Goal: Contribute content: Contribute content

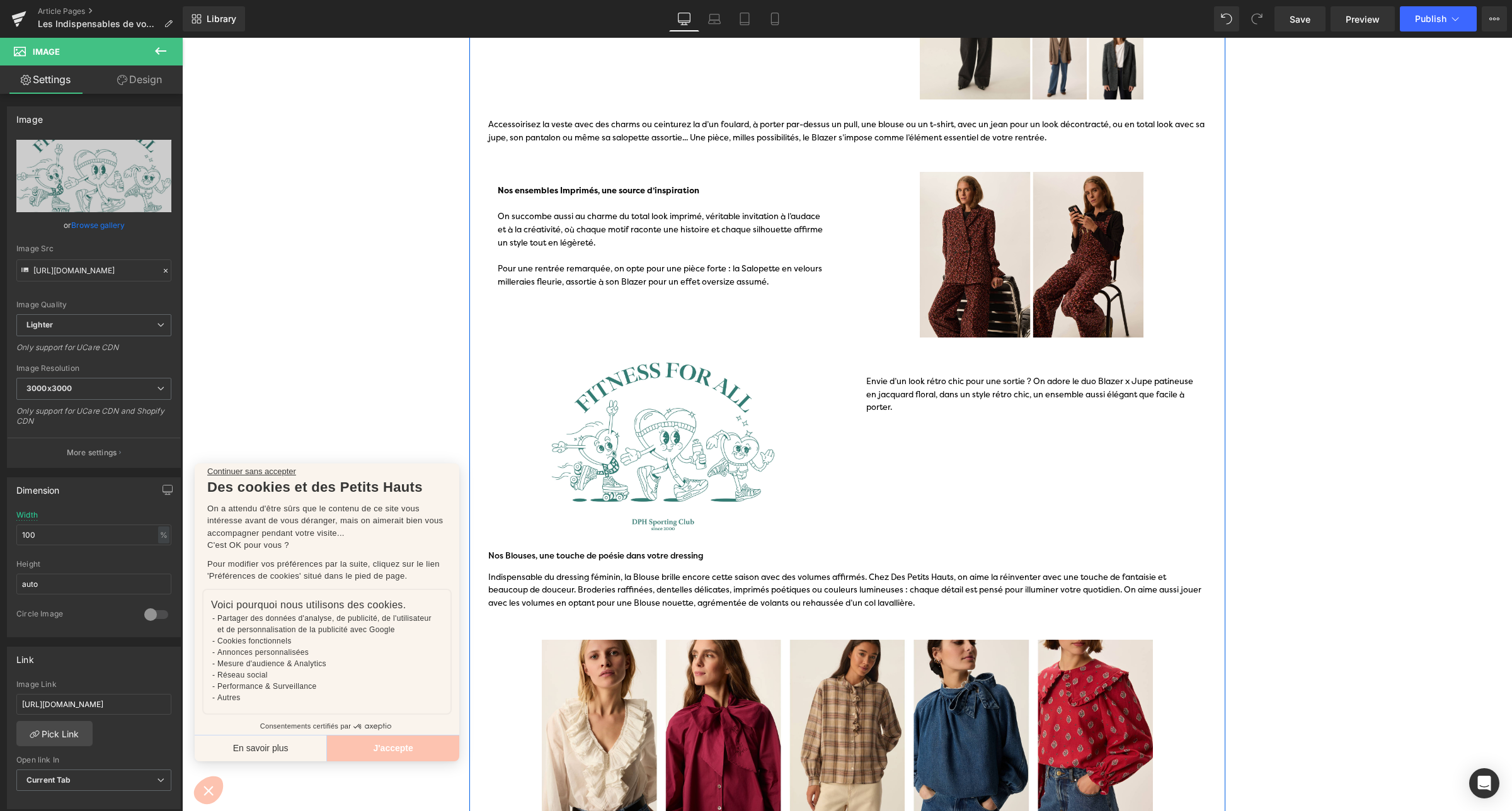
scroll to position [266, 0]
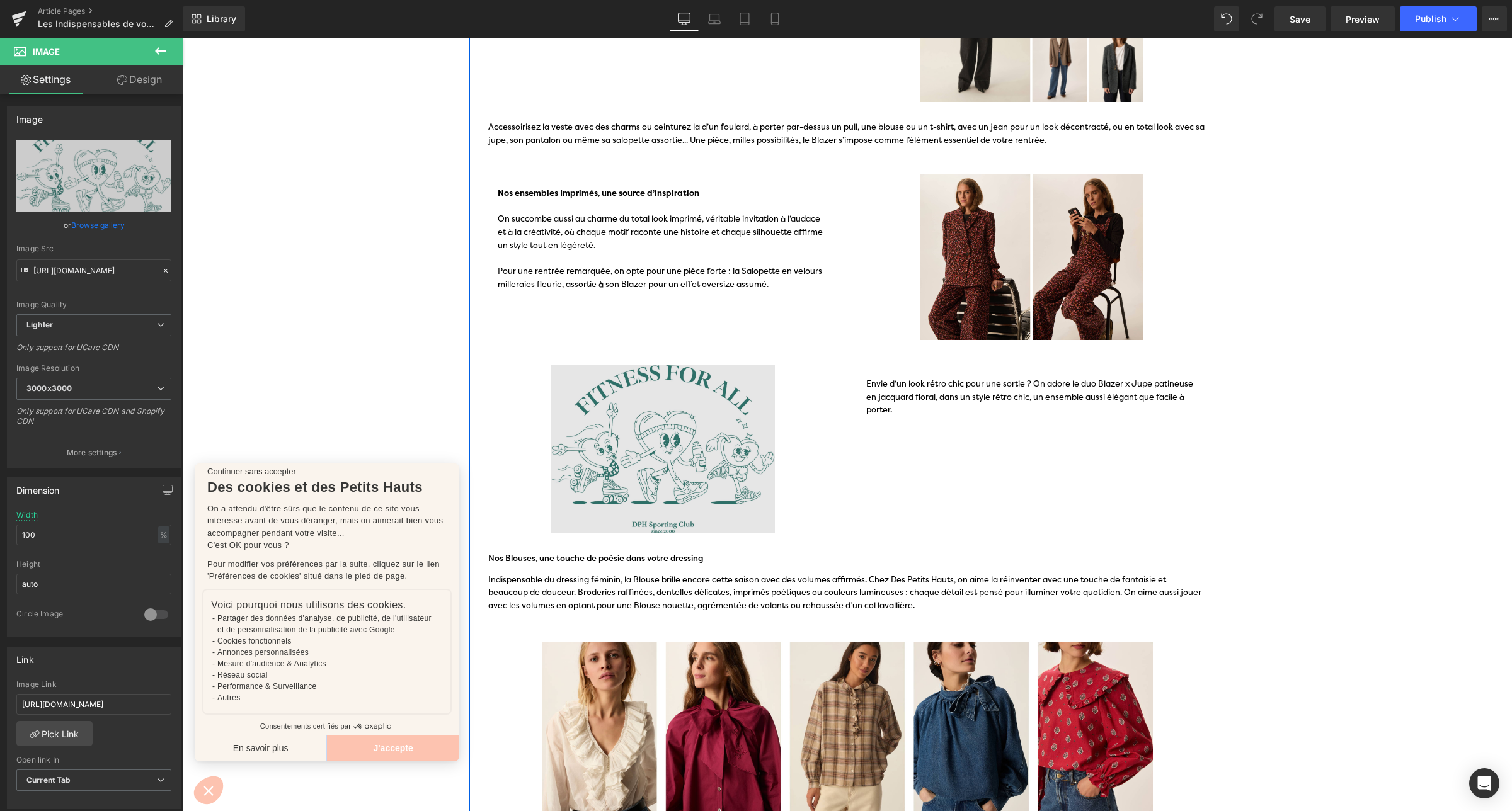
click at [701, 442] on img at bounding box center [663, 449] width 350 height 168
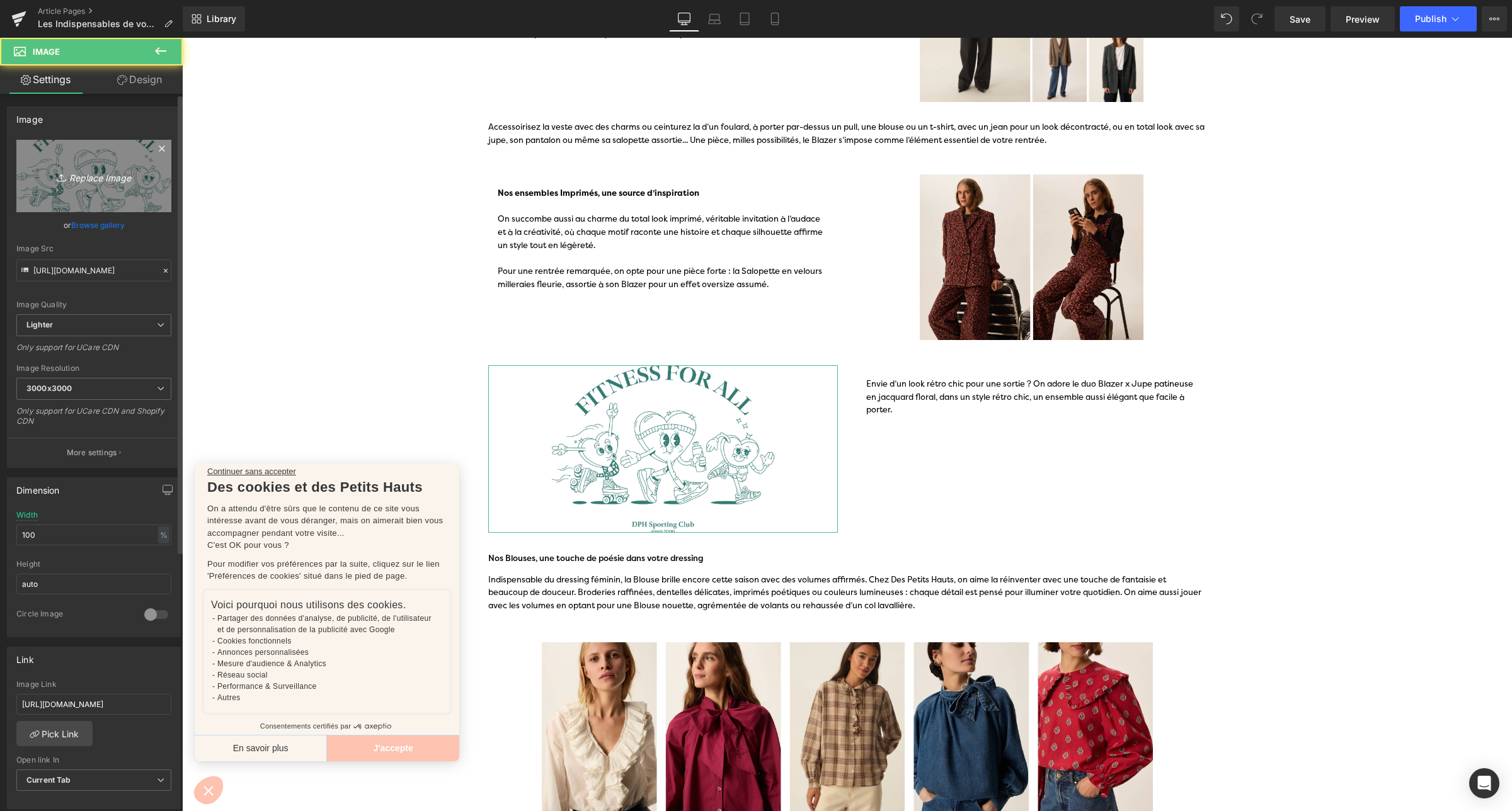
click at [117, 184] on icon "Replace Image" at bounding box center [93, 176] width 101 height 16
type input "C:\fakepath\Article blog_Looks de rentrée H25-4.jpg"
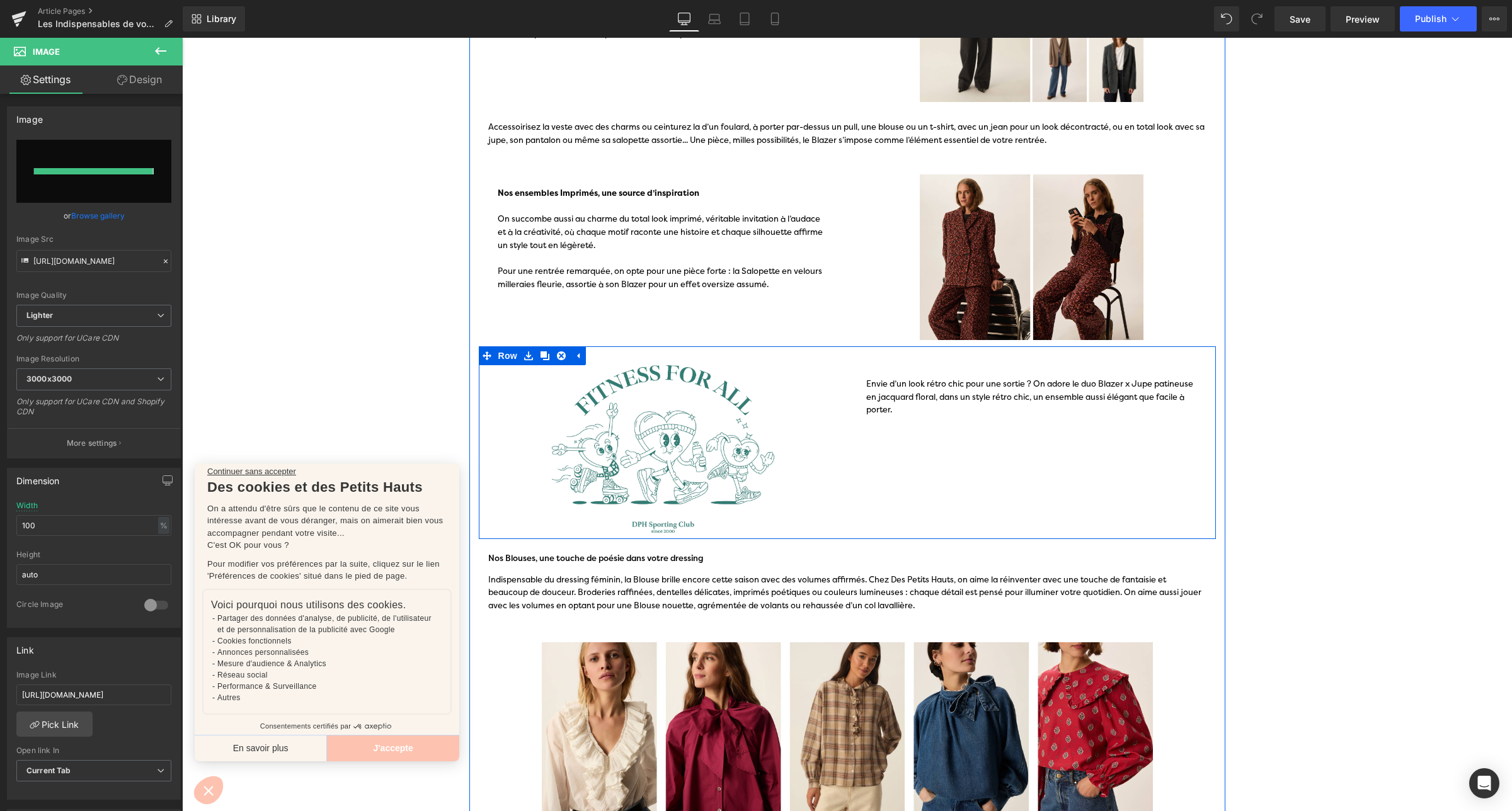
type input "[URL][DOMAIN_NAME]"
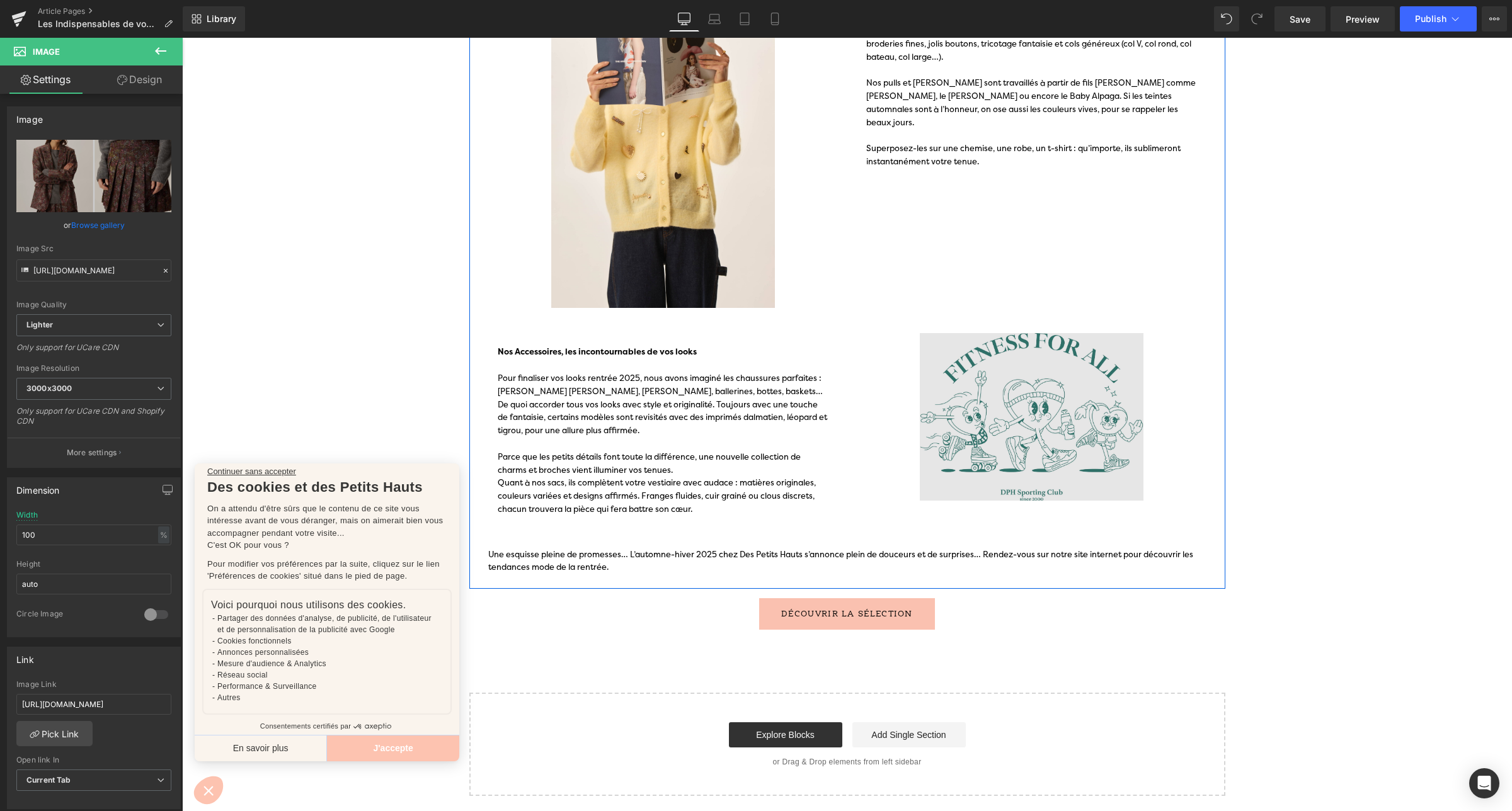
scroll to position [1126, 0]
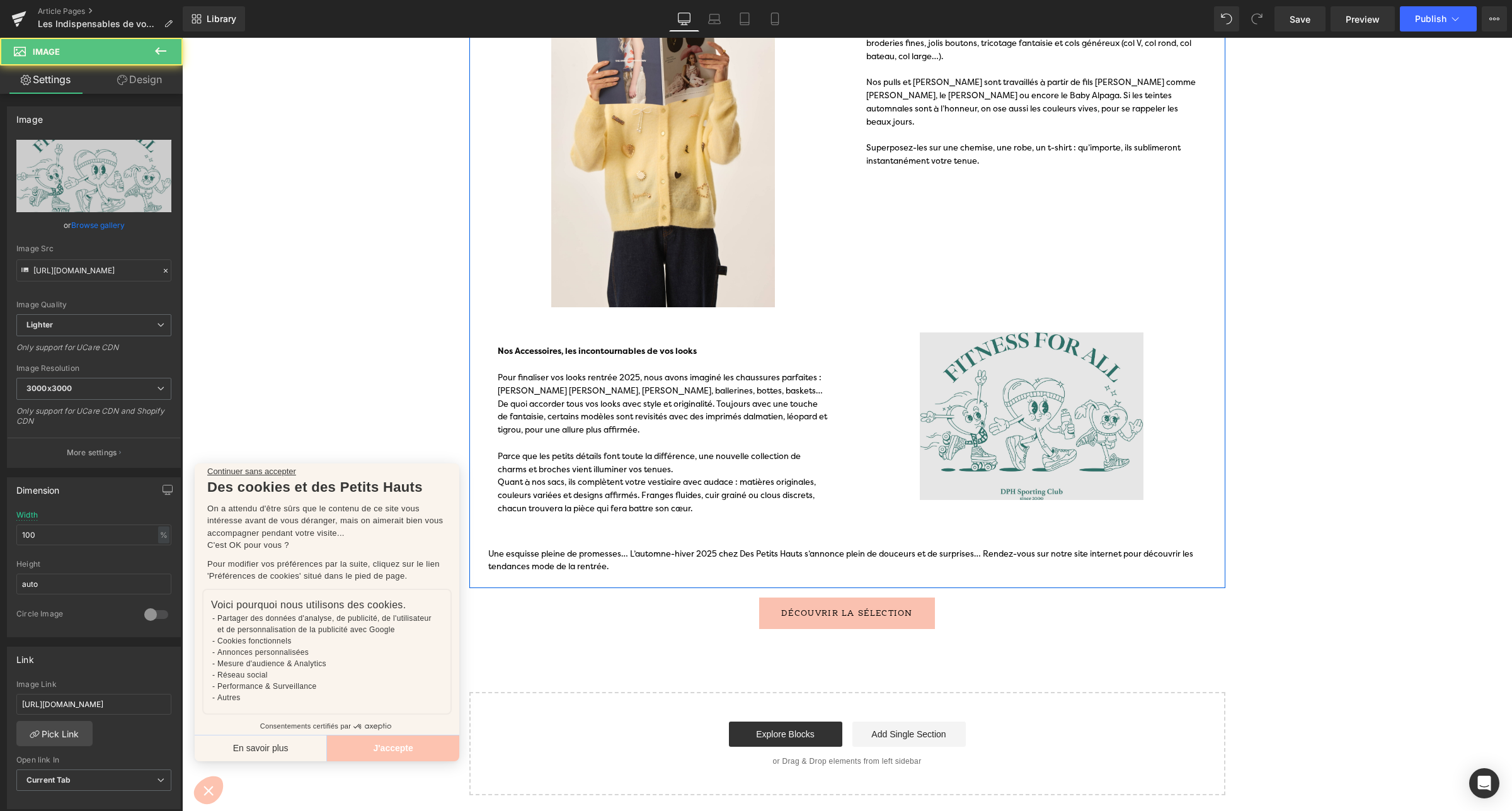
click at [1021, 457] on img at bounding box center [1031, 416] width 350 height 168
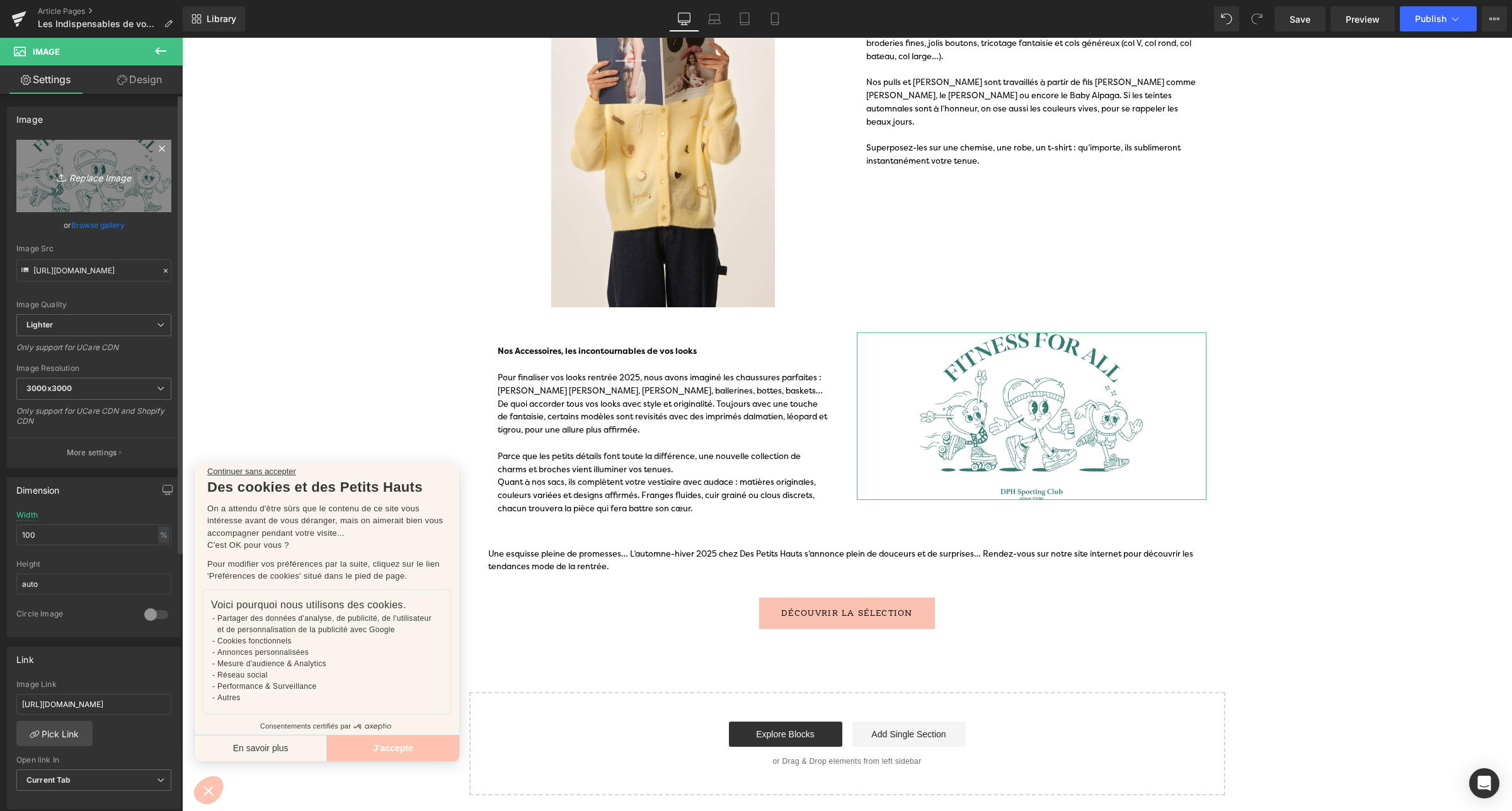
click at [114, 185] on link "Replace Image" at bounding box center [93, 176] width 155 height 72
type input "C:\fakepath\2025_05_22_Des_Petit_Hauts_24063.jpg"
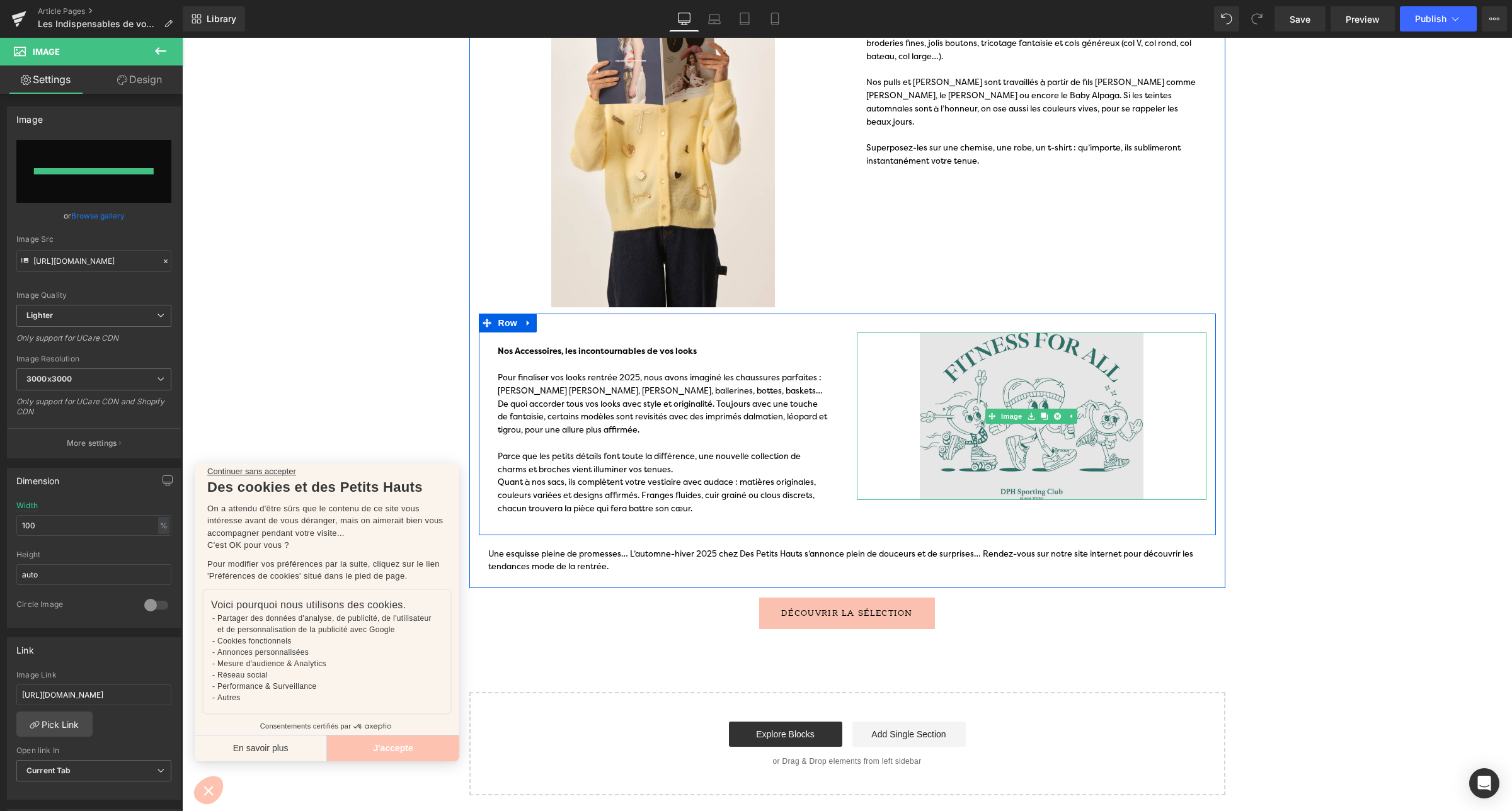
type input "[URL][DOMAIN_NAME]"
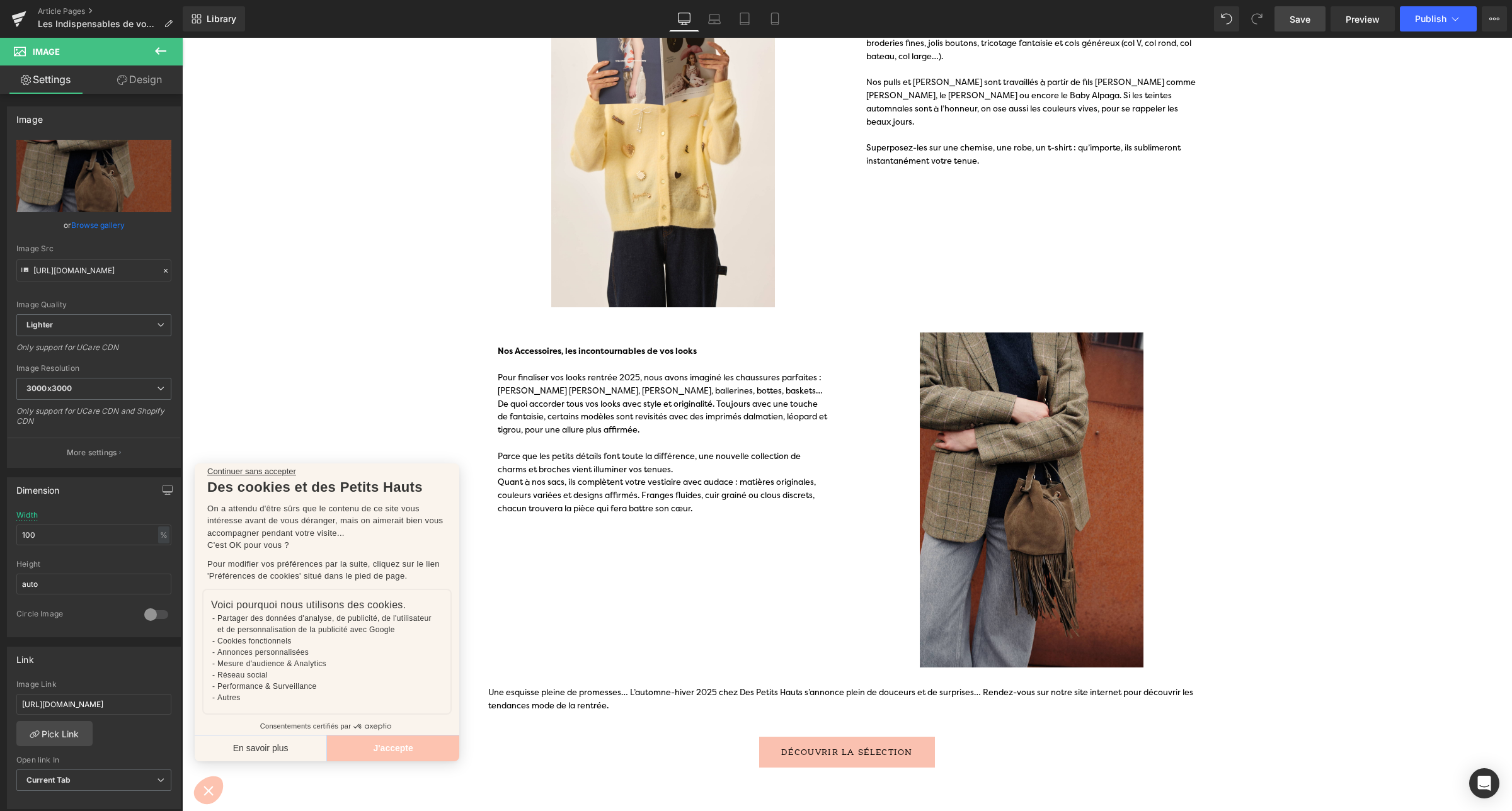
click at [1317, 17] on link "Save" at bounding box center [1300, 19] width 51 height 26
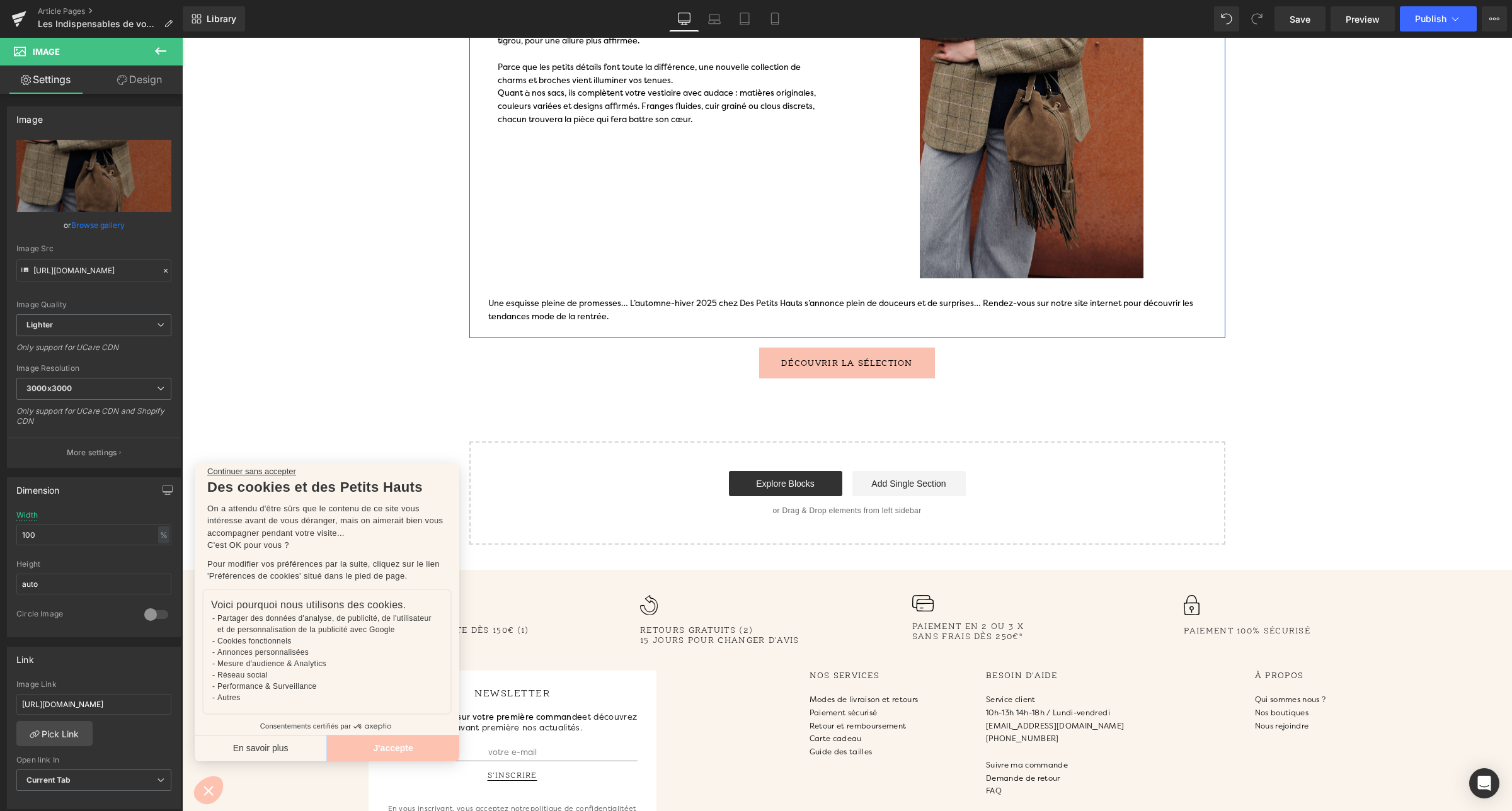
scroll to position [1539, 0]
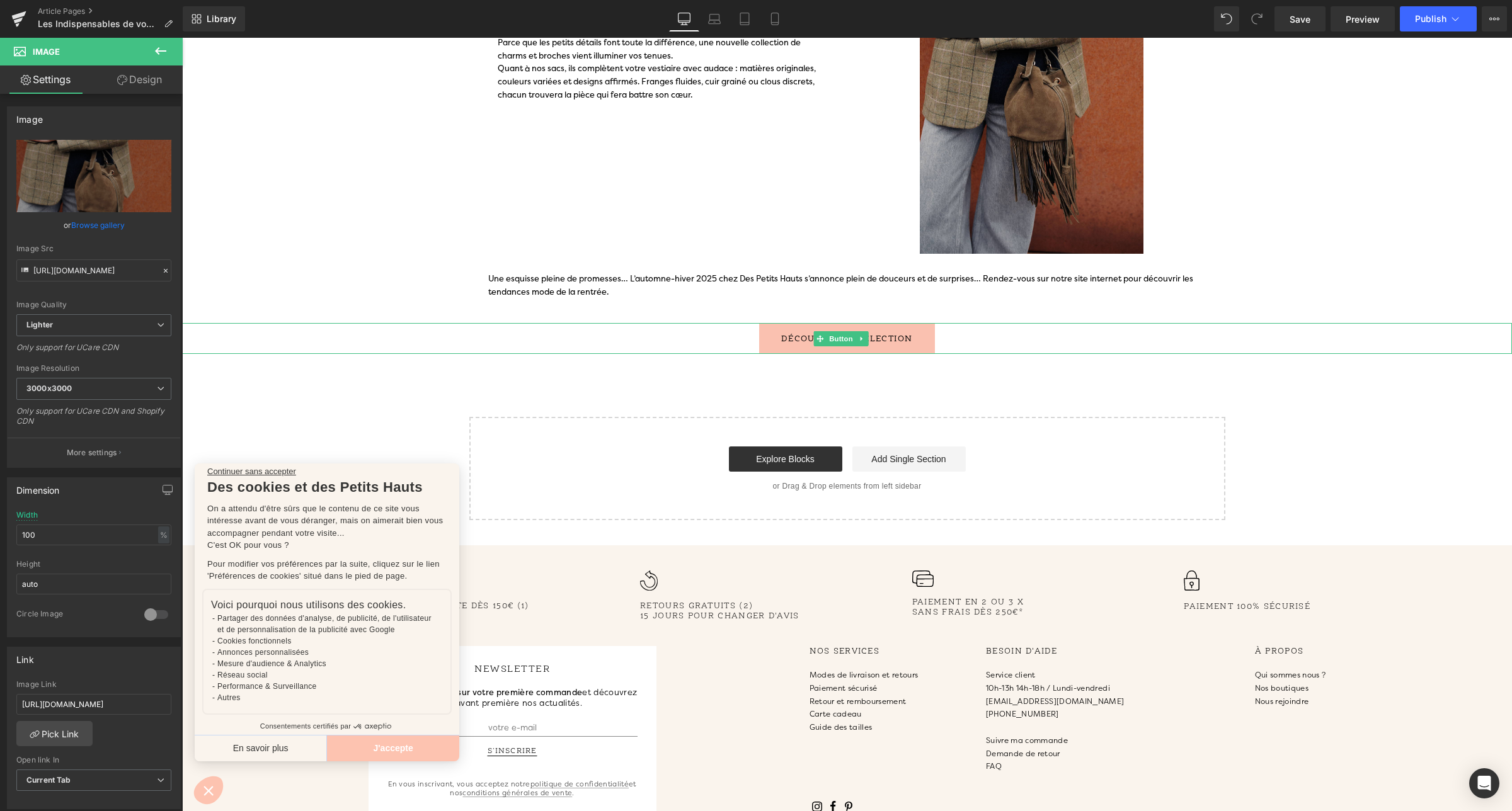
click at [801, 341] on span "DÉCOUVRIR LA SÉLECTION" at bounding box center [847, 339] width 132 height 13
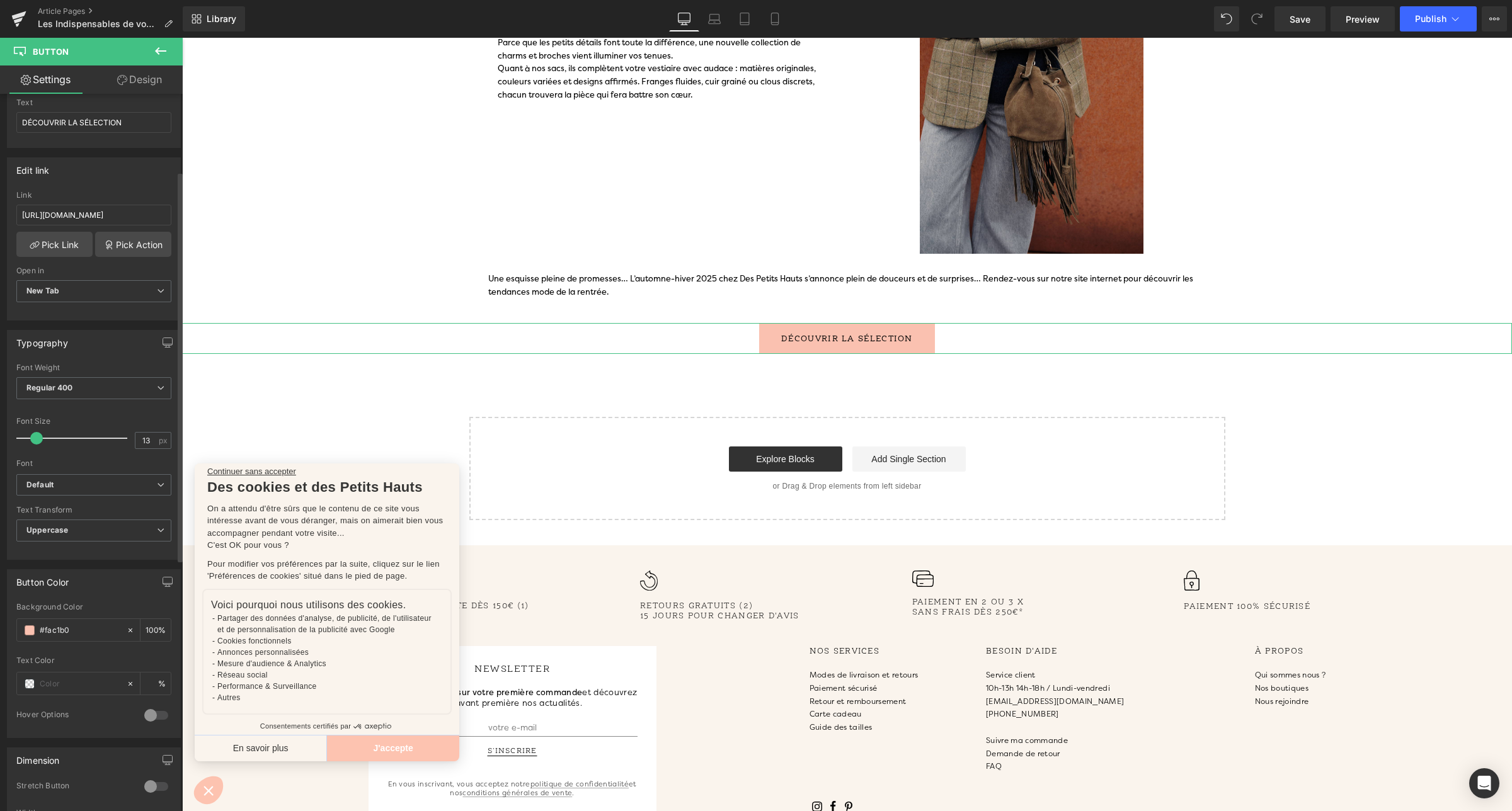
scroll to position [140, 0]
click at [46, 217] on input "[URL][DOMAIN_NAME]" at bounding box center [93, 215] width 155 height 21
type input "[URL][DOMAIN_NAME]"
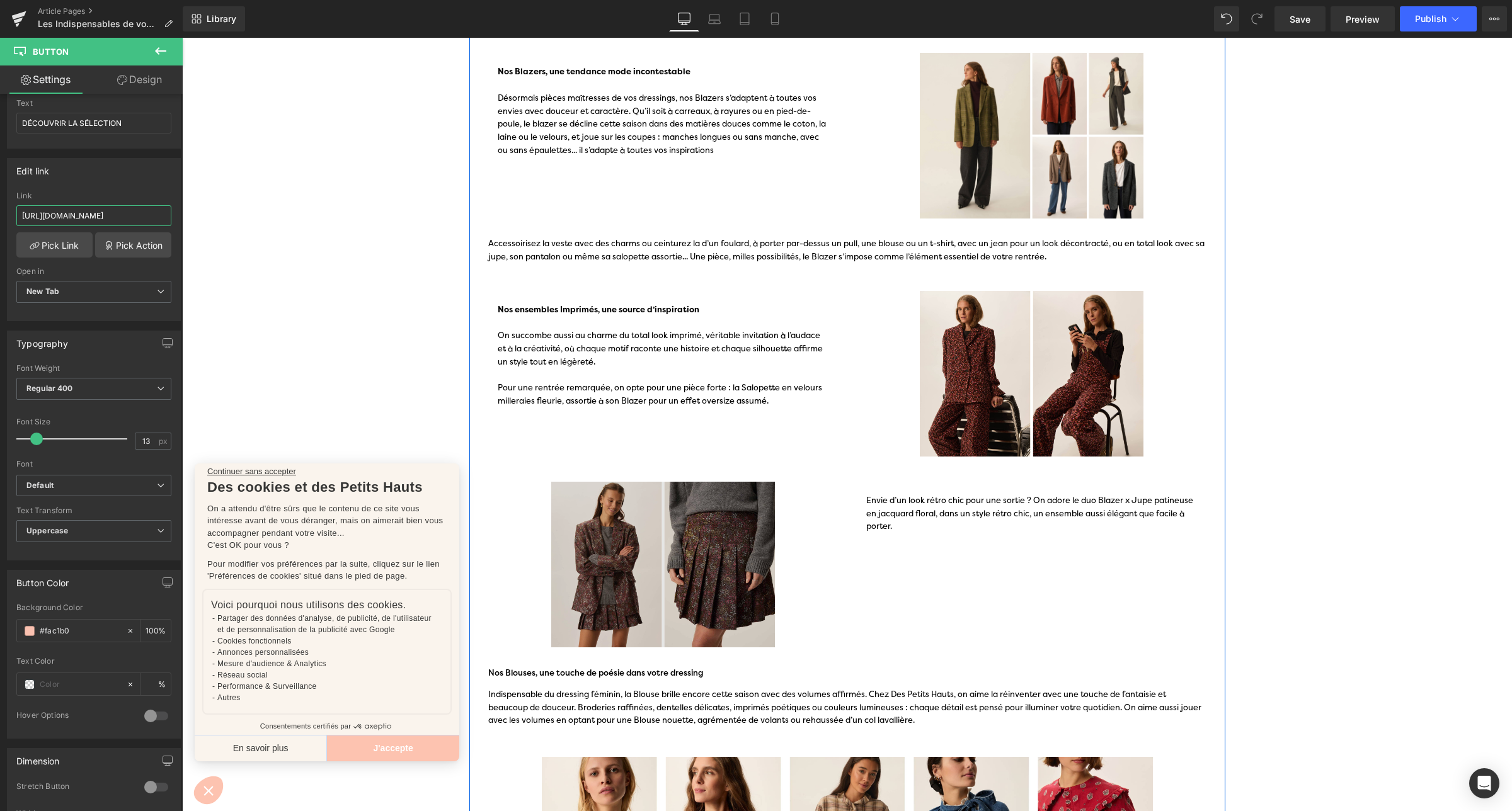
scroll to position [0, 0]
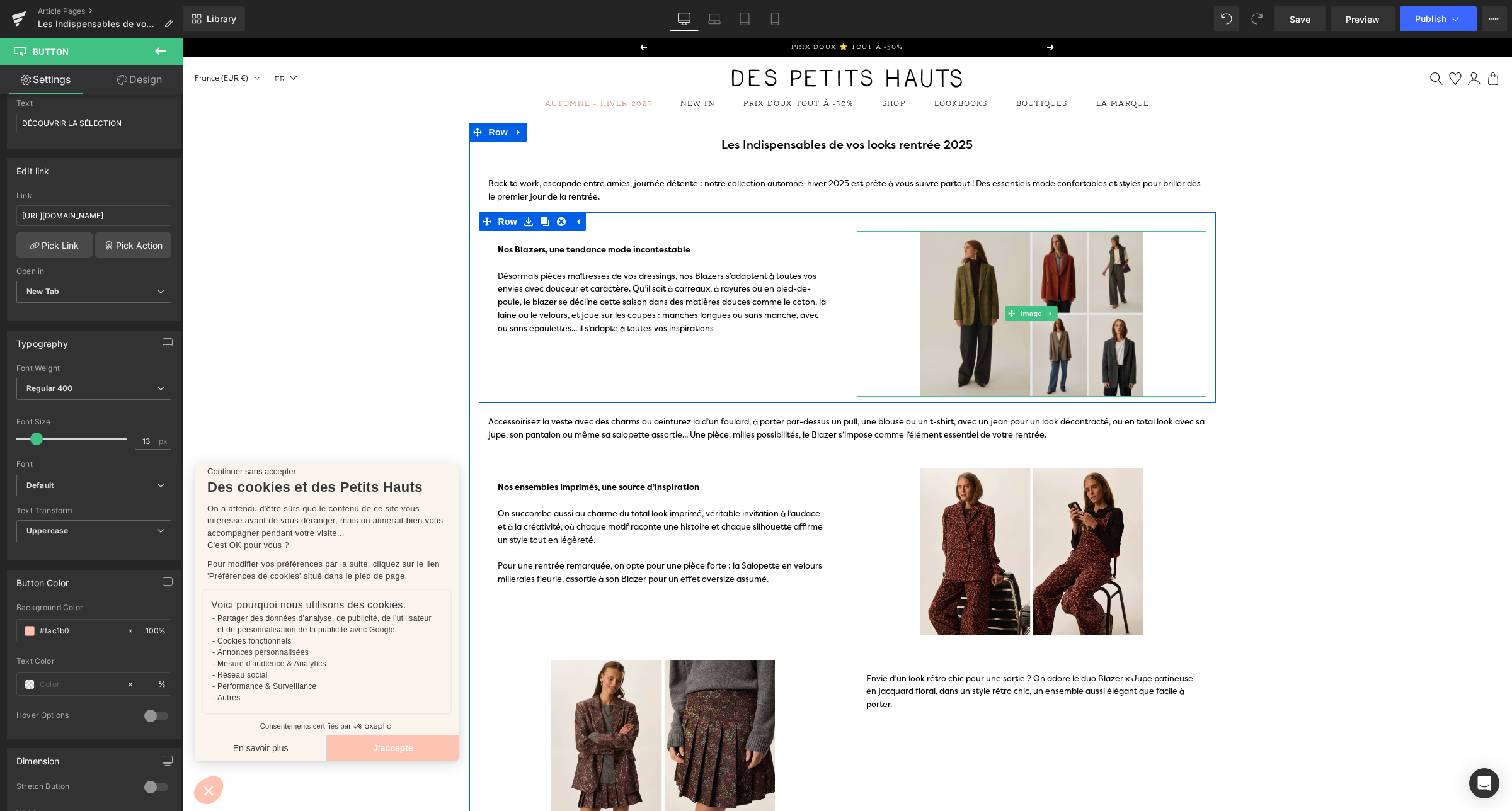
click at [1034, 261] on img at bounding box center [1031, 313] width 350 height 166
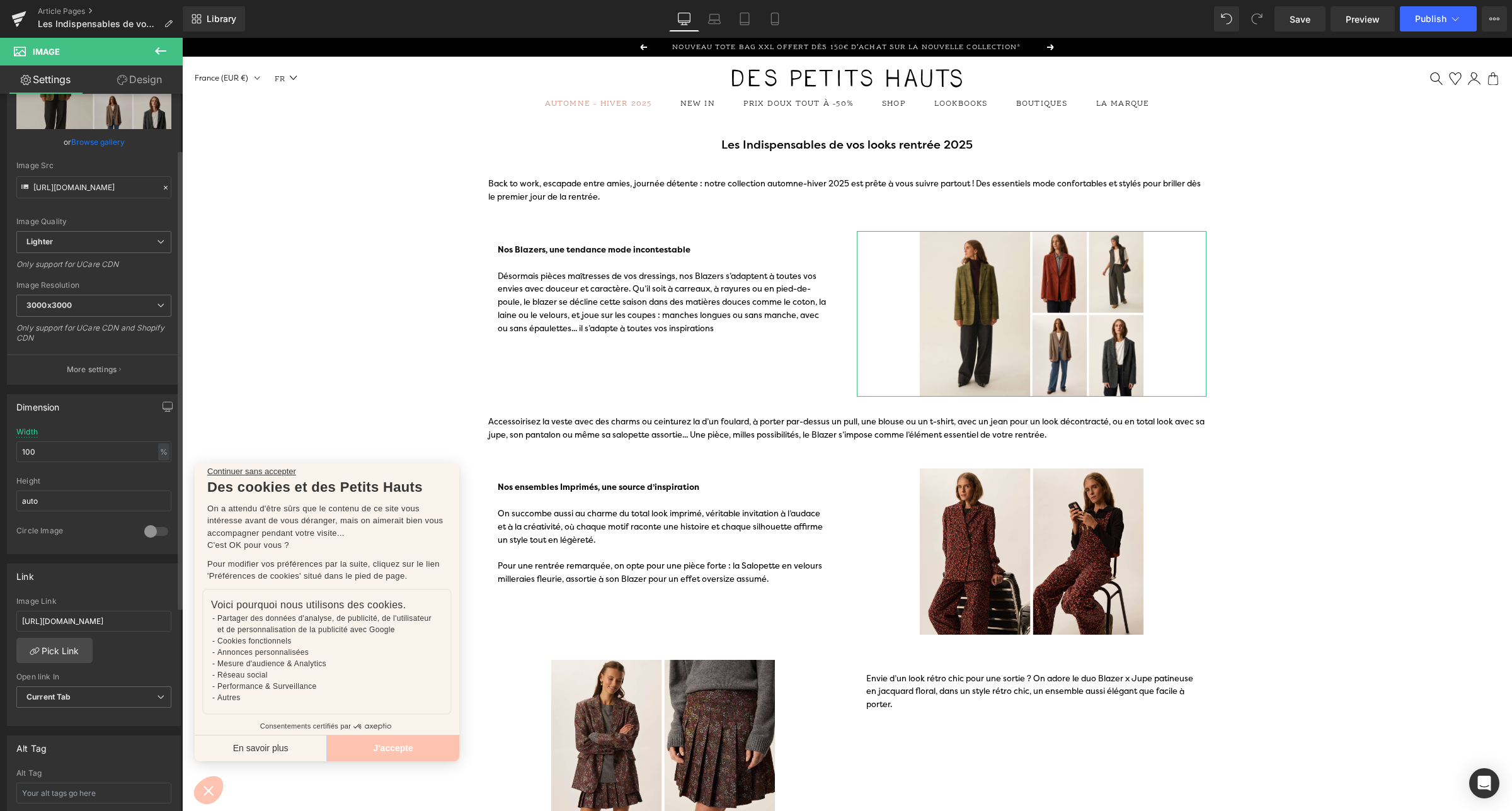
scroll to position [86, 0]
click at [56, 622] on input "[URL][DOMAIN_NAME]" at bounding box center [93, 618] width 155 height 21
type input "[URL][DOMAIN_NAME]"
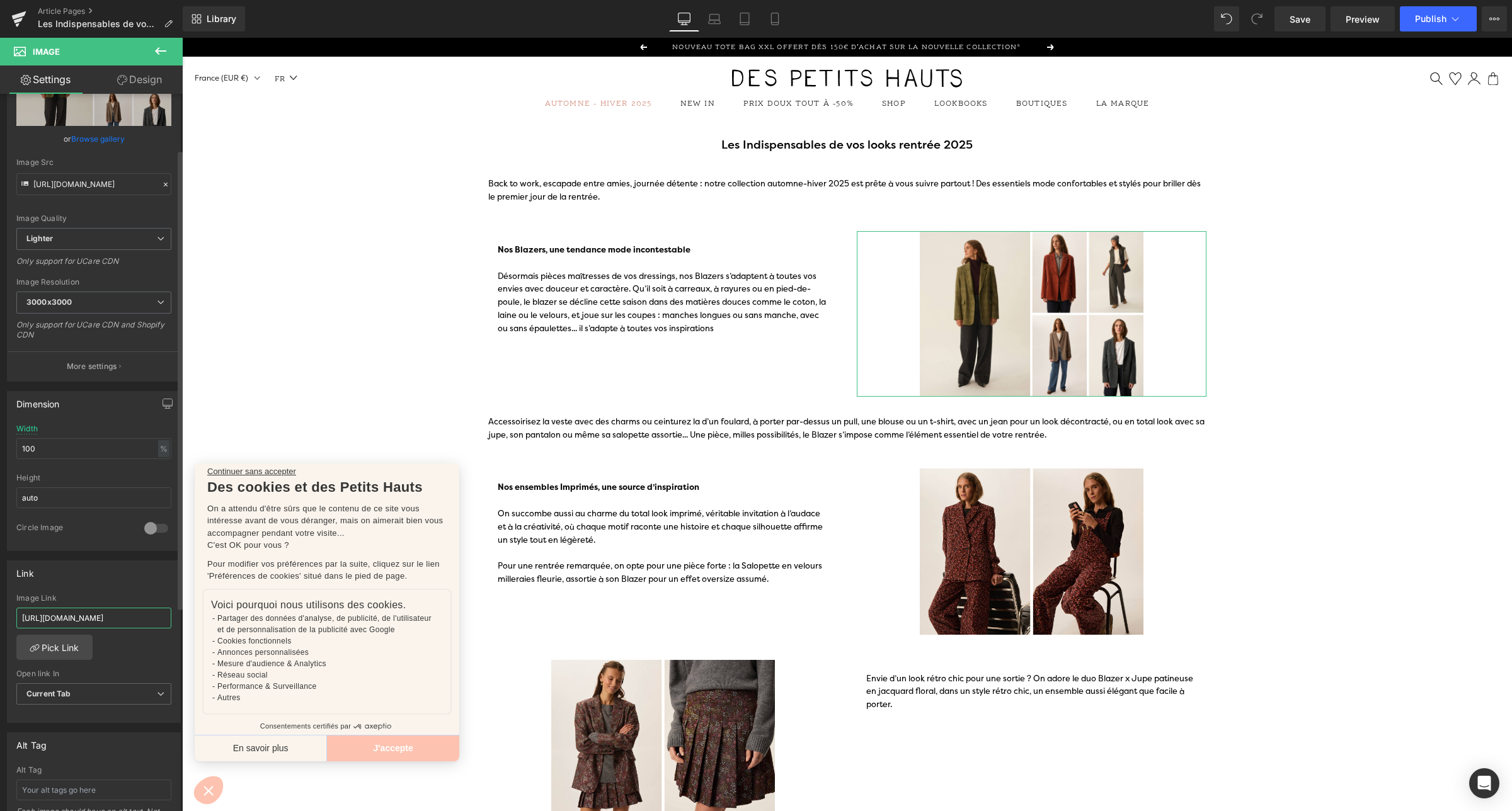
scroll to position [0, 50]
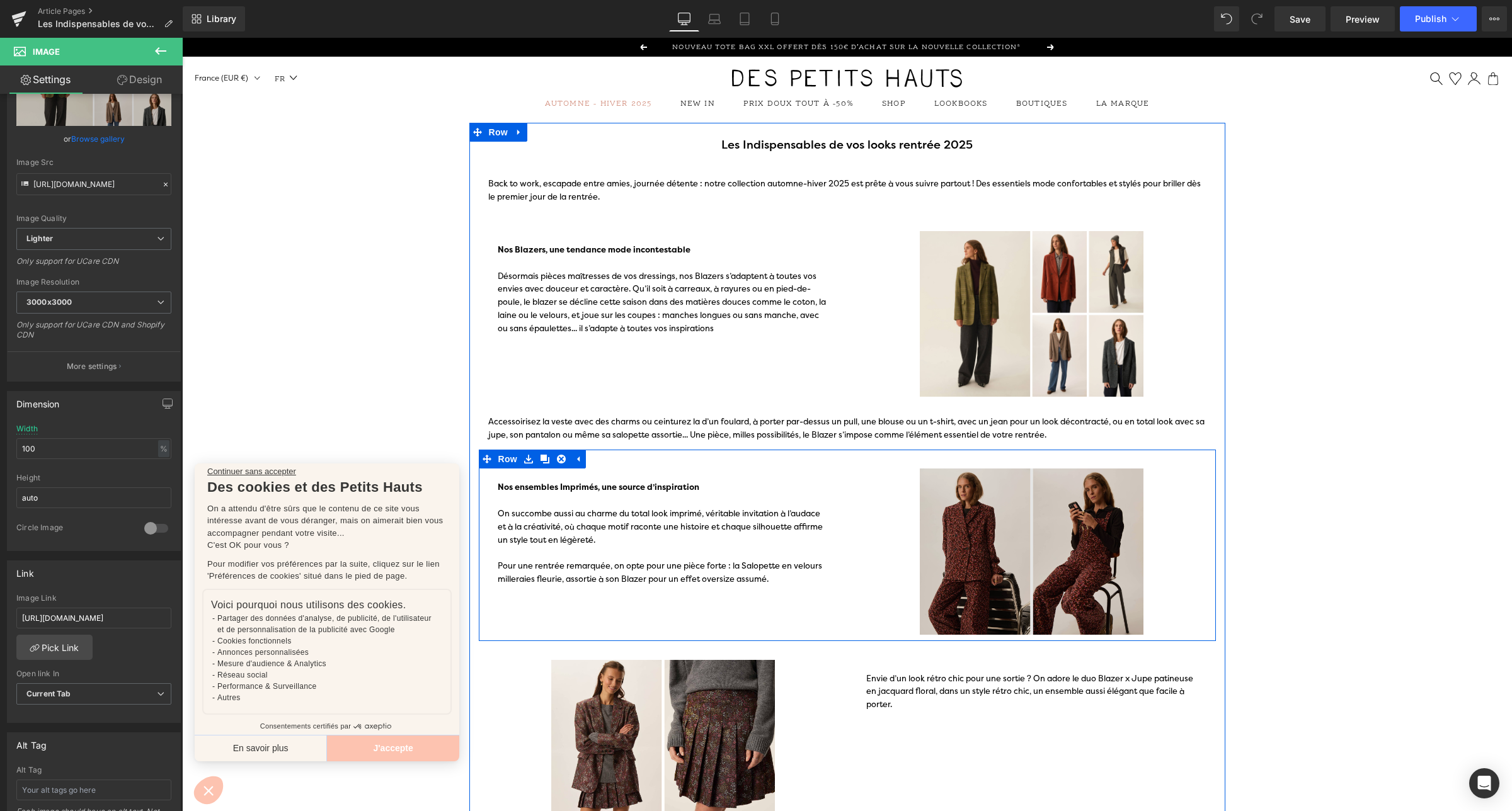
click at [959, 524] on img at bounding box center [1031, 551] width 350 height 166
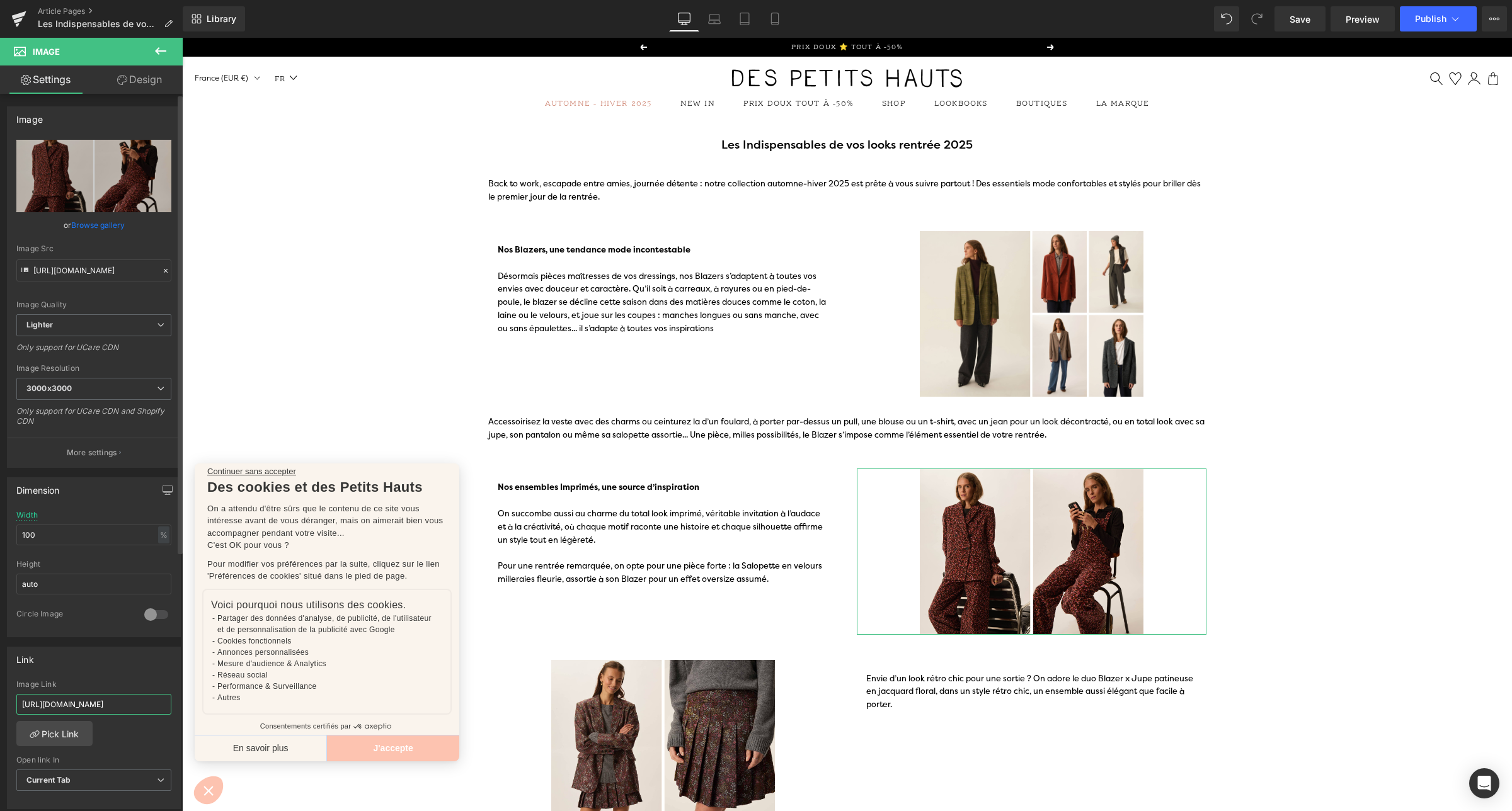
click at [92, 703] on input "[URL][DOMAIN_NAME]" at bounding box center [93, 704] width 155 height 21
type input "[URL][DOMAIN_NAME]"
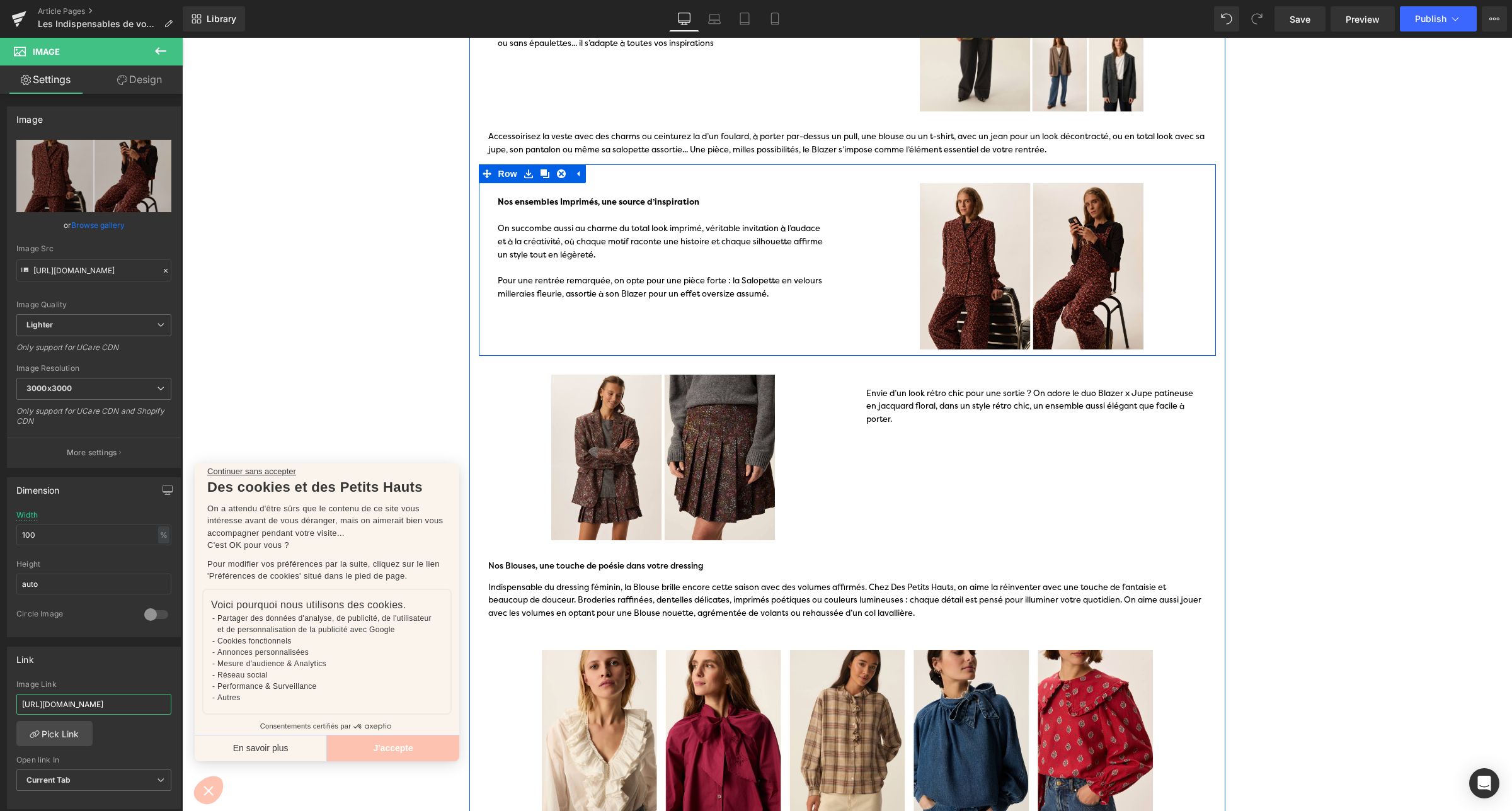
scroll to position [259, 0]
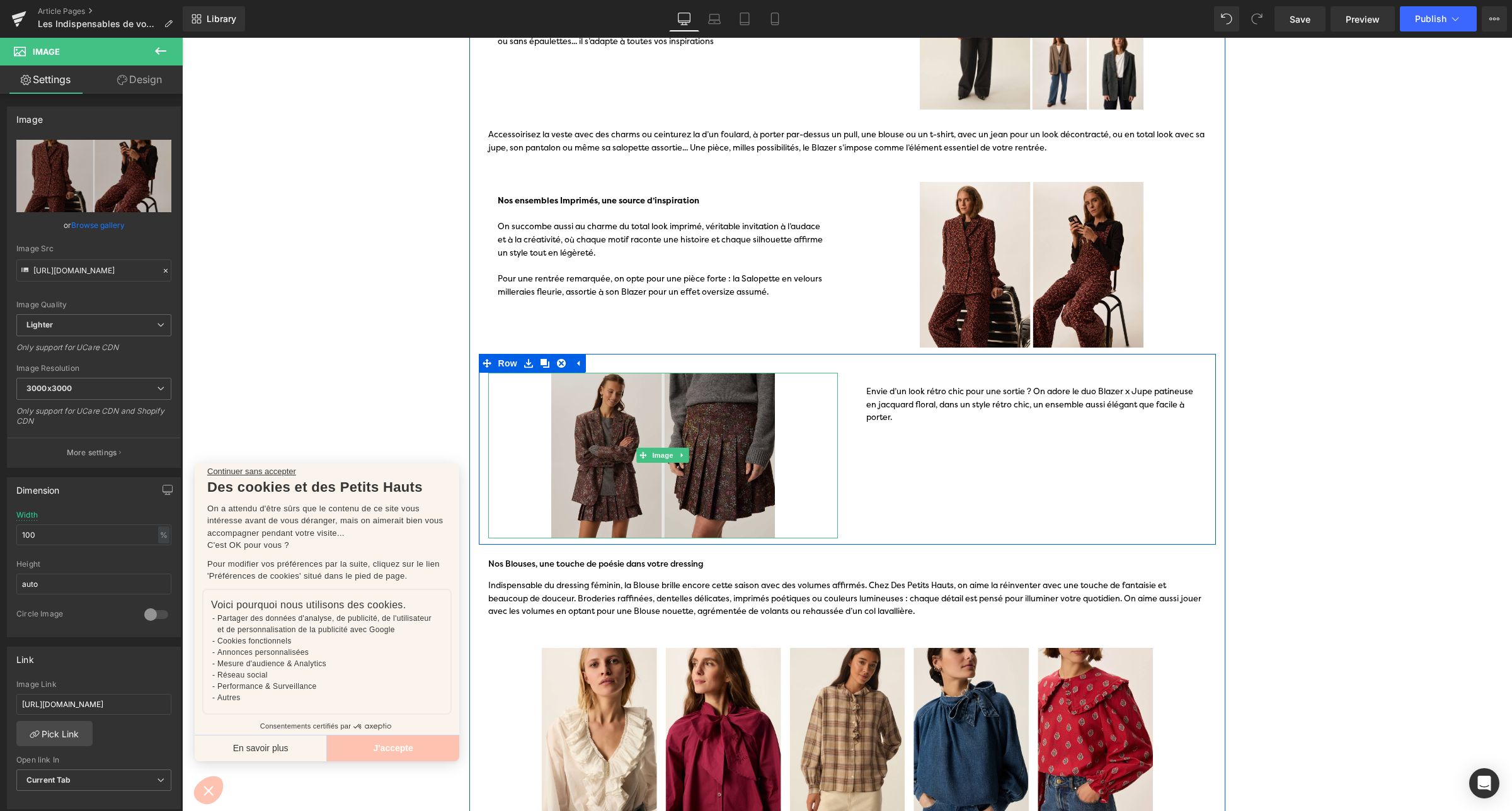
click at [620, 492] on img at bounding box center [663, 455] width 350 height 166
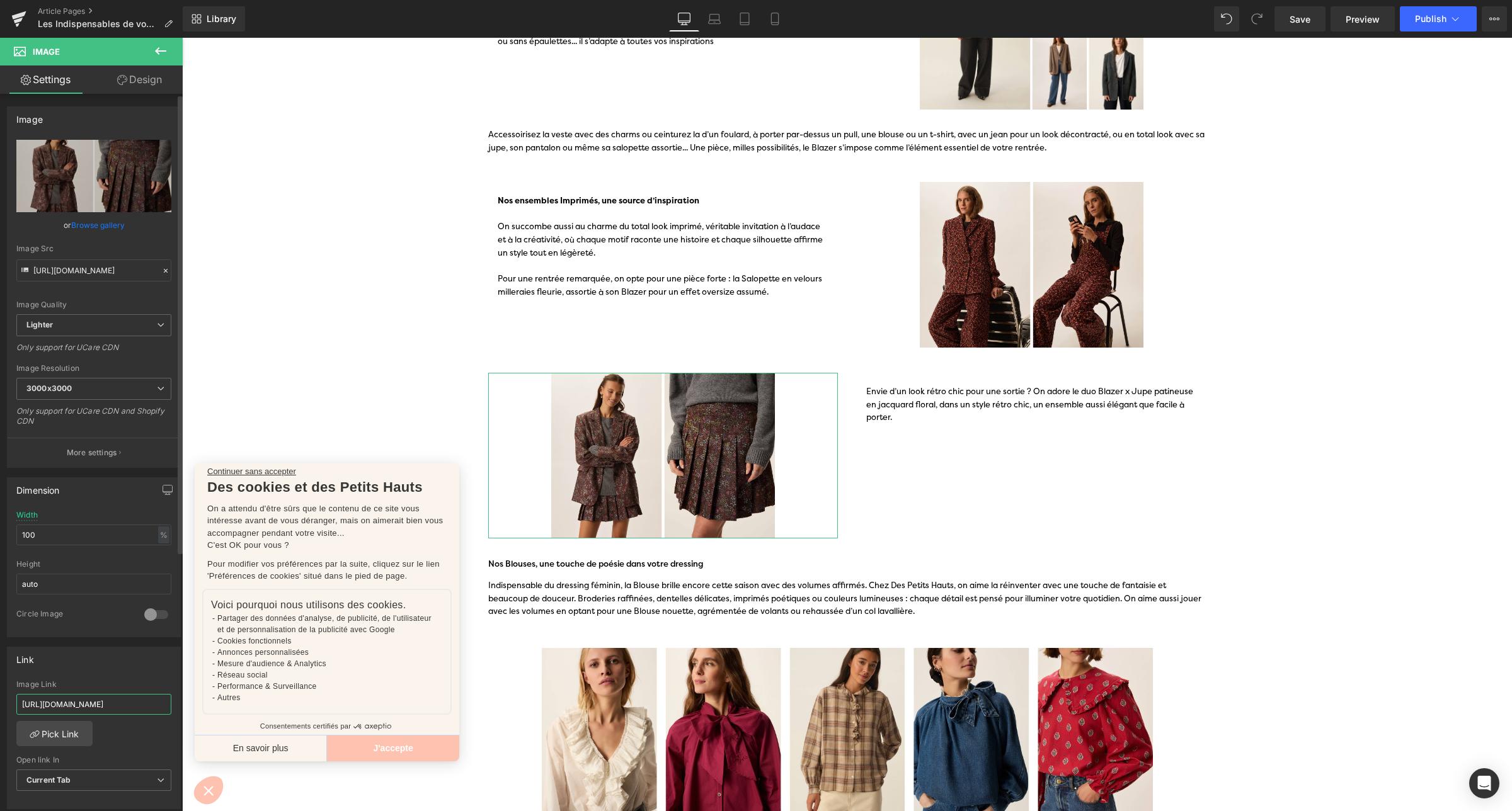
click at [104, 702] on input "[URL][DOMAIN_NAME]" at bounding box center [93, 704] width 155 height 21
paste input "back-to-work"
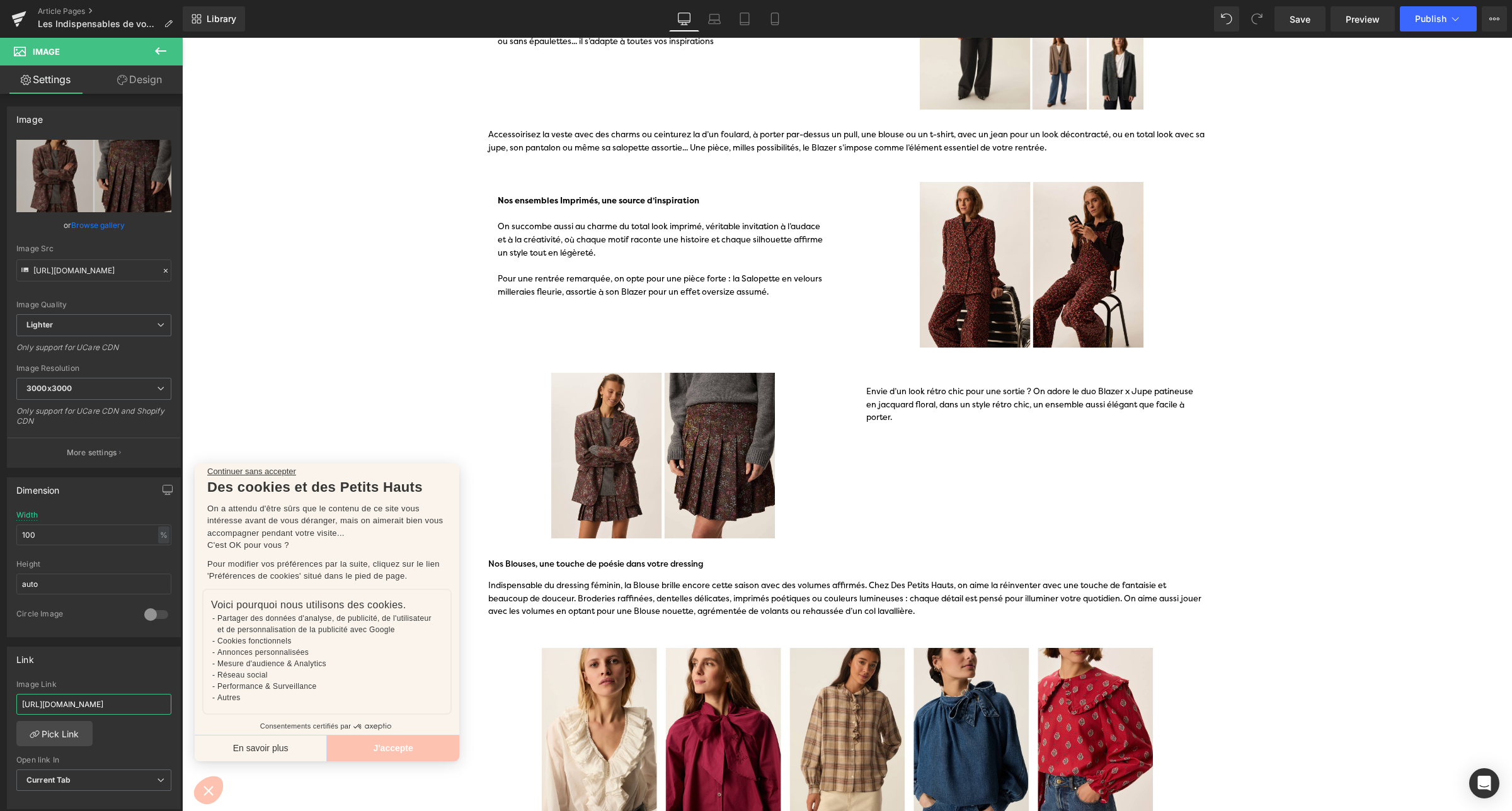
type input "[URL][DOMAIN_NAME]"
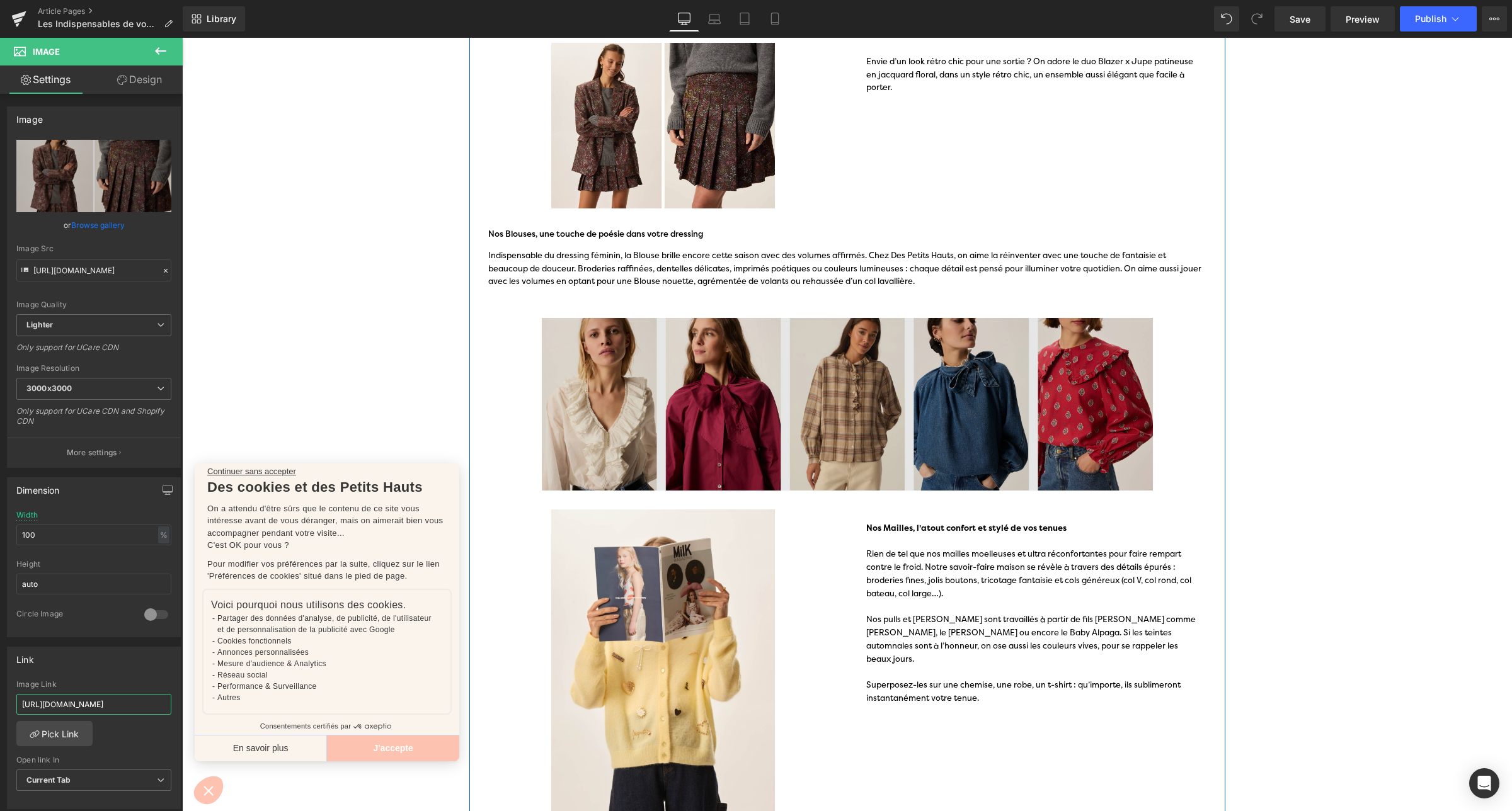
scroll to position [589, 0]
click at [647, 379] on img at bounding box center [847, 404] width 737 height 172
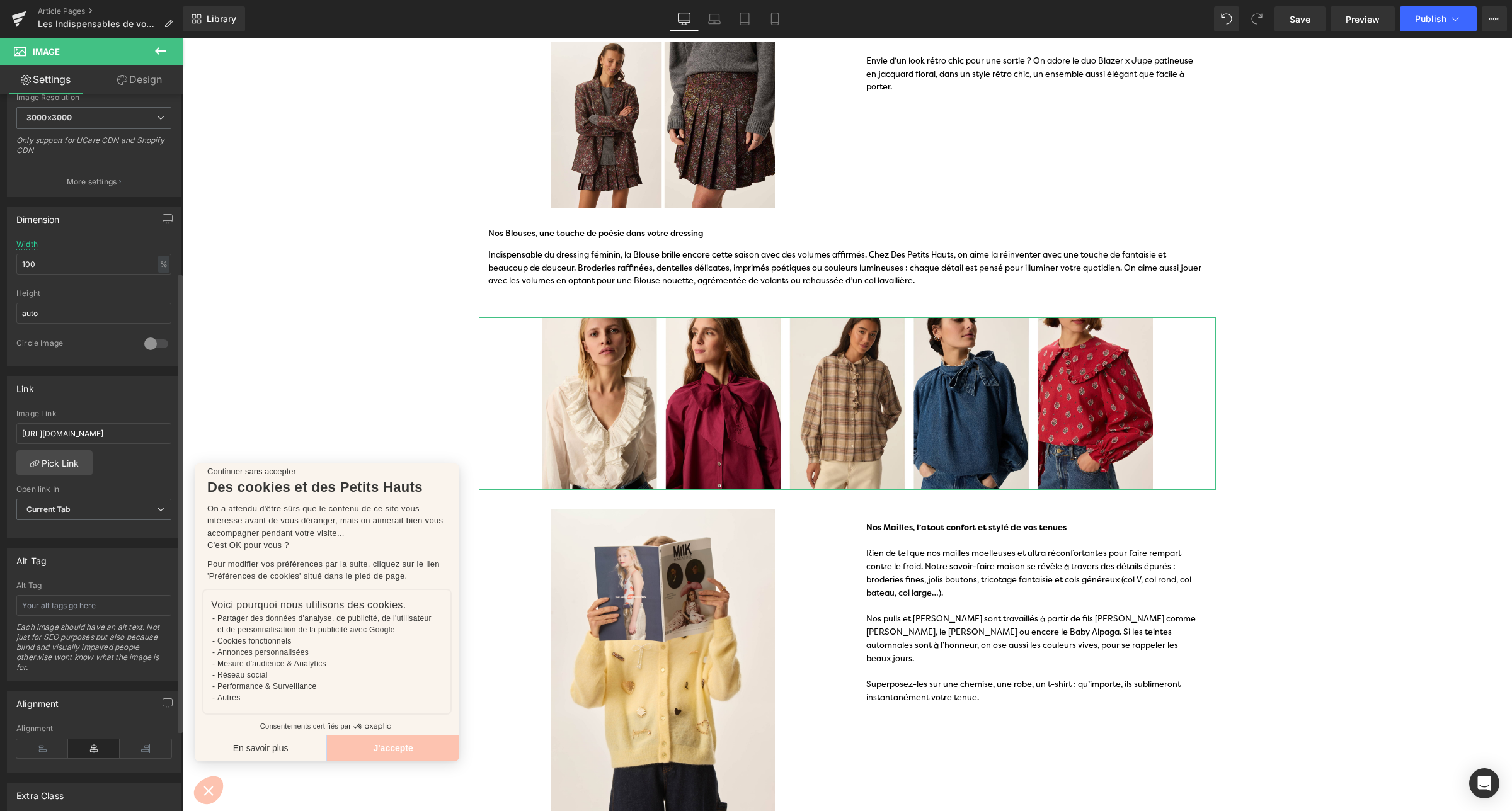
scroll to position [287, 0]
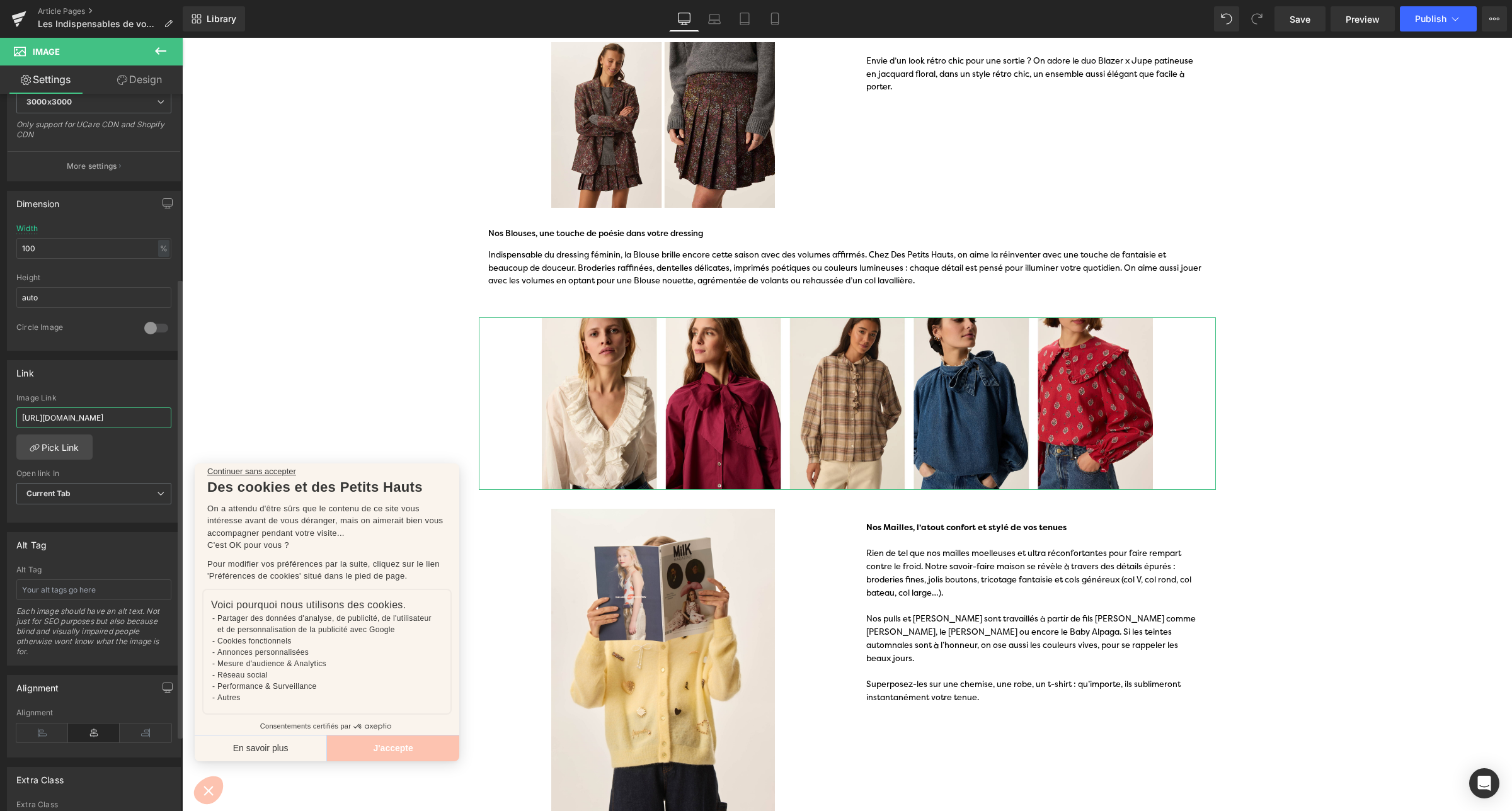
click at [89, 413] on input "[URL][DOMAIN_NAME]" at bounding box center [93, 417] width 155 height 21
type input "[URL][DOMAIN_NAME]"
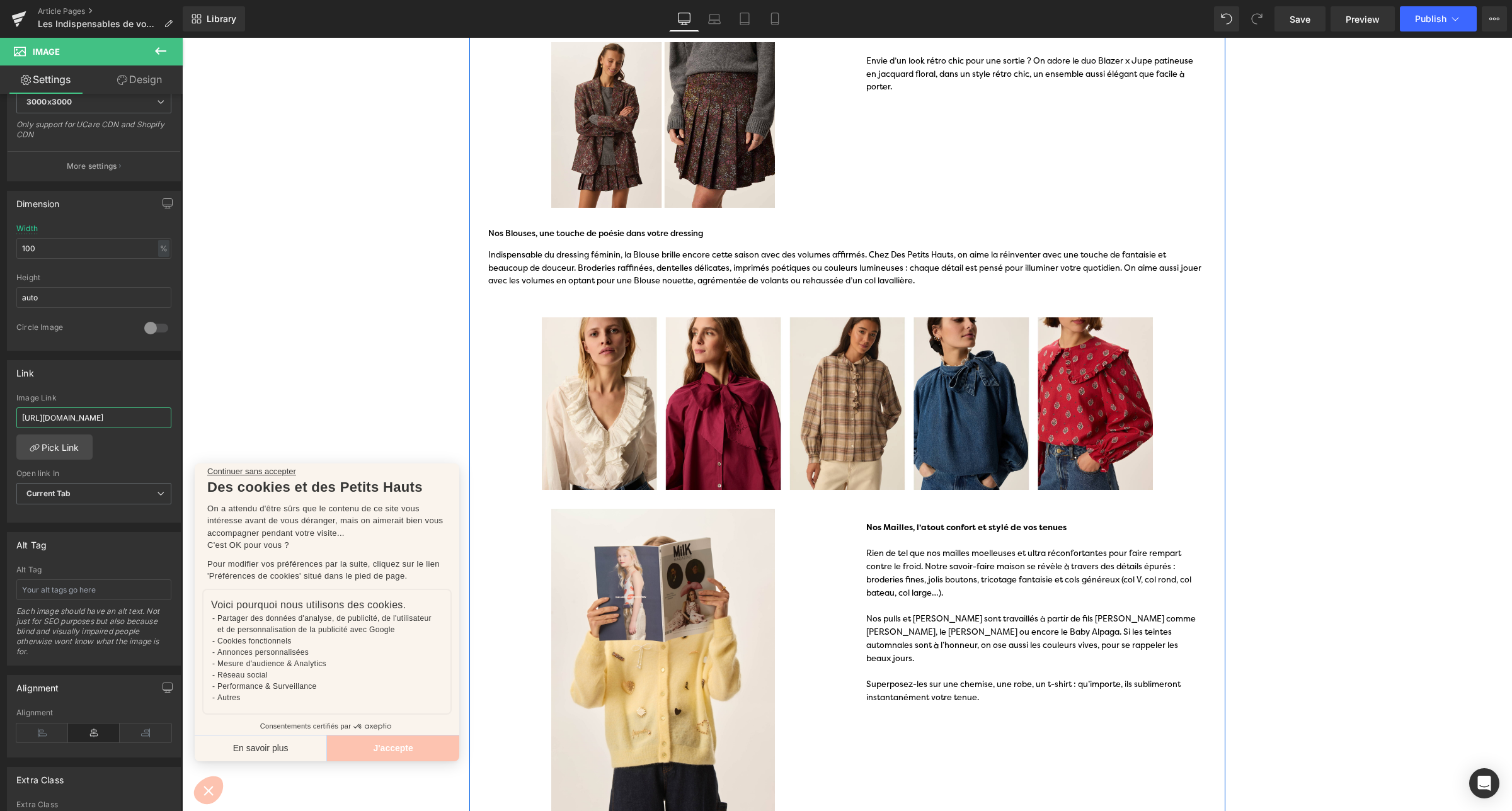
scroll to position [848, 0]
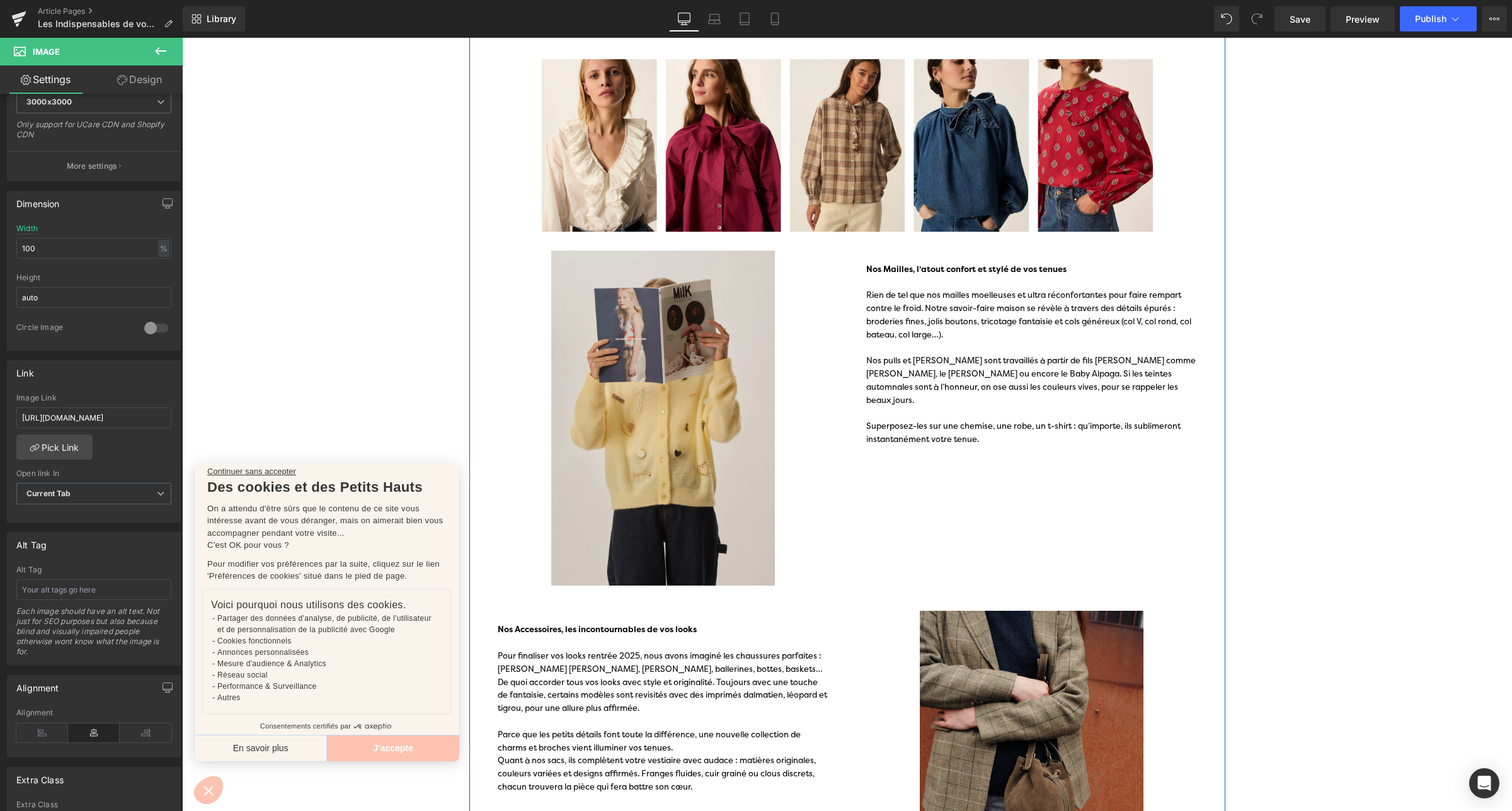
click at [640, 379] on img at bounding box center [663, 418] width 350 height 336
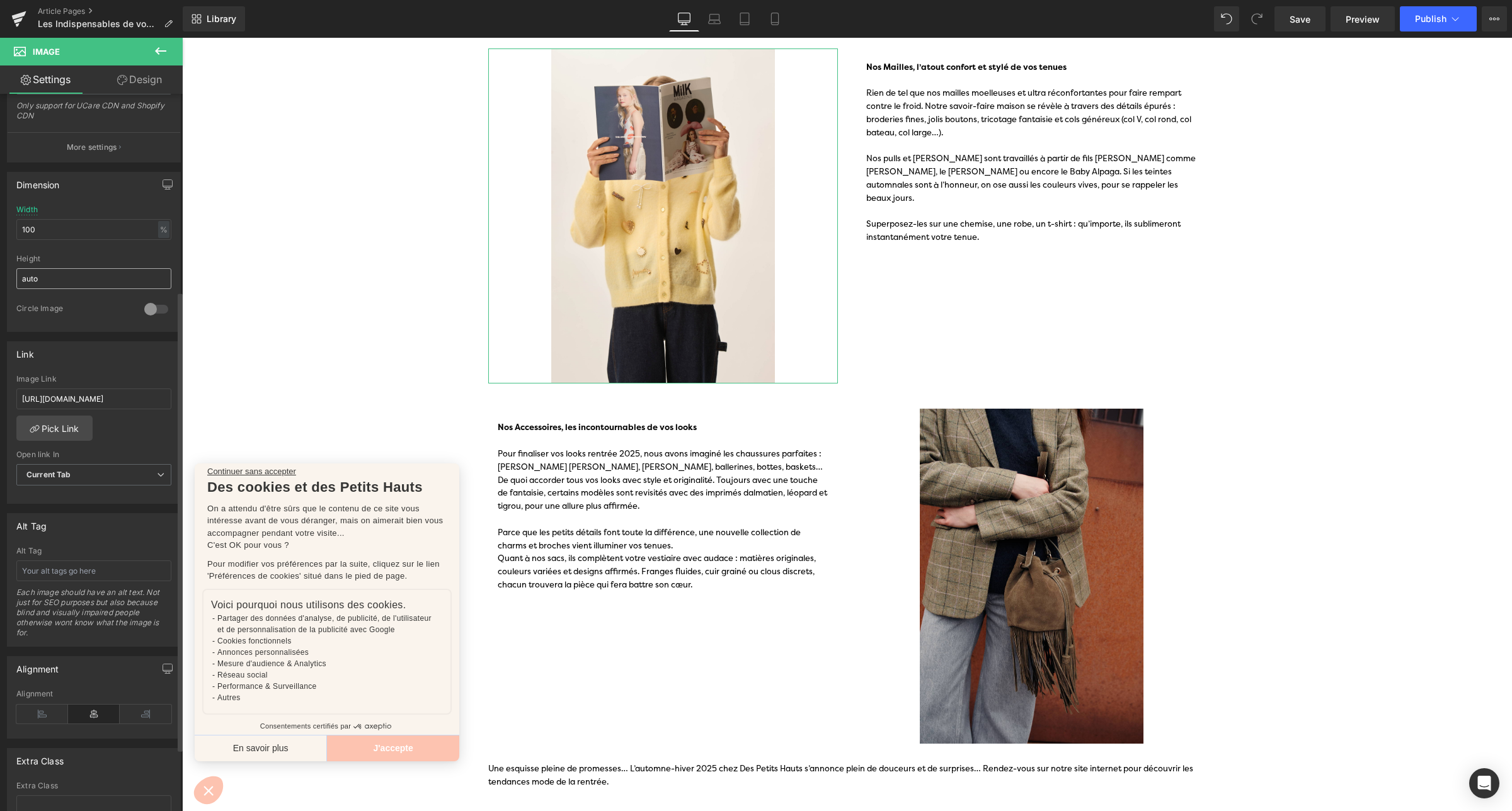
scroll to position [308, 0]
click at [96, 392] on input "[URL][DOMAIN_NAME]" at bounding box center [93, 396] width 155 height 21
paste input "ulls-gilets"
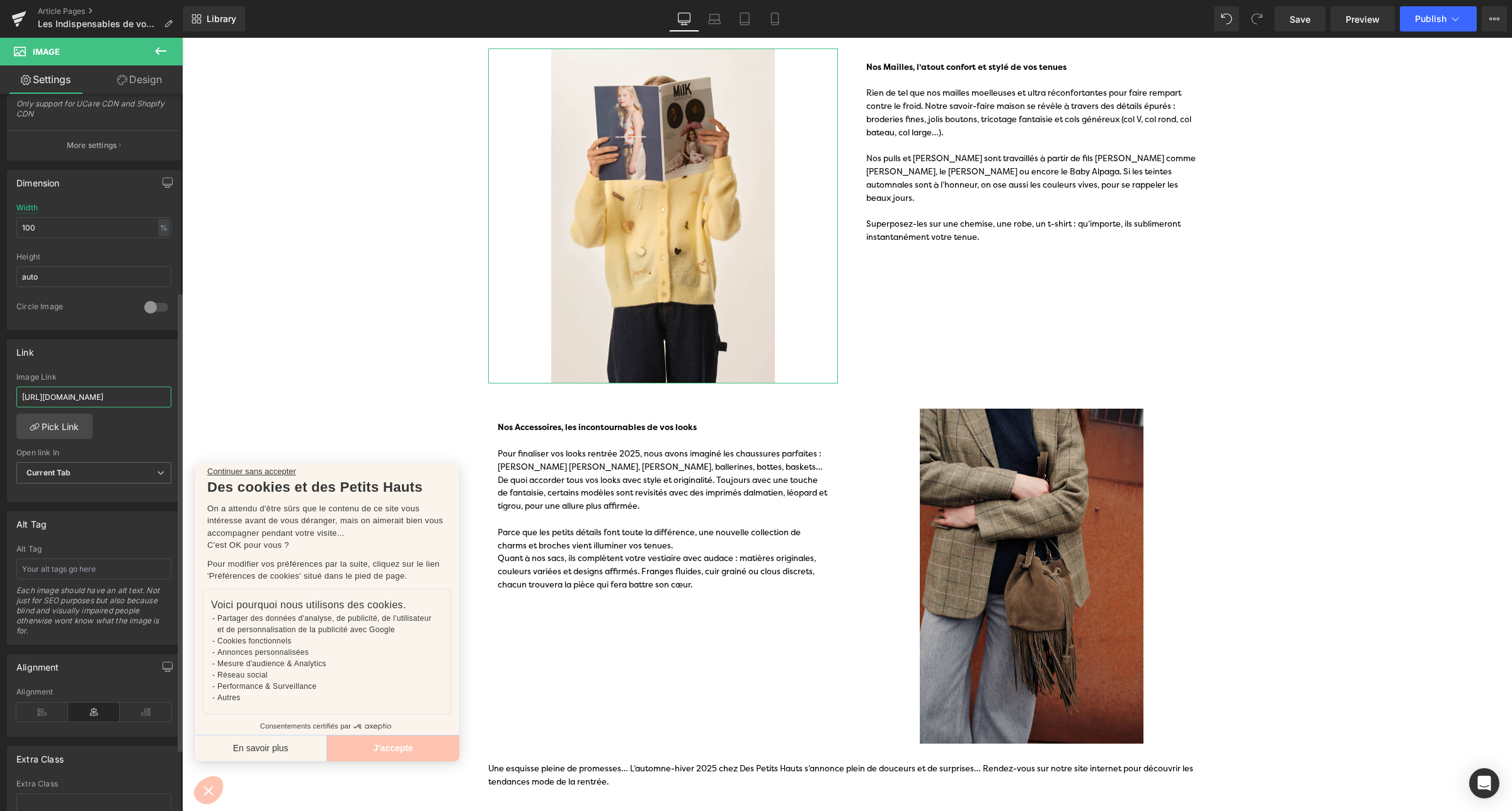
scroll to position [0, 39]
type input "[URL][DOMAIN_NAME]"
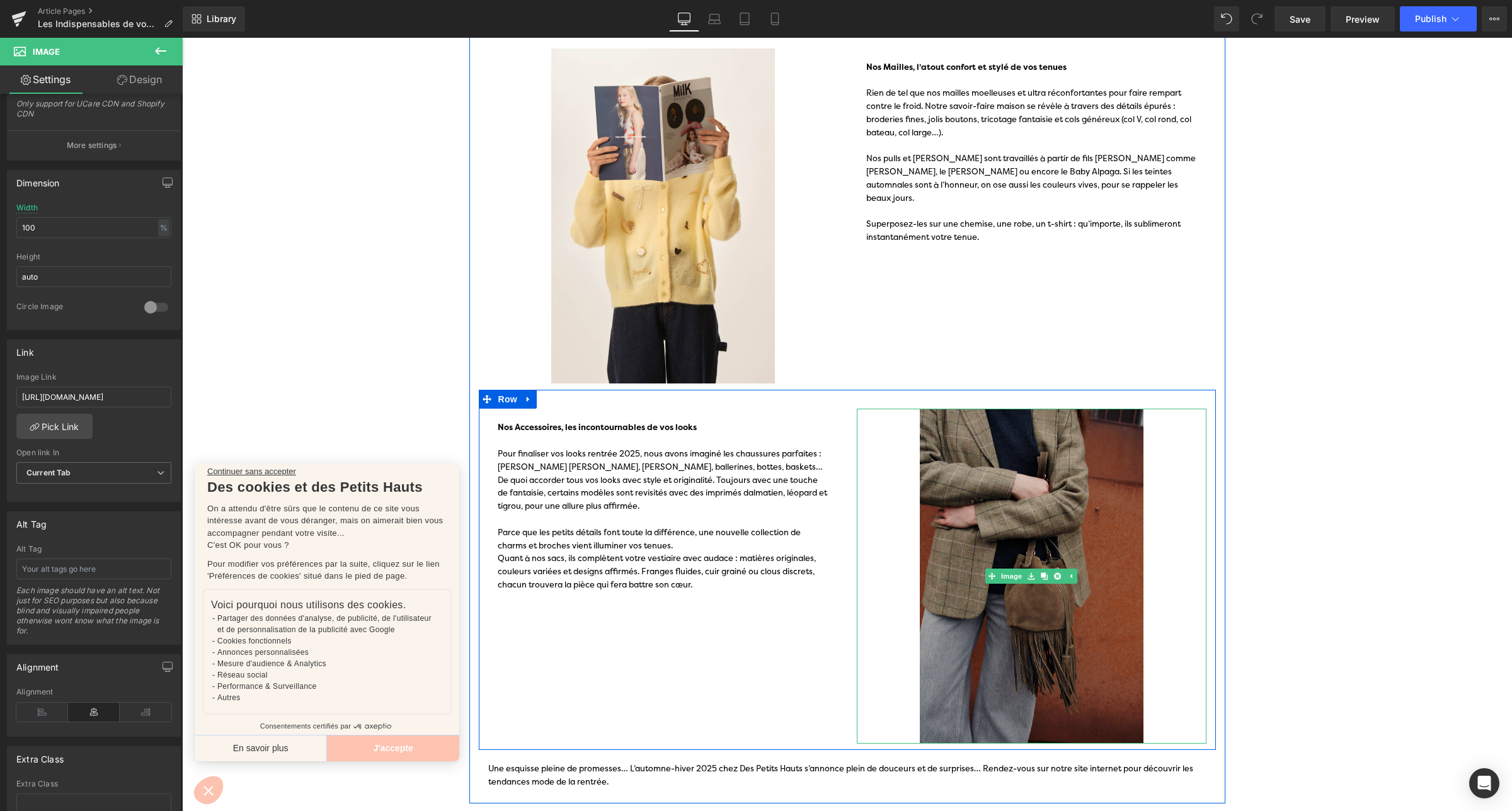
click at [994, 508] on img at bounding box center [1031, 576] width 350 height 335
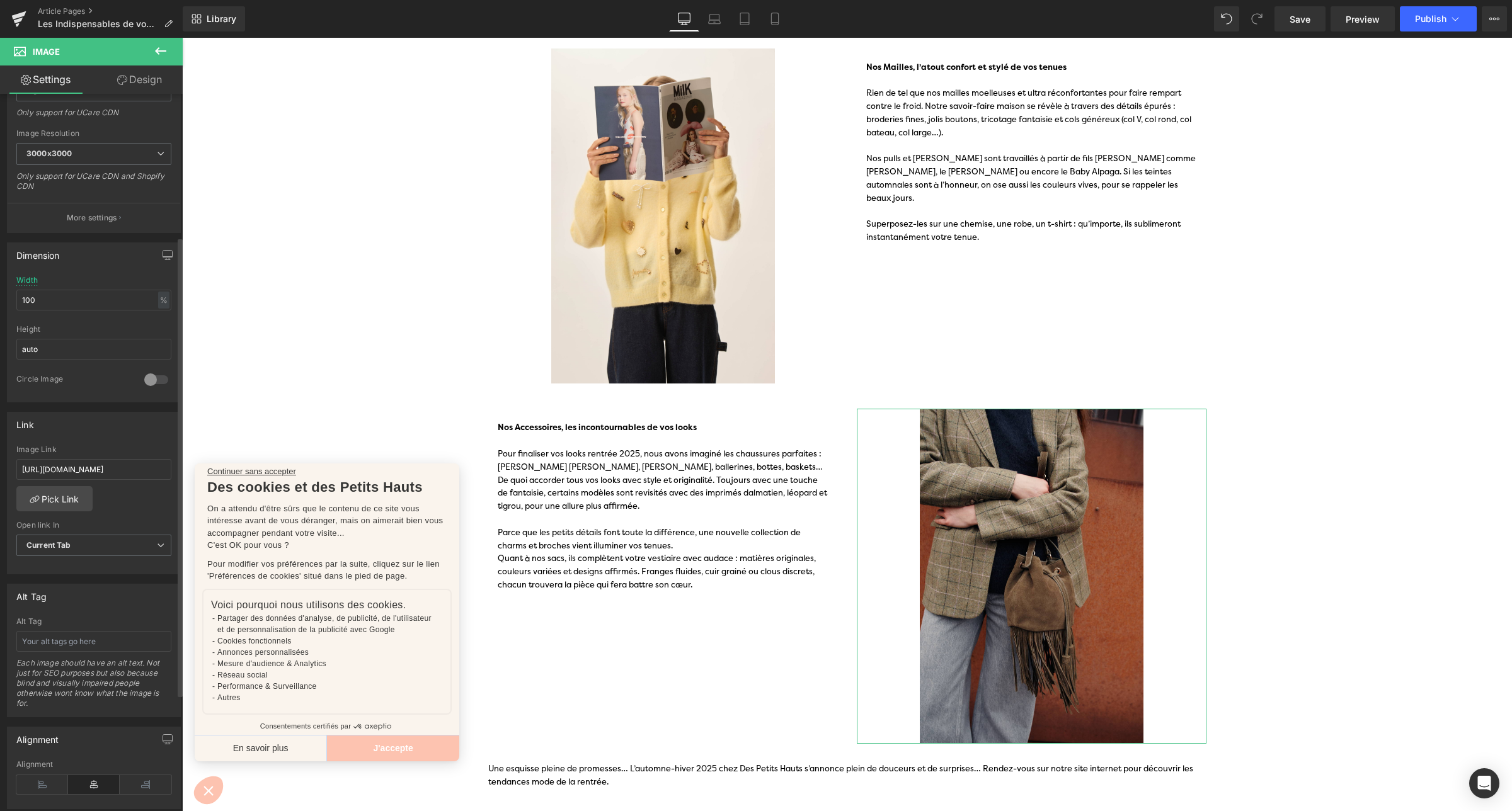
scroll to position [236, 0]
click at [88, 464] on input "[URL][DOMAIN_NAME]" at bounding box center [93, 468] width 155 height 21
type input "[URL][DOMAIN_NAME]"
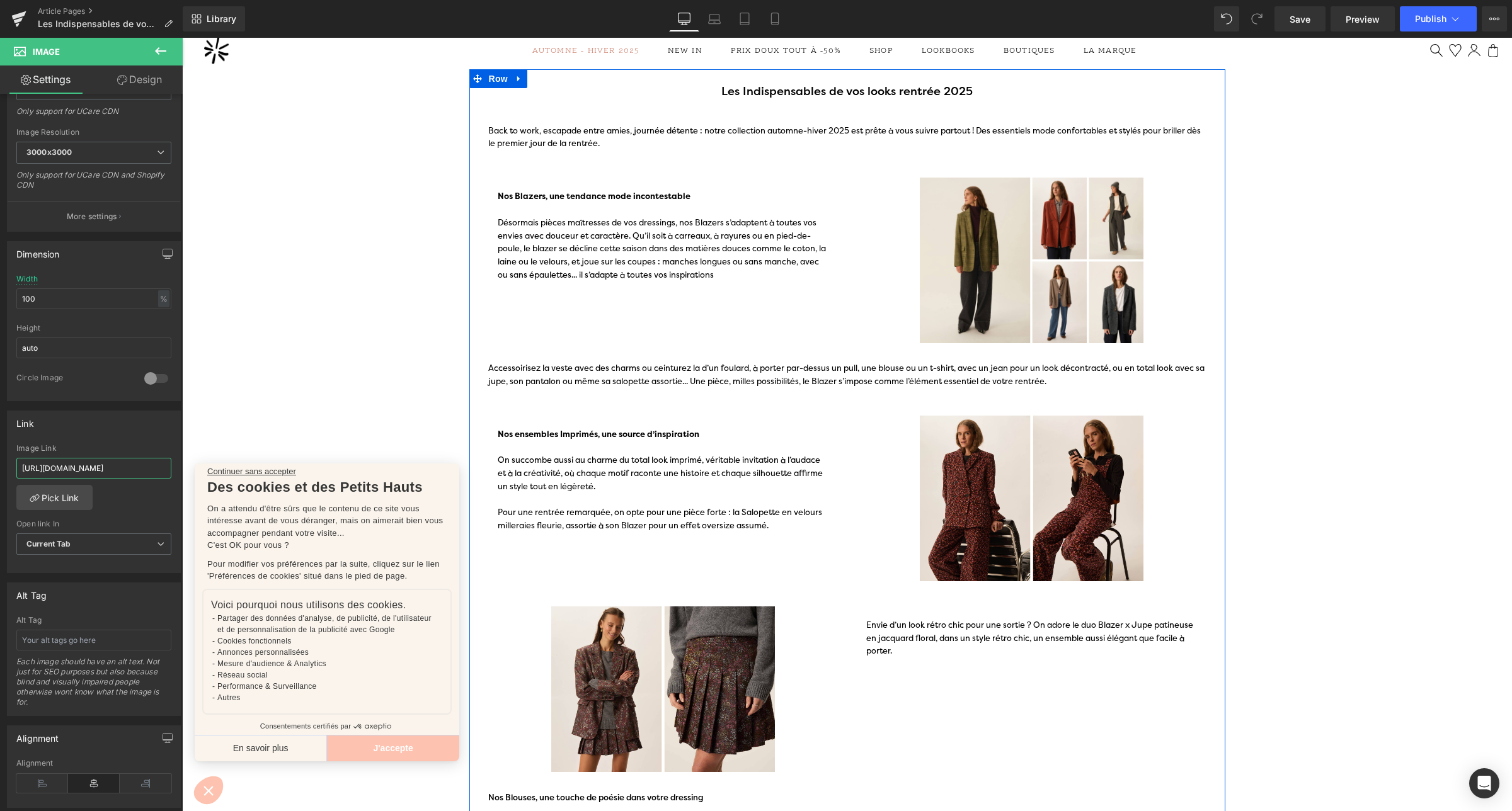
scroll to position [0, 0]
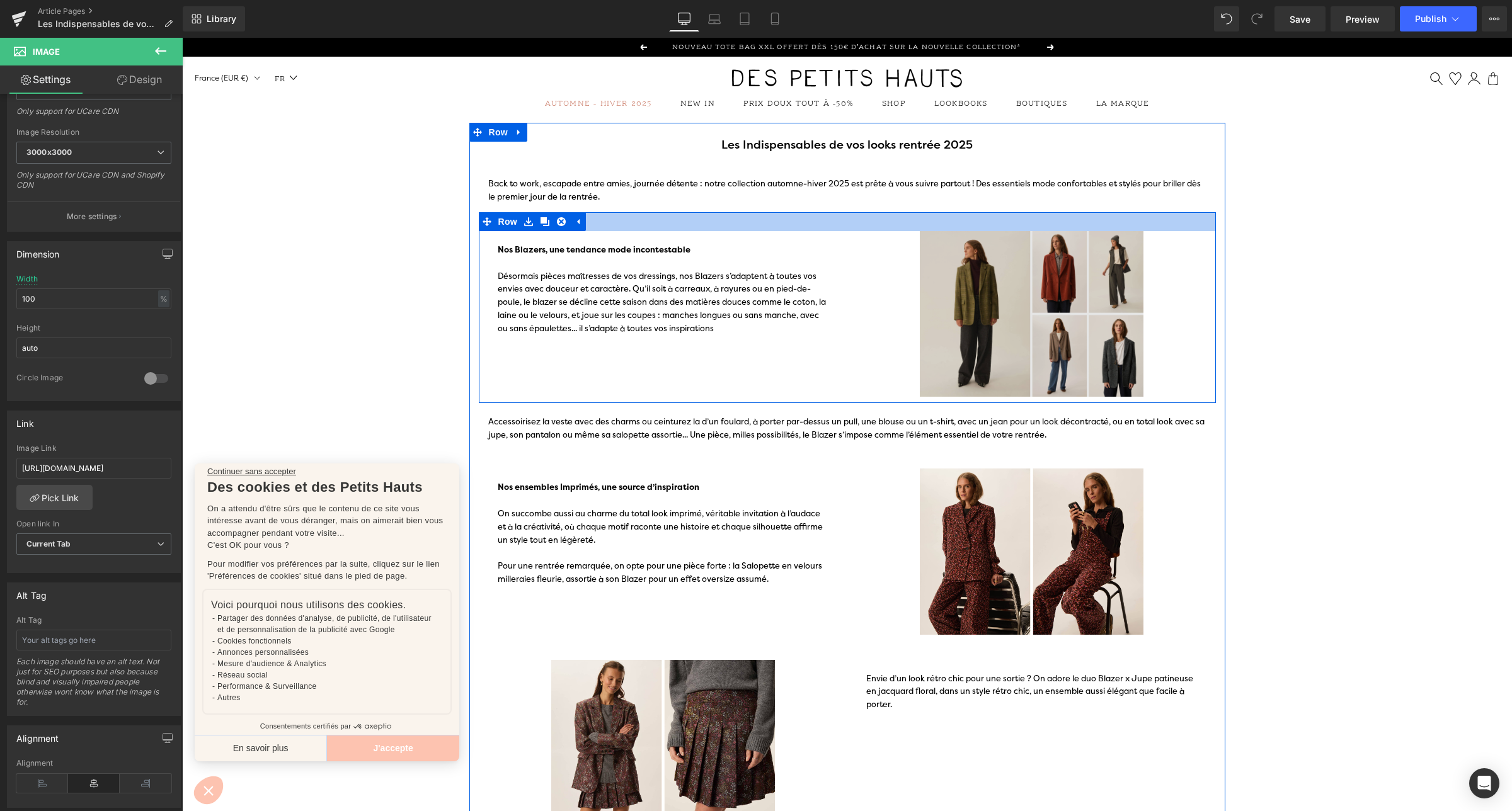
click at [963, 290] on img at bounding box center [1031, 313] width 350 height 166
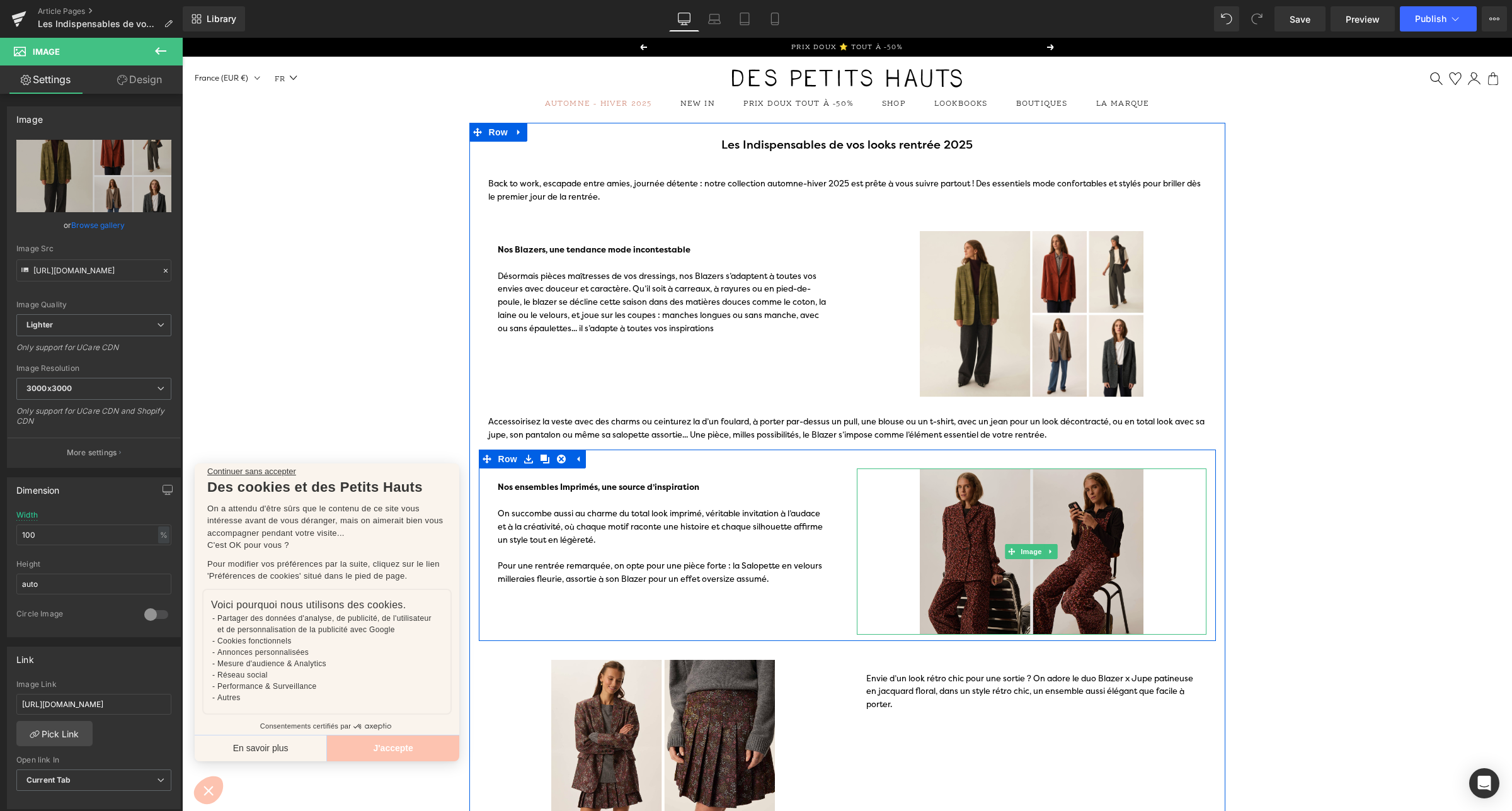
click at [949, 529] on img at bounding box center [1031, 551] width 350 height 166
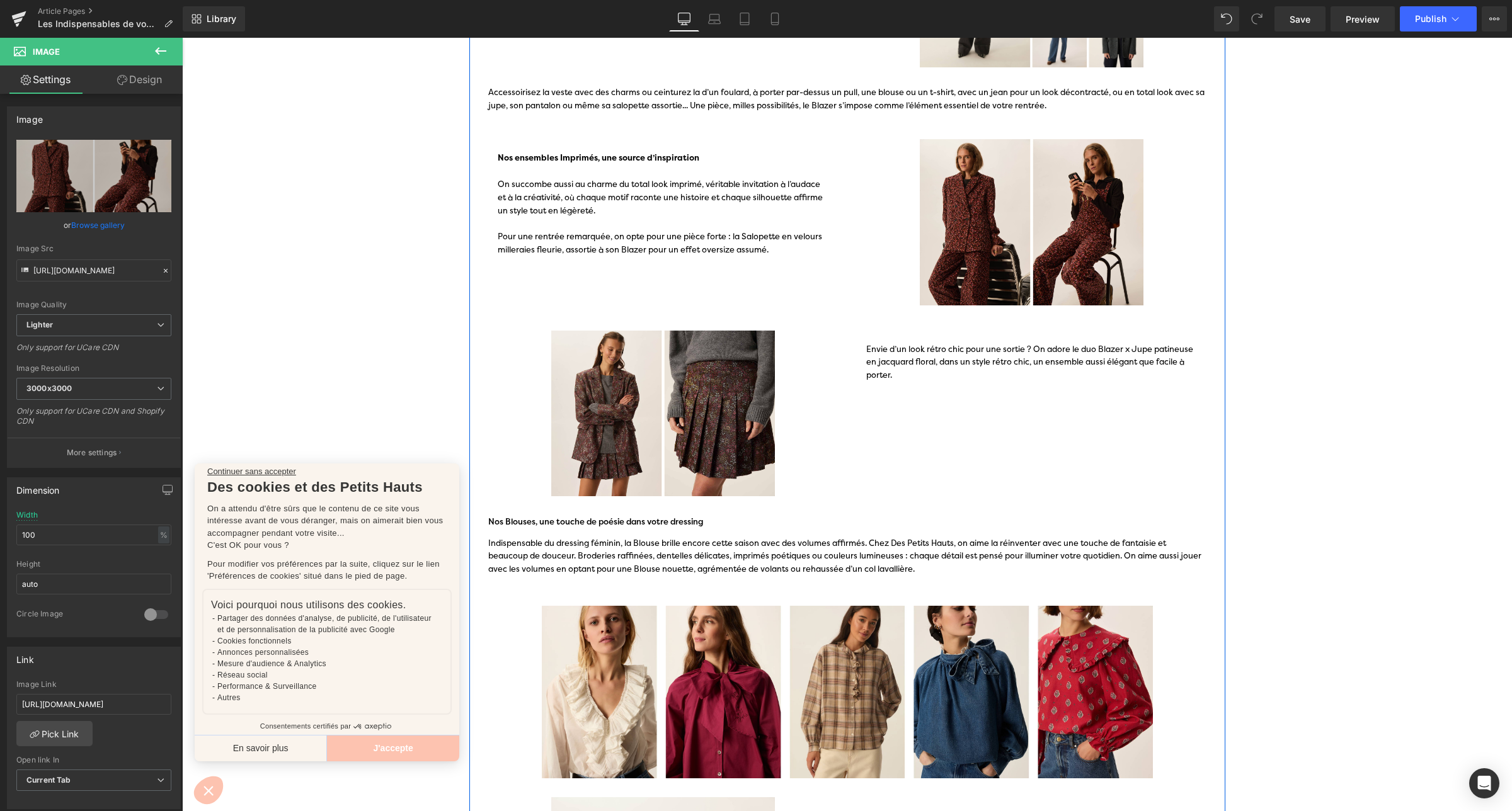
scroll to position [303, 0]
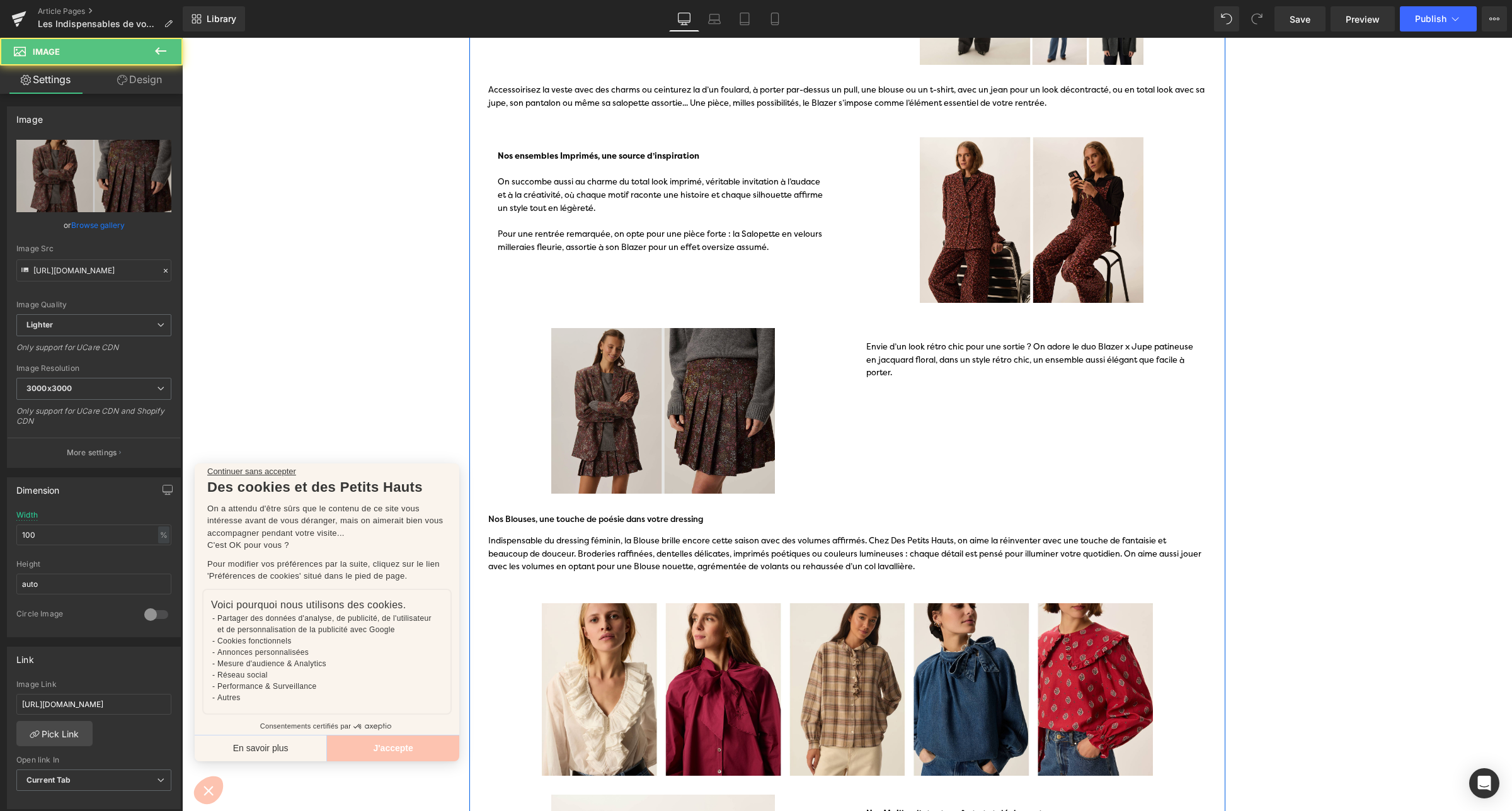
click at [544, 436] on img at bounding box center [663, 410] width 350 height 166
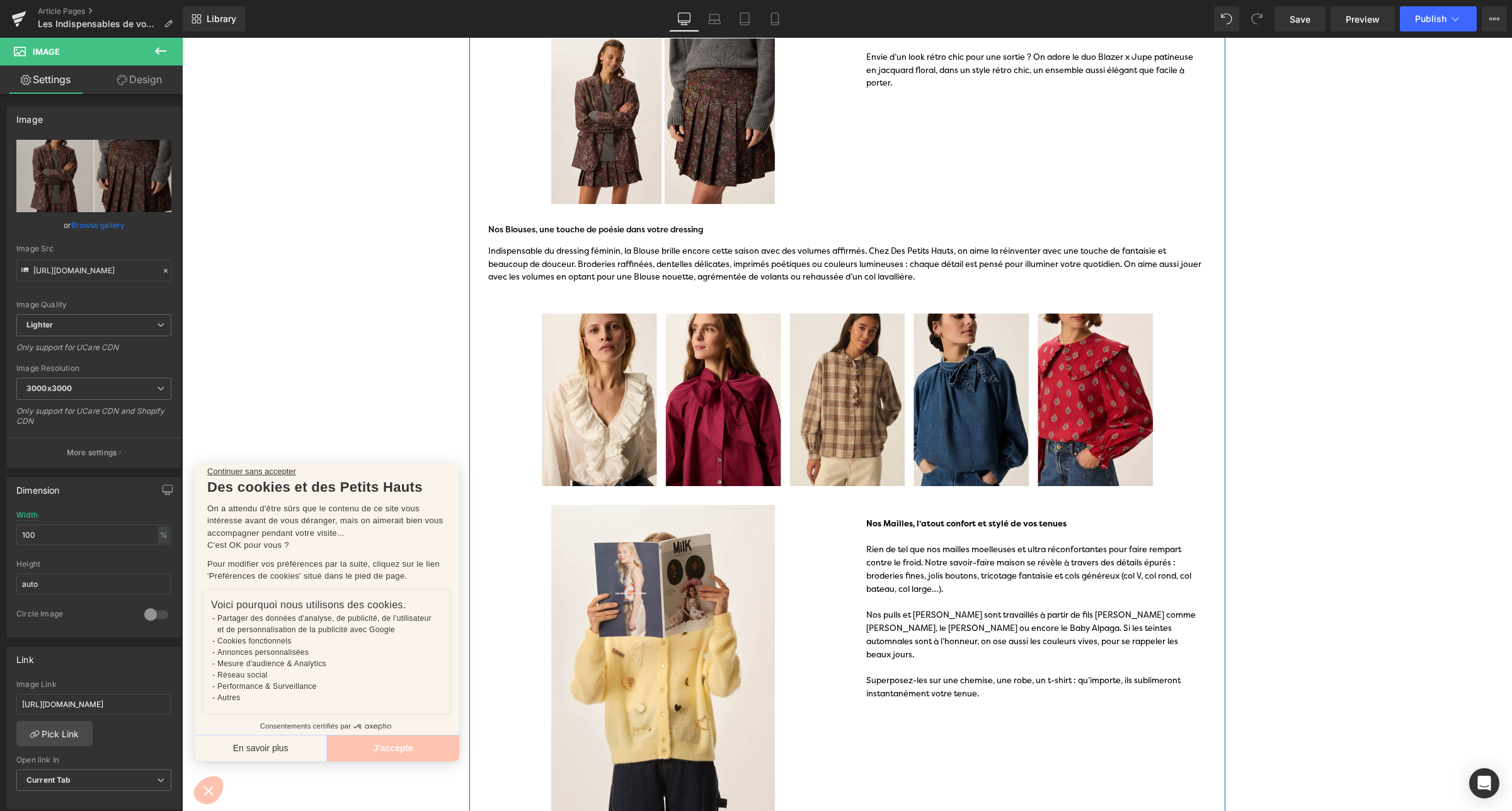
scroll to position [595, 0]
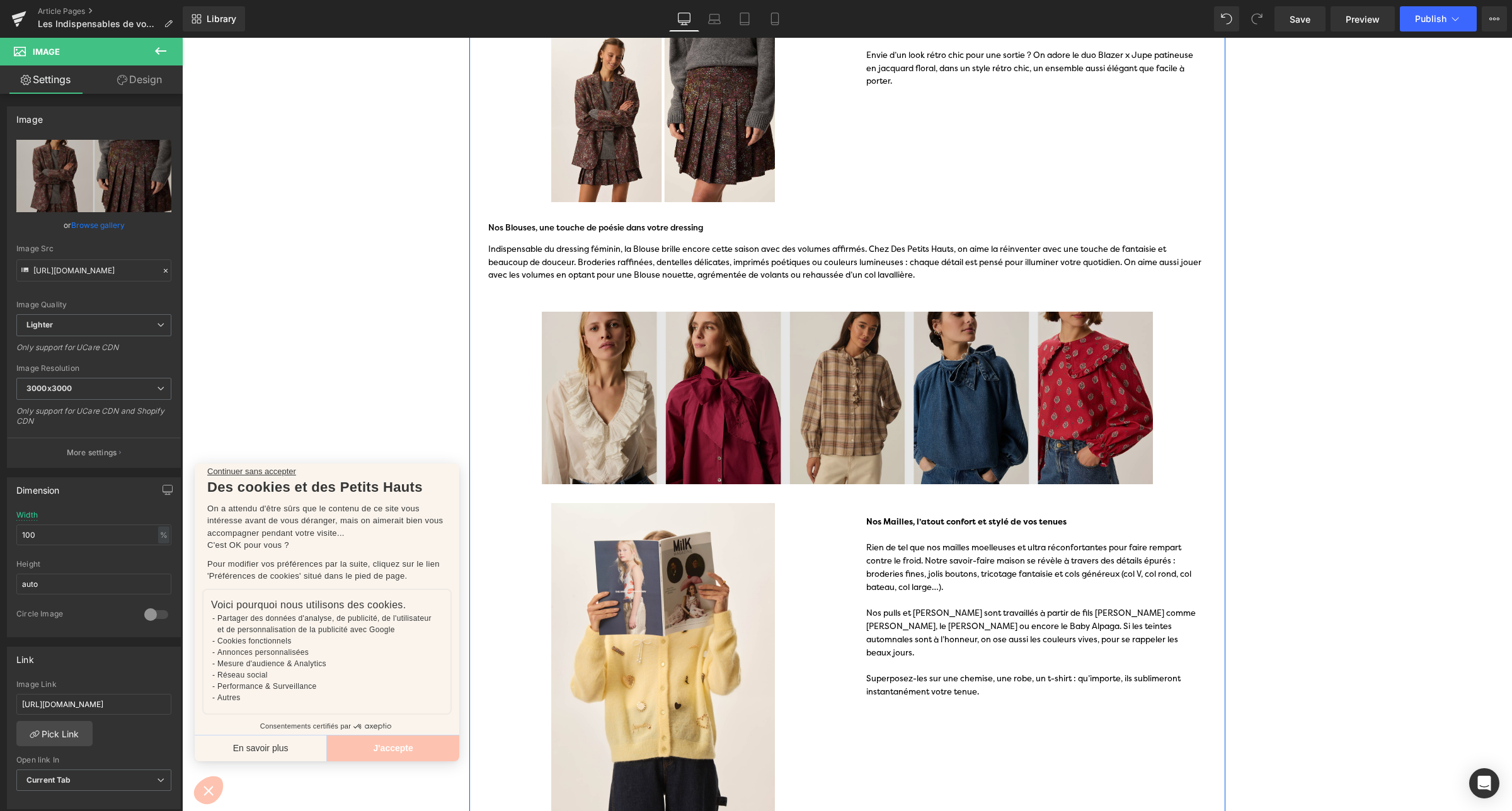
click at [630, 338] on img at bounding box center [847, 397] width 737 height 172
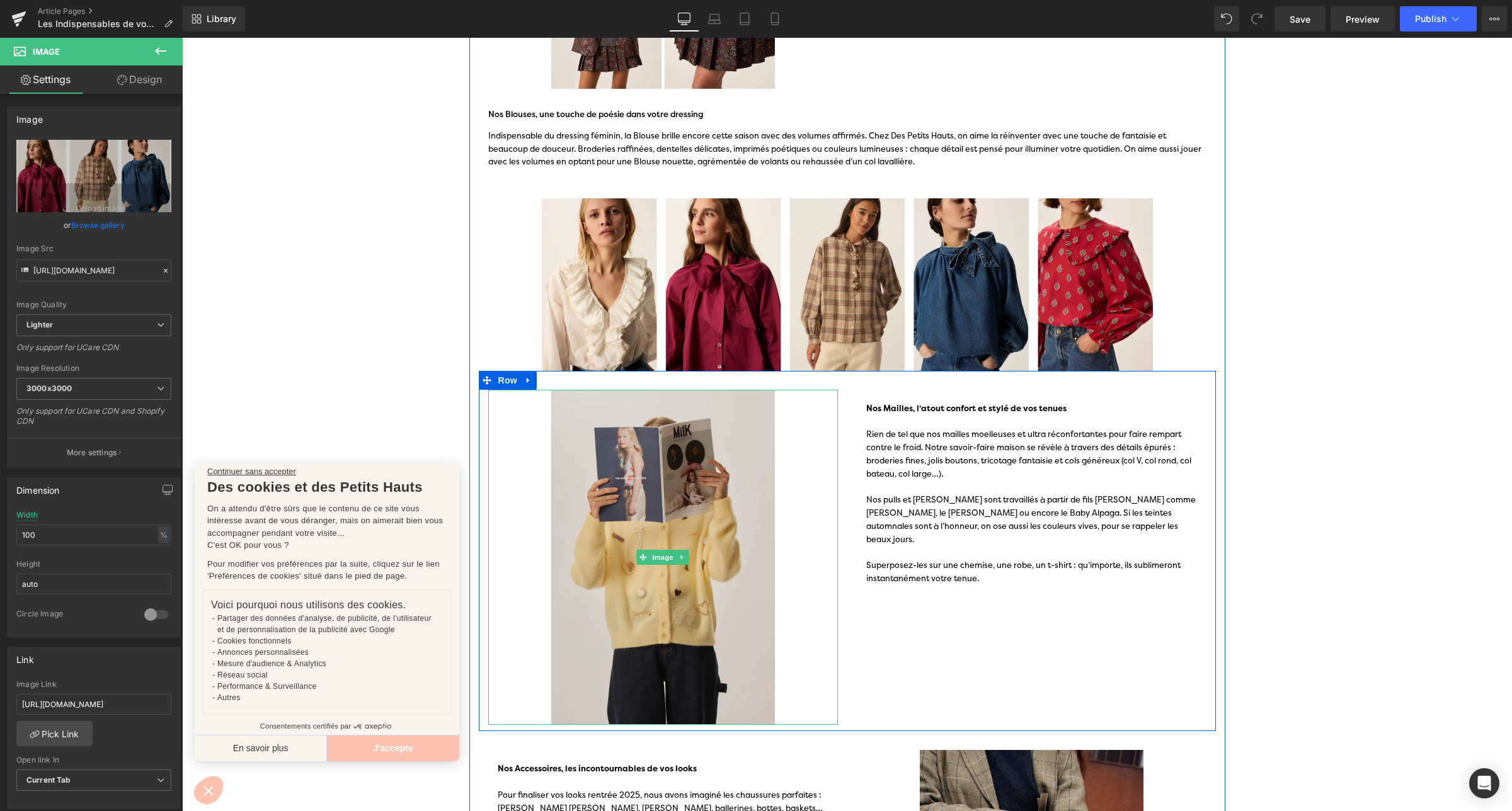
scroll to position [724, 0]
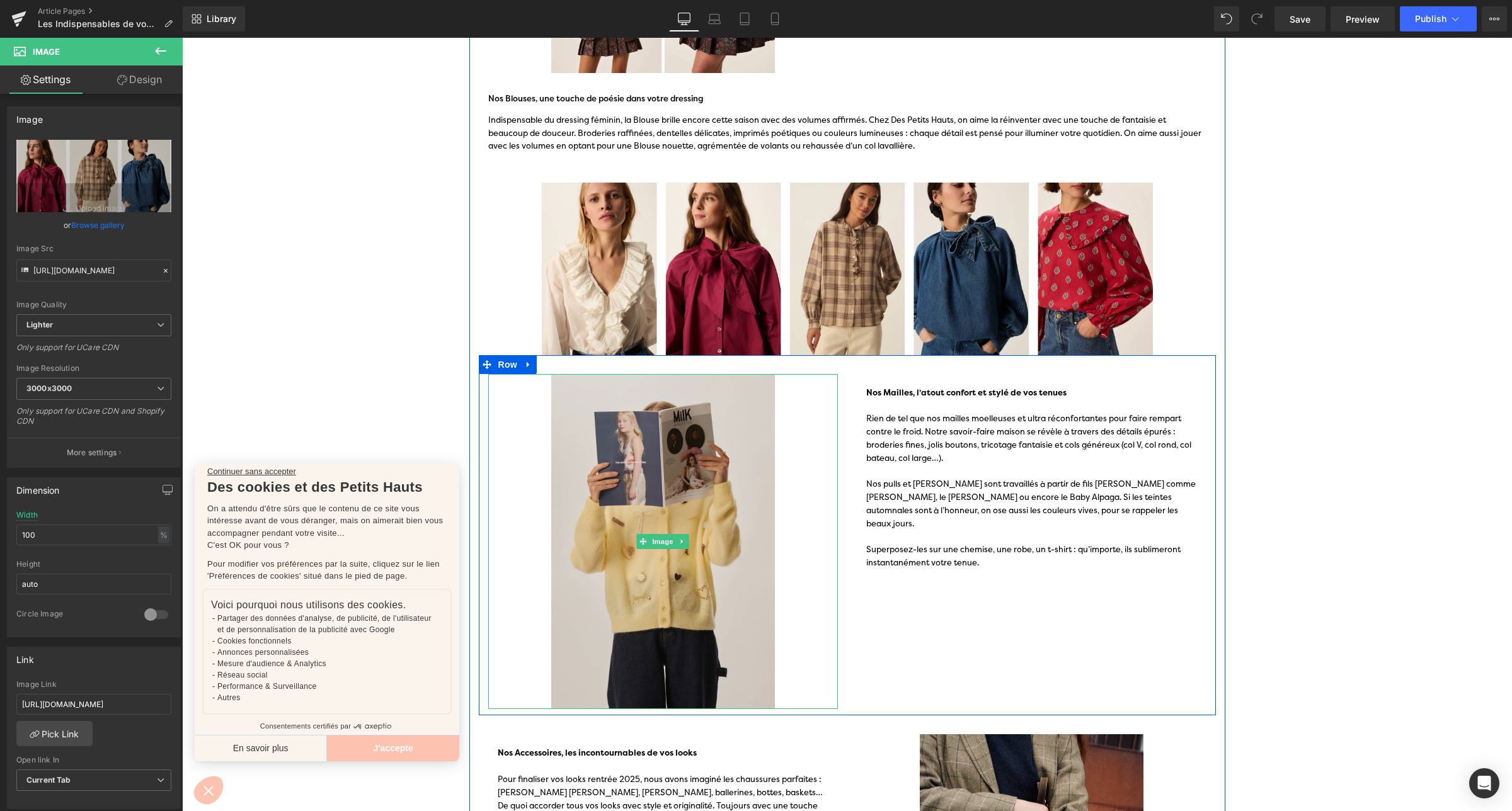
click at [632, 527] on img at bounding box center [663, 542] width 350 height 336
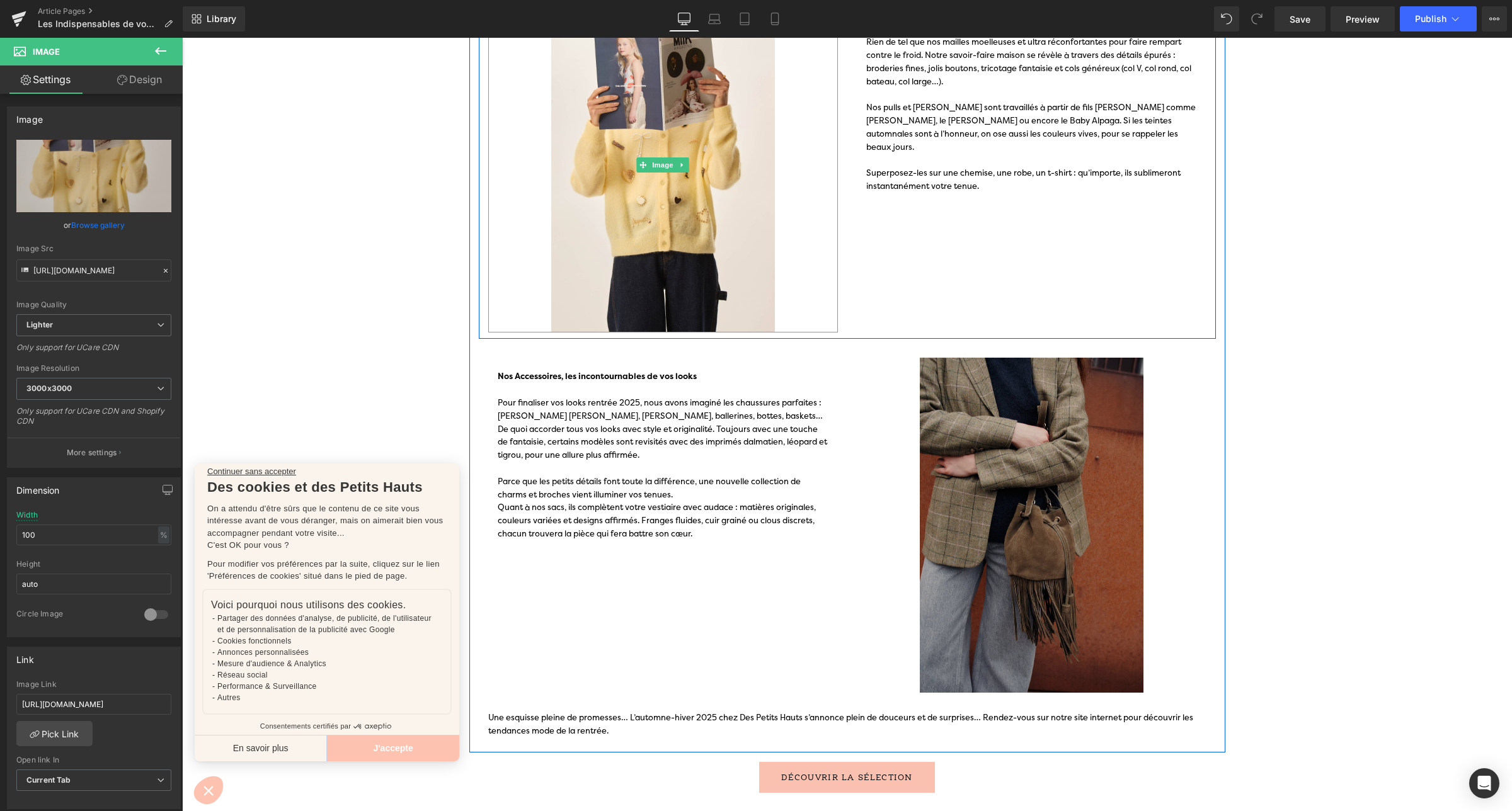
scroll to position [1102, 0]
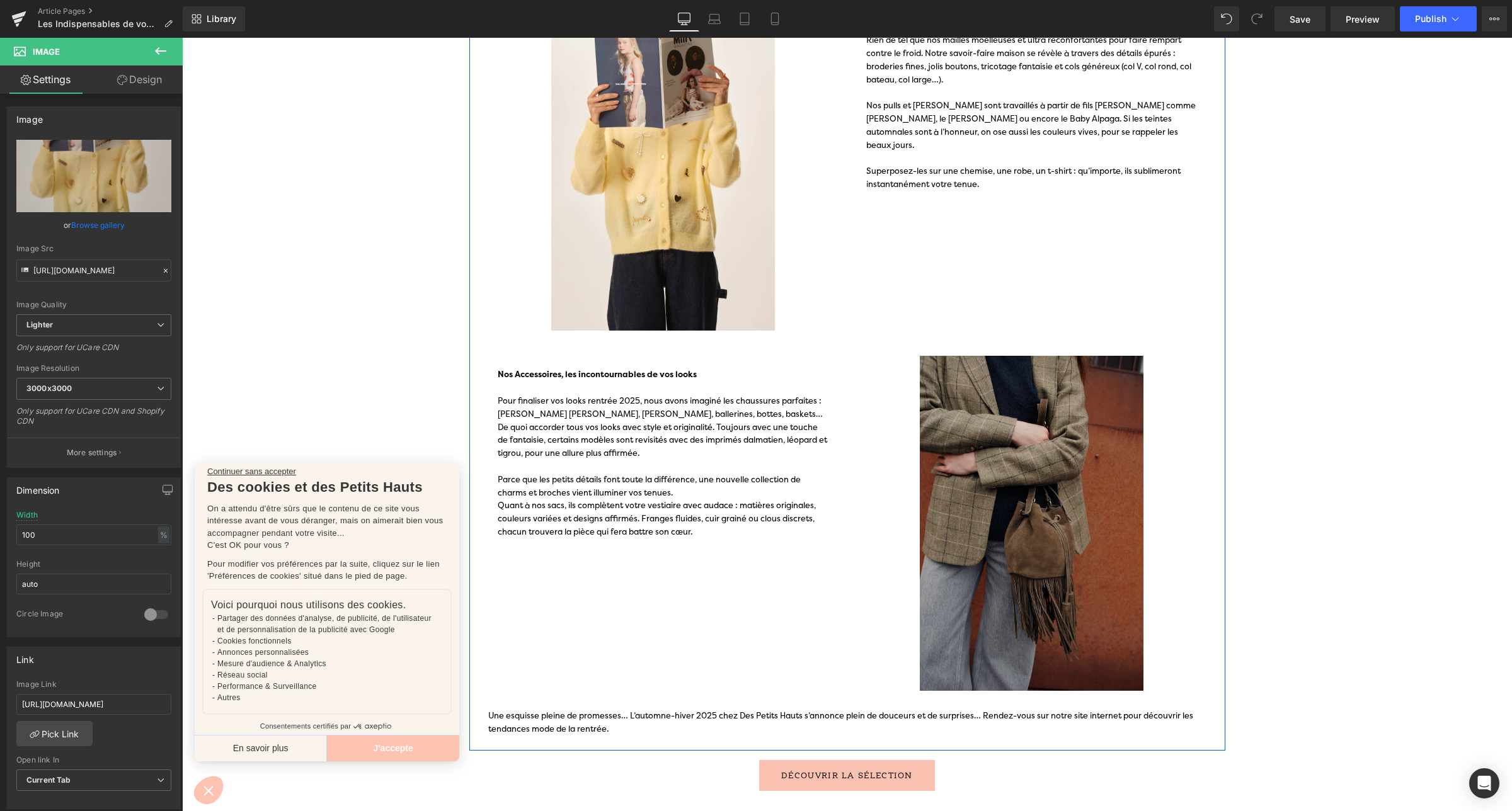
click at [997, 462] on img at bounding box center [1031, 524] width 350 height 335
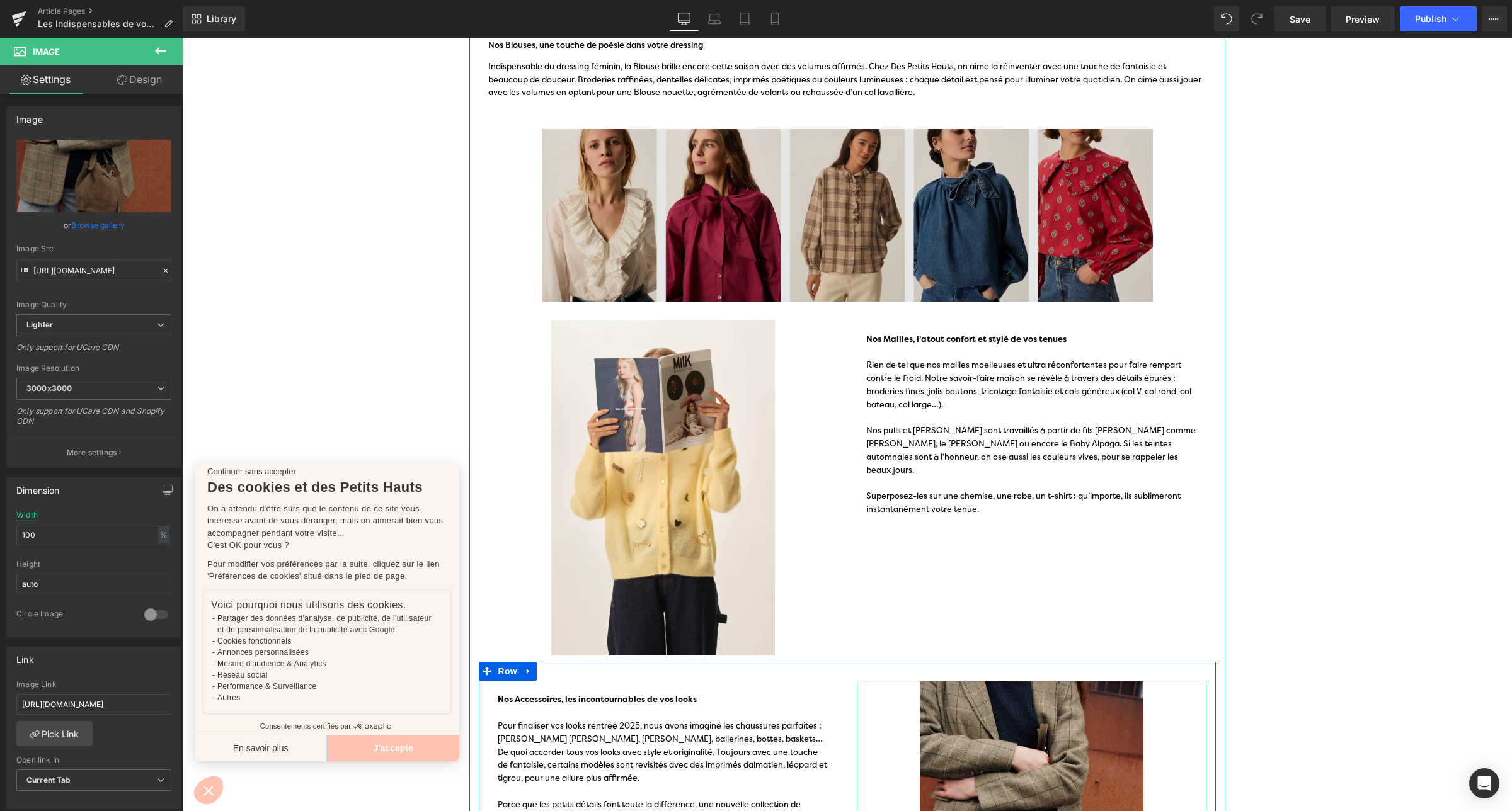
scroll to position [769, 0]
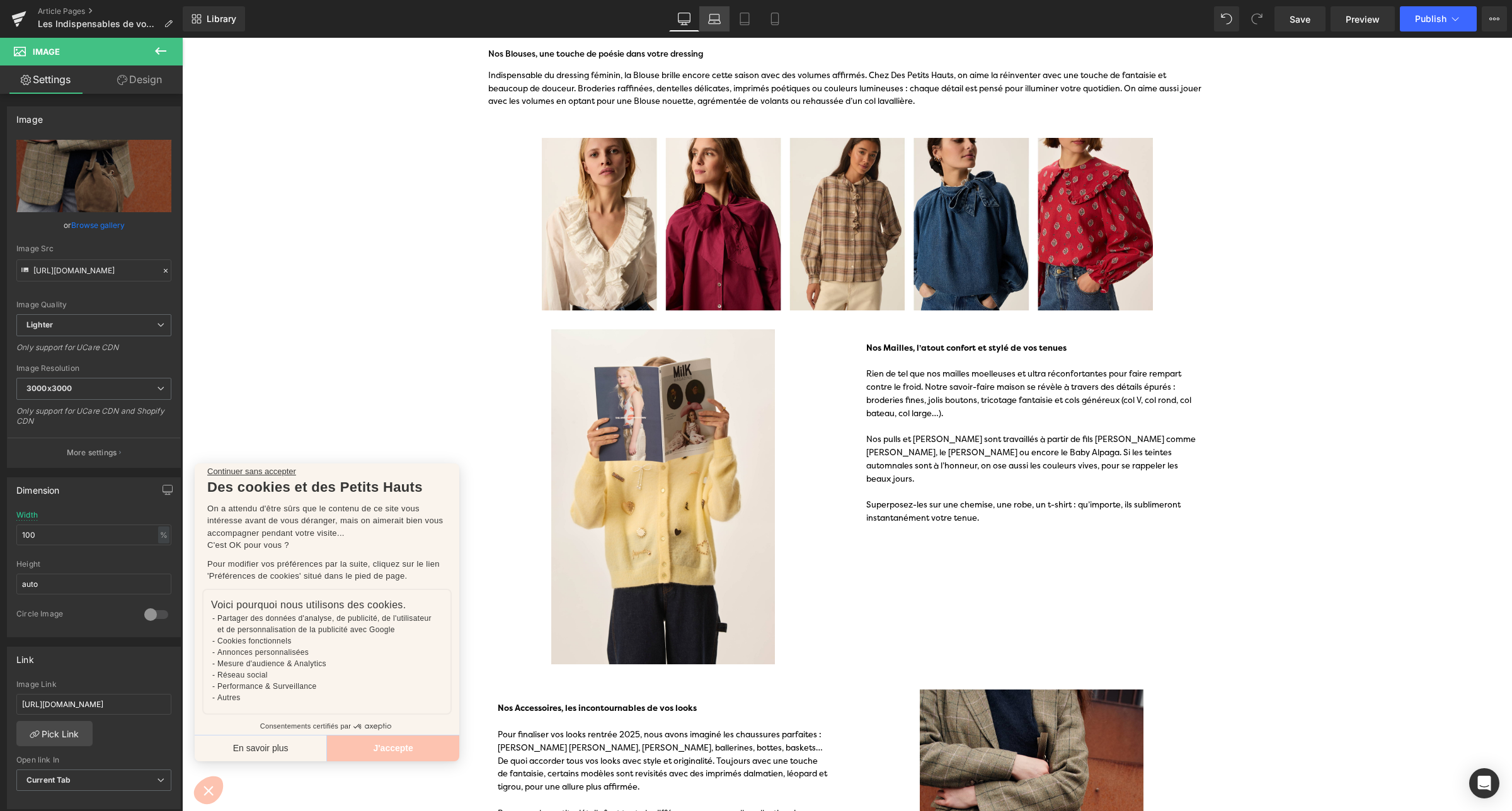
click at [721, 19] on icon at bounding box center [714, 19] width 13 height 13
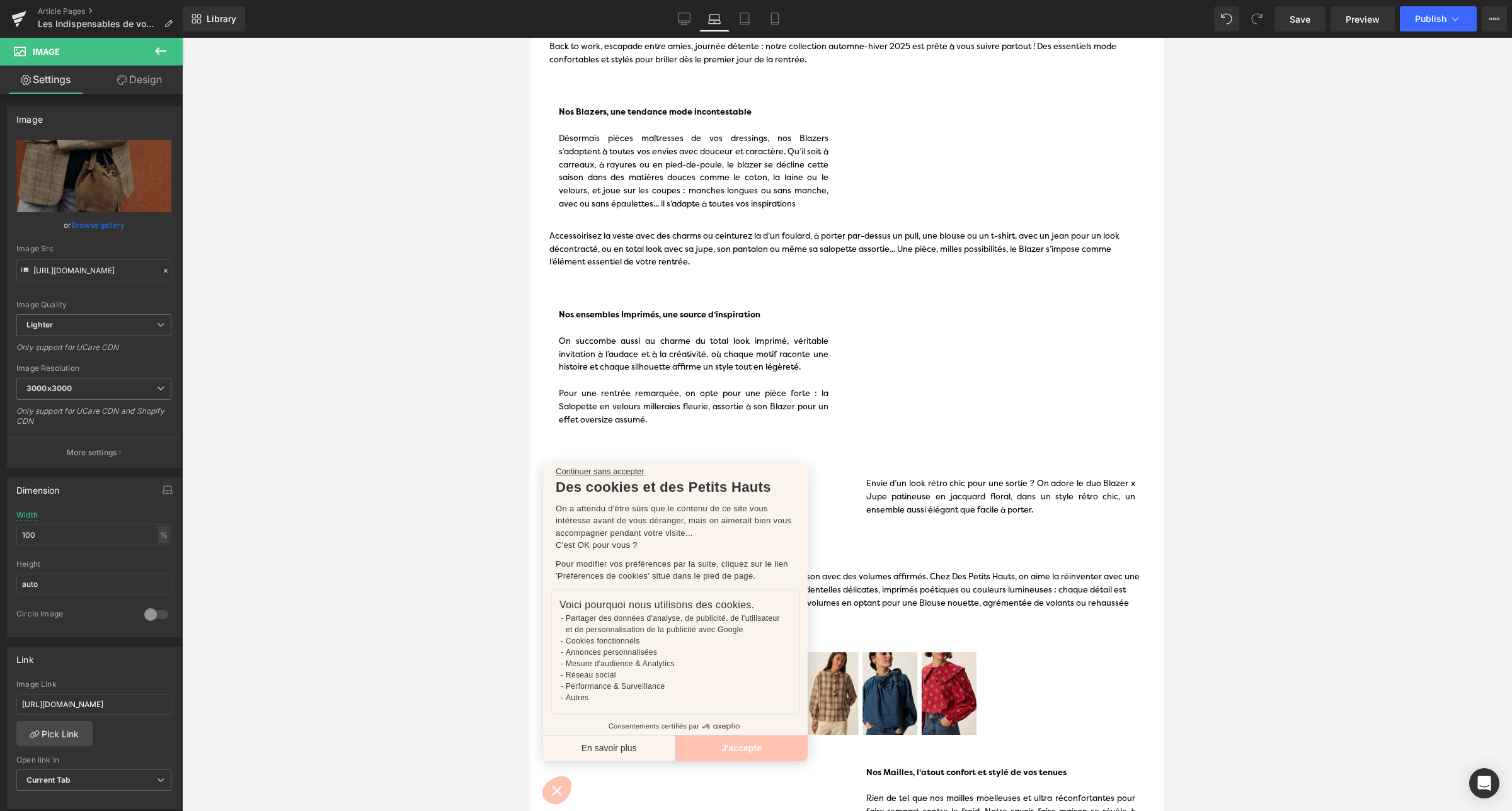
scroll to position [0, 0]
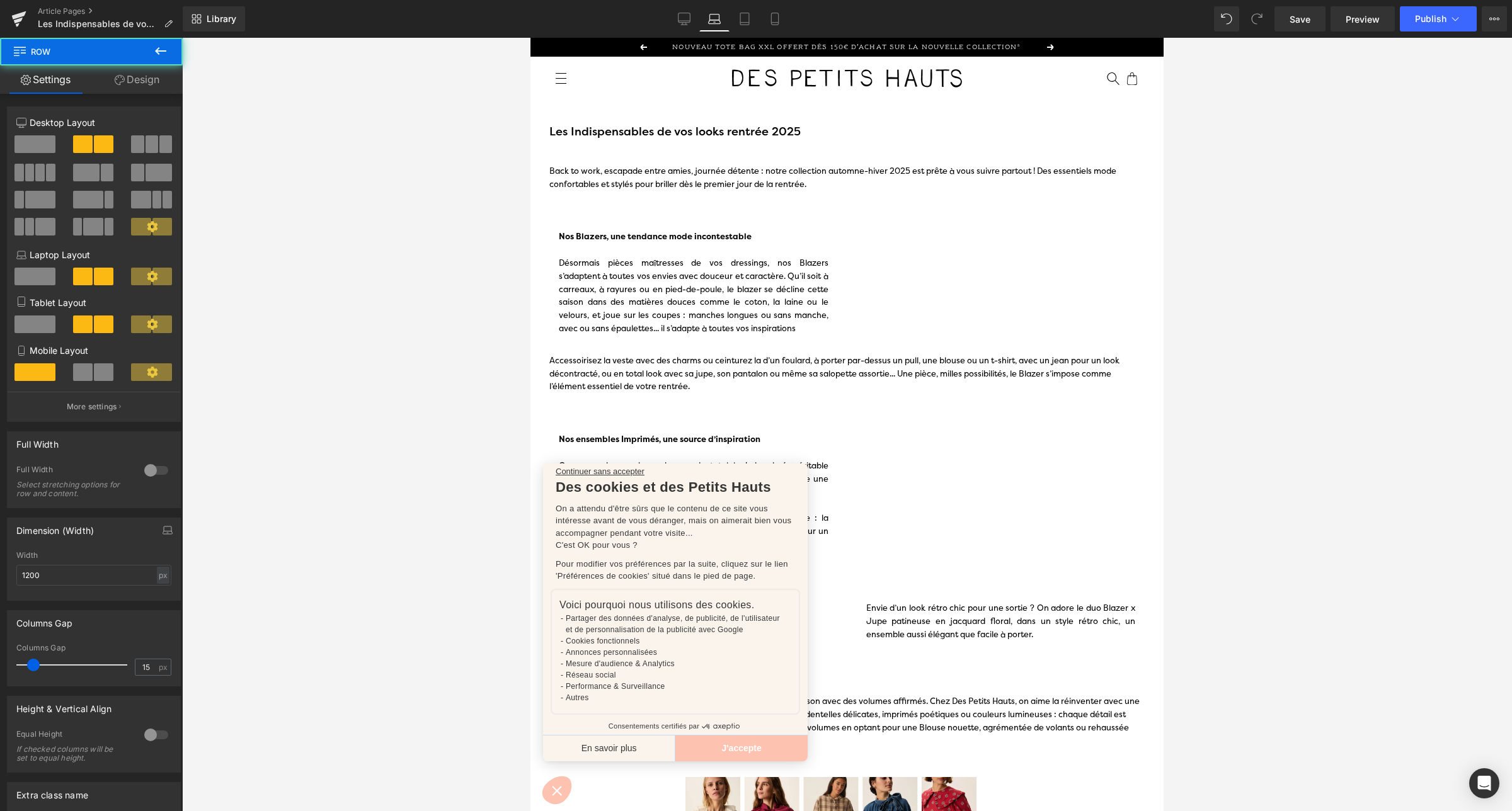
click at [962, 250] on div "Nos Blazers, une tendance mode incontestable Désormais pièces maîtresses de vos…" at bounding box center [846, 269] width 615 height 142
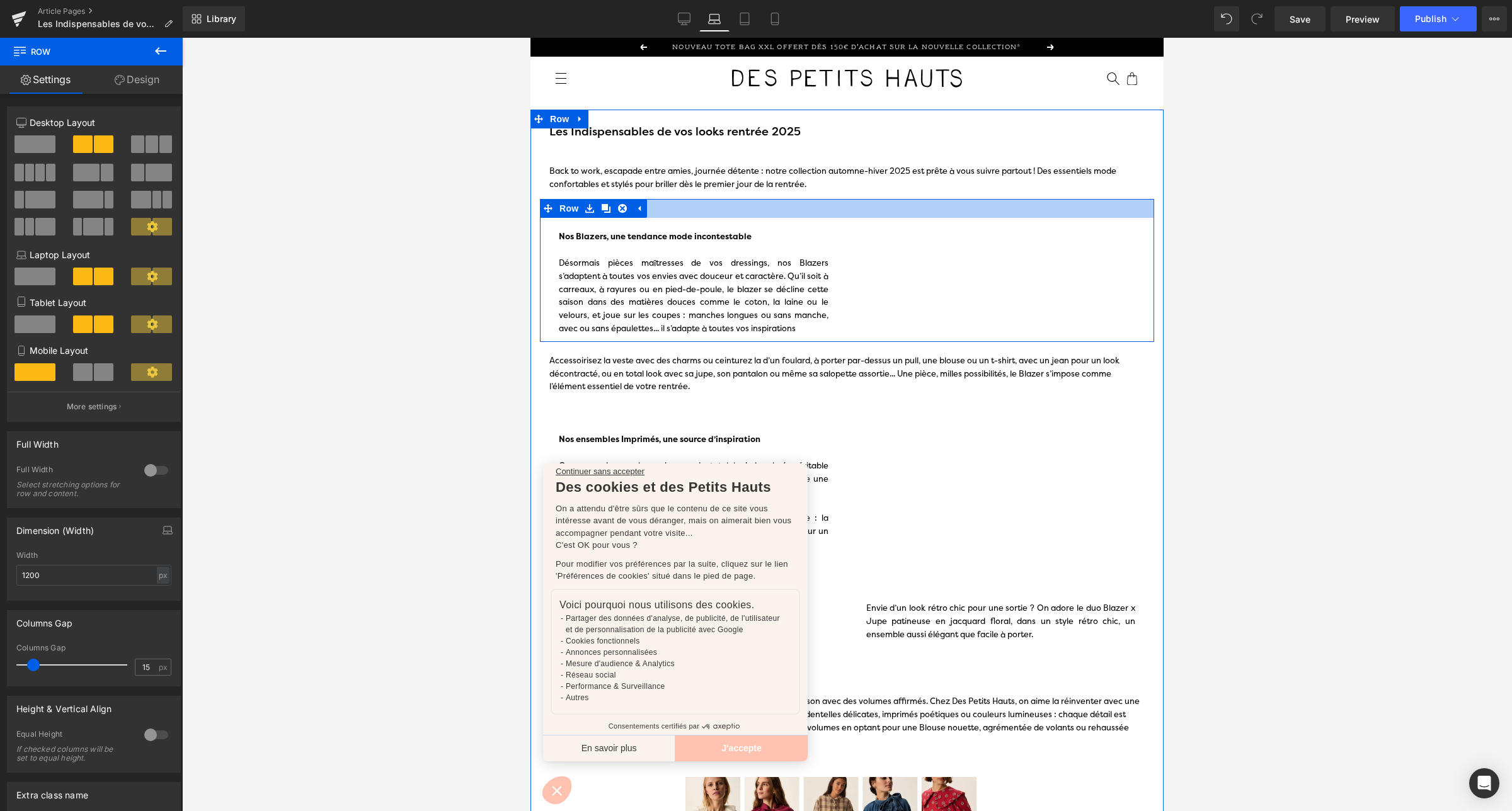
click at [530, 38] on div at bounding box center [530, 38] width 0 height 0
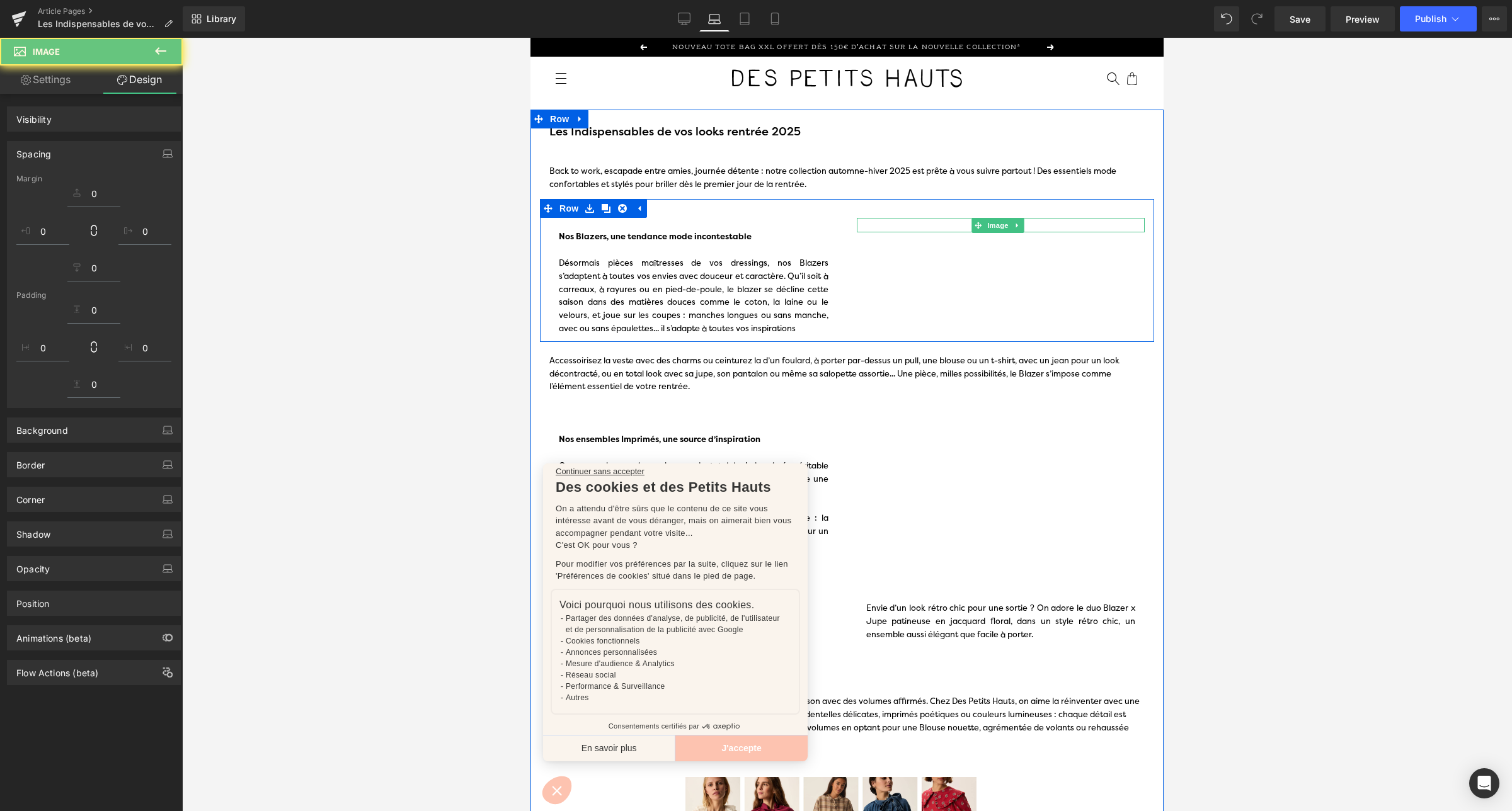
click at [949, 277] on div "Nos Blazers, une tendance mode incontestable Désormais pièces maîtresses de vos…" at bounding box center [846, 269] width 615 height 142
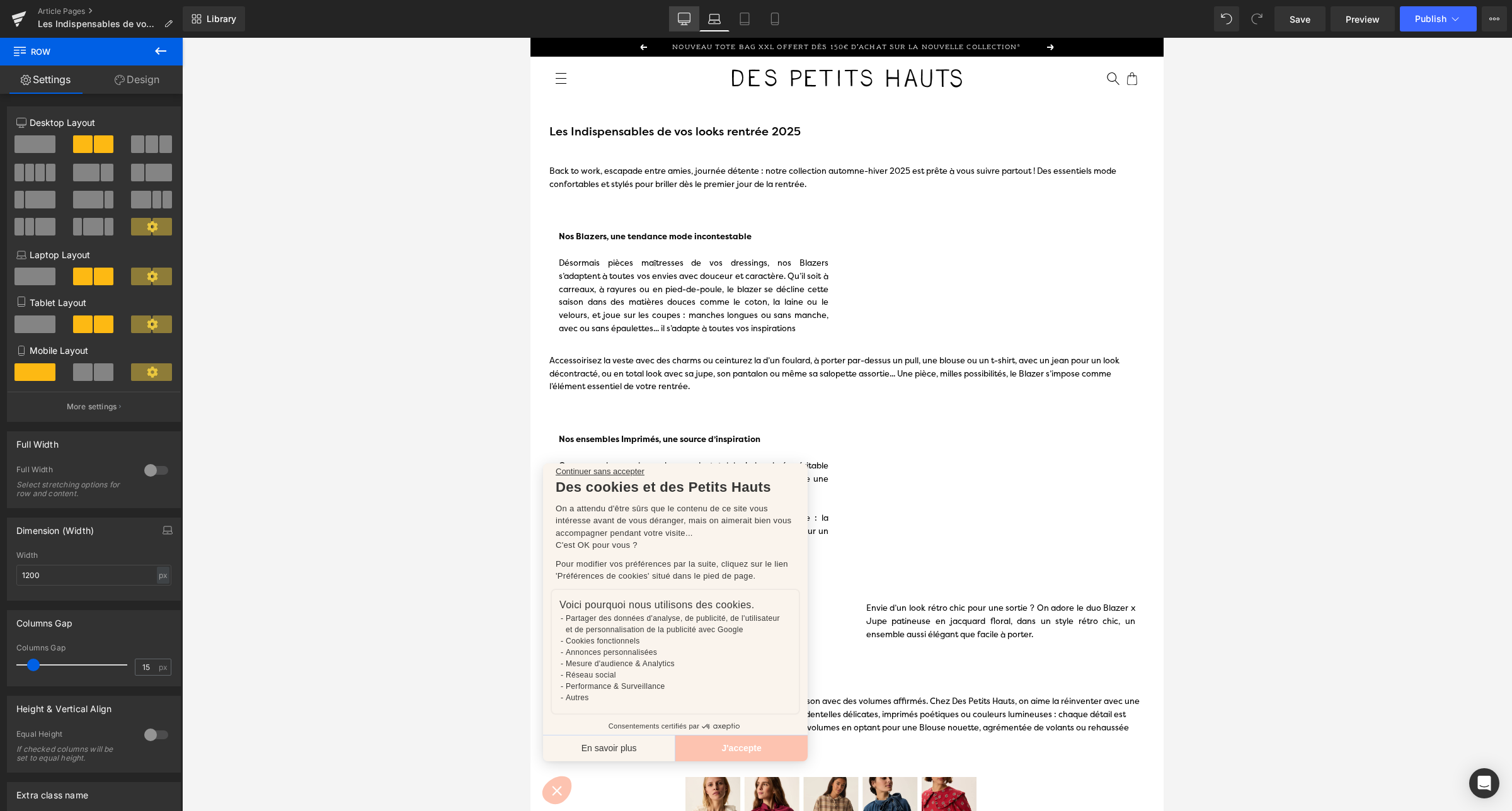
click at [687, 25] on icon at bounding box center [683, 25] width 6 height 0
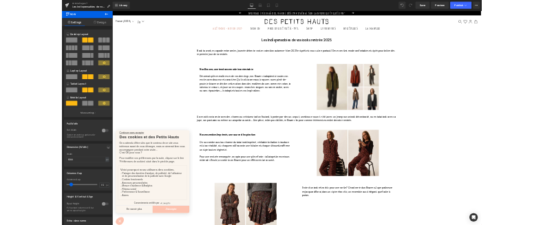
scroll to position [14, 0]
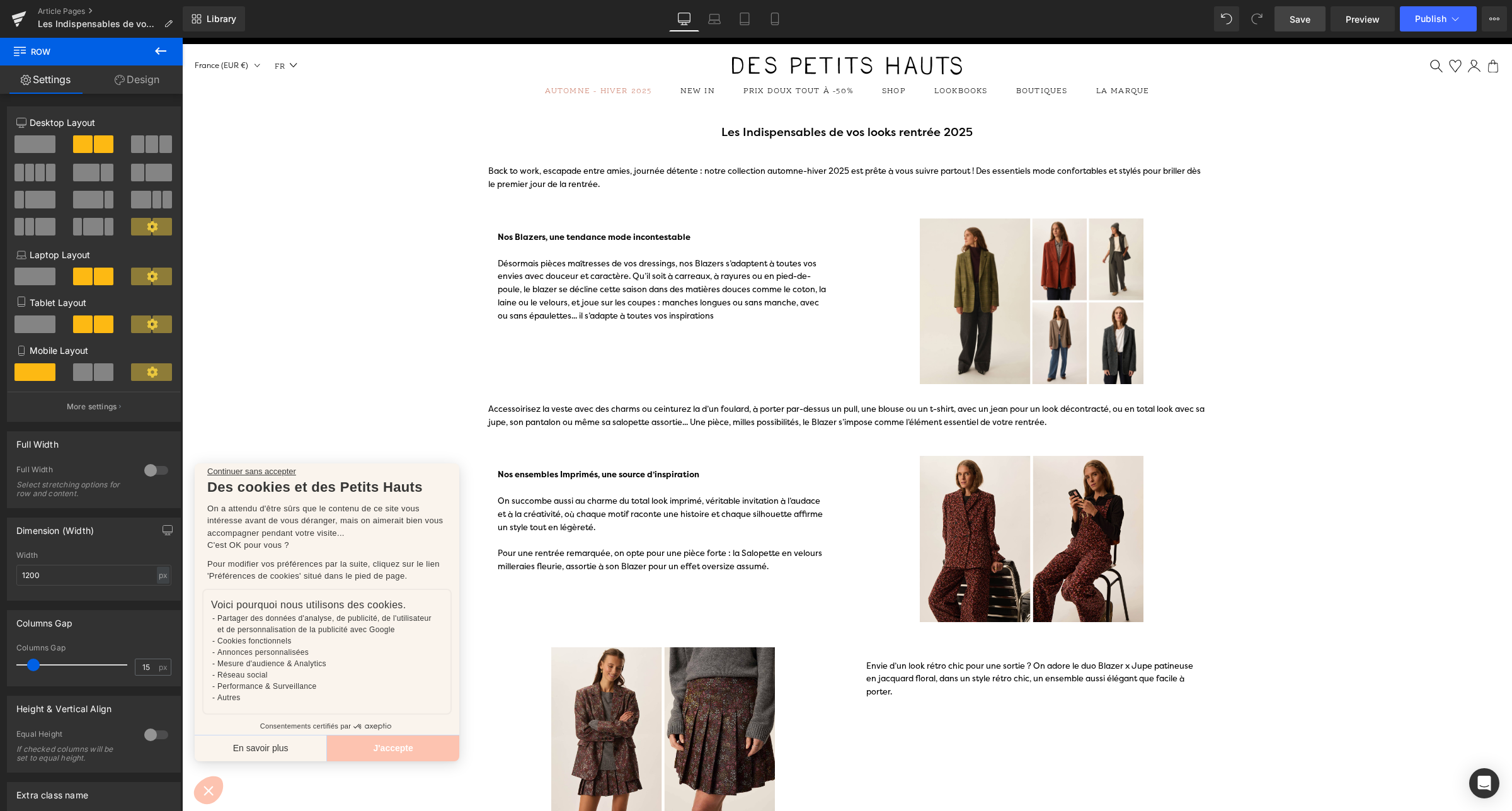
click at [1304, 14] on span "Save" at bounding box center [1300, 19] width 21 height 13
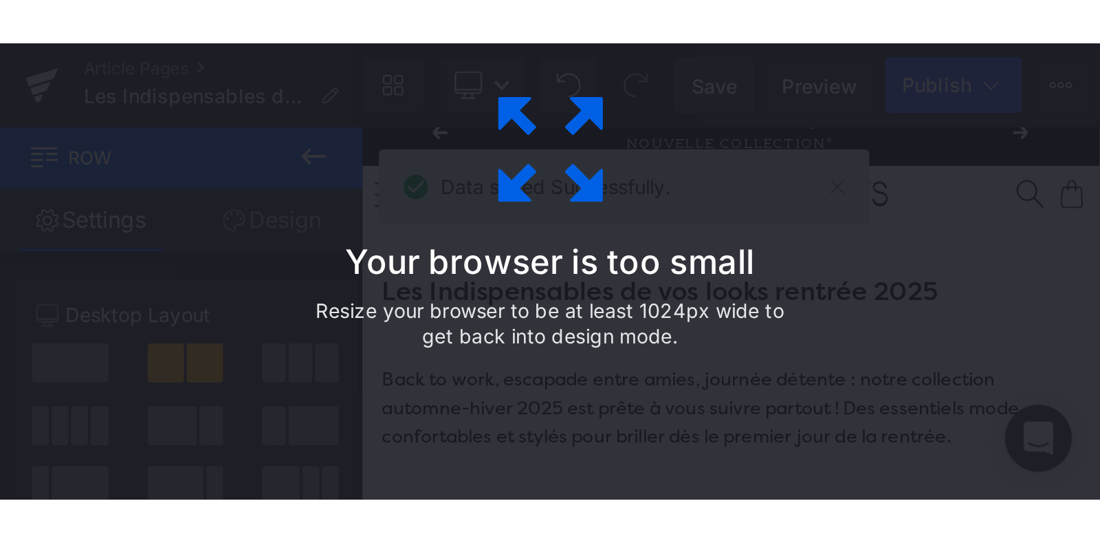
scroll to position [19, 0]
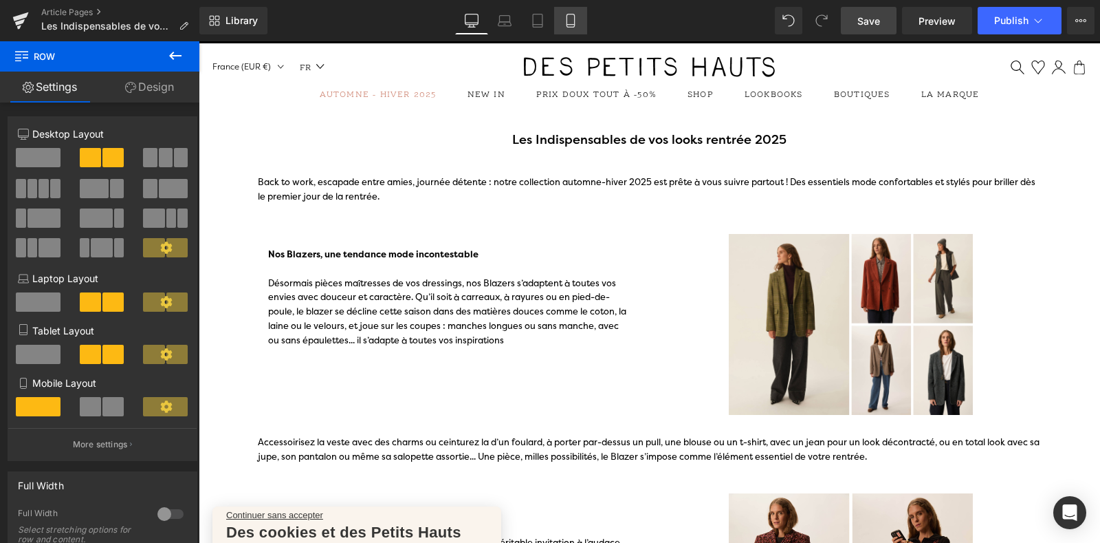
click at [560, 14] on link "Mobile" at bounding box center [570, 21] width 33 height 28
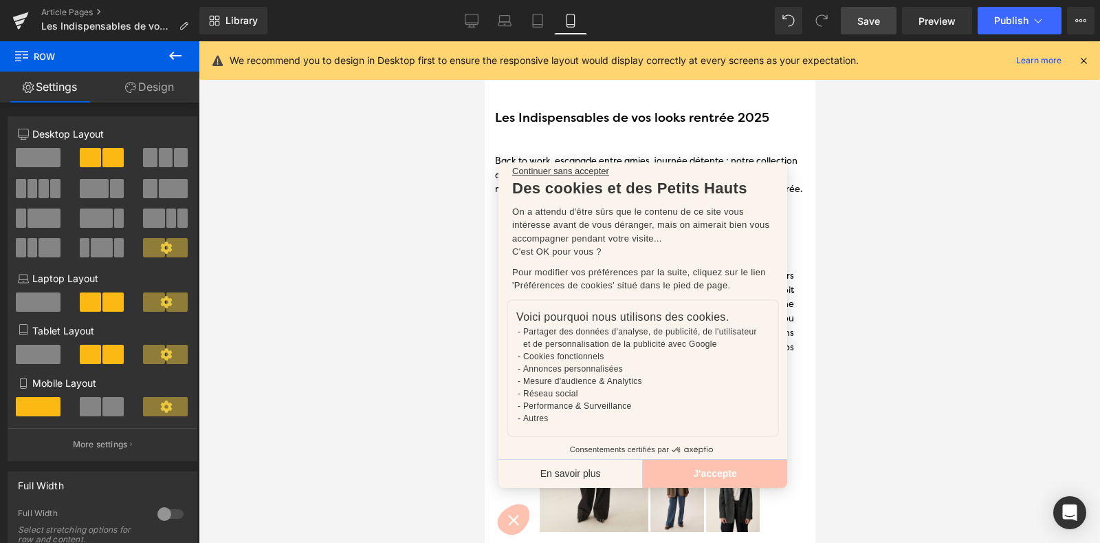
scroll to position [25, 0]
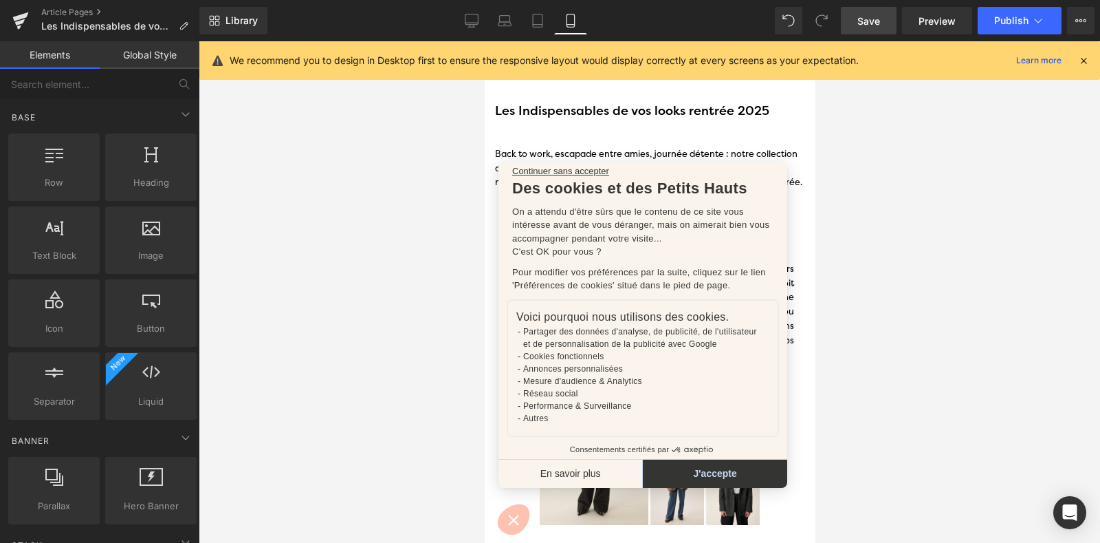
click at [712, 472] on button "J'accepte" at bounding box center [714, 473] width 144 height 29
checkbox input "true"
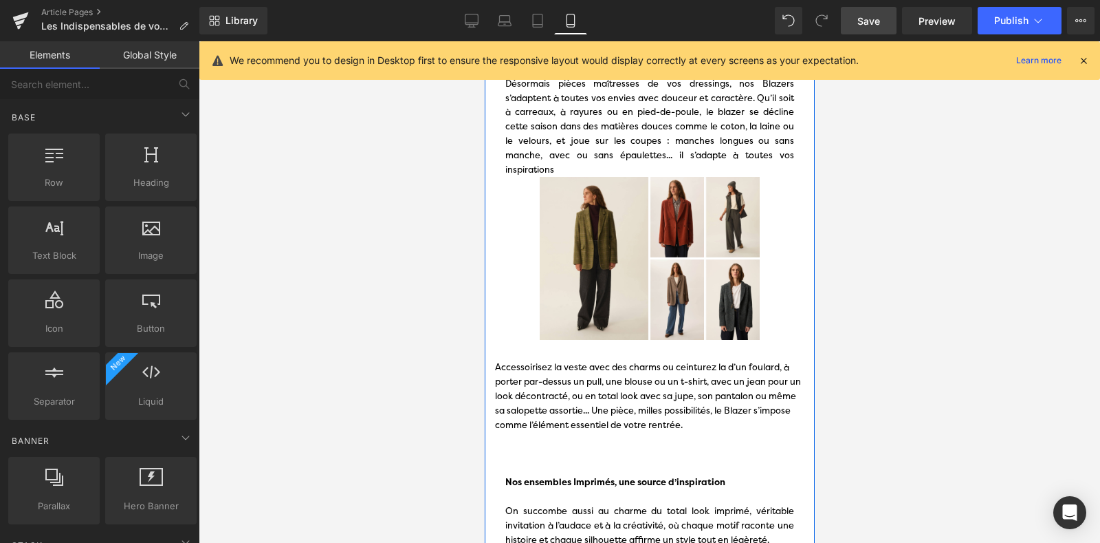
scroll to position [0, 0]
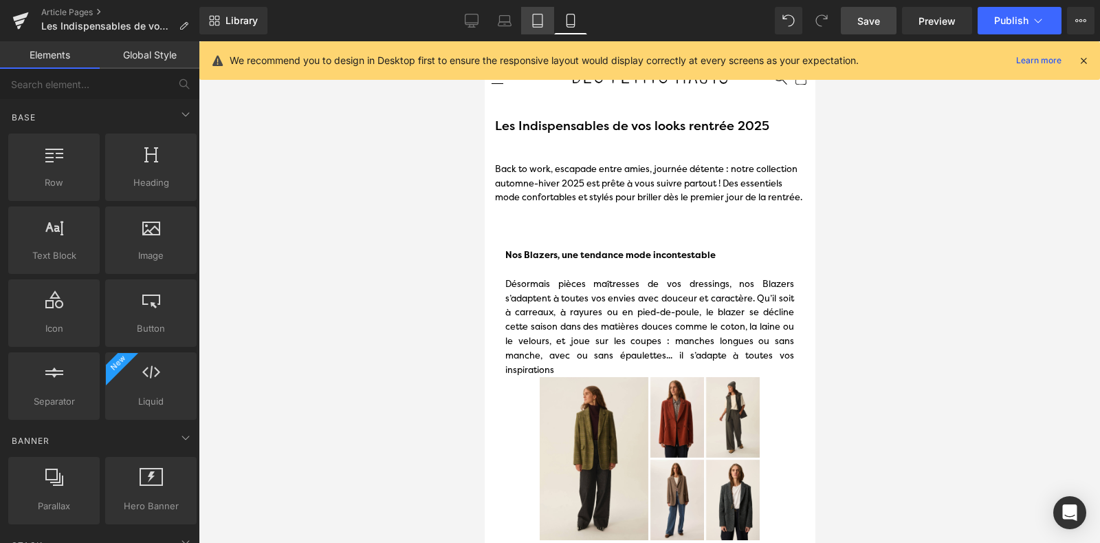
click at [540, 26] on icon at bounding box center [538, 21] width 14 height 14
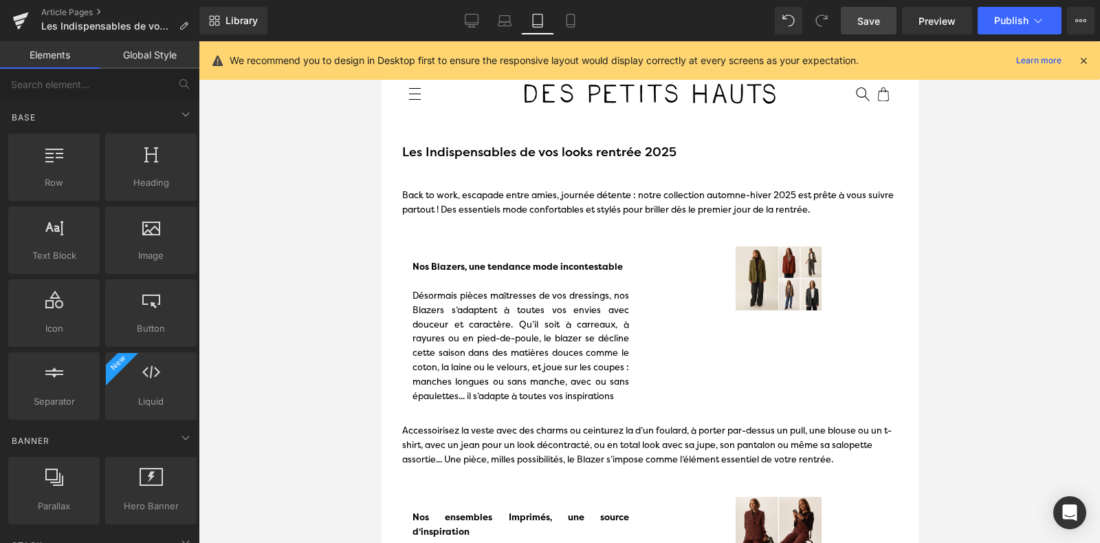
scroll to position [86, 0]
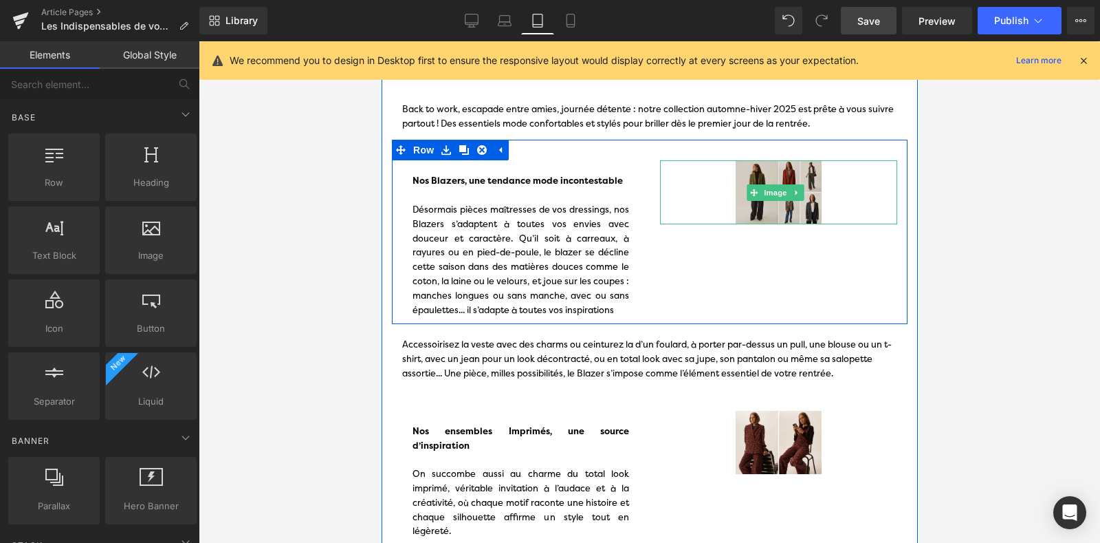
click at [759, 201] on img at bounding box center [778, 192] width 237 height 64
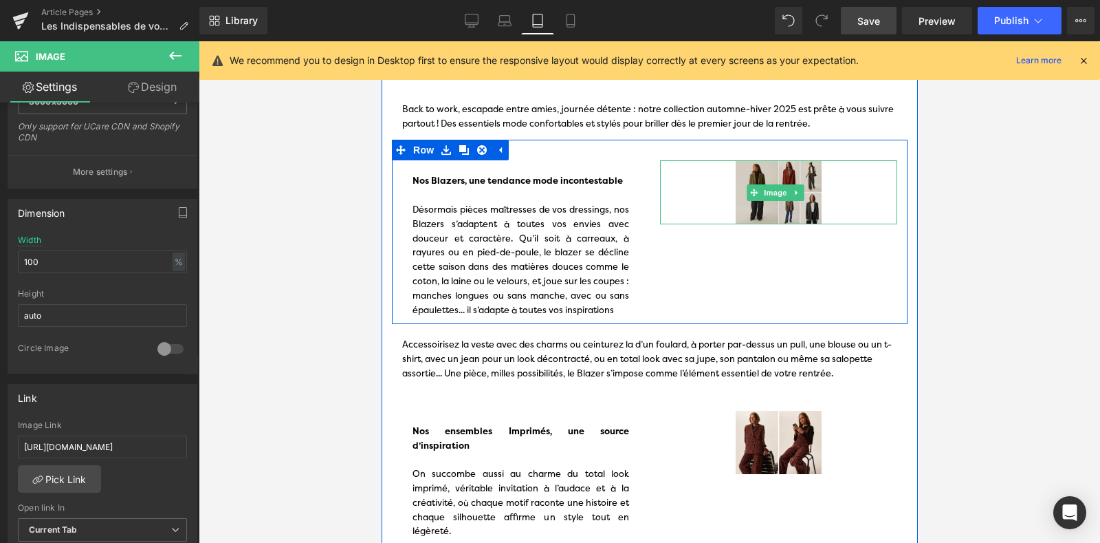
scroll to position [78, 0]
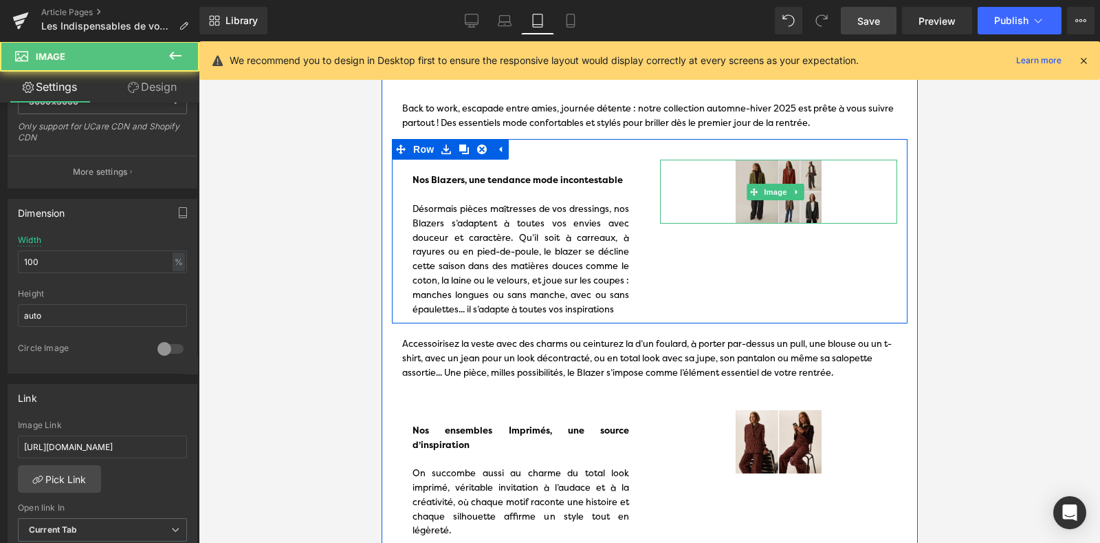
click at [694, 189] on img at bounding box center [778, 192] width 237 height 64
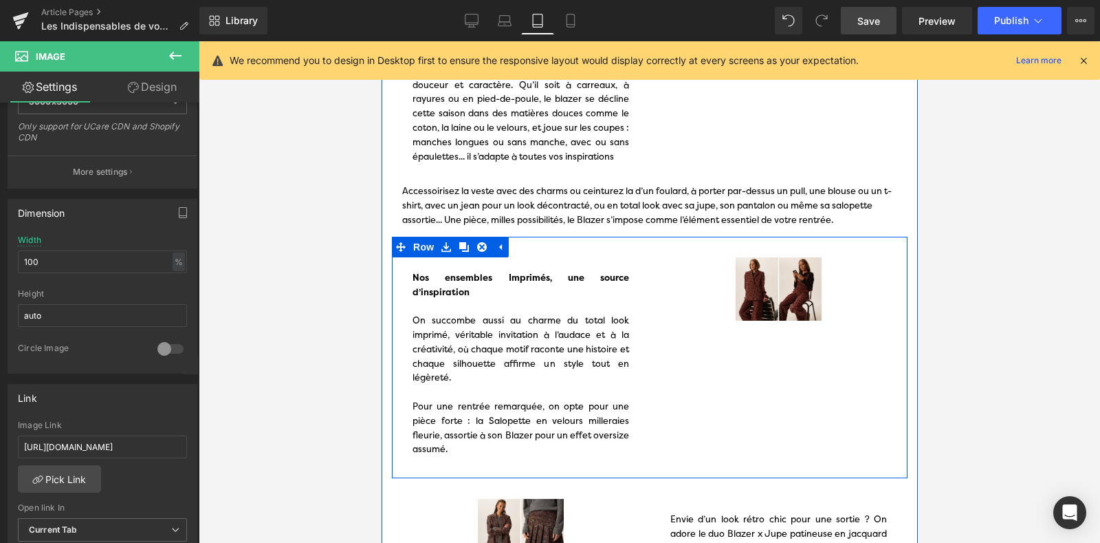
scroll to position [210, 0]
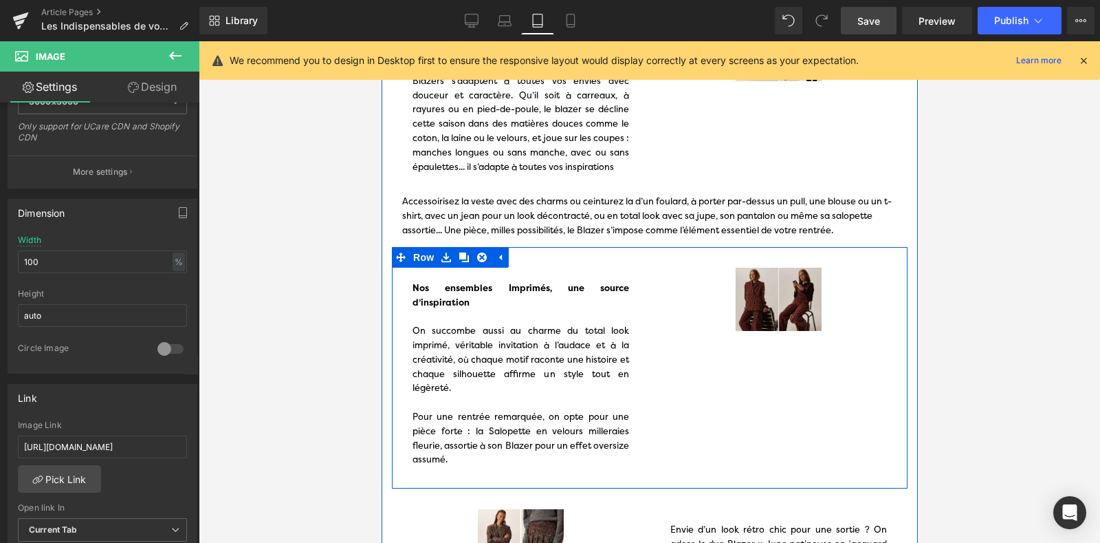
click at [750, 307] on div "Image" at bounding box center [778, 300] width 237 height 64
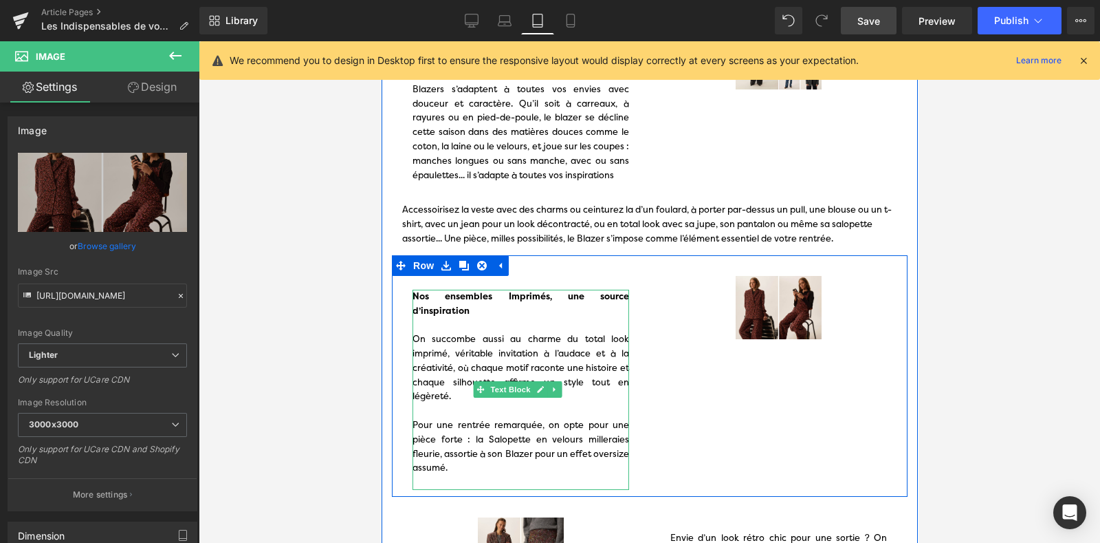
scroll to position [219, 0]
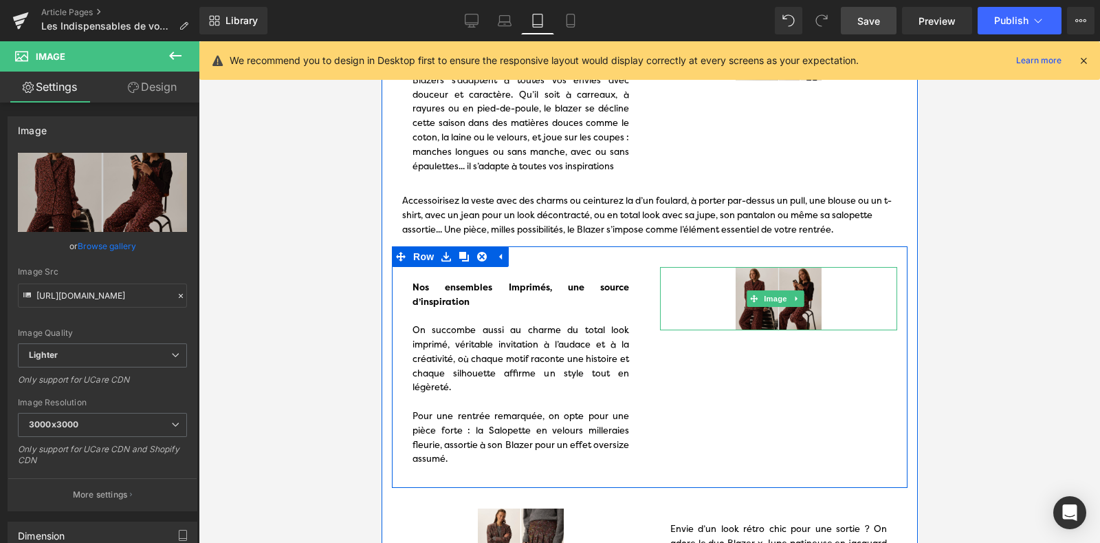
click at [768, 331] on img at bounding box center [778, 299] width 237 height 64
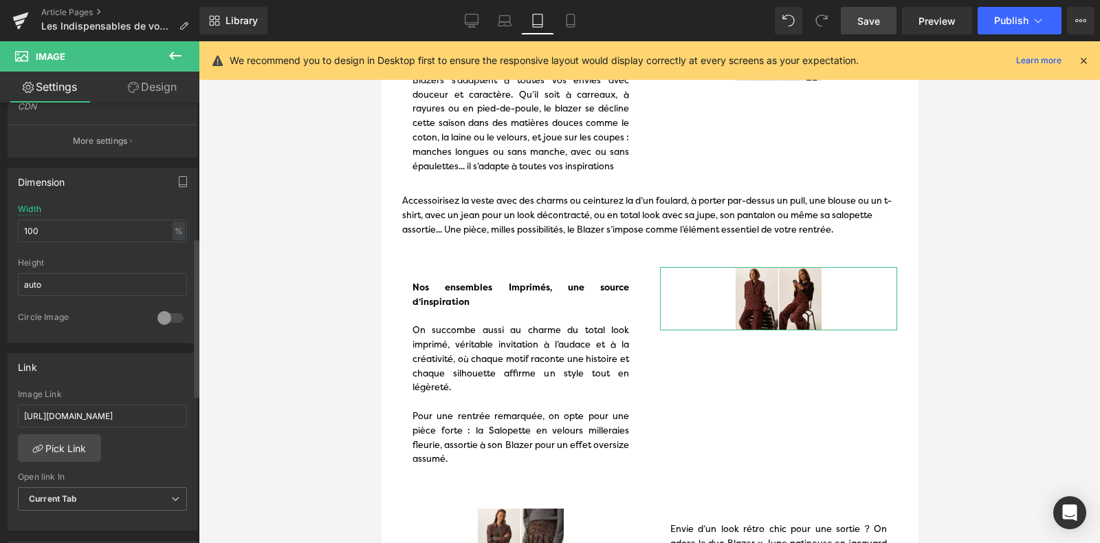
scroll to position [374, 0]
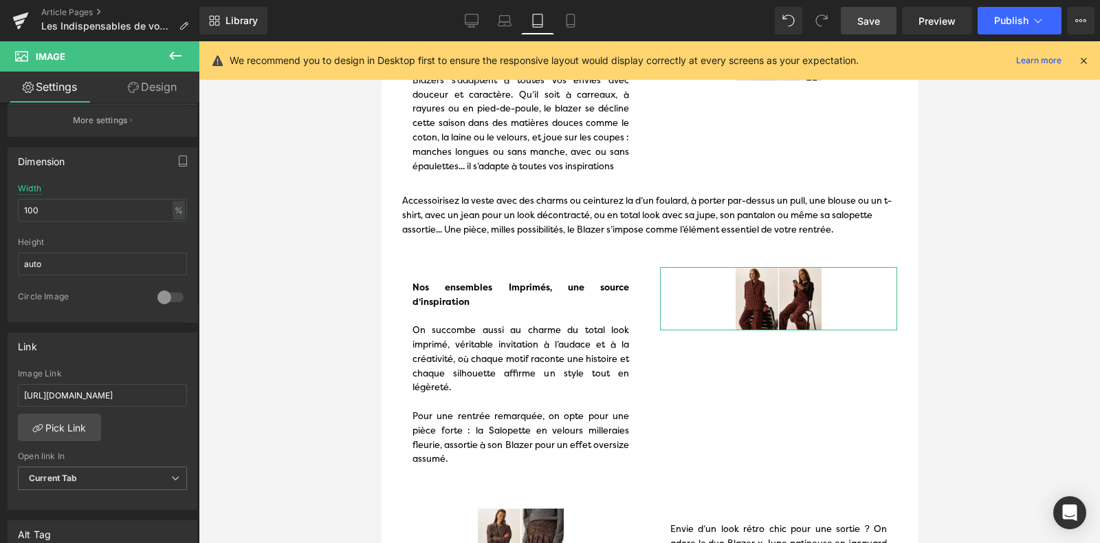
click at [144, 75] on link "Design" at bounding box center [152, 87] width 100 height 31
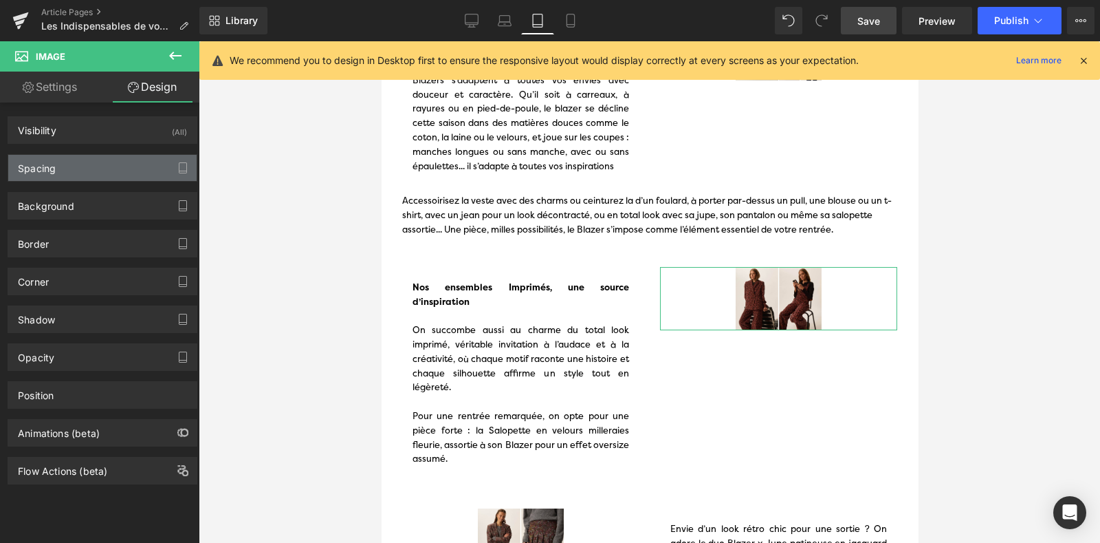
type input "0"
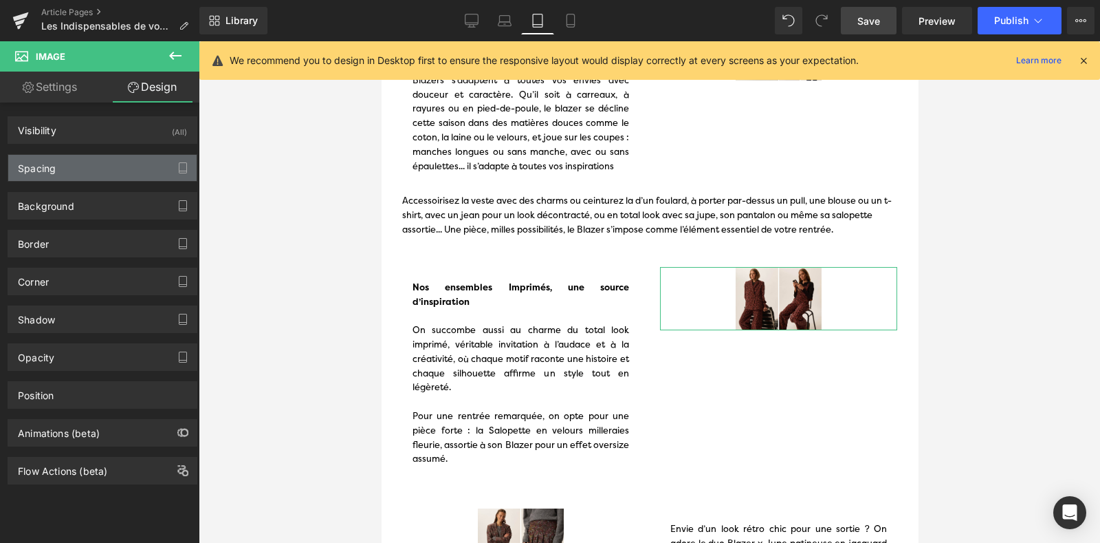
type input "110"
type input "0"
type input "110"
click at [93, 169] on div "Spacing" at bounding box center [102, 168] width 188 height 26
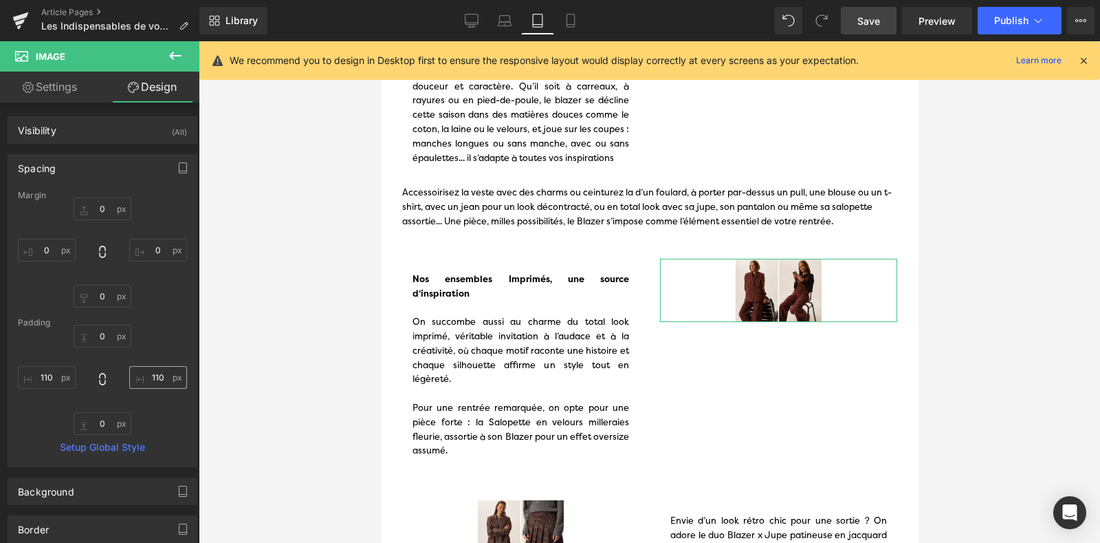
scroll to position [210, 0]
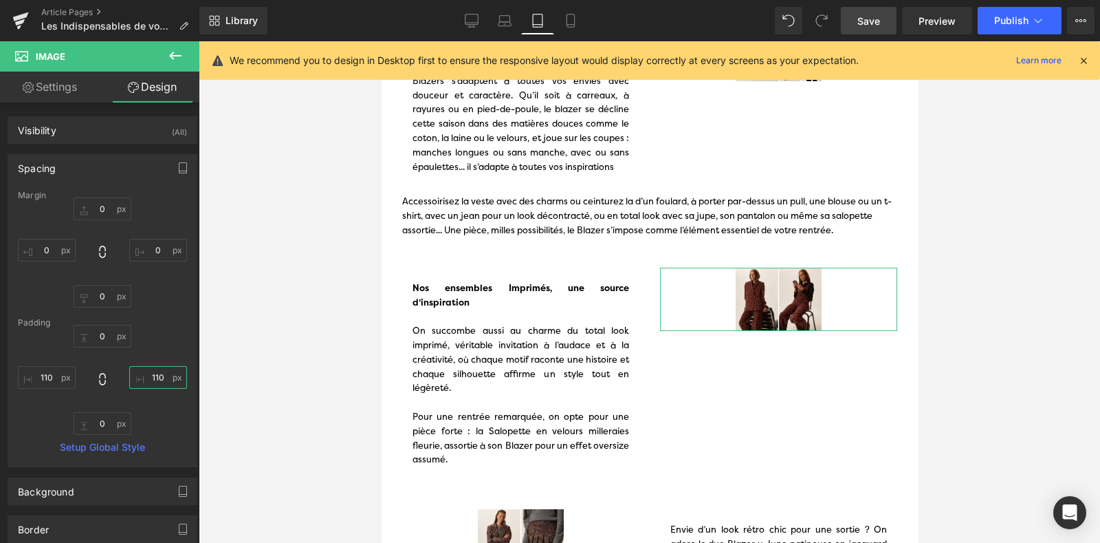
click at [144, 382] on input "110" at bounding box center [158, 377] width 58 height 23
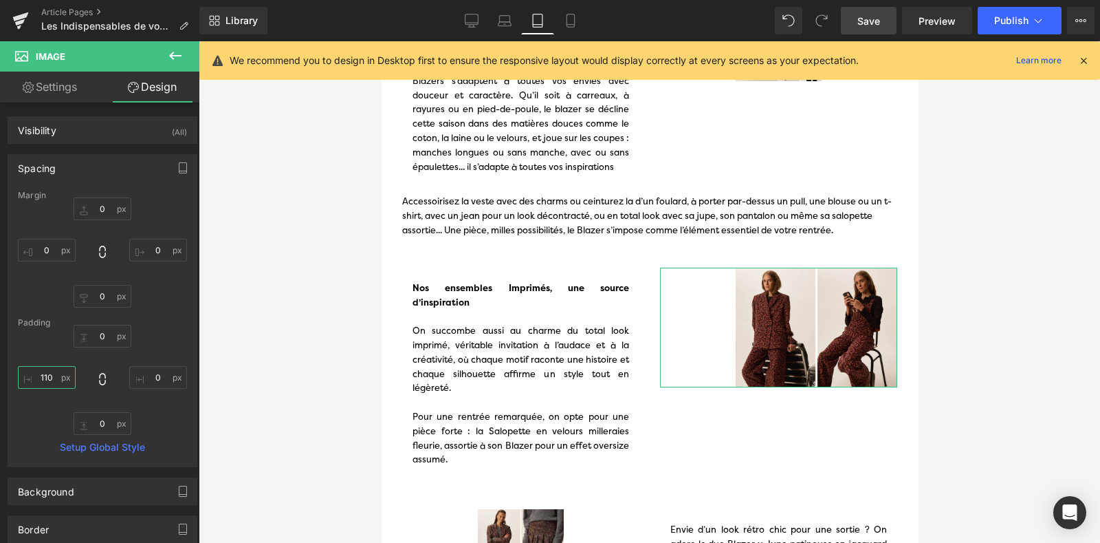
click at [54, 372] on input "110" at bounding box center [47, 377] width 58 height 23
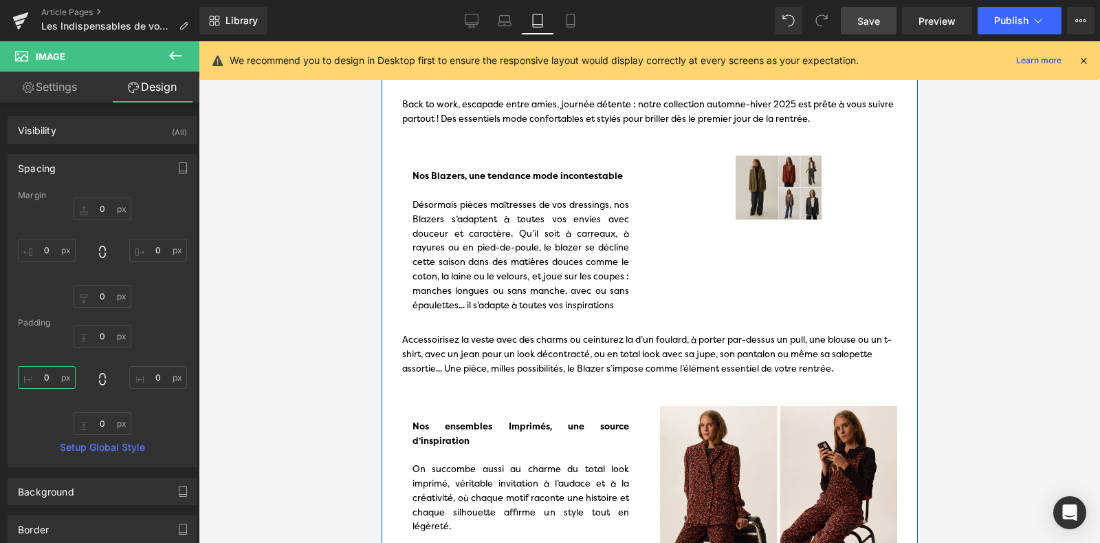
scroll to position [80, 0]
click at [743, 167] on img at bounding box center [778, 187] width 237 height 64
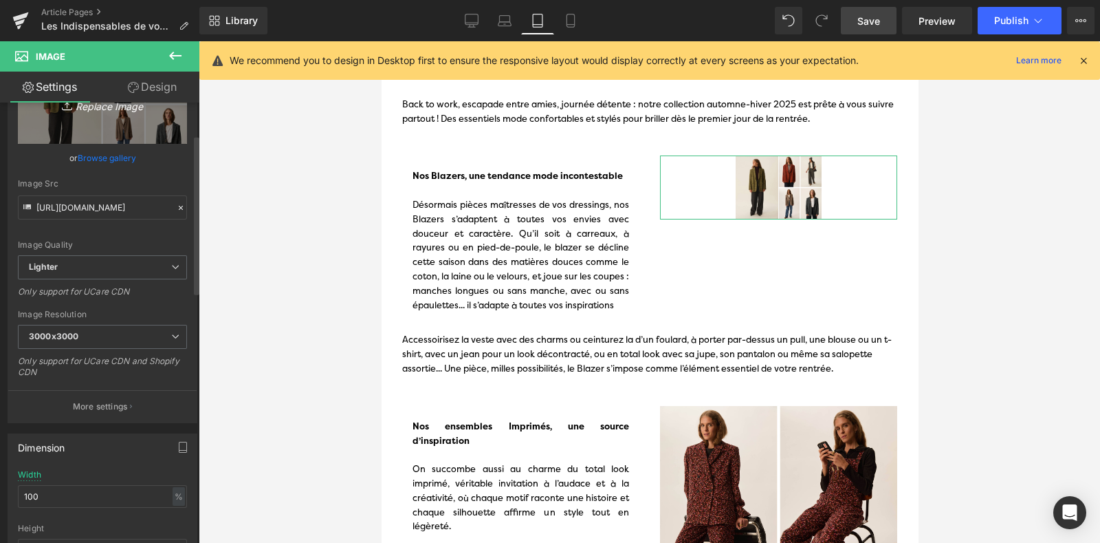
scroll to position [0, 0]
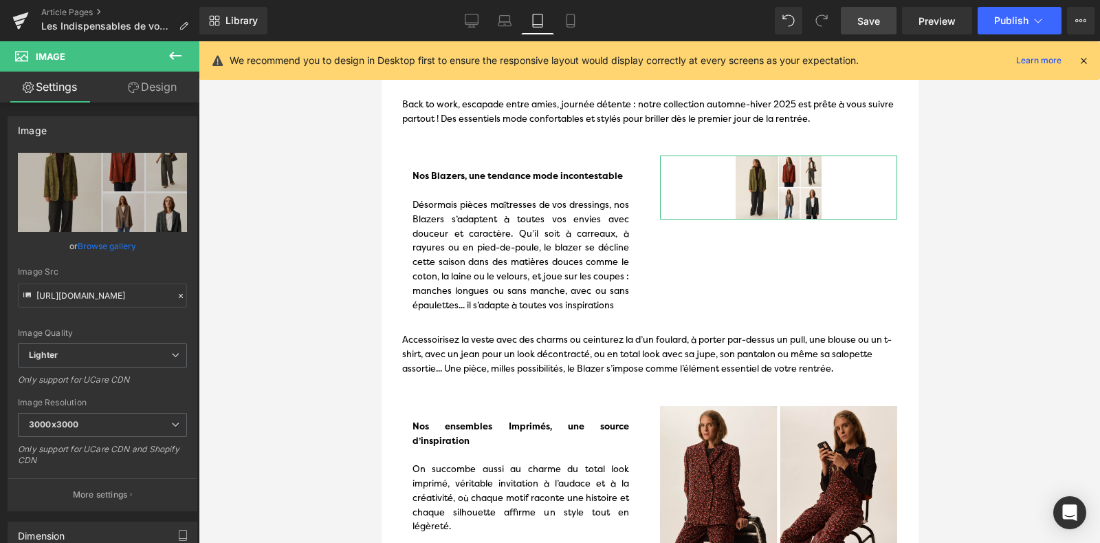
click at [149, 73] on link "Design" at bounding box center [152, 87] width 100 height 31
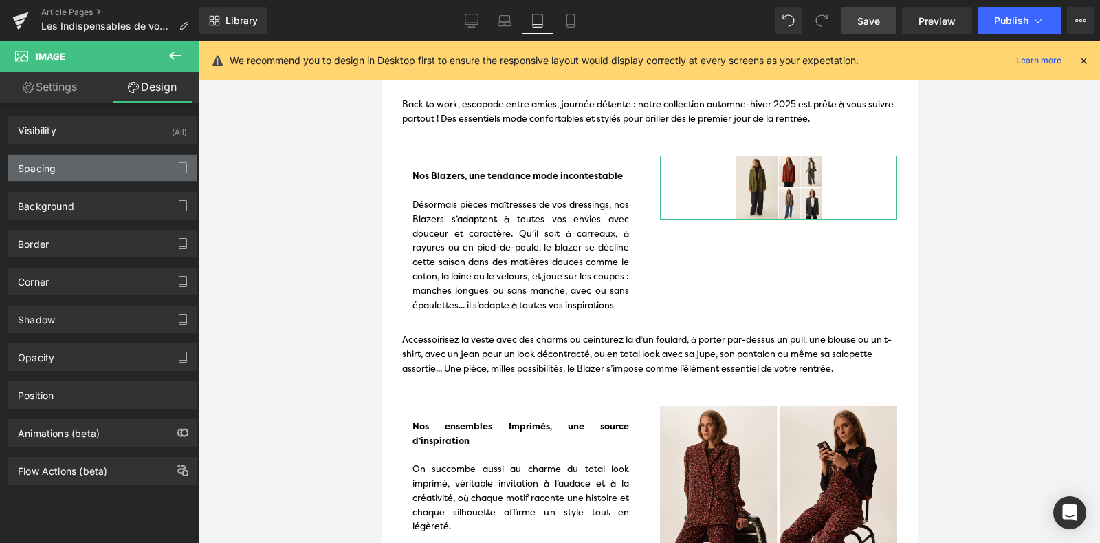
click at [102, 157] on div "Spacing" at bounding box center [102, 168] width 188 height 26
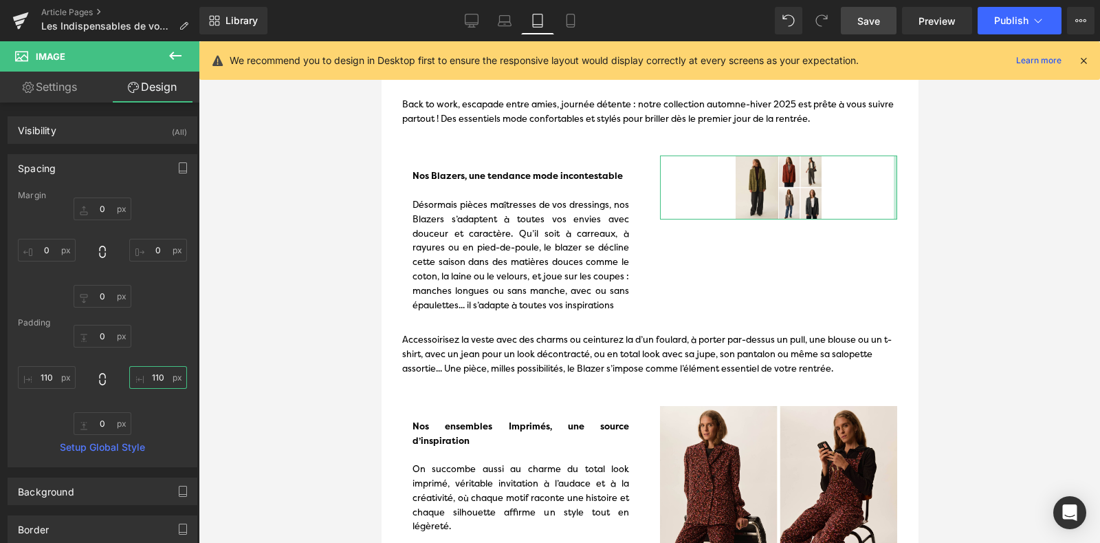
click at [143, 378] on input "110" at bounding box center [158, 377] width 58 height 23
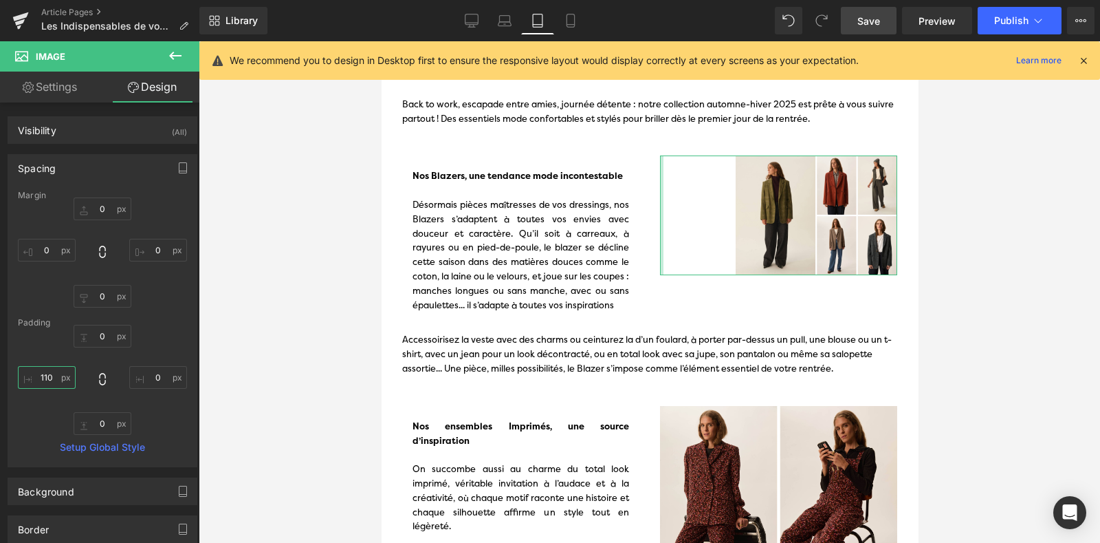
click at [45, 379] on input "110" at bounding box center [47, 377] width 58 height 23
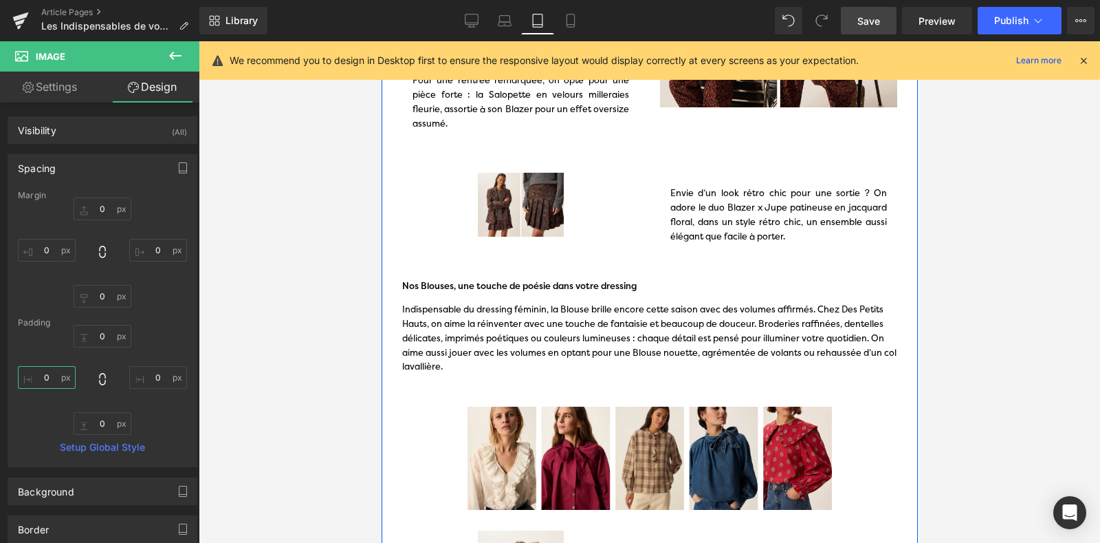
scroll to position [576, 0]
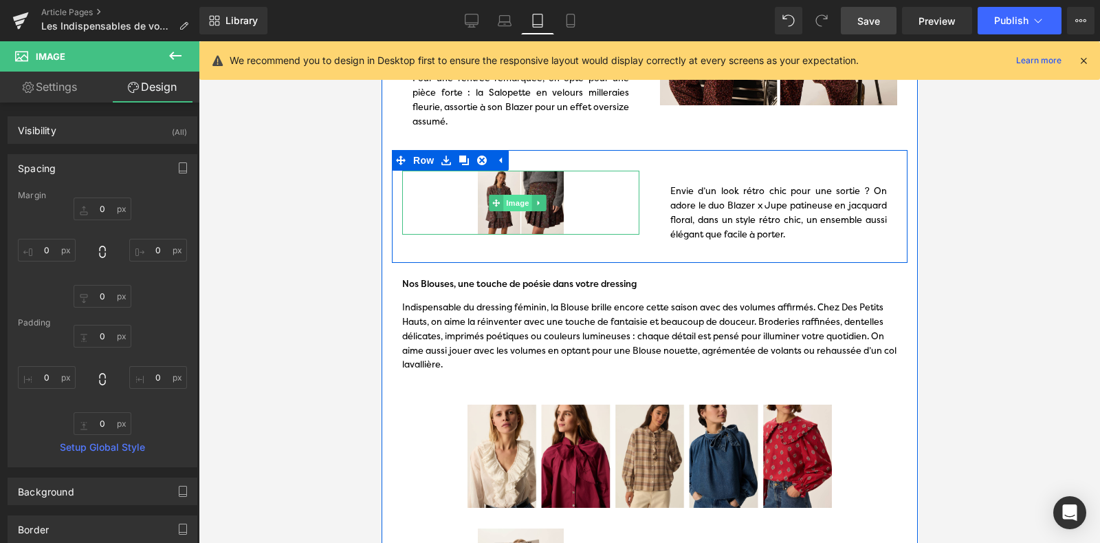
click at [516, 195] on span "Image" at bounding box center [517, 203] width 29 height 17
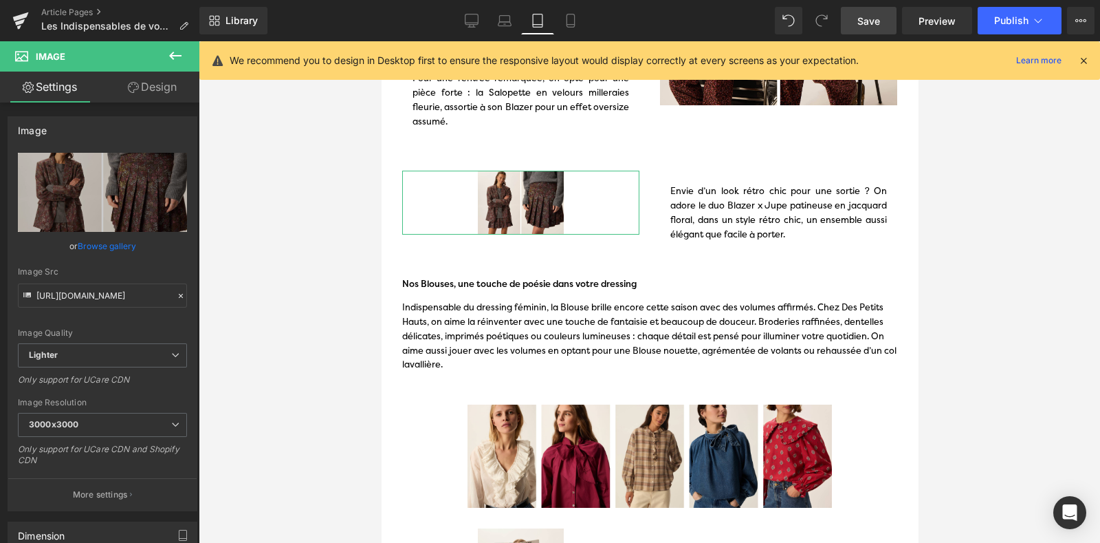
click at [141, 87] on link "Design" at bounding box center [152, 87] width 100 height 31
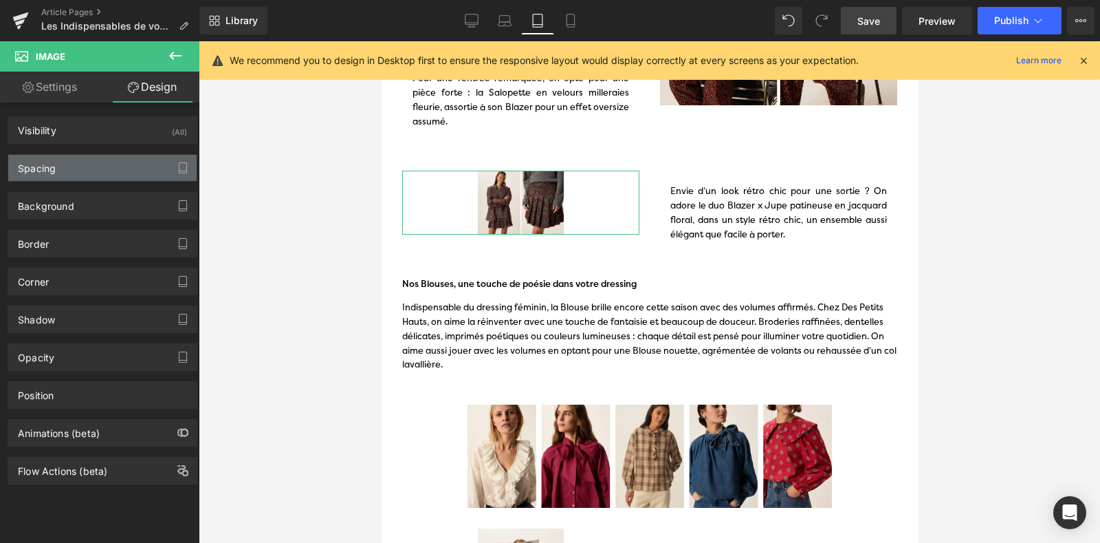
click at [111, 169] on div "Spacing" at bounding box center [102, 168] width 188 height 26
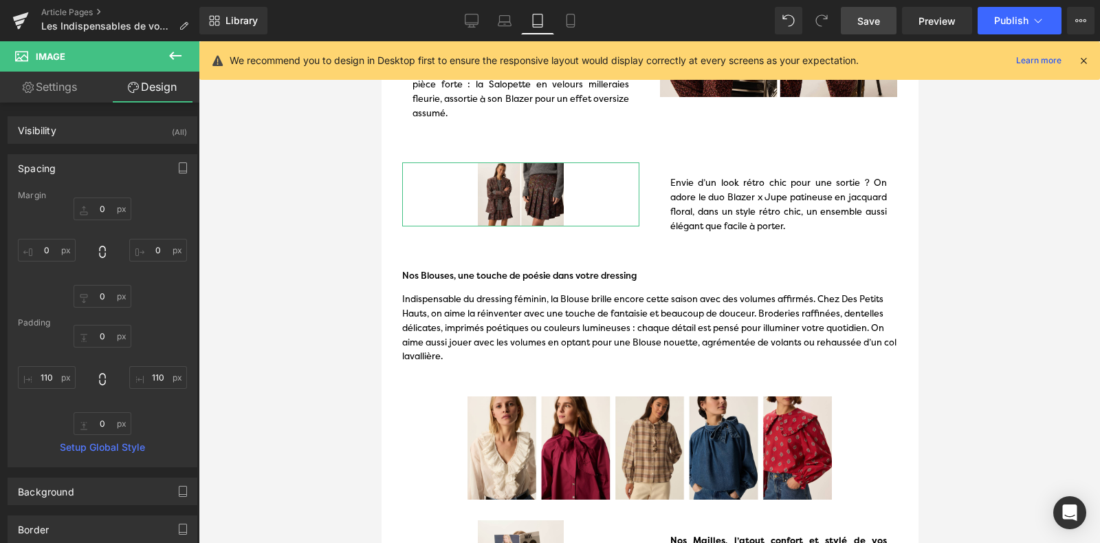
scroll to position [567, 0]
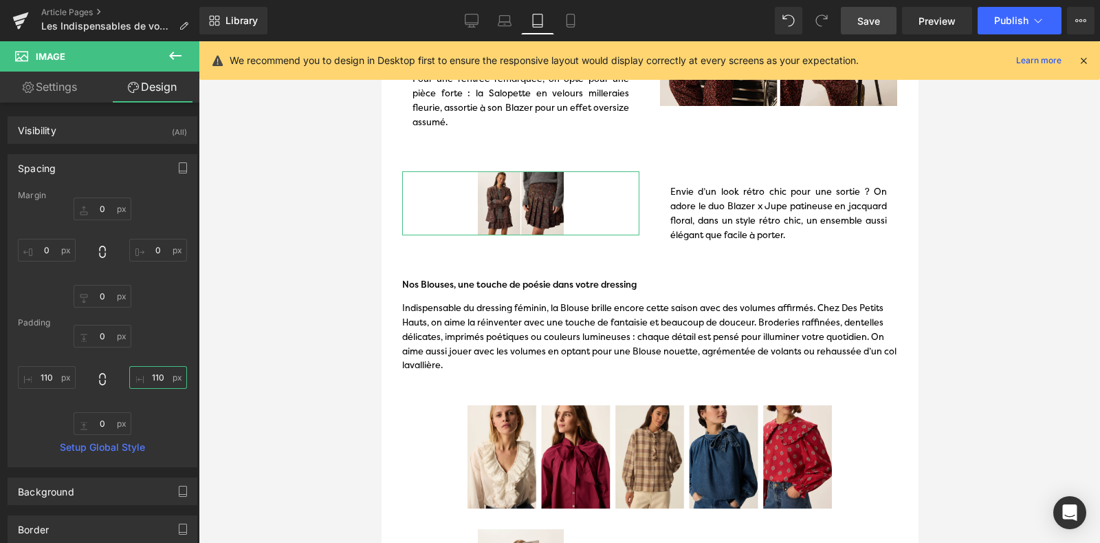
click at [150, 378] on input "110" at bounding box center [158, 377] width 58 height 23
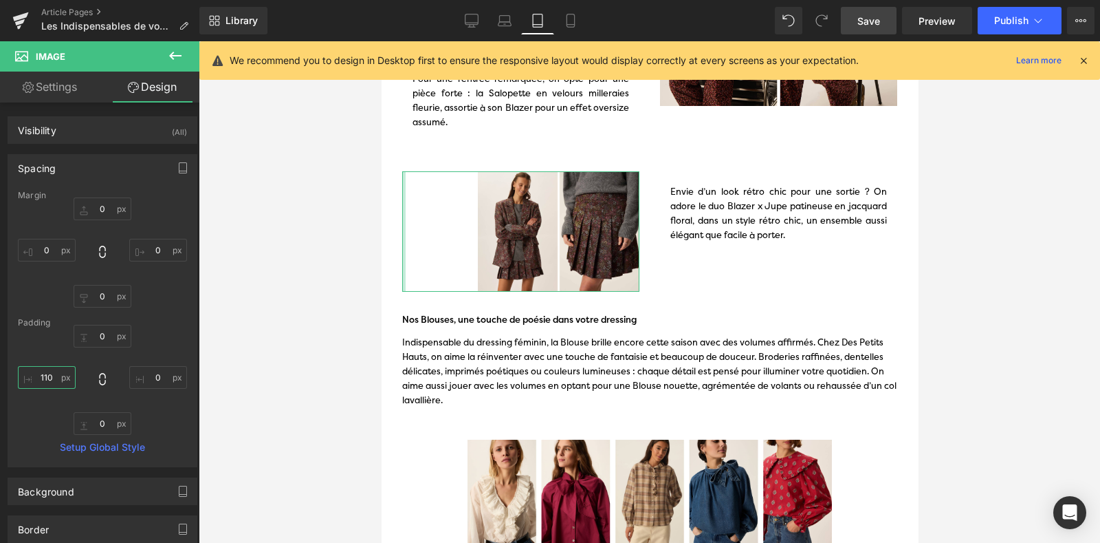
click at [50, 382] on input "110" at bounding box center [47, 377] width 58 height 23
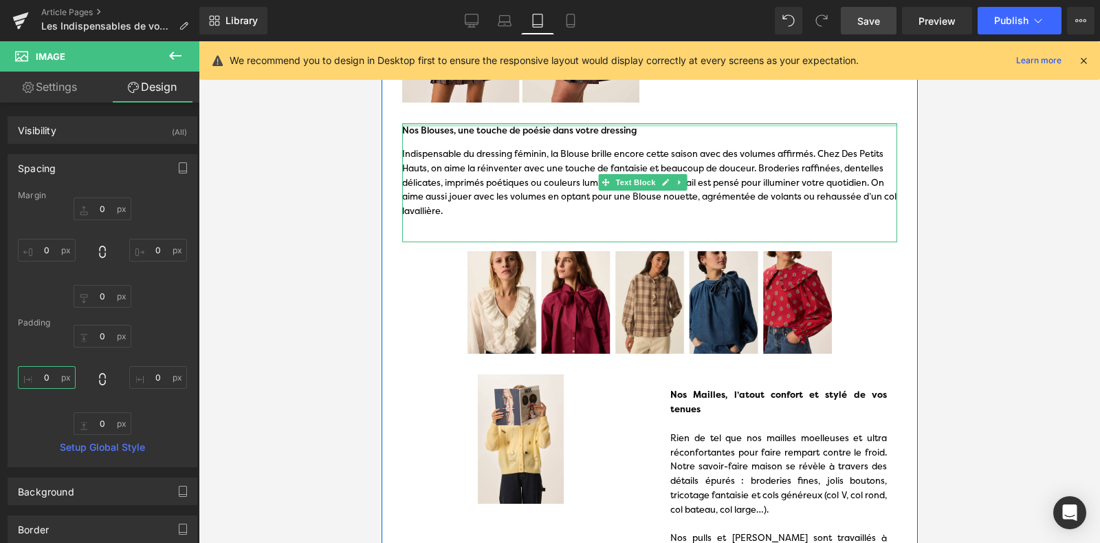
scroll to position [813, 0]
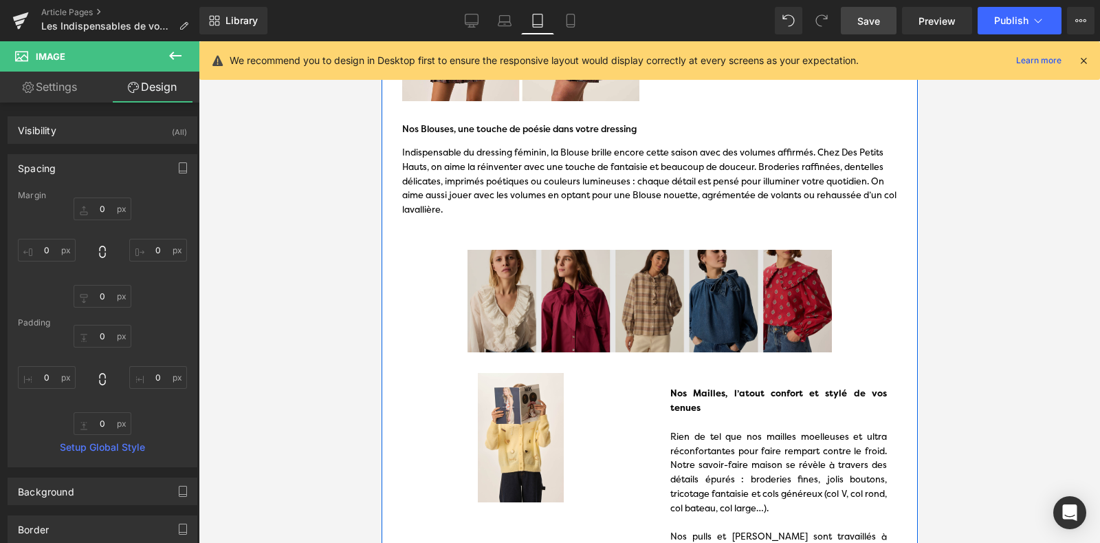
click at [503, 294] on img at bounding box center [649, 301] width 516 height 103
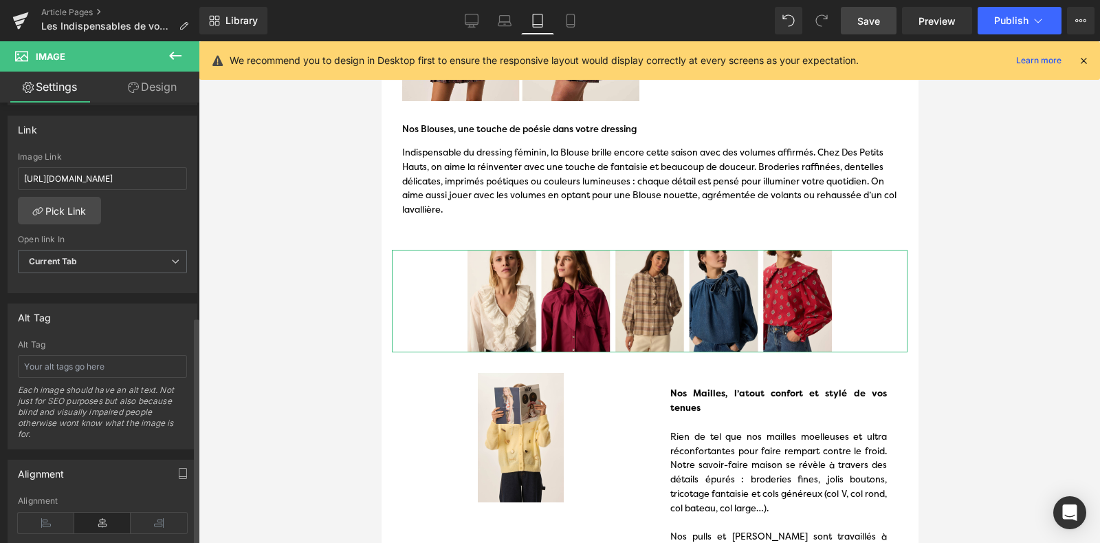
scroll to position [777, 0]
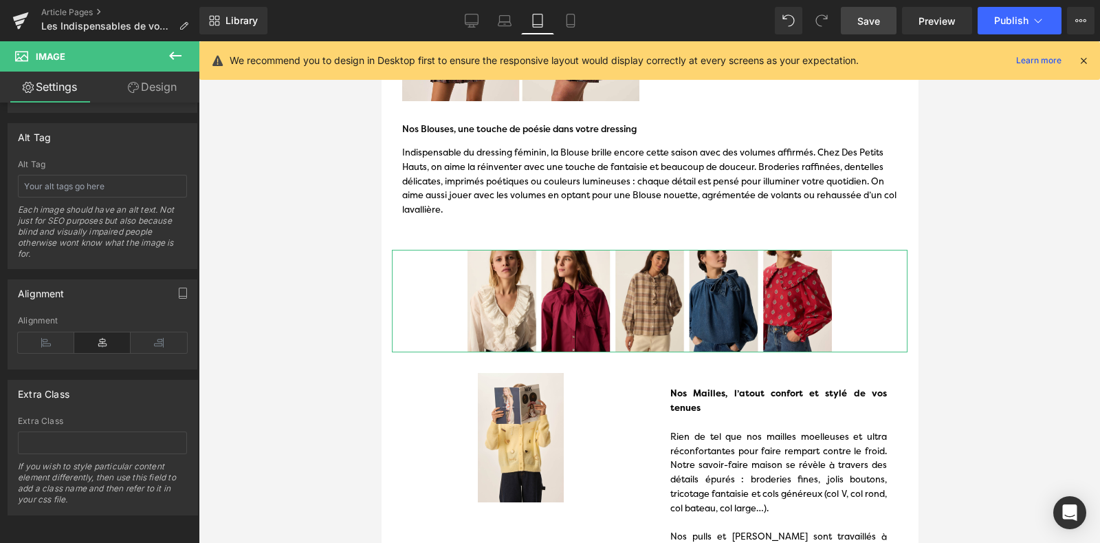
click at [130, 80] on link "Design" at bounding box center [152, 87] width 100 height 31
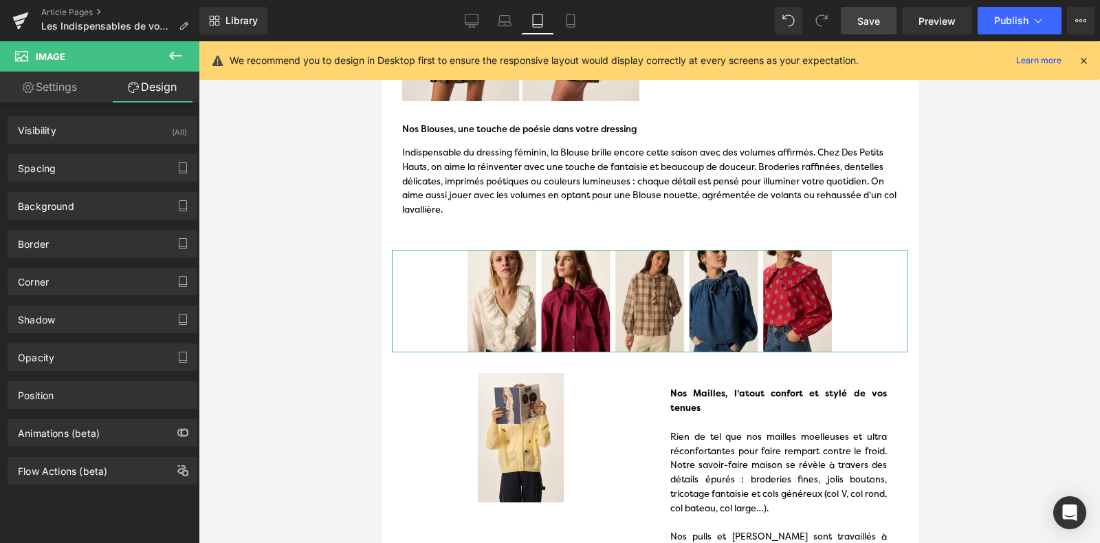
click at [76, 182] on div "Background Color & Image color transparent Color transparent 0 % Image Replace …" at bounding box center [103, 201] width 206 height 38
click at [82, 176] on div "Spacing" at bounding box center [102, 168] width 188 height 26
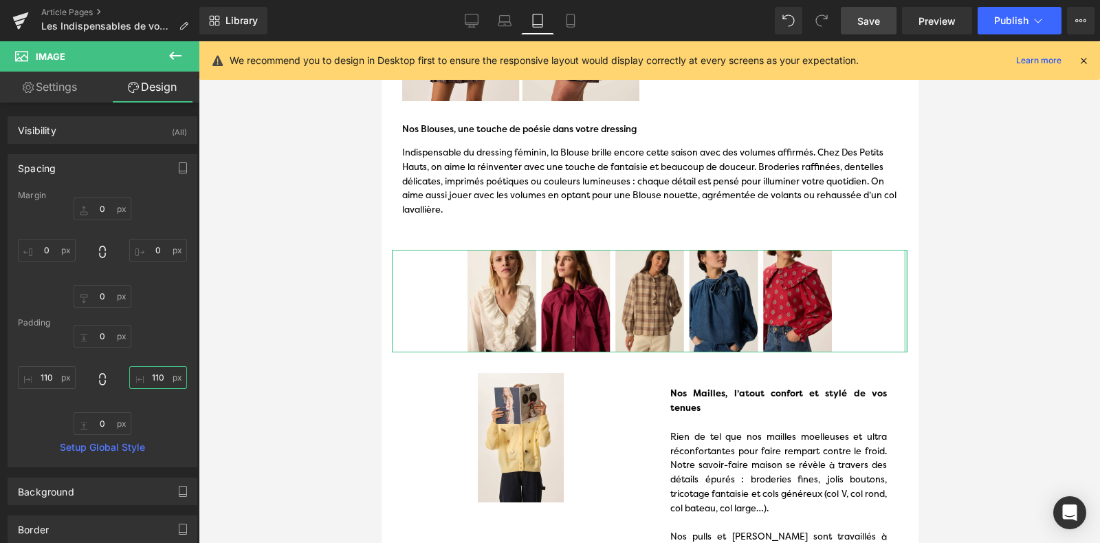
click at [149, 370] on input "110" at bounding box center [158, 377] width 58 height 23
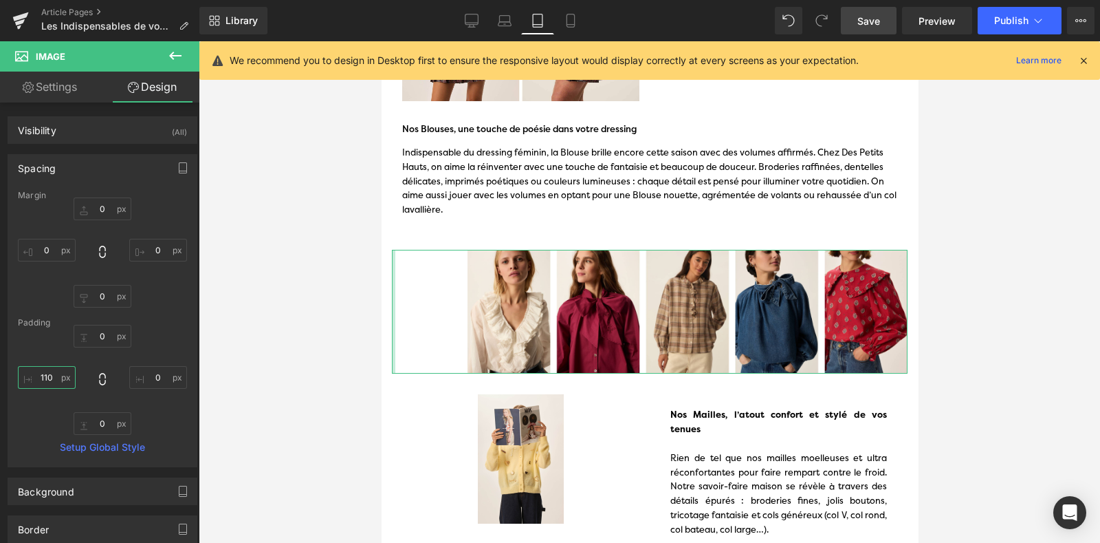
click at [47, 371] on input "110" at bounding box center [47, 377] width 58 height 23
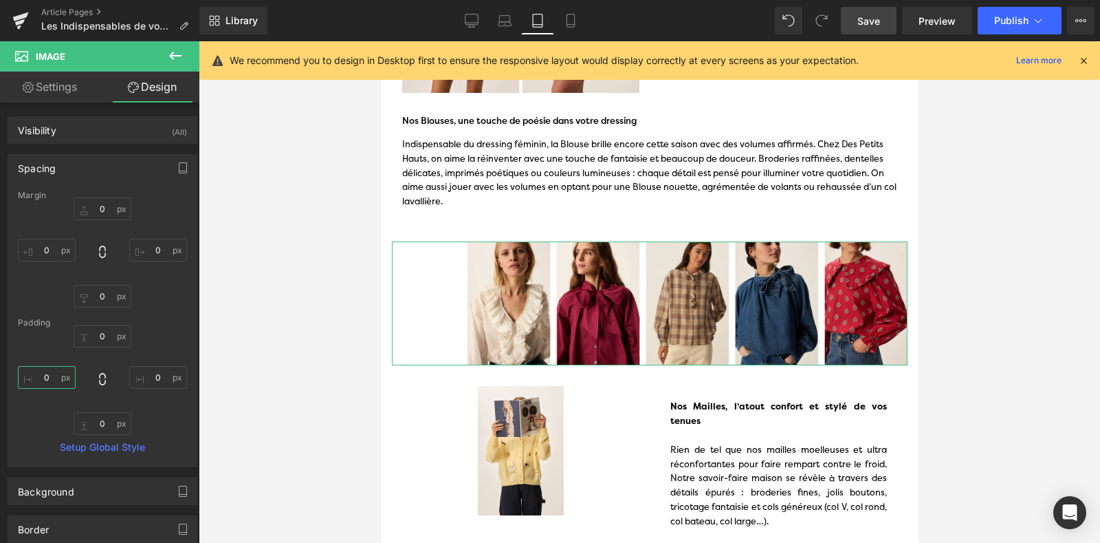
scroll to position [813, 0]
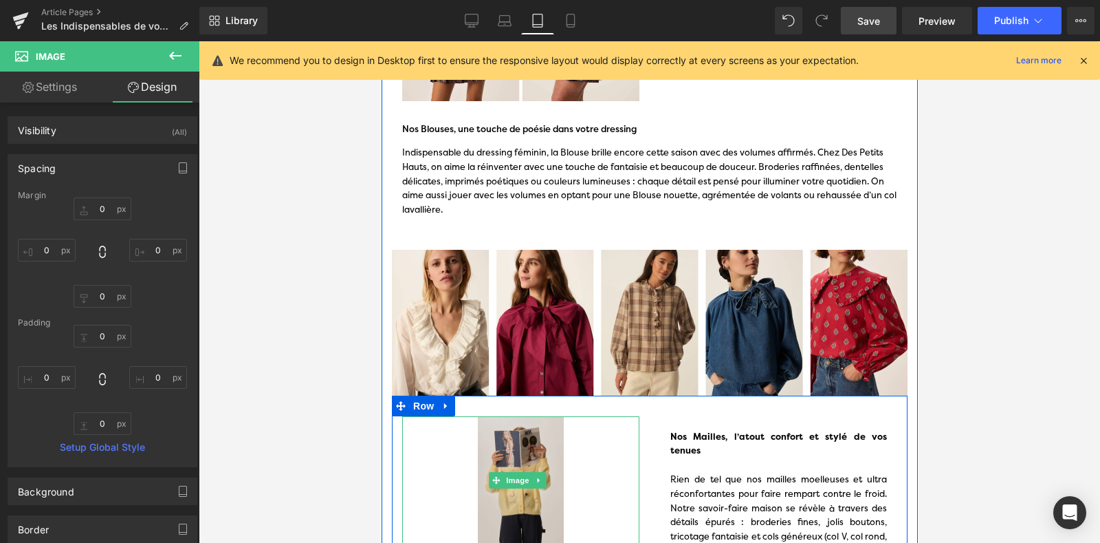
click at [492, 431] on img at bounding box center [520, 480] width 237 height 129
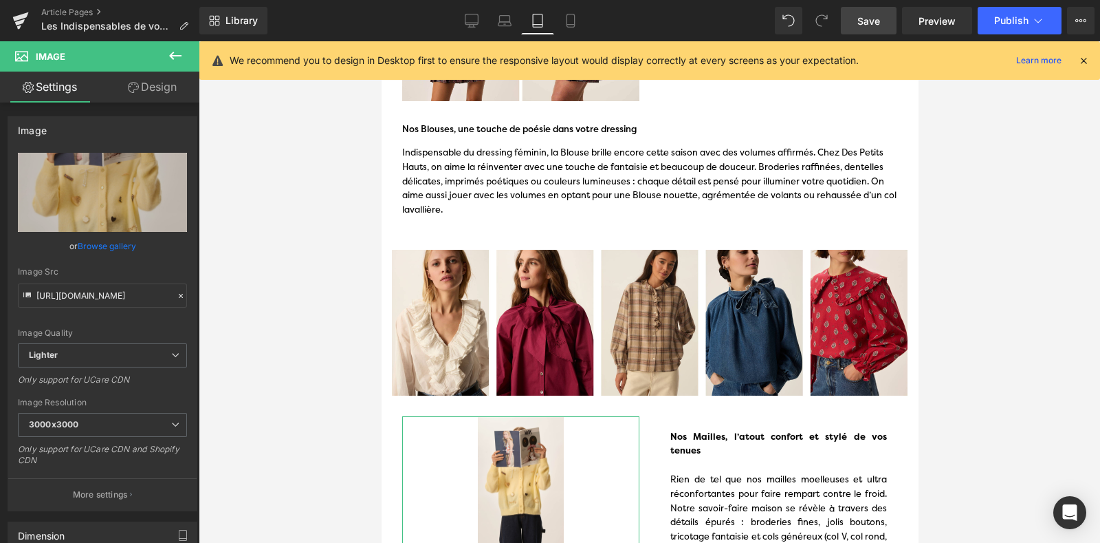
click at [136, 93] on link "Design" at bounding box center [152, 87] width 100 height 31
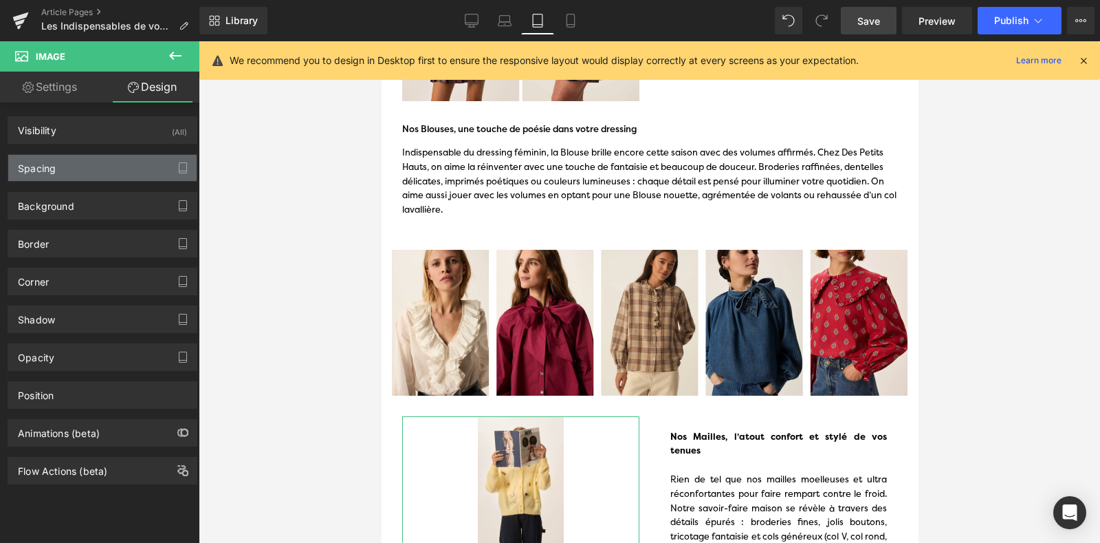
click at [89, 169] on div "Spacing" at bounding box center [102, 168] width 188 height 26
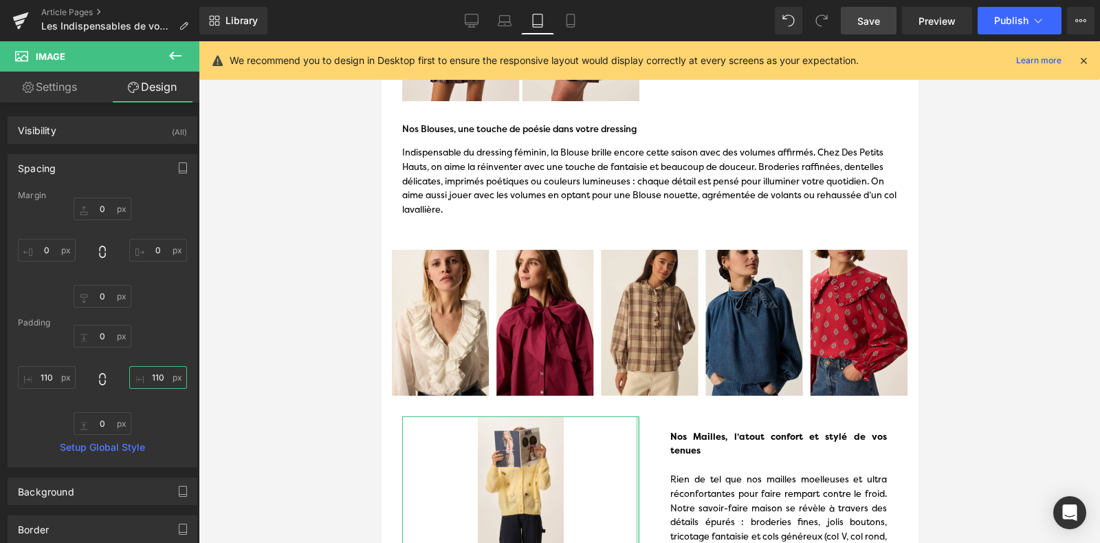
click at [153, 367] on input "110" at bounding box center [158, 377] width 58 height 23
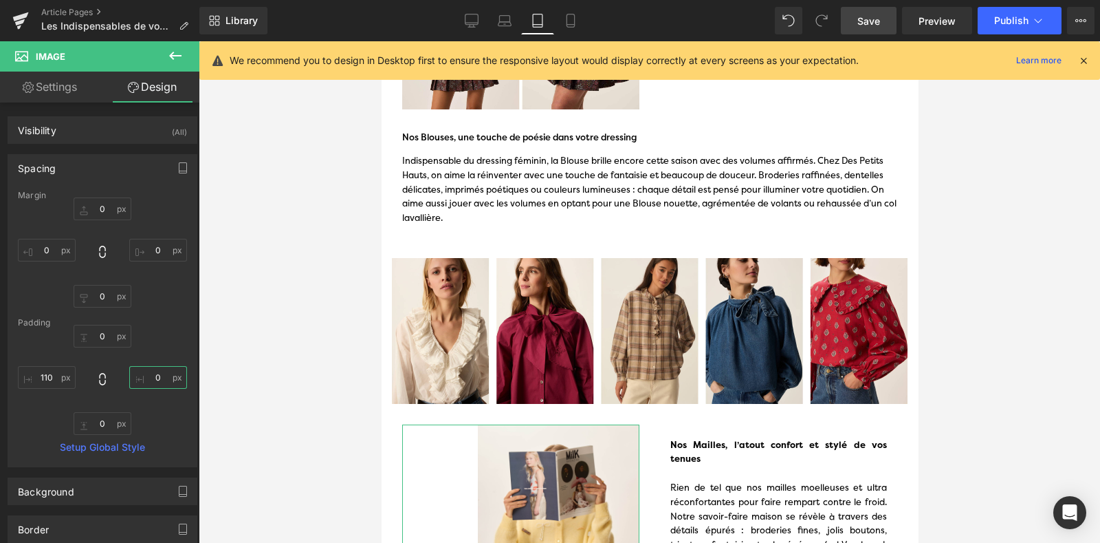
scroll to position [821, 0]
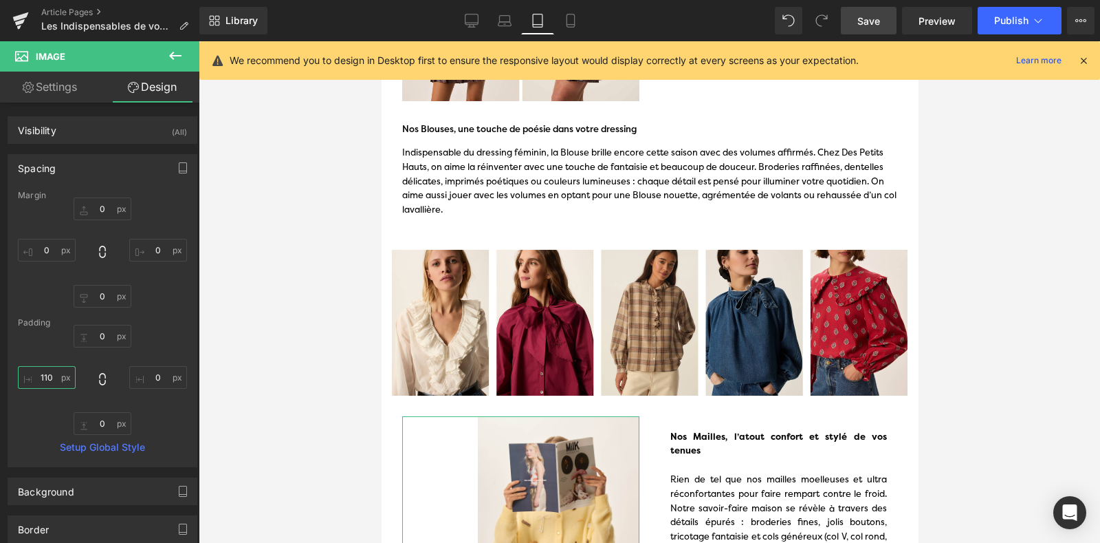
click at [45, 373] on input "110" at bounding box center [47, 377] width 58 height 23
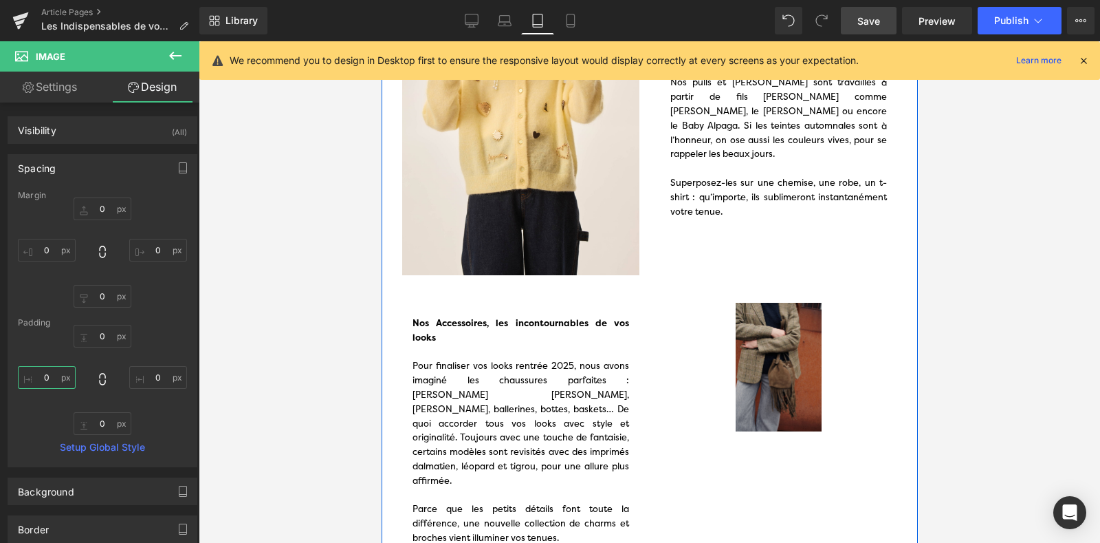
scroll to position [1323, 0]
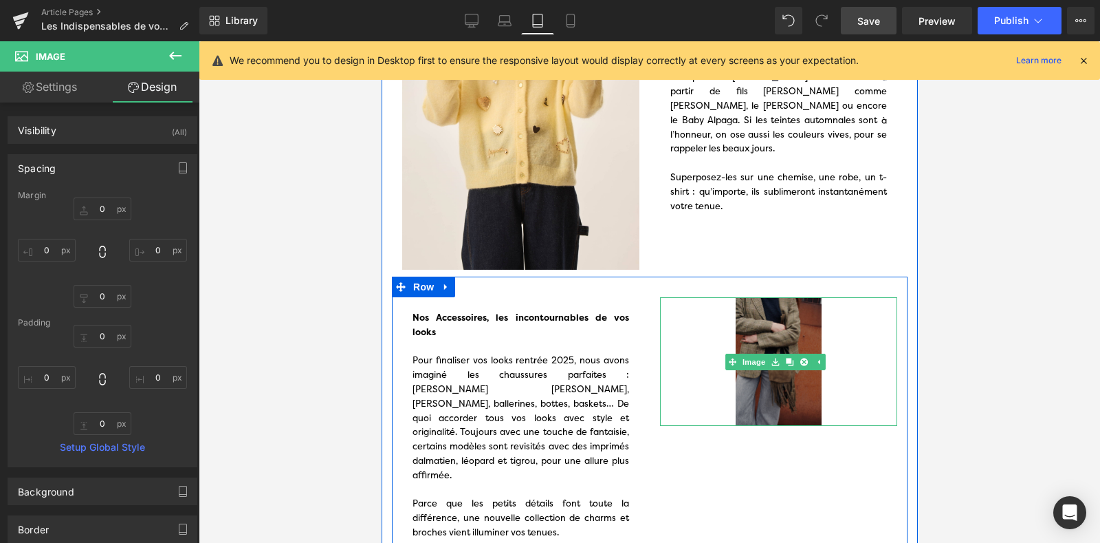
click at [768, 362] on img at bounding box center [778, 361] width 237 height 129
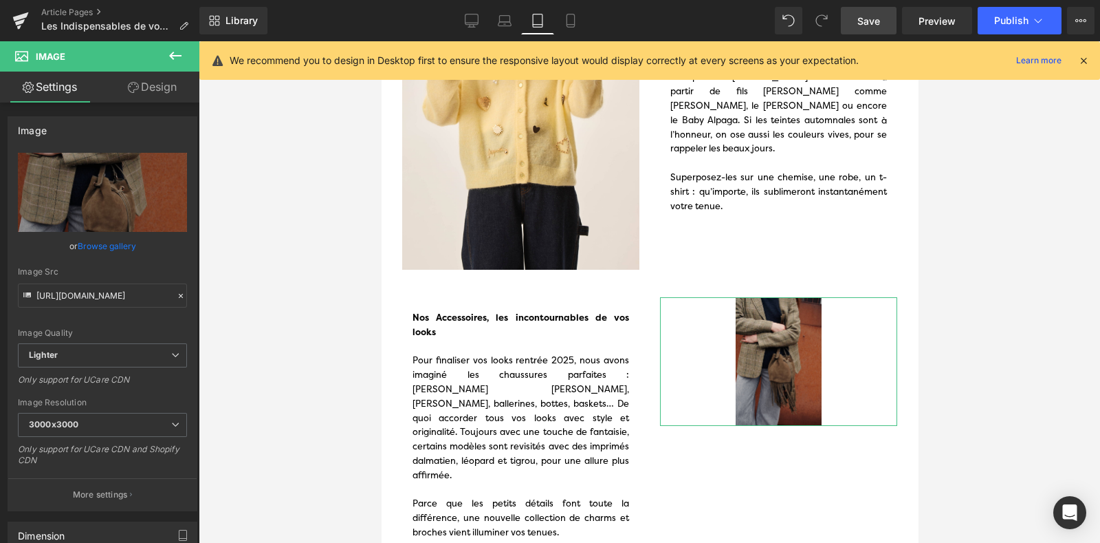
click at [120, 84] on link "Design" at bounding box center [152, 87] width 100 height 31
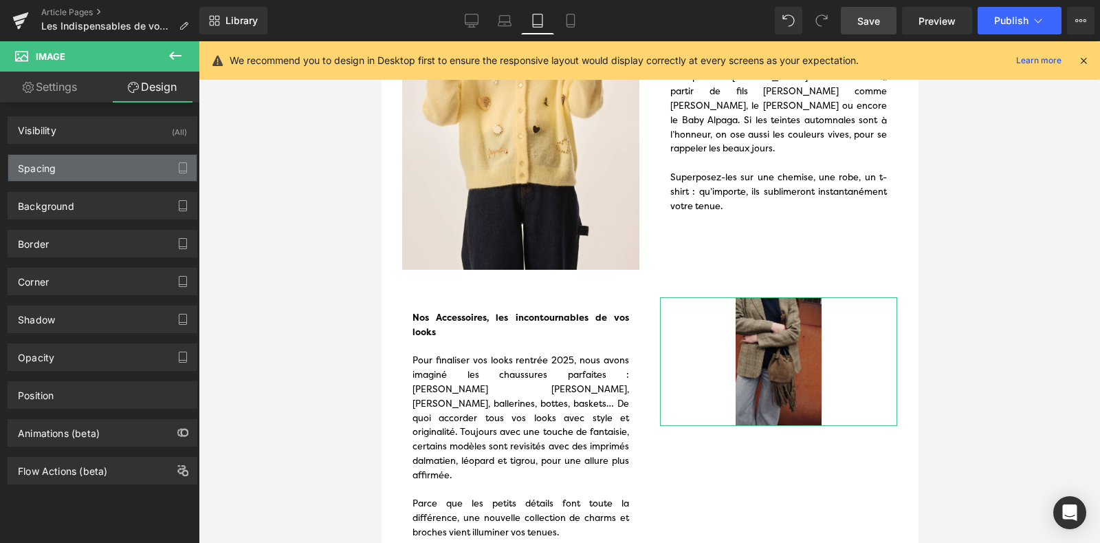
click at [100, 160] on div "Spacing" at bounding box center [102, 168] width 188 height 26
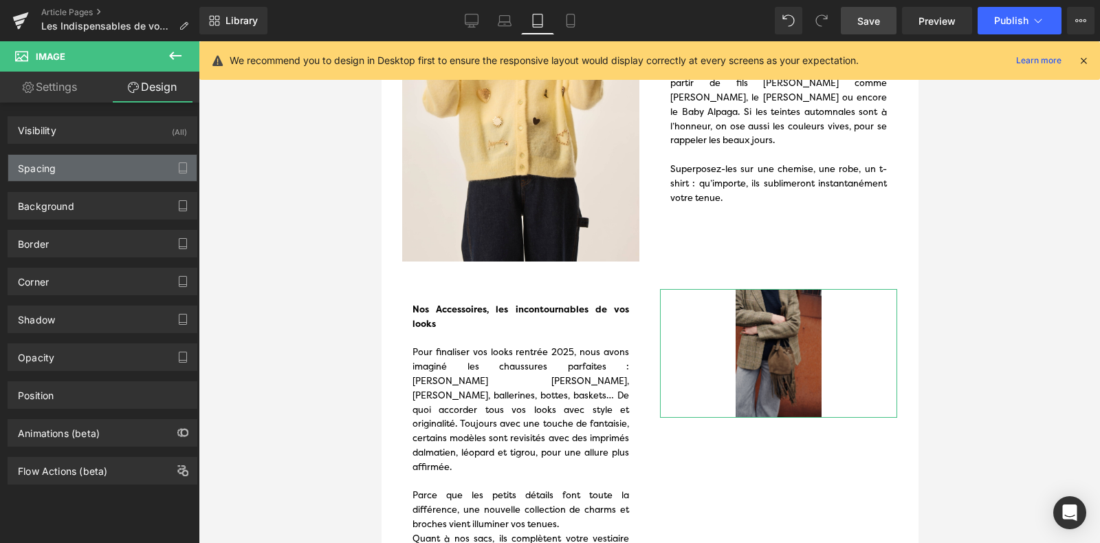
scroll to position [1314, 0]
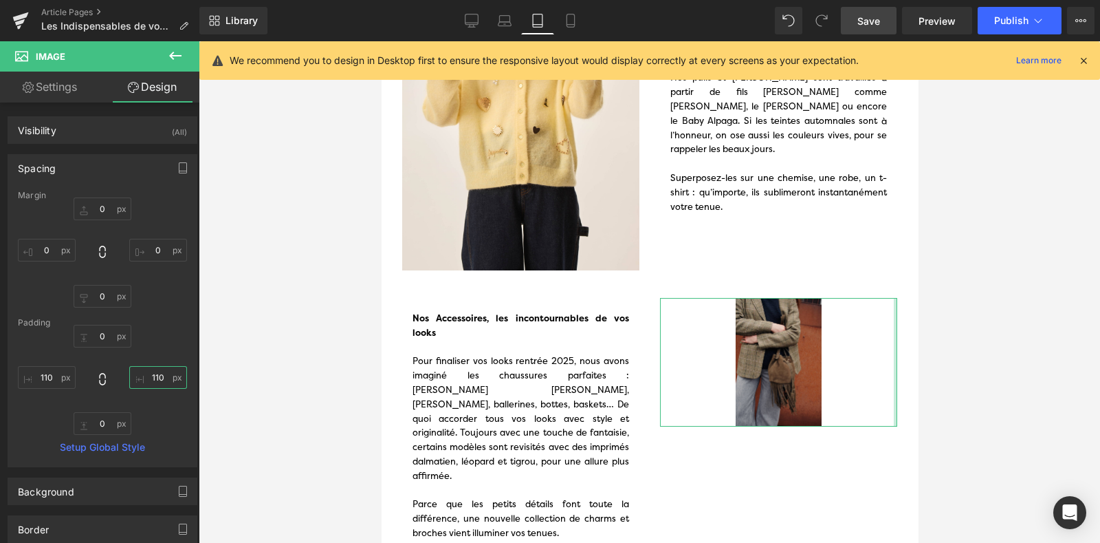
click at [145, 378] on input "110" at bounding box center [158, 377] width 58 height 23
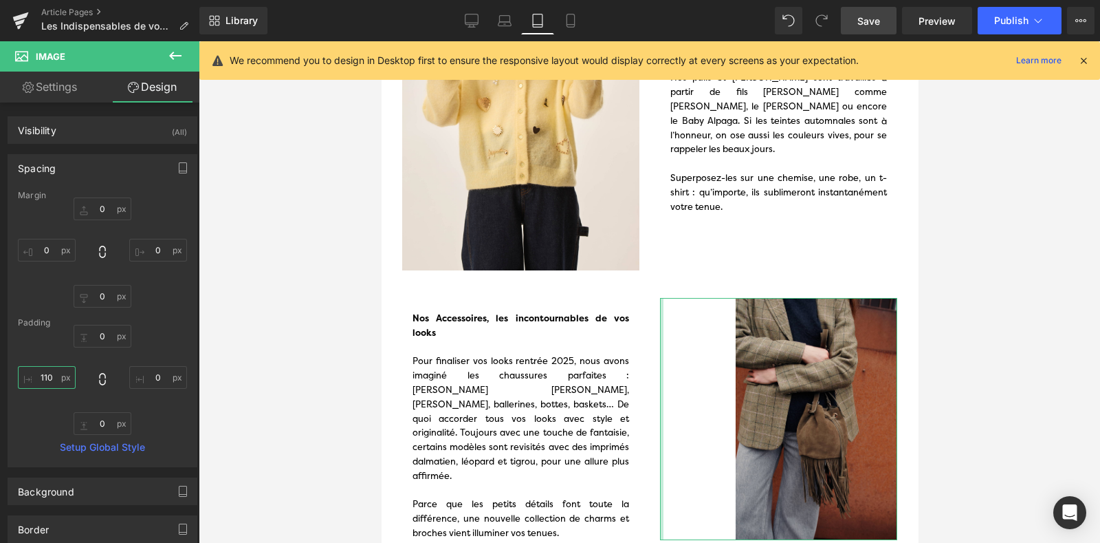
click at [39, 378] on input "110" at bounding box center [47, 377] width 58 height 23
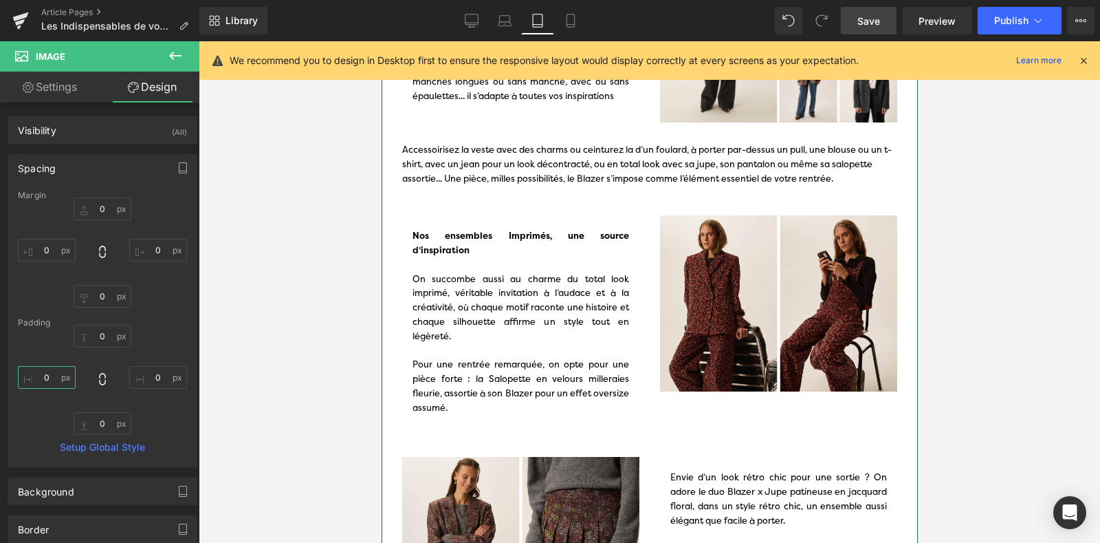
scroll to position [278, 0]
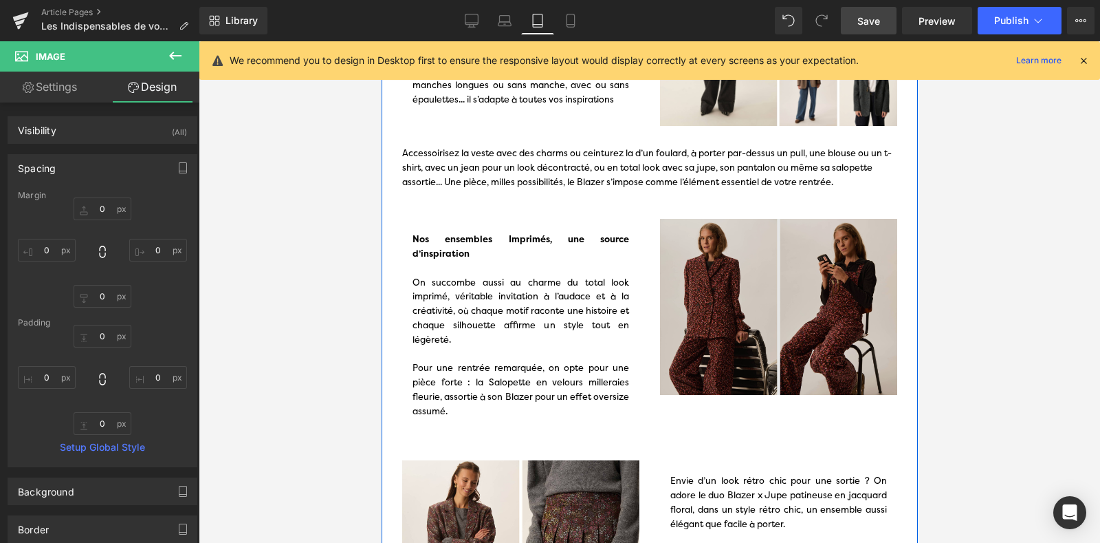
click at [707, 283] on img at bounding box center [778, 307] width 237 height 176
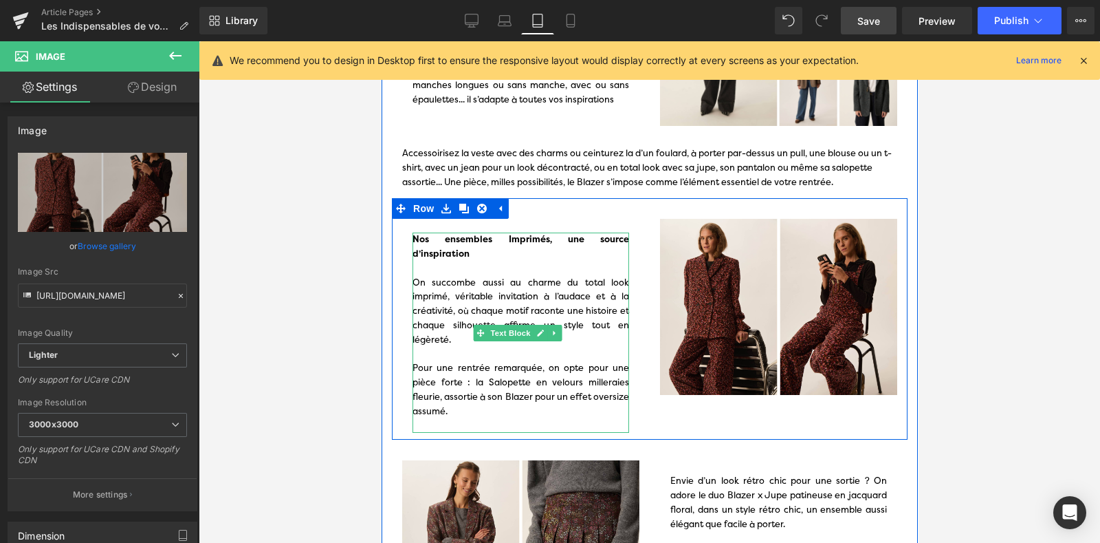
click at [453, 243] on strong "Nos ensembles Imprimés, une source d’inspiration" at bounding box center [520, 246] width 217 height 26
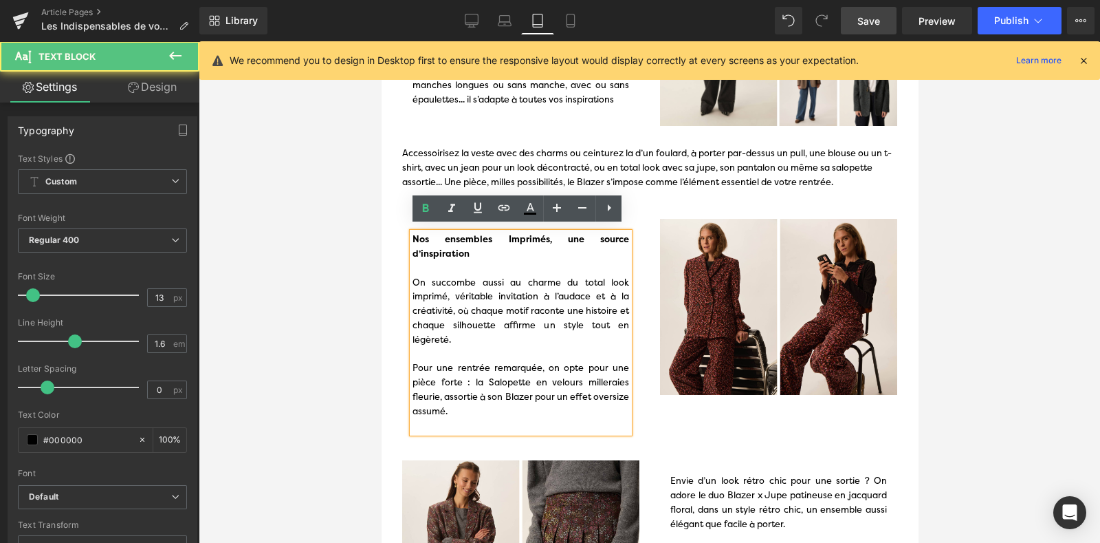
scroll to position [286, 0]
click at [166, 78] on link "Design" at bounding box center [152, 87] width 100 height 31
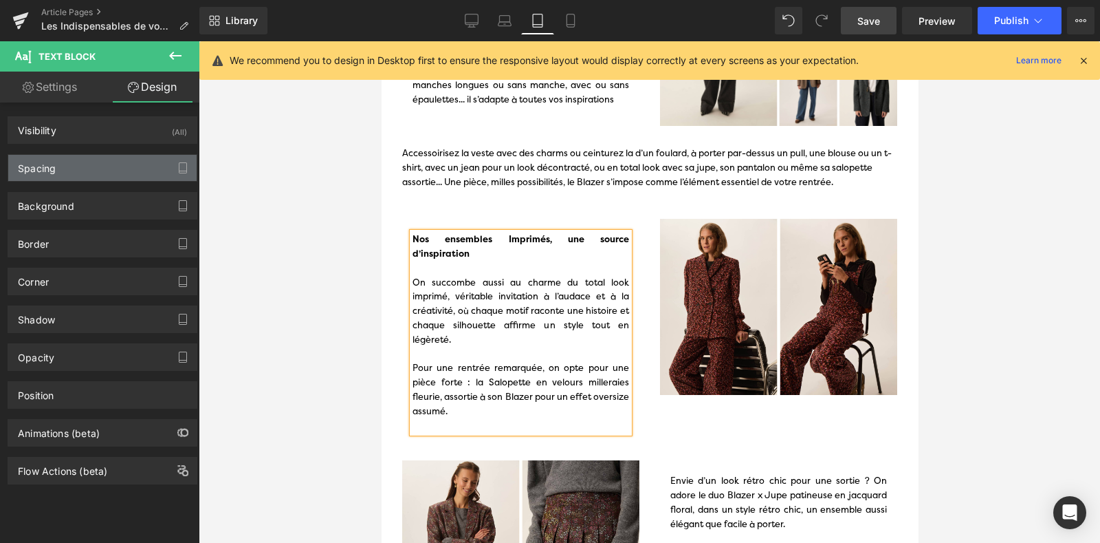
click at [87, 166] on div "Spacing" at bounding box center [102, 168] width 188 height 26
type input "20"
type input "15"
type input "0"
type input "15"
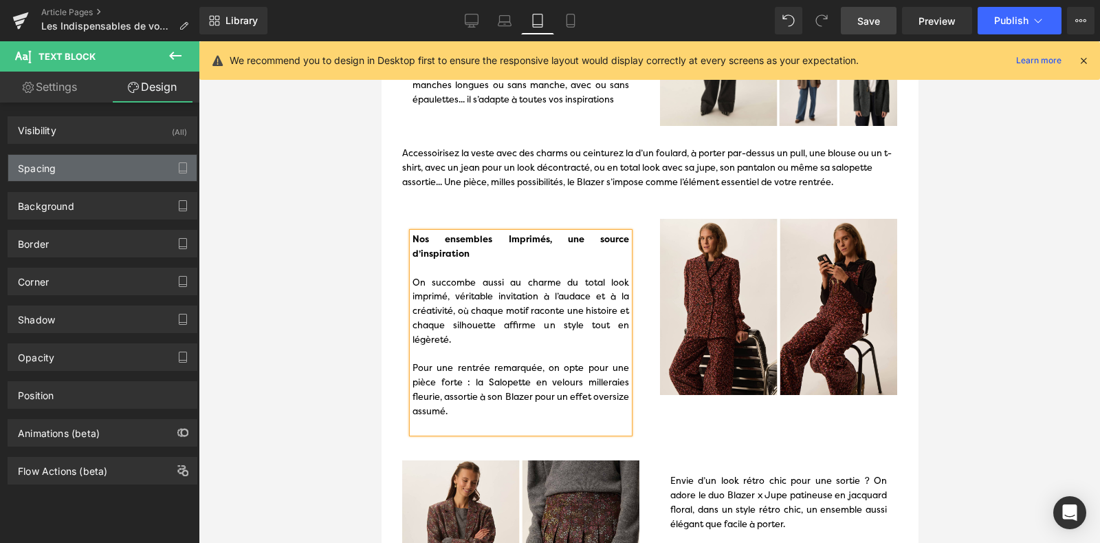
type input "0"
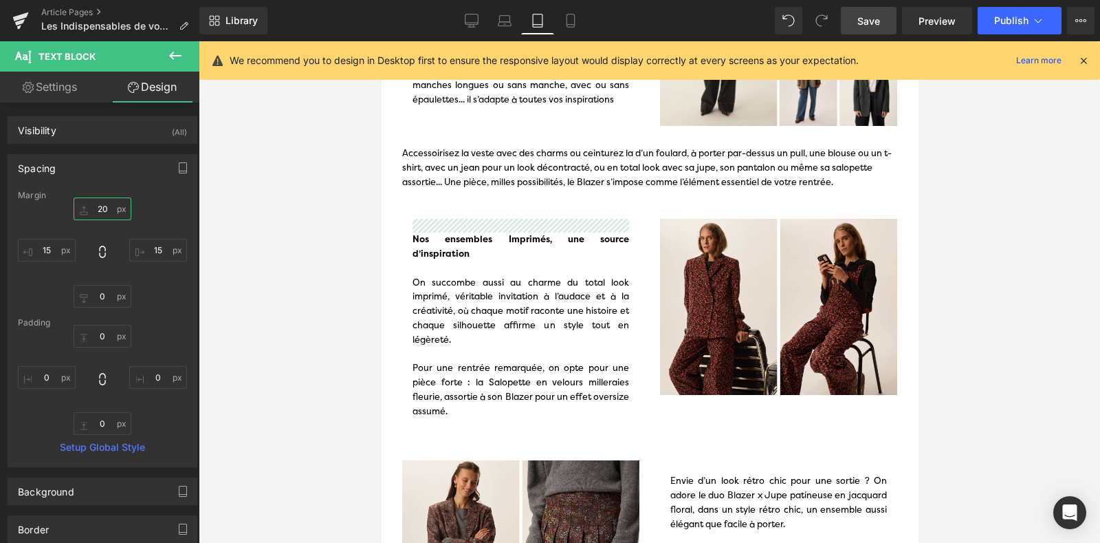
click at [106, 206] on input "20" at bounding box center [103, 208] width 58 height 23
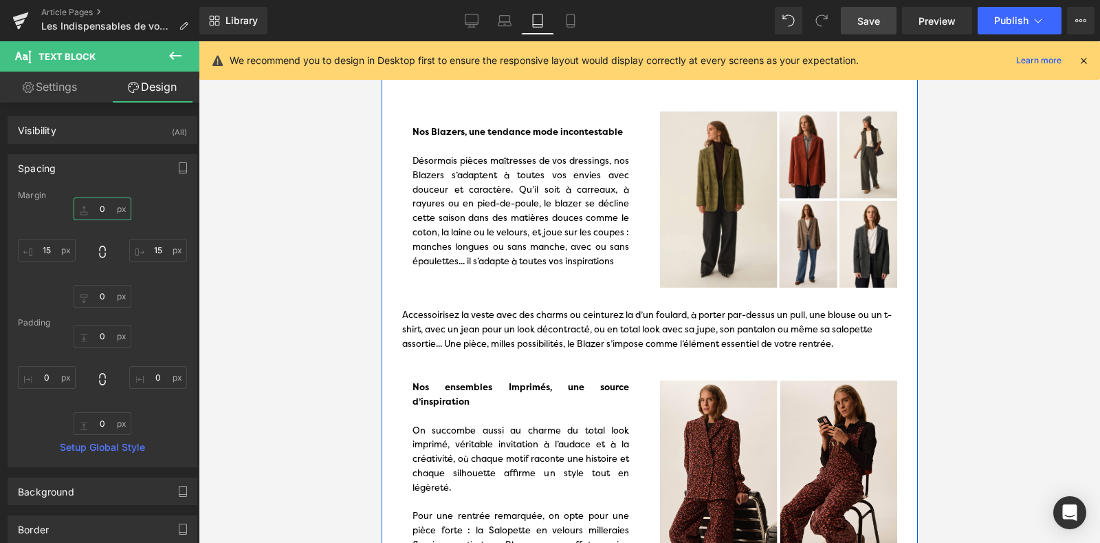
scroll to position [108, 0]
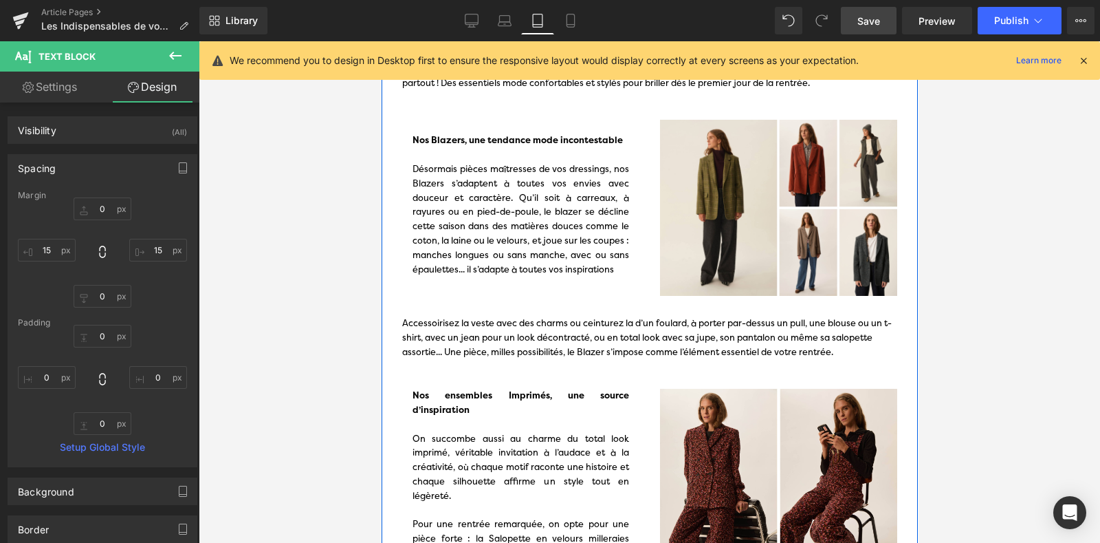
click at [439, 135] on strong "Nos Blazers, une tendance mode incontestable" at bounding box center [517, 140] width 210 height 12
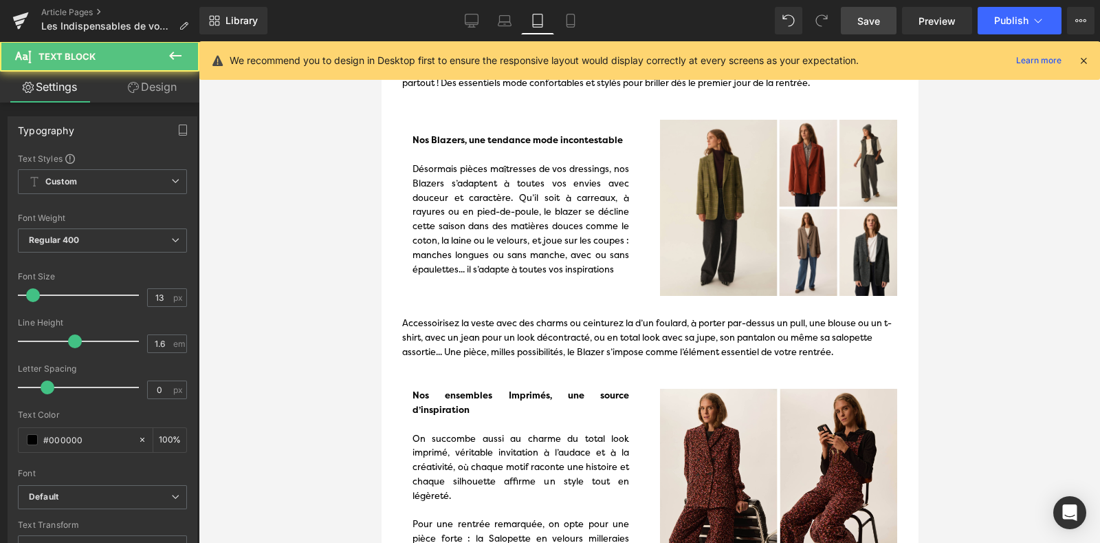
click at [146, 92] on link "Design" at bounding box center [152, 87] width 100 height 31
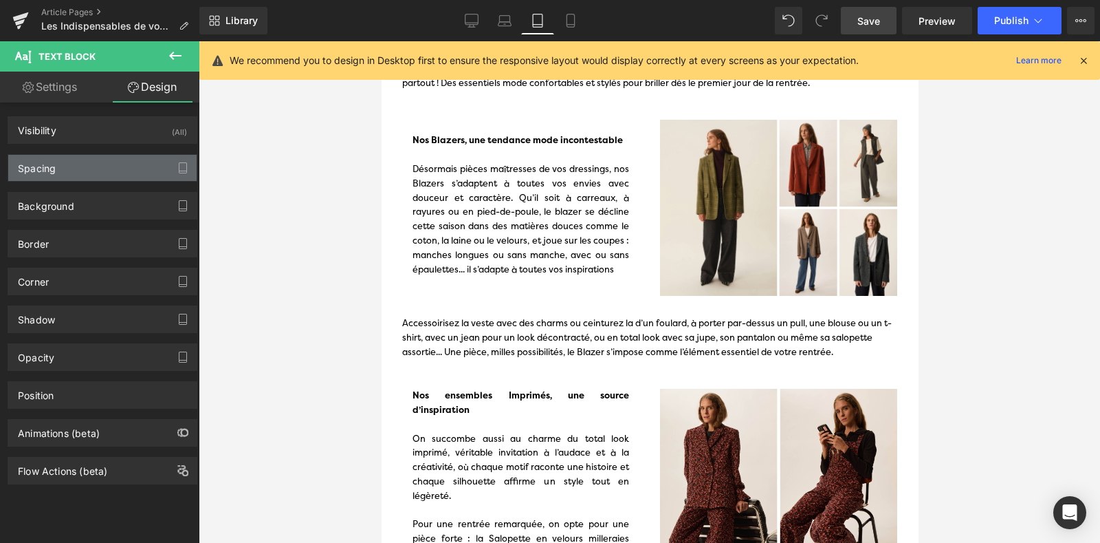
type input "20"
type input "15"
type input "0"
type input "15"
type input "0"
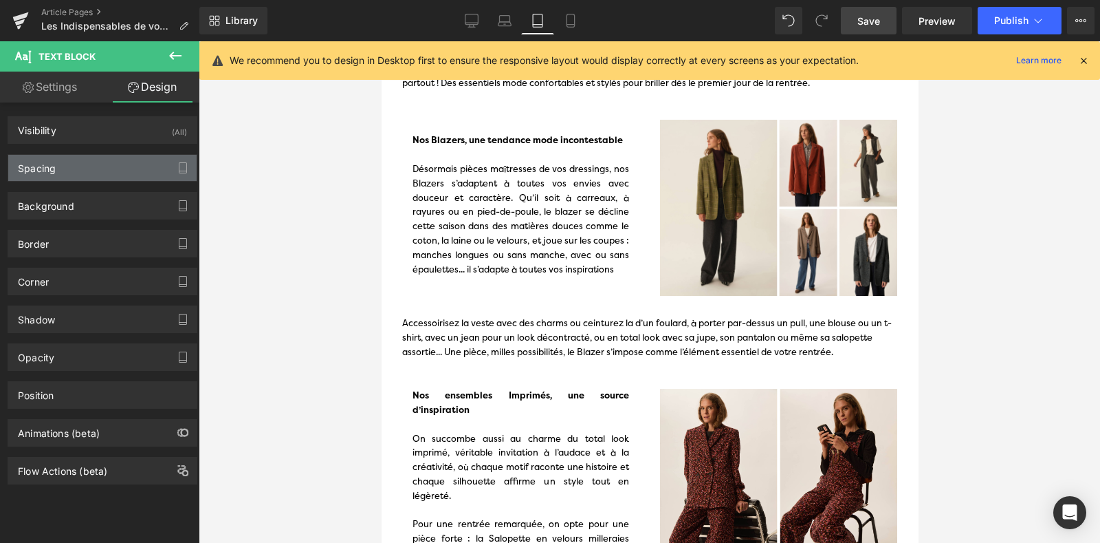
type input "0"
click at [102, 162] on div "Spacing" at bounding box center [102, 168] width 188 height 26
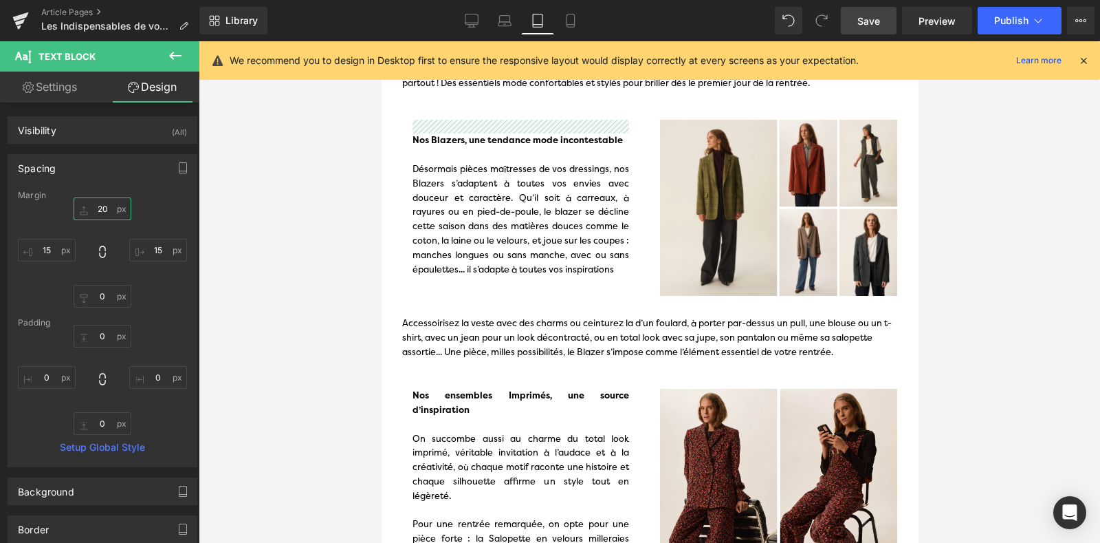
click at [99, 206] on input "20" at bounding box center [103, 208] width 58 height 23
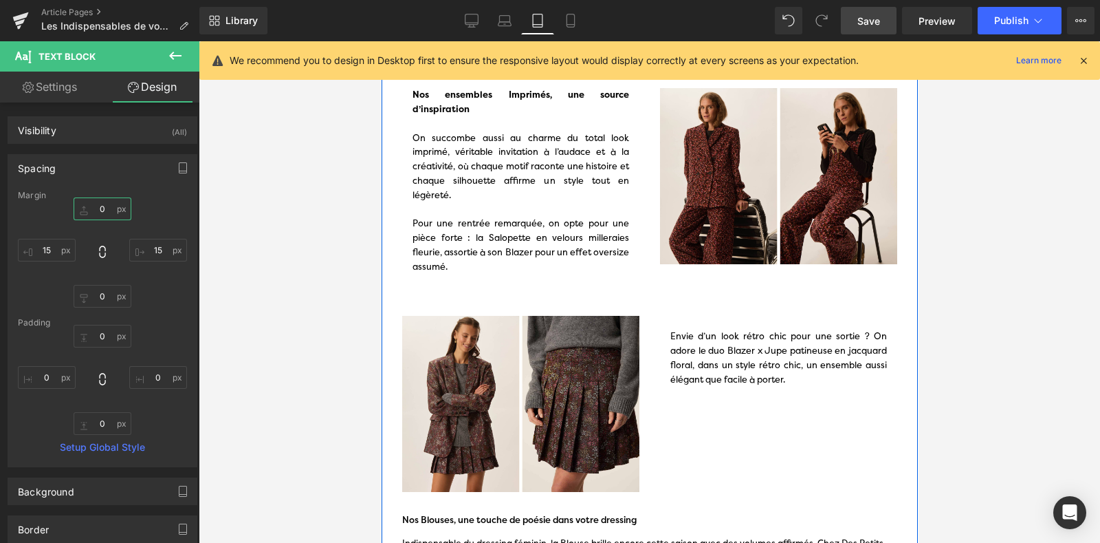
scroll to position [494, 0]
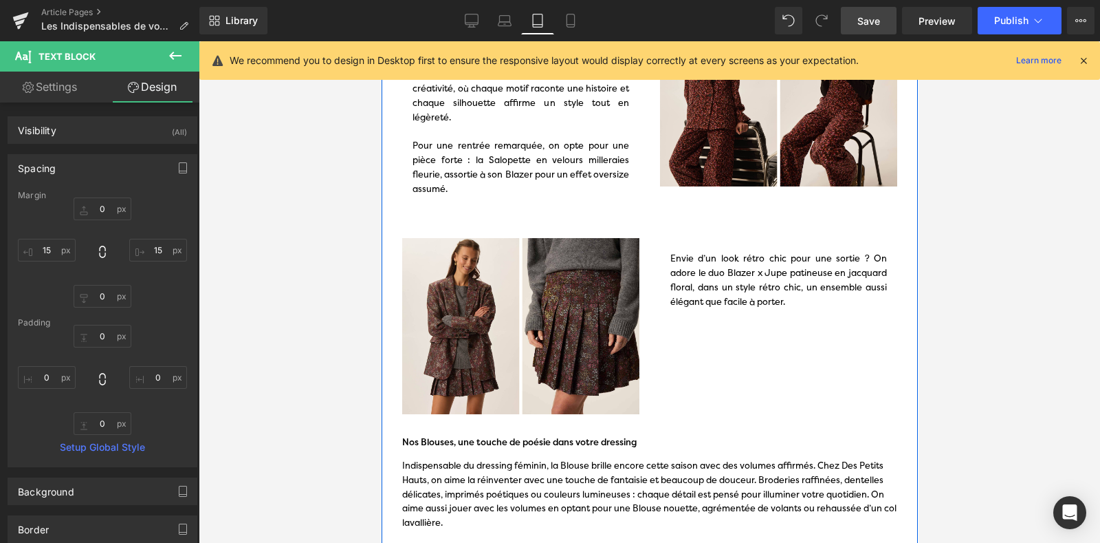
click at [700, 276] on div "Envie d’un look rétro chic pour une sortie ? On adore le duo Blazer x Jupe pati…" at bounding box center [778, 280] width 217 height 57
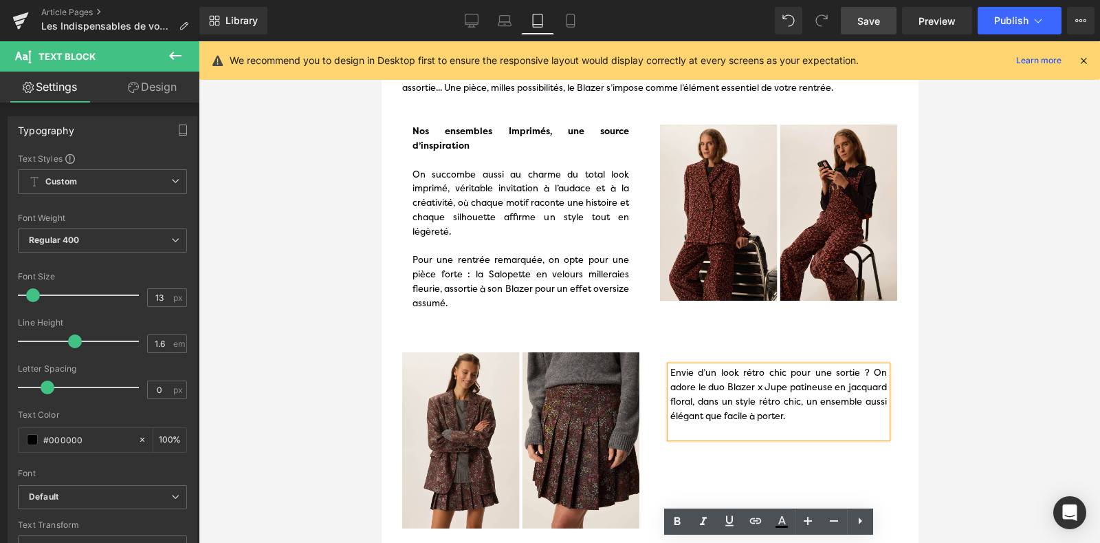
scroll to position [0, 0]
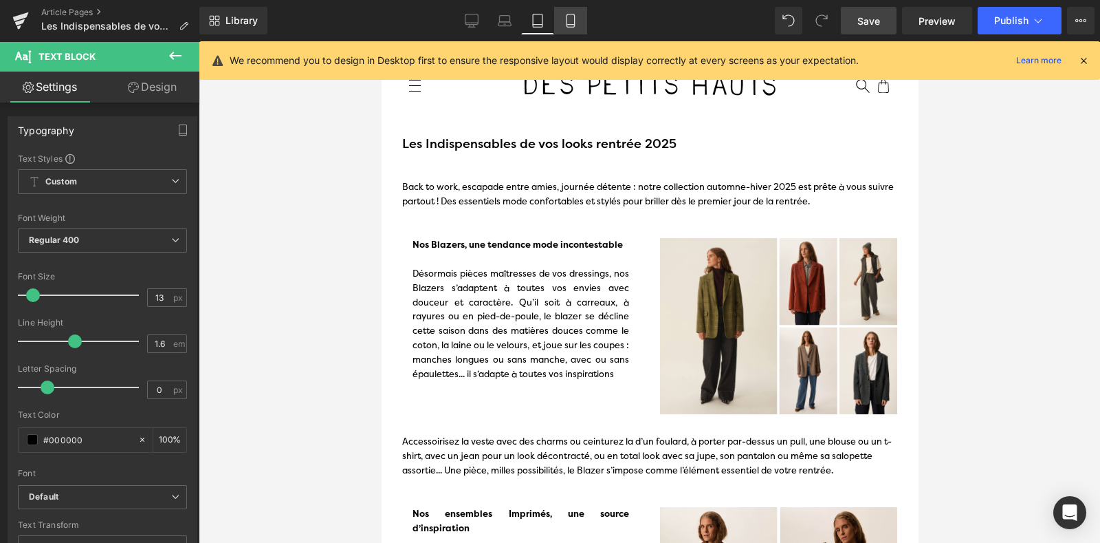
click at [572, 23] on icon at bounding box center [571, 21] width 14 height 14
type input "100"
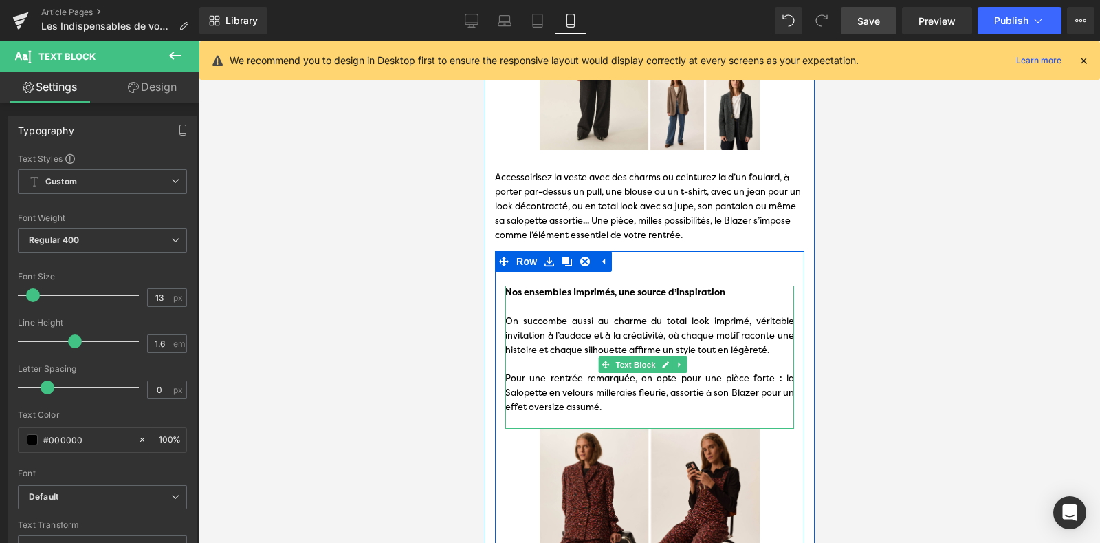
scroll to position [400, 0]
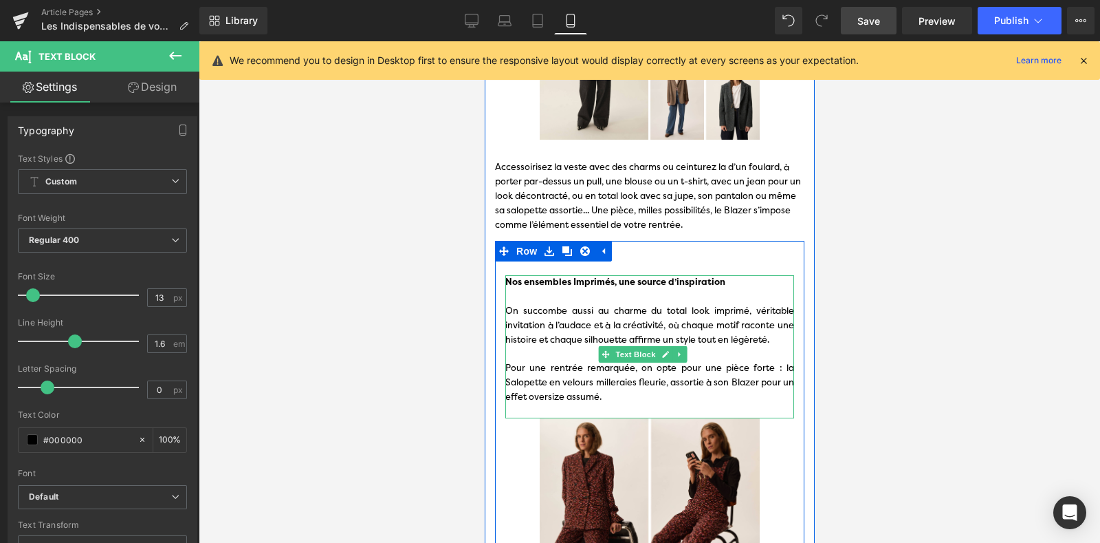
click at [547, 279] on div at bounding box center [649, 276] width 289 height 3
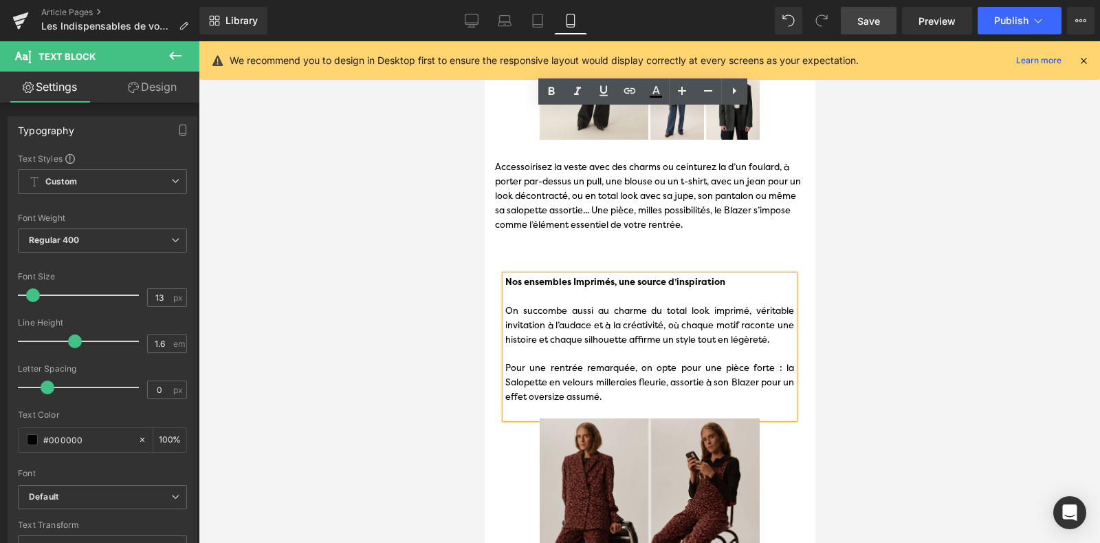
scroll to position [727, 0]
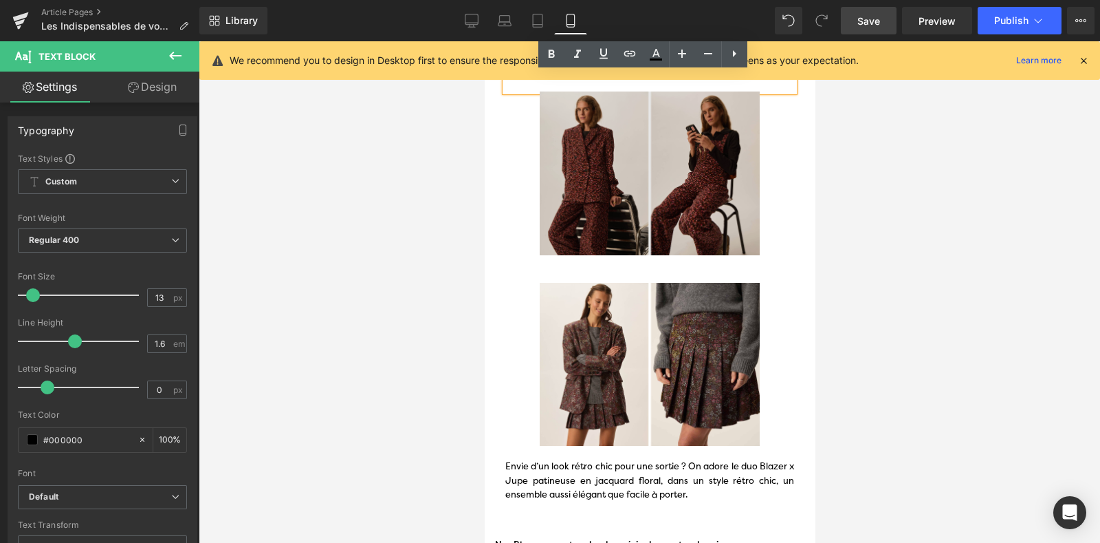
click at [563, 197] on img at bounding box center [649, 172] width 289 height 163
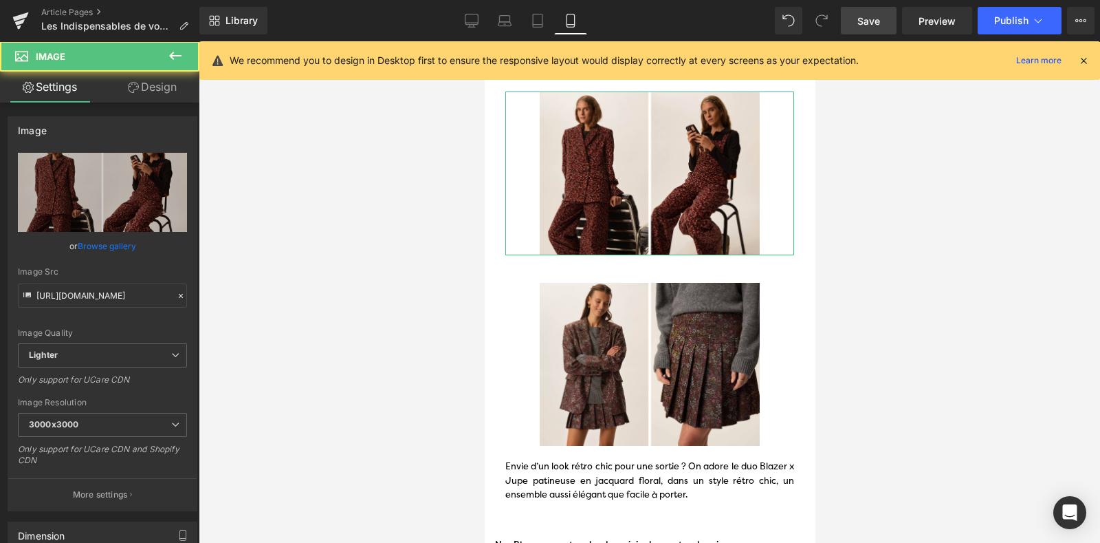
click at [154, 76] on link "Design" at bounding box center [152, 87] width 100 height 31
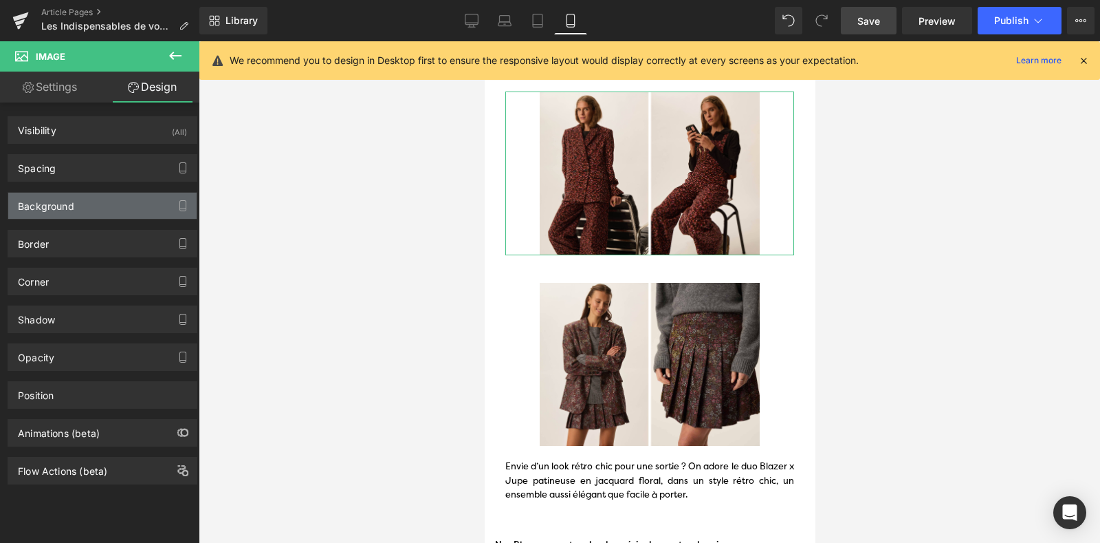
type input "0"
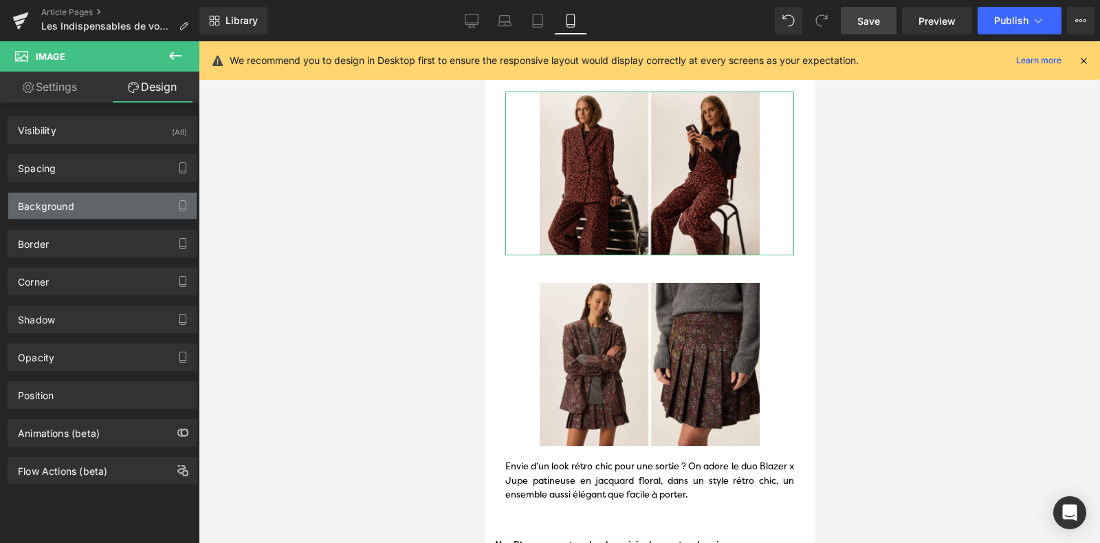
type input "50"
type input "0"
type input "50"
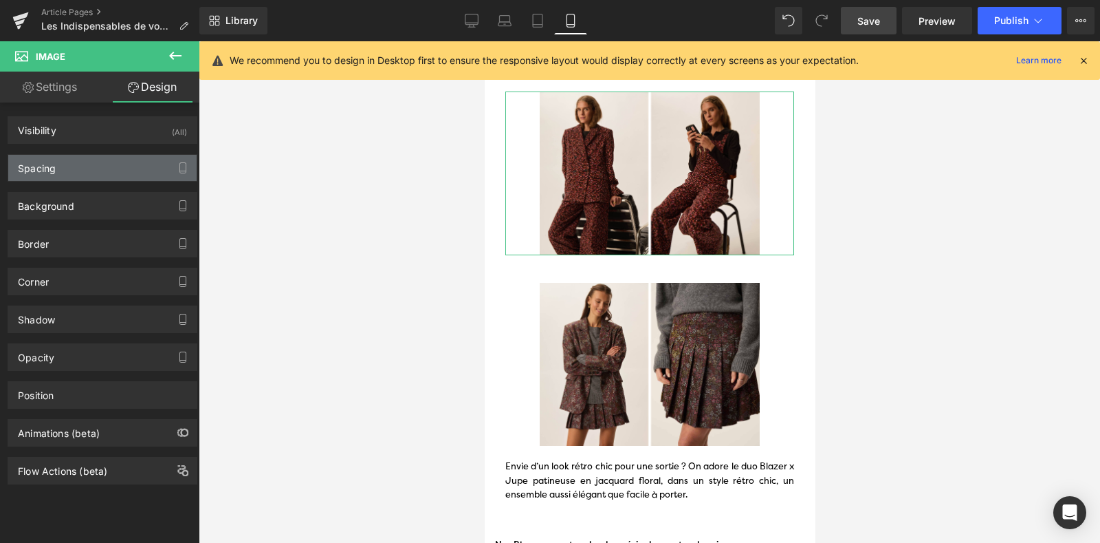
click at [98, 173] on div "Spacing" at bounding box center [102, 168] width 188 height 26
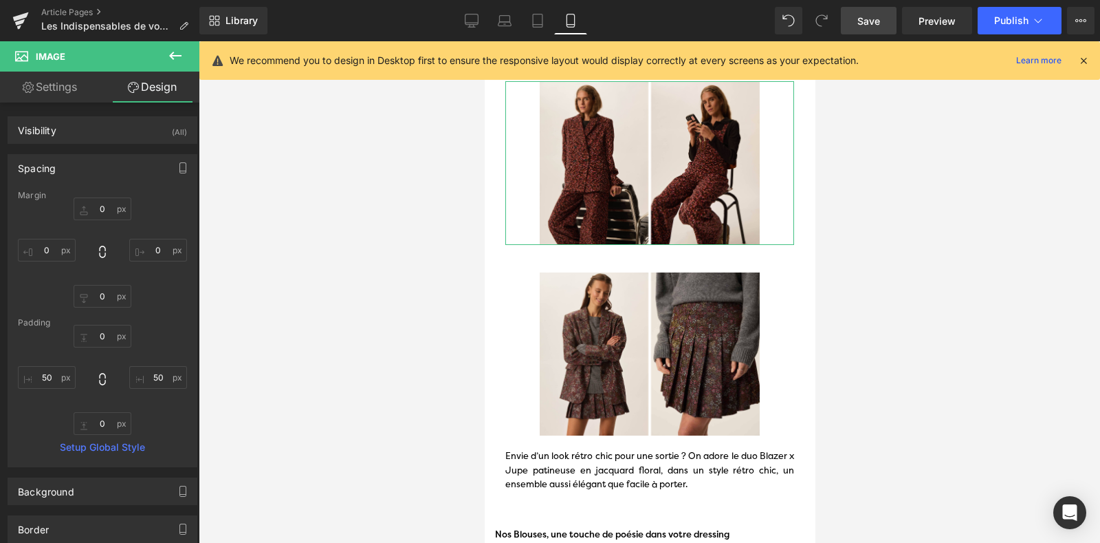
scroll to position [717, 0]
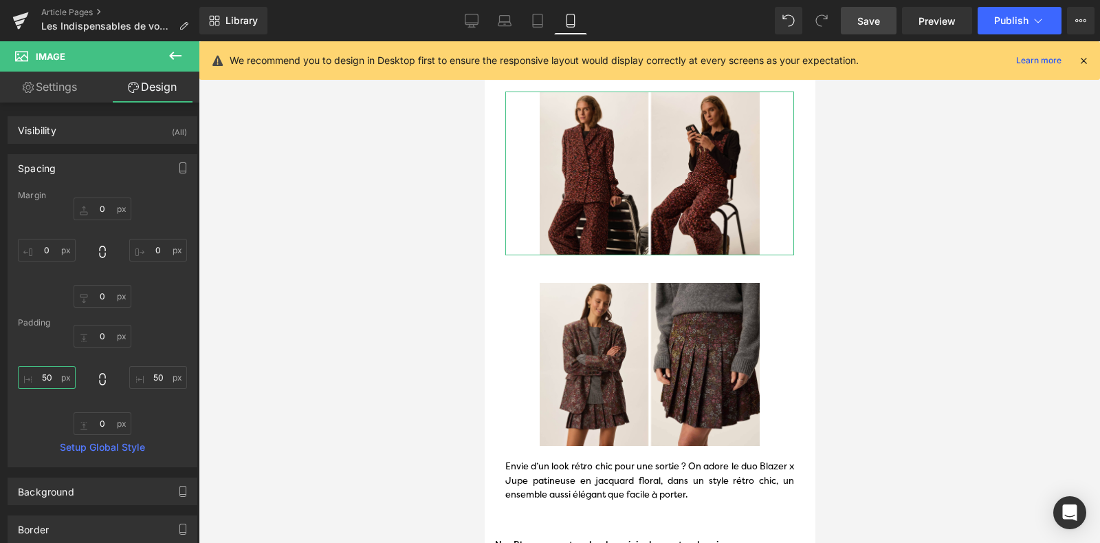
click at [41, 375] on input "50" at bounding box center [47, 377] width 58 height 23
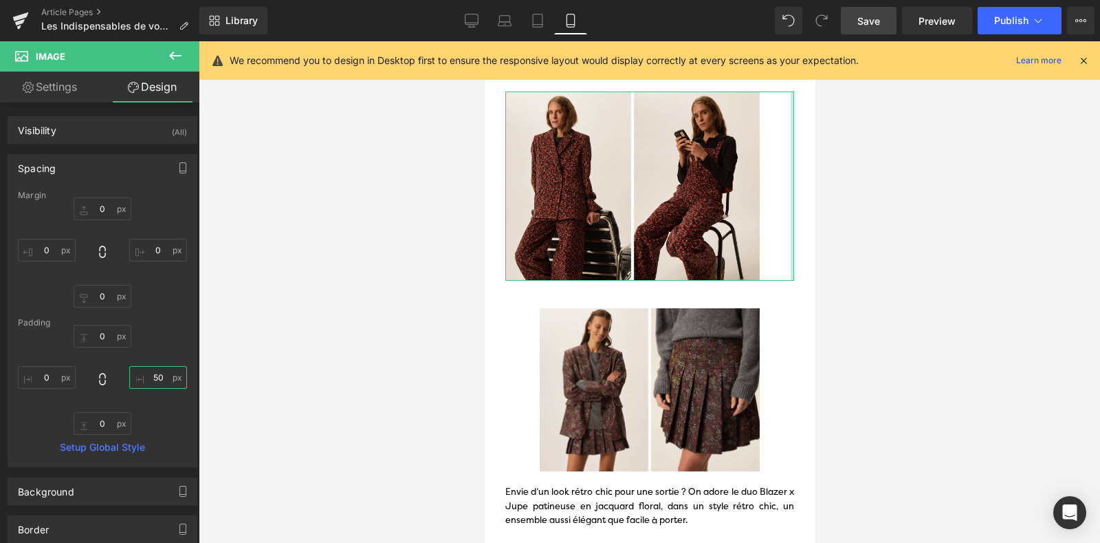
click at [137, 384] on input "50" at bounding box center [158, 377] width 58 height 23
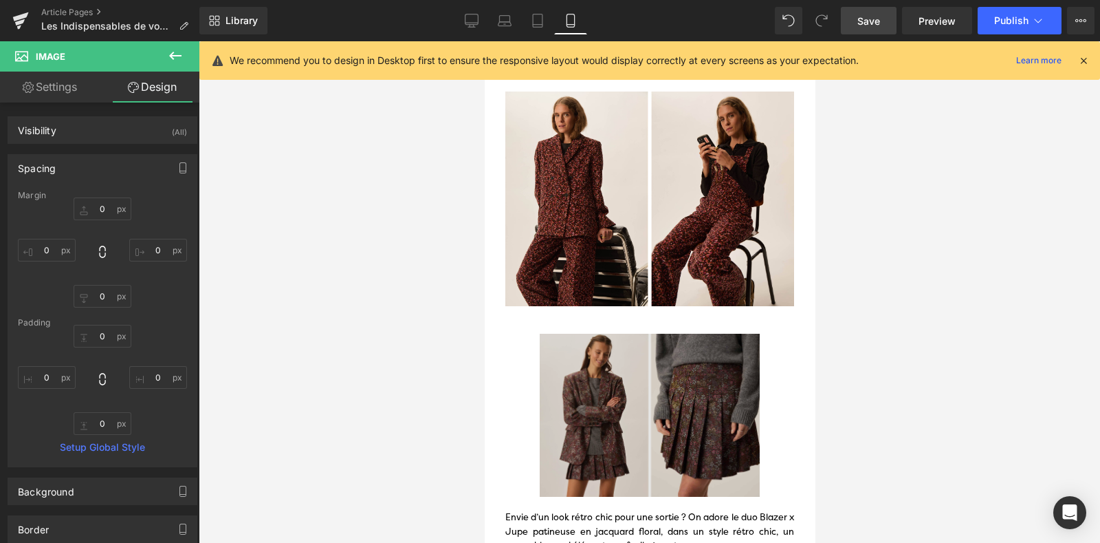
click at [585, 416] on img at bounding box center [649, 415] width 289 height 163
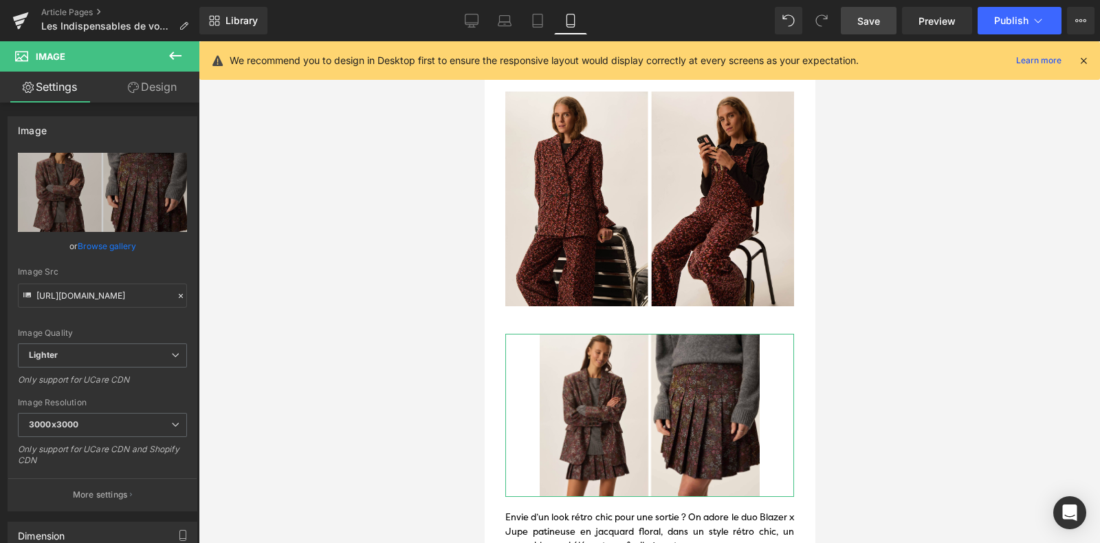
click at [142, 99] on link "Design" at bounding box center [152, 87] width 100 height 31
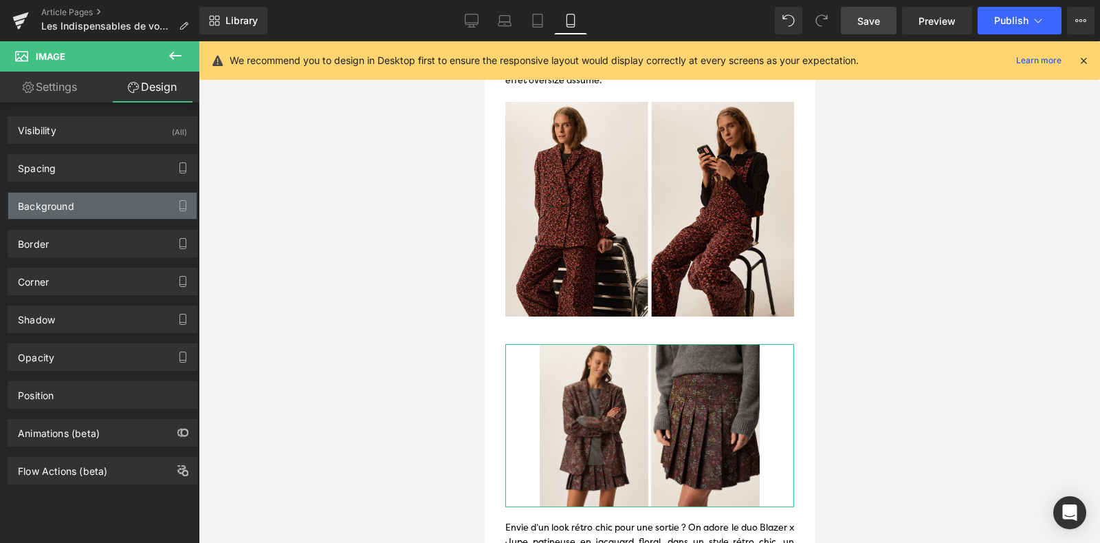
scroll to position [727, 0]
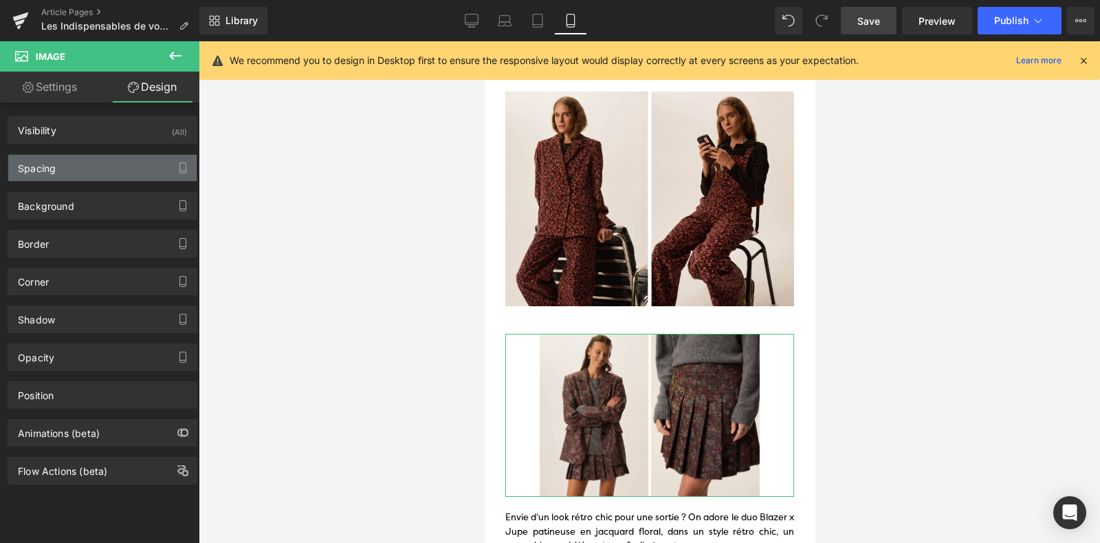
click at [60, 168] on div "Spacing" at bounding box center [102, 168] width 188 height 26
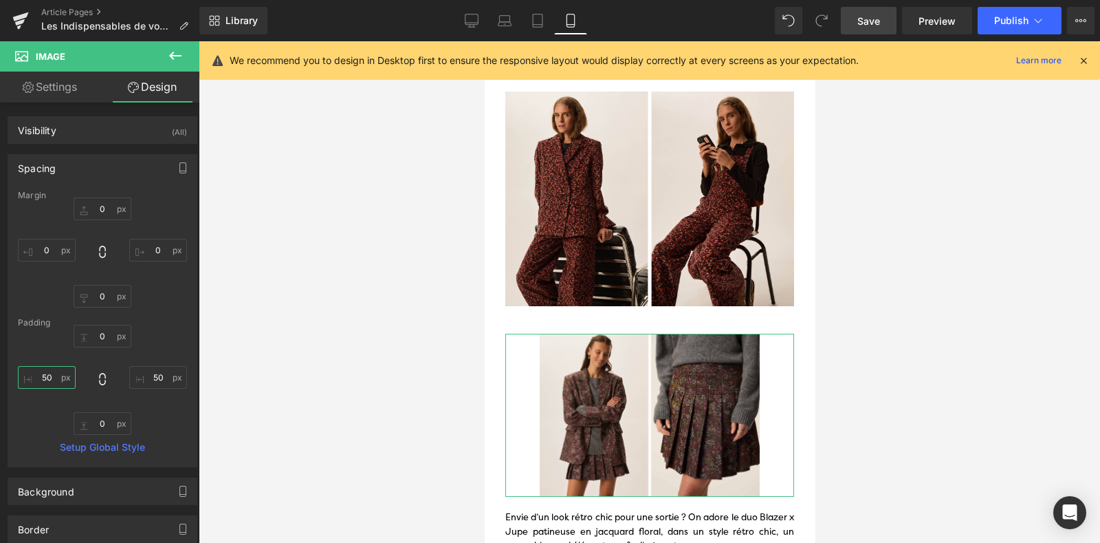
click at [54, 367] on input "50" at bounding box center [47, 377] width 58 height 23
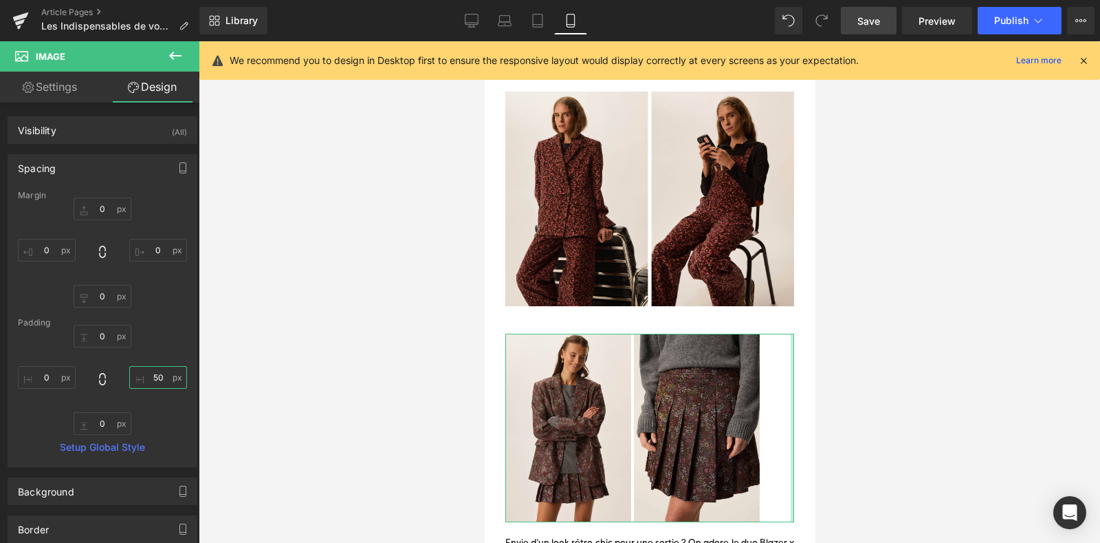
click at [153, 379] on input "50" at bounding box center [158, 377] width 58 height 23
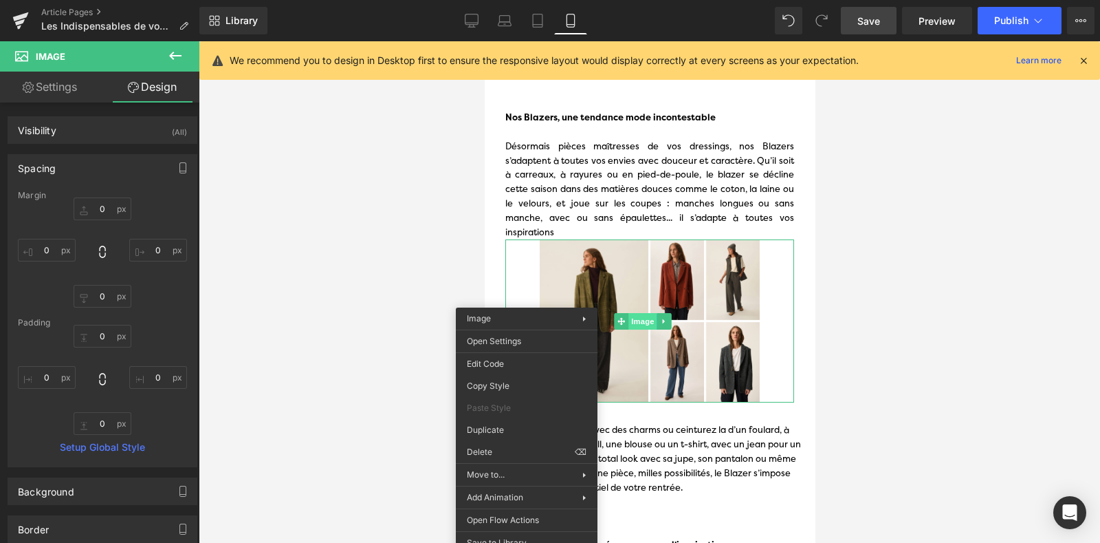
scroll to position [117, 0]
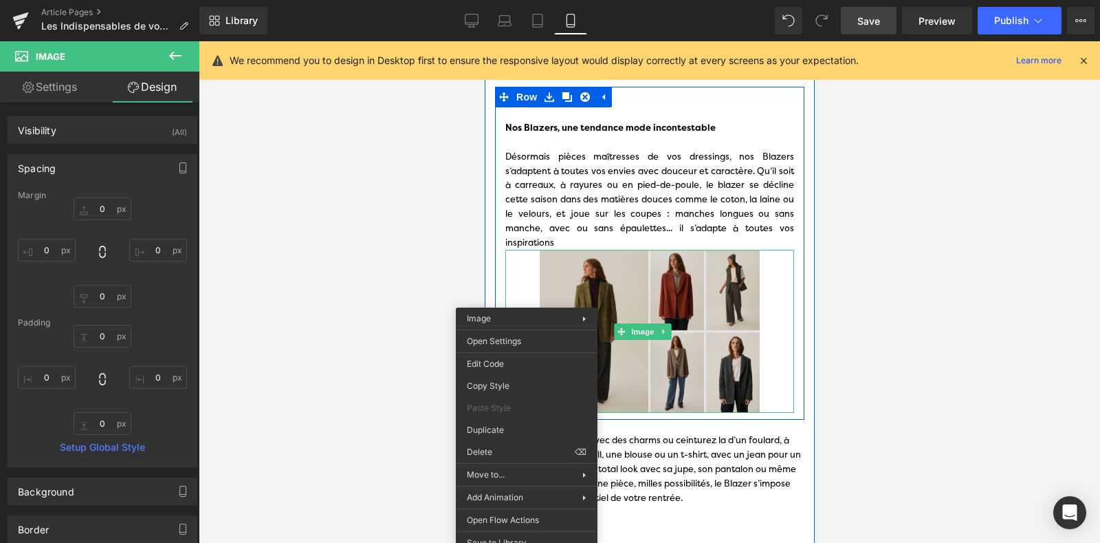
click at [609, 300] on img at bounding box center [649, 331] width 289 height 163
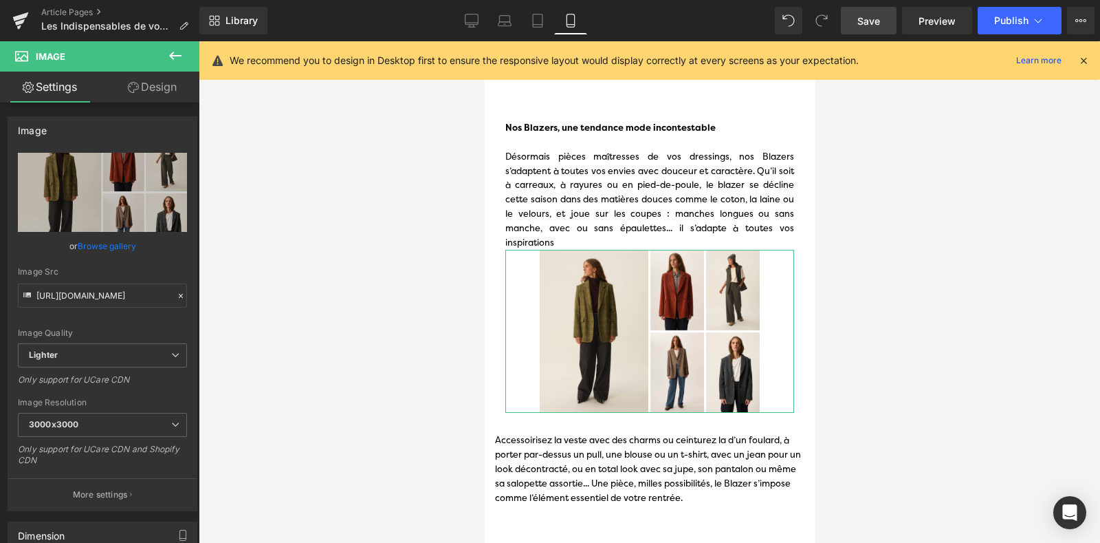
click at [135, 102] on link "Design" at bounding box center [152, 87] width 100 height 31
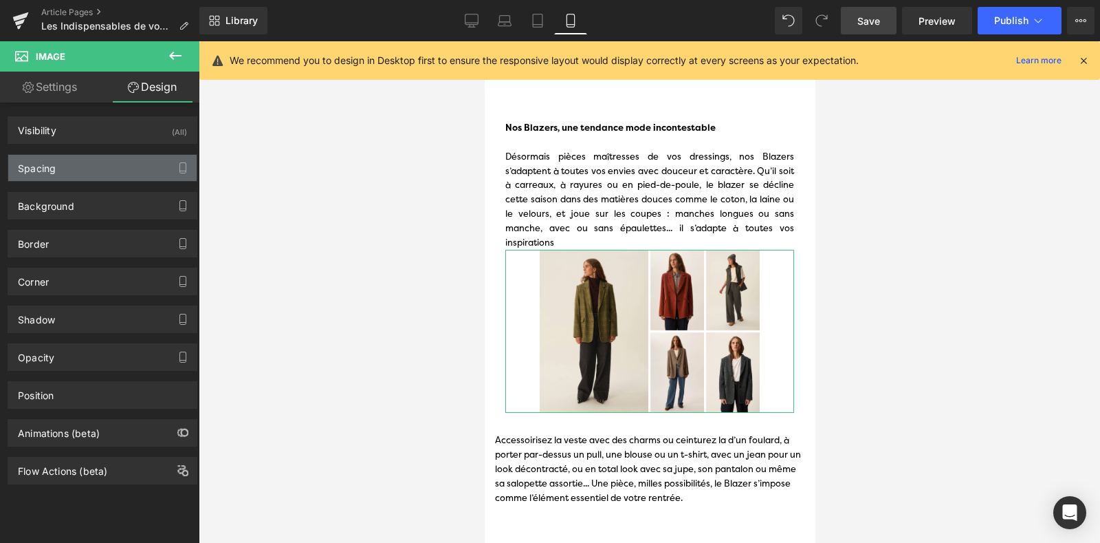
type input "0"
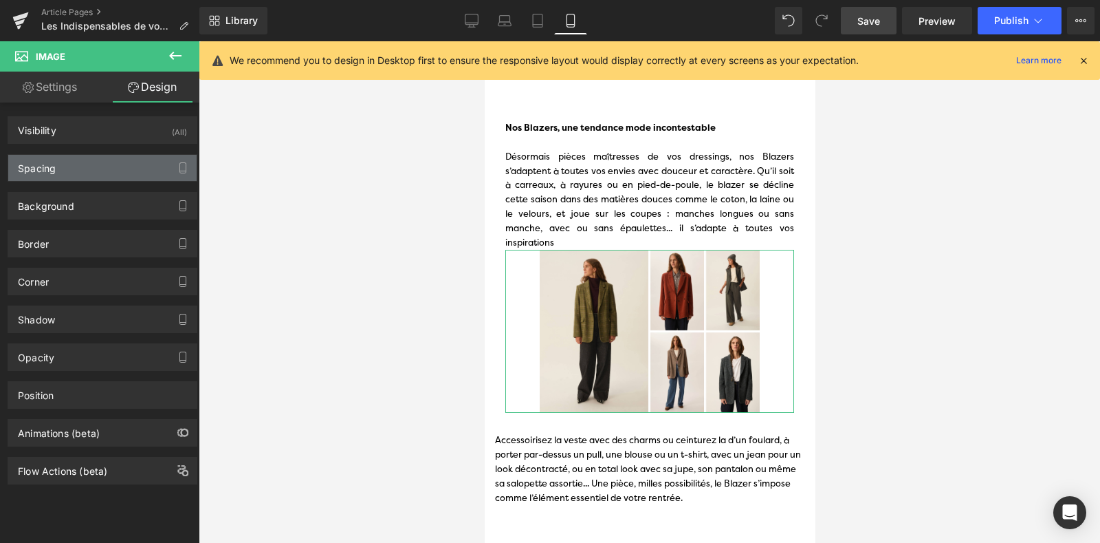
type input "50"
type input "0"
type input "50"
click at [89, 162] on div "Spacing" at bounding box center [102, 168] width 188 height 26
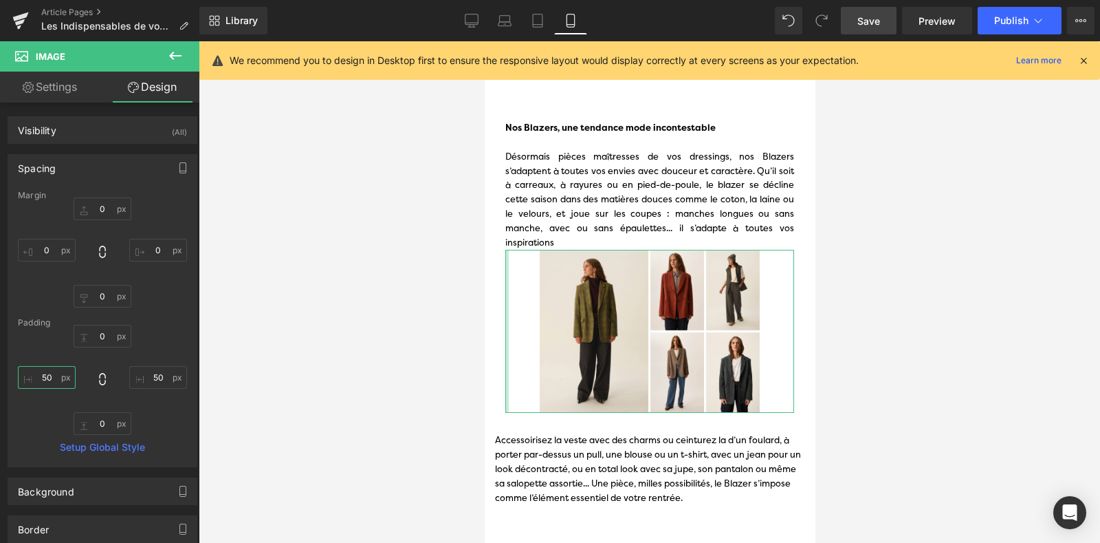
click at [52, 379] on input "50" at bounding box center [47, 377] width 58 height 23
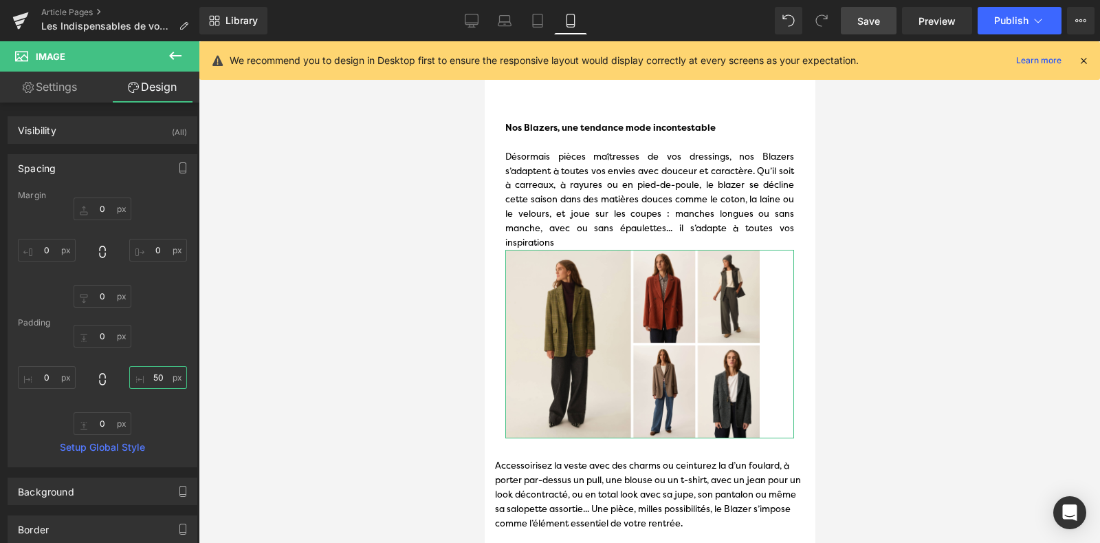
click at [148, 382] on input "50" at bounding box center [158, 377] width 58 height 23
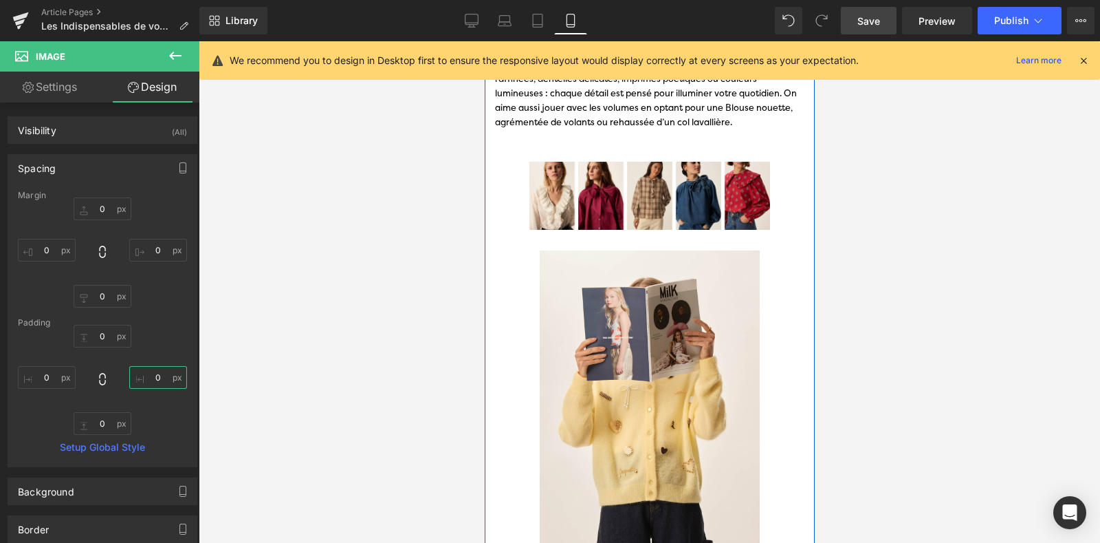
scroll to position [1413, 0]
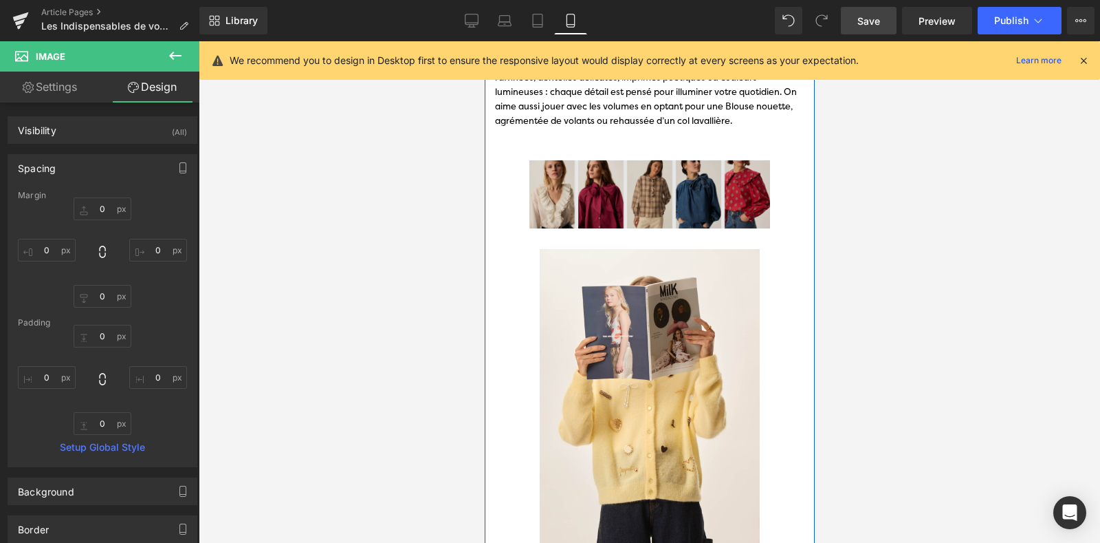
click at [545, 187] on img at bounding box center [648, 194] width 309 height 68
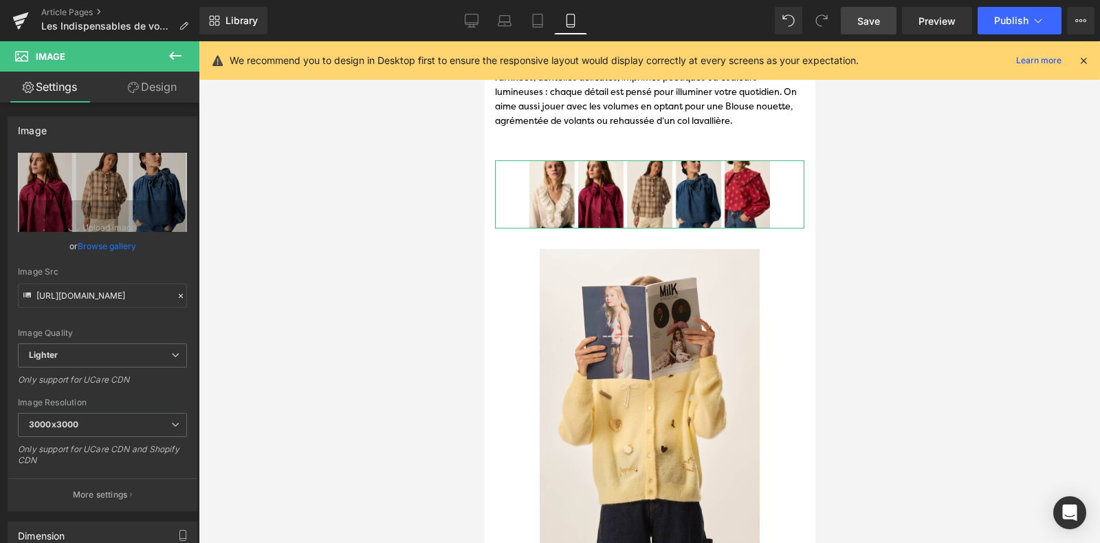
click at [165, 85] on link "Design" at bounding box center [152, 87] width 100 height 31
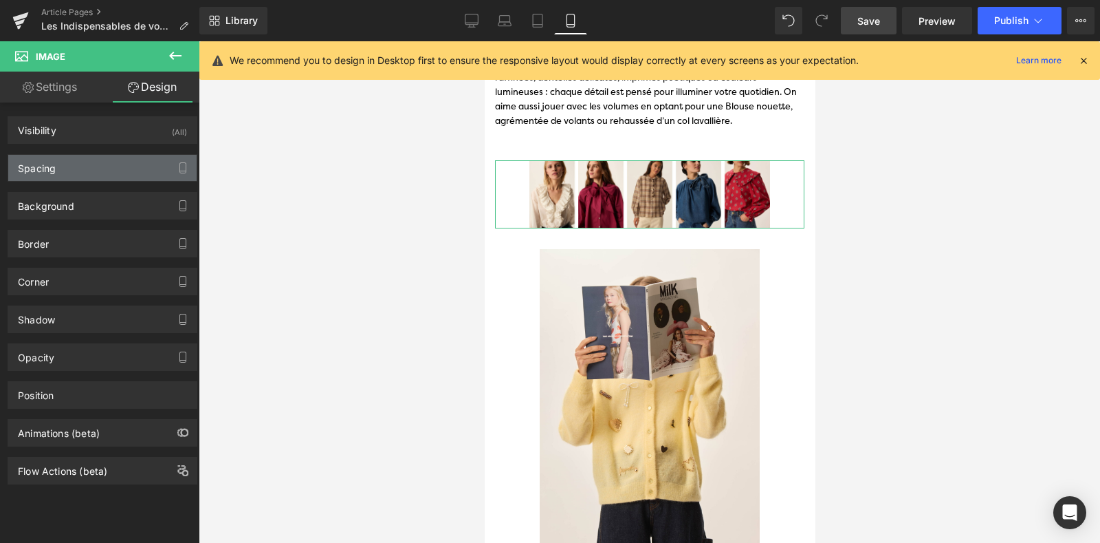
type input "0"
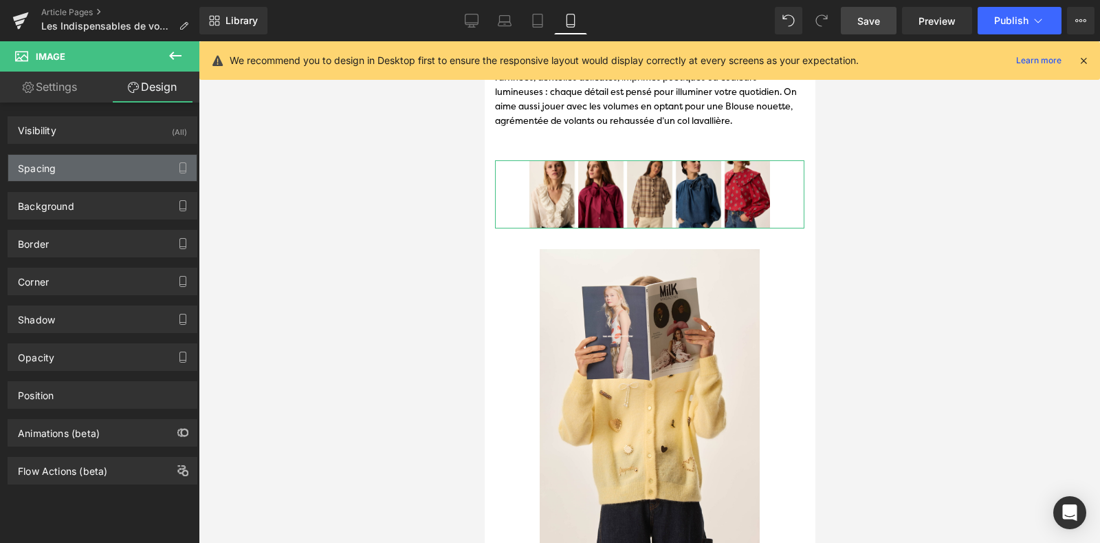
type input "50"
type input "0"
type input "50"
click at [76, 168] on div "Spacing" at bounding box center [102, 168] width 188 height 26
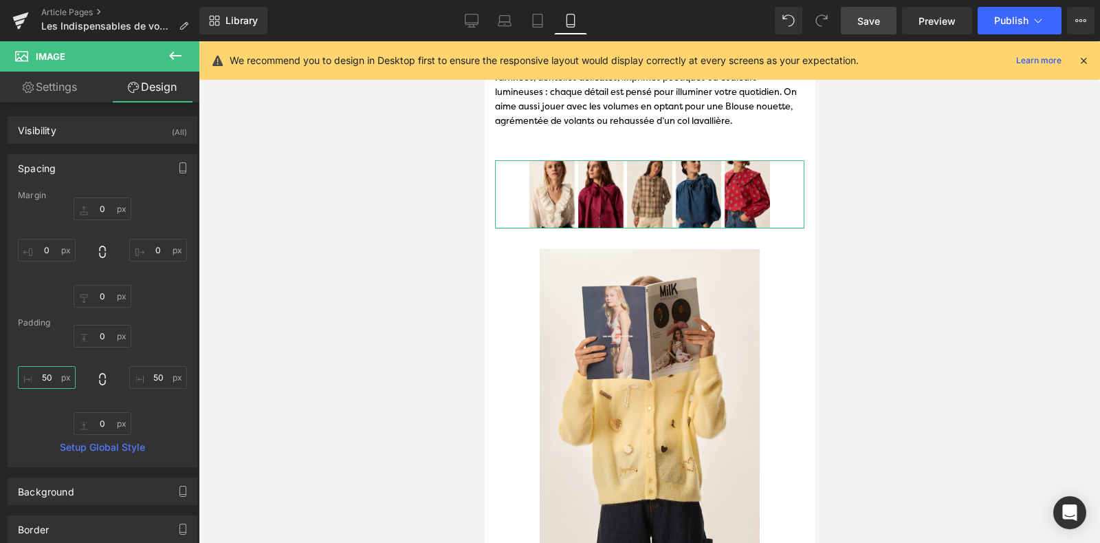
click at [49, 380] on input "50" at bounding box center [47, 377] width 58 height 23
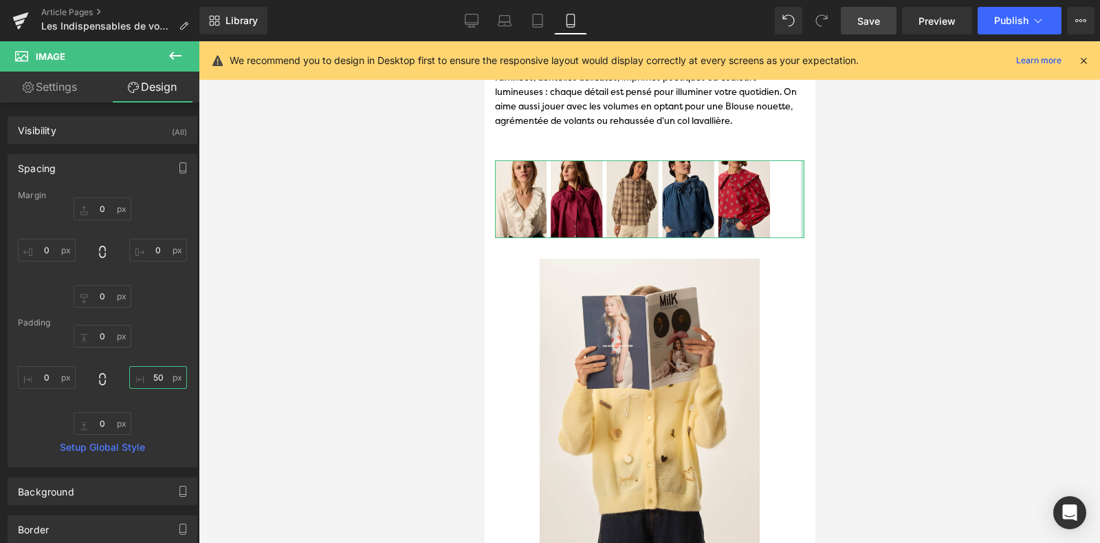
click at [149, 376] on input "50" at bounding box center [158, 377] width 58 height 23
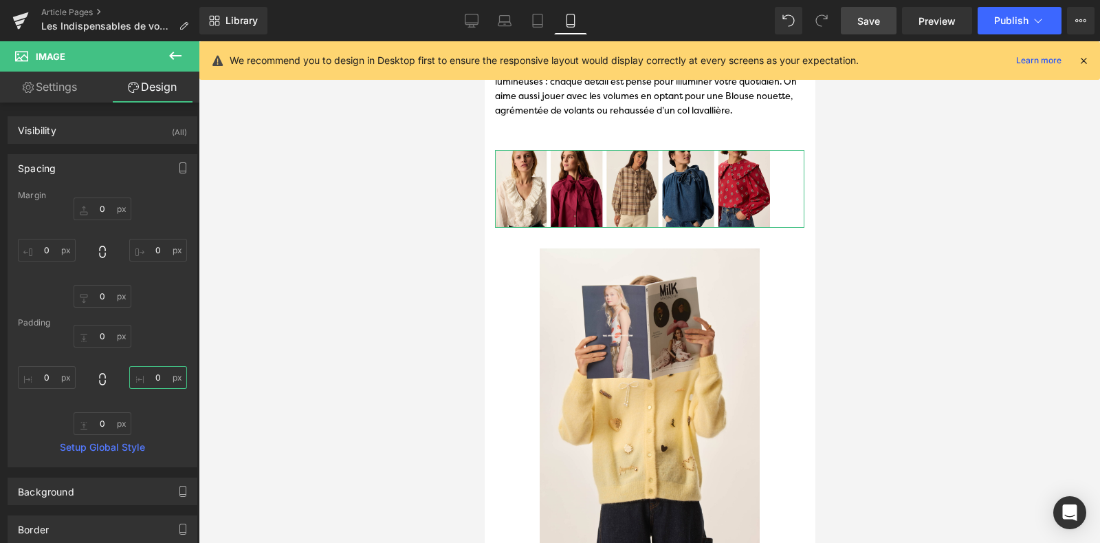
scroll to position [1402, 0]
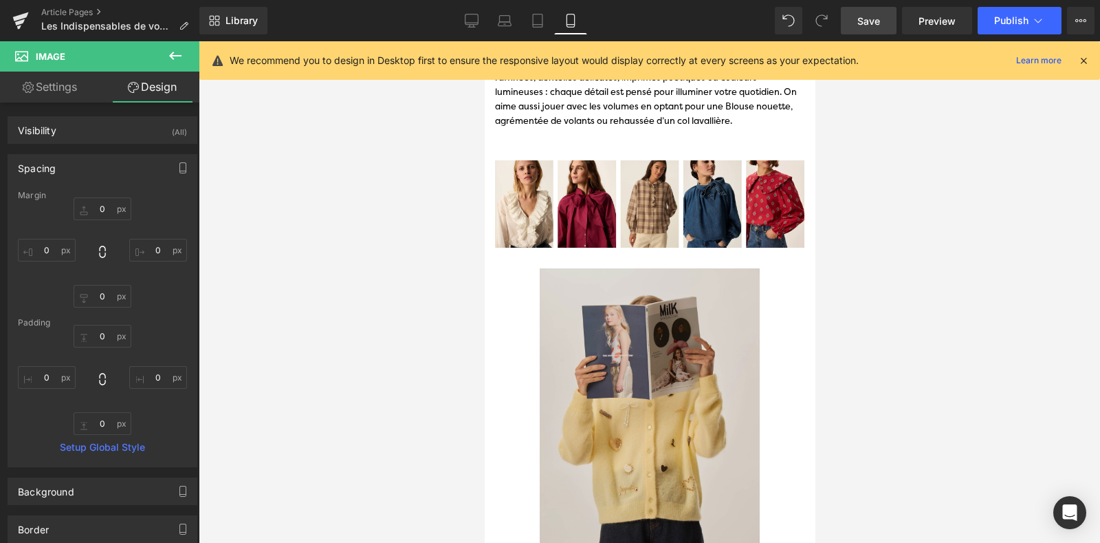
click at [599, 345] on img at bounding box center [649, 433] width 289 height 330
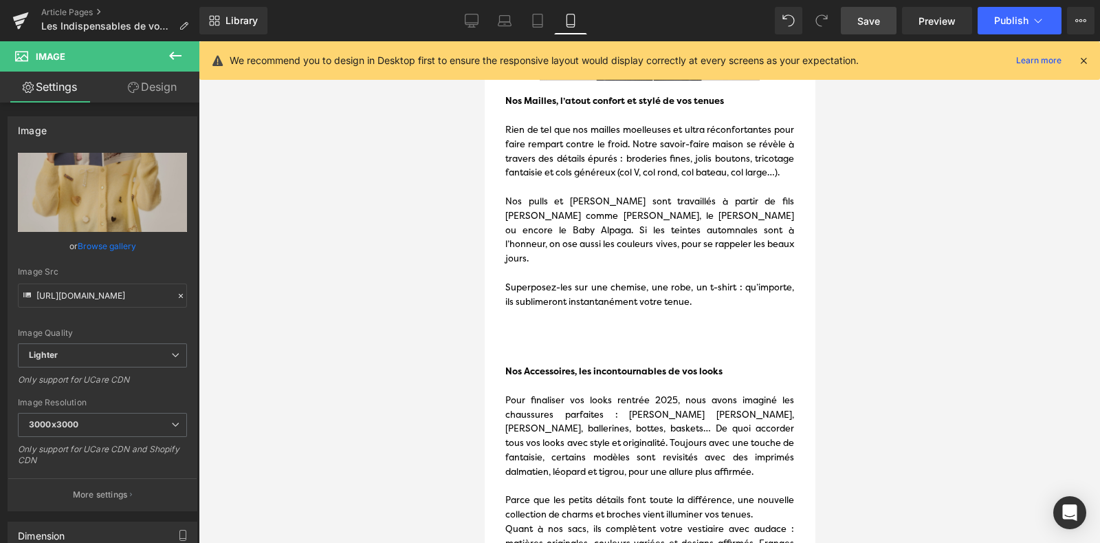
scroll to position [1930, 0]
click at [556, 351] on div "Nos Accessoires, les incontournables de vos looks Pour finaliser vos looks rent…" at bounding box center [648, 472] width 309 height 243
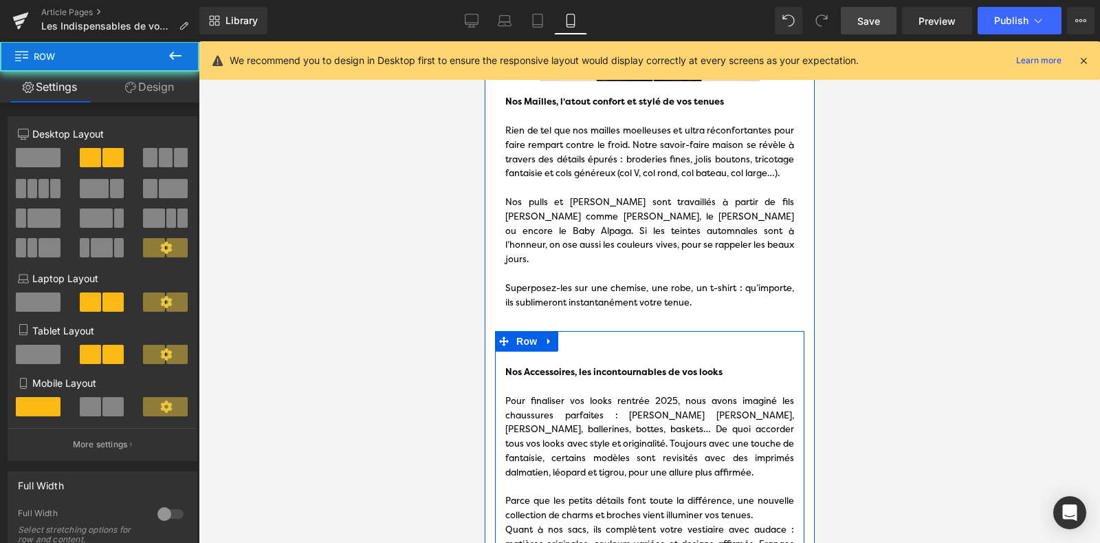
click at [635, 351] on div "Nos Accessoires, les incontournables de vos looks Pour finaliser vos looks rent…" at bounding box center [648, 472] width 309 height 243
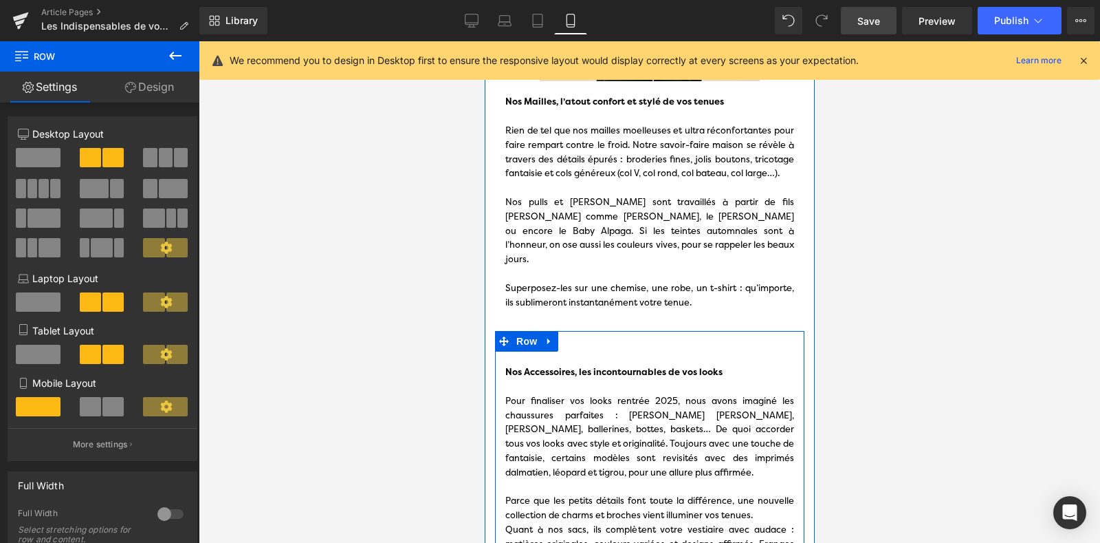
click at [621, 394] on div "Pour finaliser vos looks rentrée 2025, nous avons imaginé les chaussures parfai…" at bounding box center [649, 437] width 289 height 86
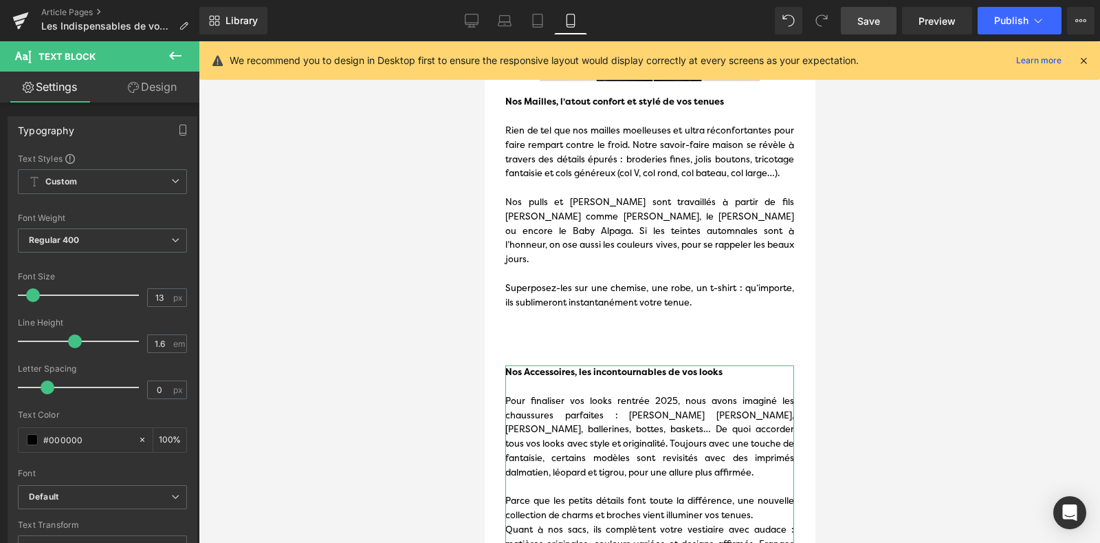
click at [148, 90] on link "Design" at bounding box center [152, 87] width 100 height 31
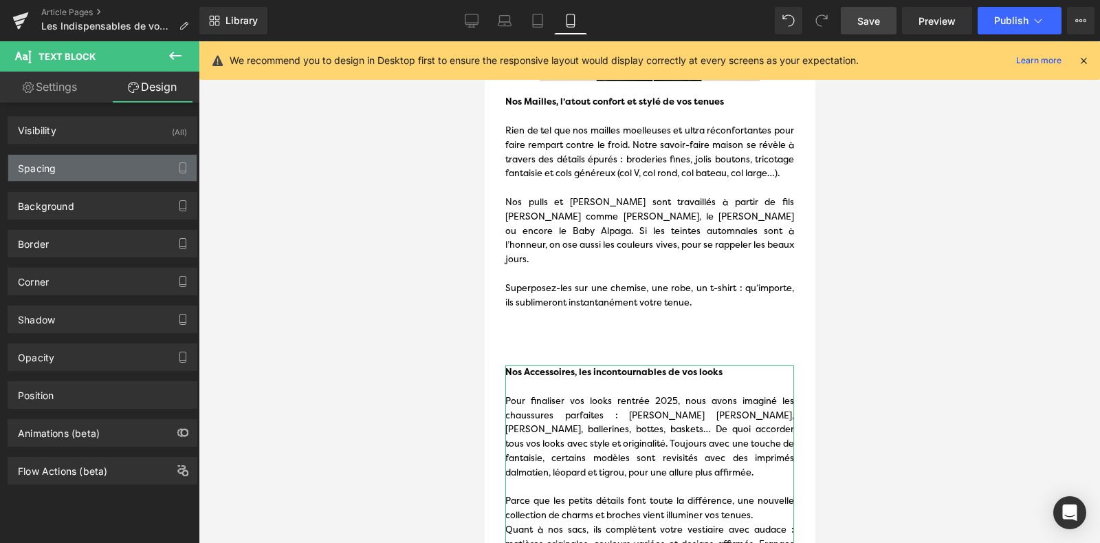
click at [100, 162] on div "Spacing" at bounding box center [102, 168] width 188 height 26
type input "20"
type input "0"
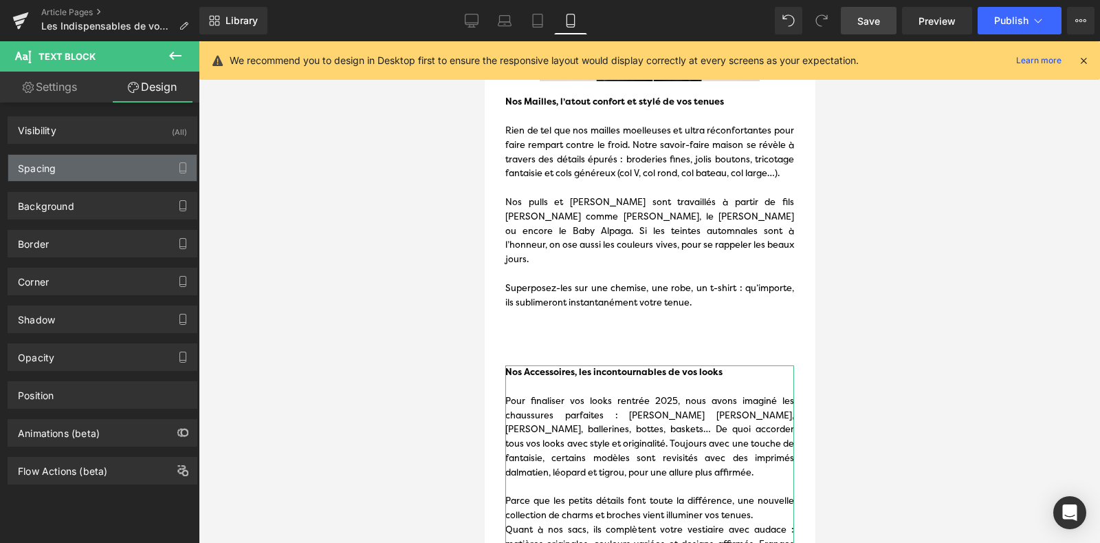
type input "0"
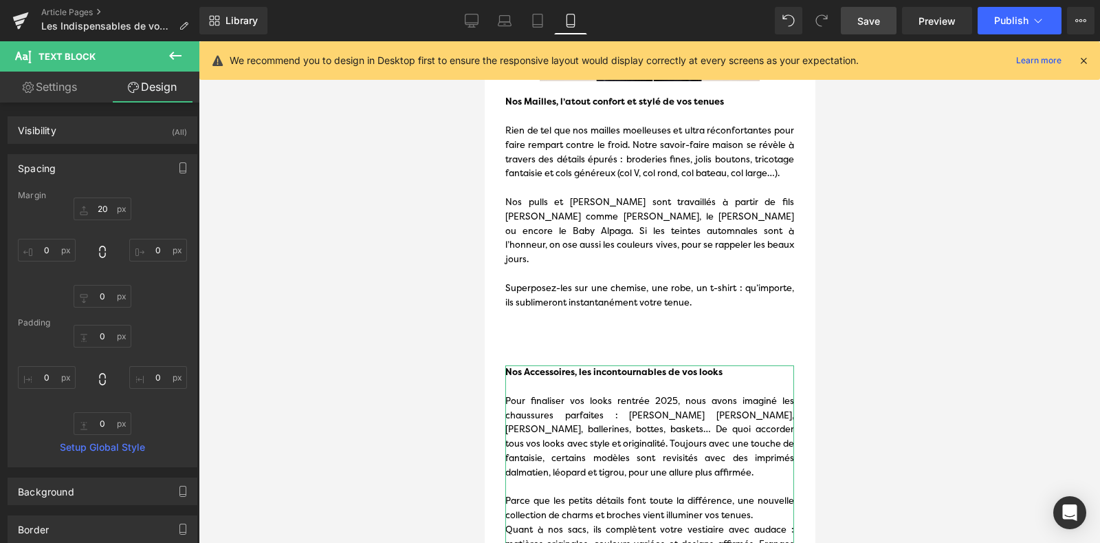
scroll to position [1919, 0]
click at [98, 207] on input "20" at bounding box center [103, 208] width 58 height 23
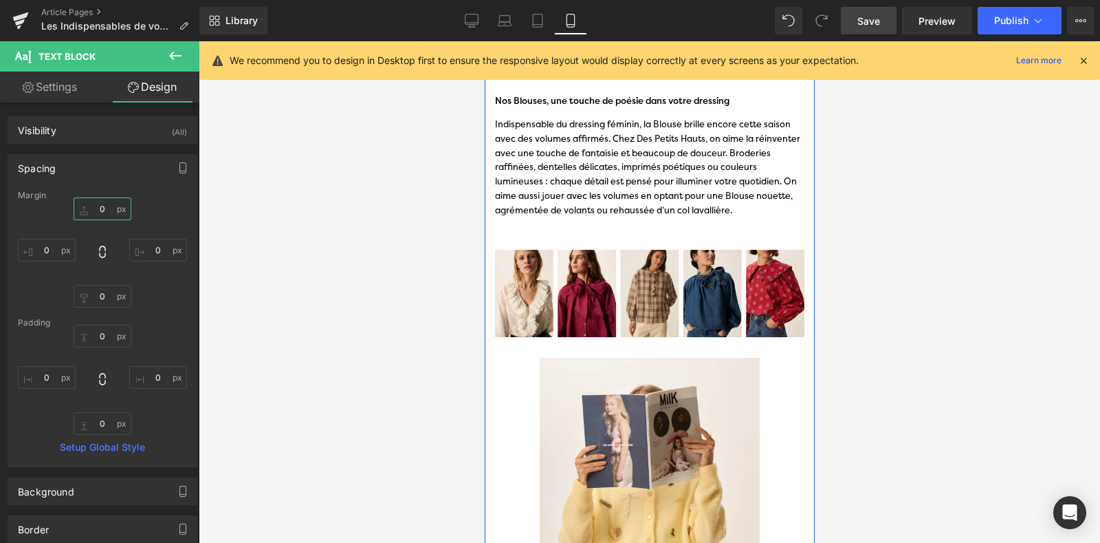
scroll to position [1327, 0]
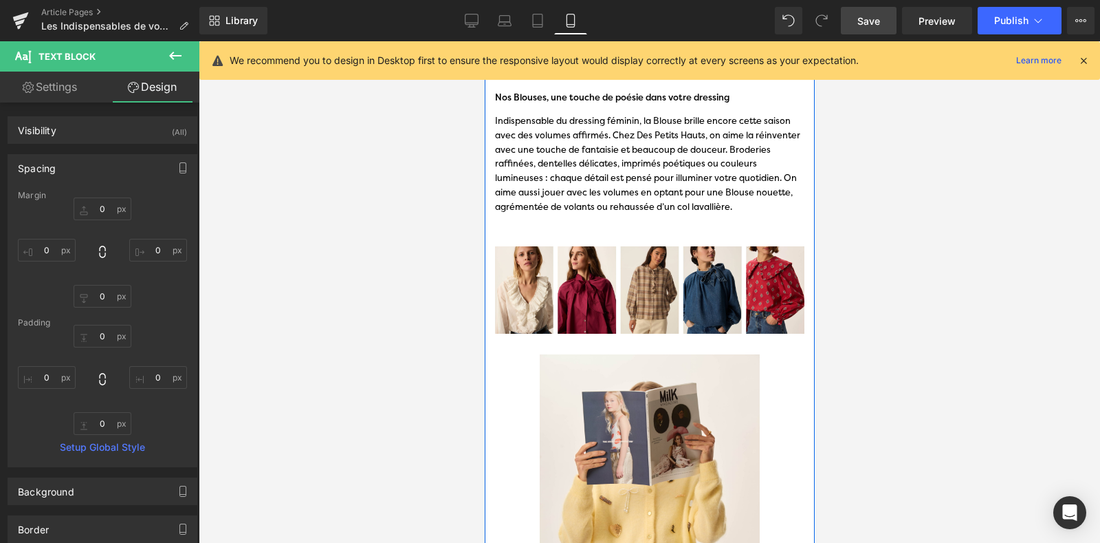
click at [564, 227] on div "Nos Blouses, une touche de poésie dans votre dressing Indispensable du dressing…" at bounding box center [648, 163] width 309 height 147
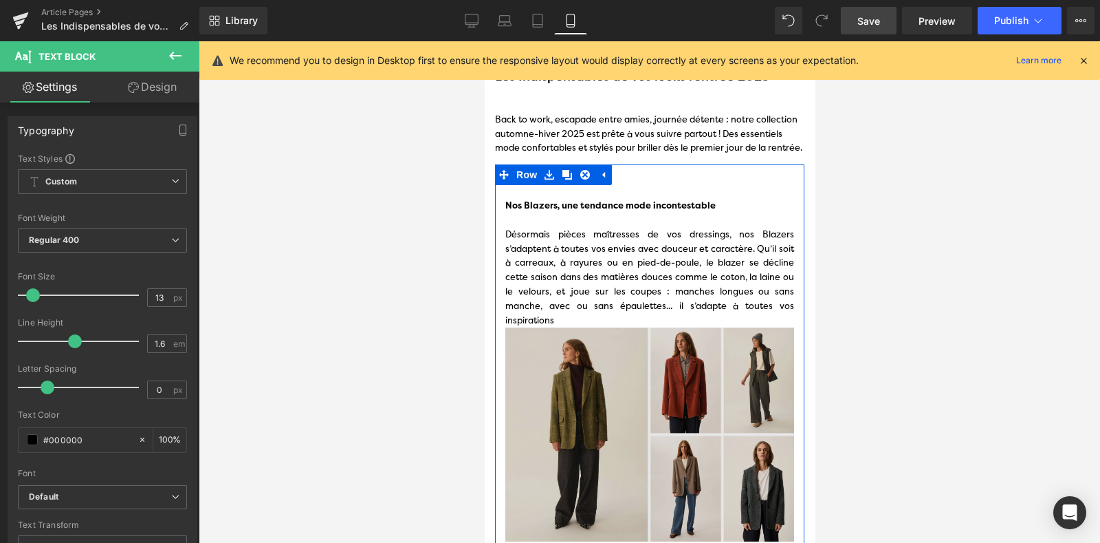
scroll to position [0, 0]
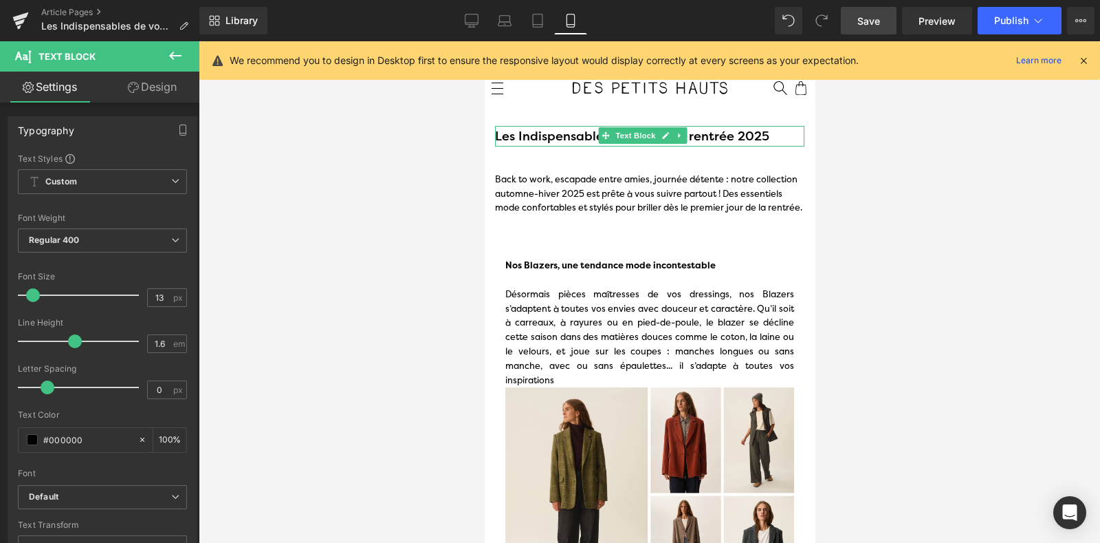
click at [538, 135] on strong "Les Indispensables de vos looks rentrée 2025" at bounding box center [631, 135] width 274 height 17
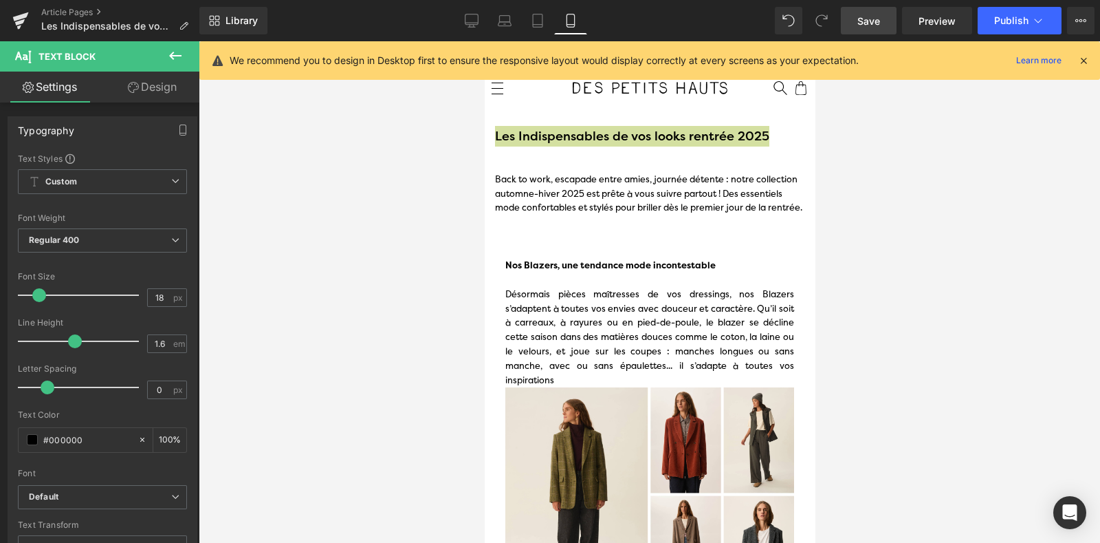
click at [140, 90] on link "Design" at bounding box center [152, 87] width 100 height 31
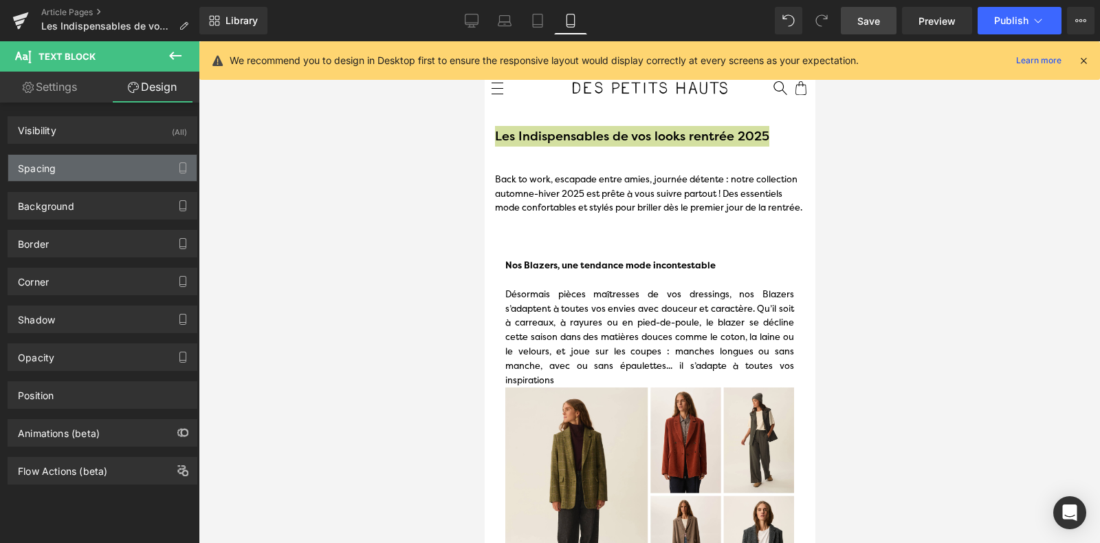
click at [98, 160] on div "Spacing" at bounding box center [102, 168] width 188 height 26
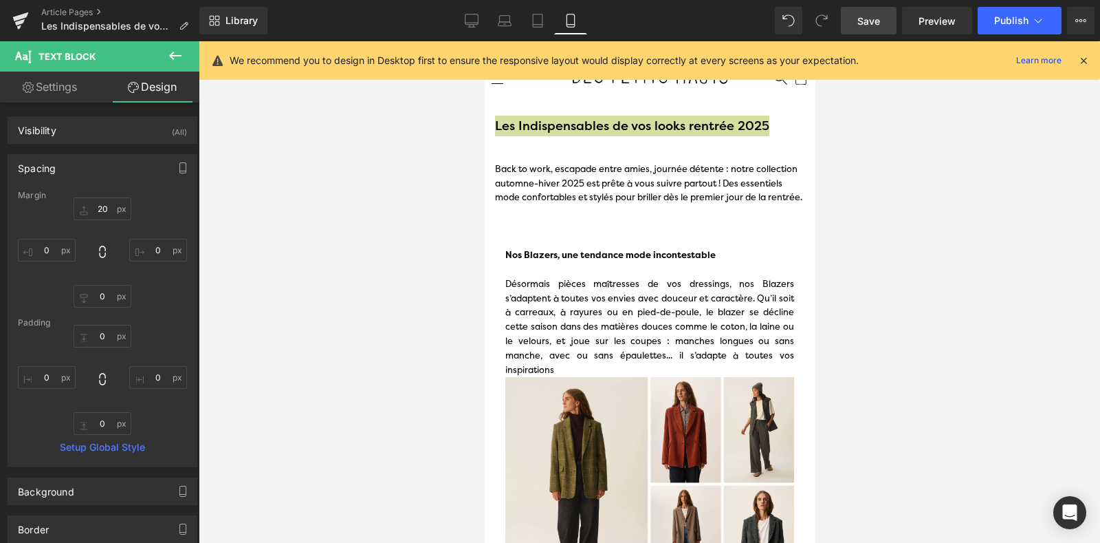
click at [56, 94] on link "Settings" at bounding box center [50, 87] width 100 height 31
type input "100"
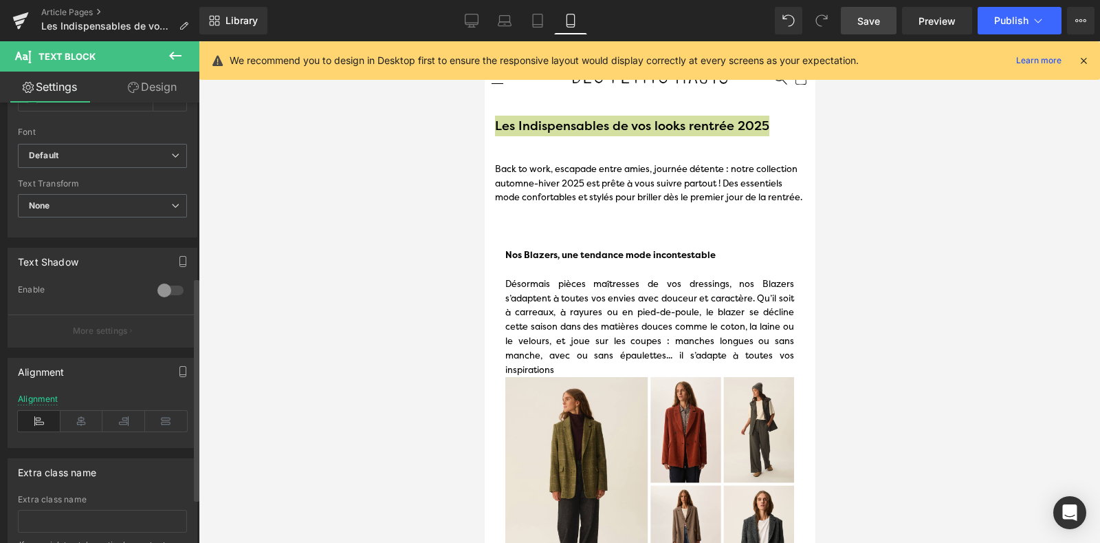
scroll to position [342, 0]
click at [83, 423] on icon at bounding box center [82, 420] width 43 height 21
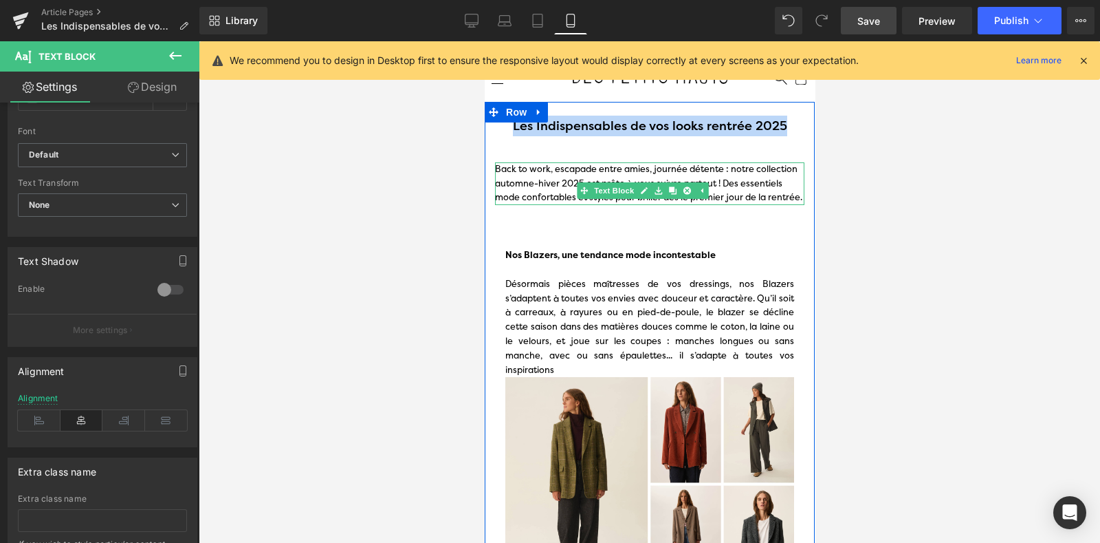
click at [559, 188] on p "Back to work, escapade entre amies, journée détente : notre collection automne-…" at bounding box center [648, 183] width 309 height 43
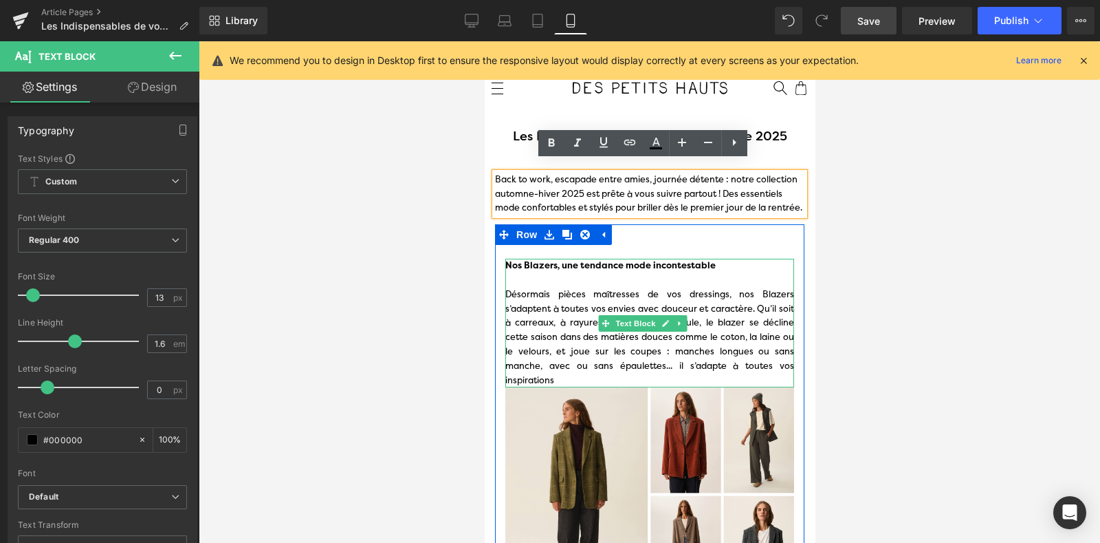
click at [555, 347] on div "Nos Blazers, une tendance mode incontestable Désormais pièces maîtresses de vos…" at bounding box center [649, 323] width 289 height 129
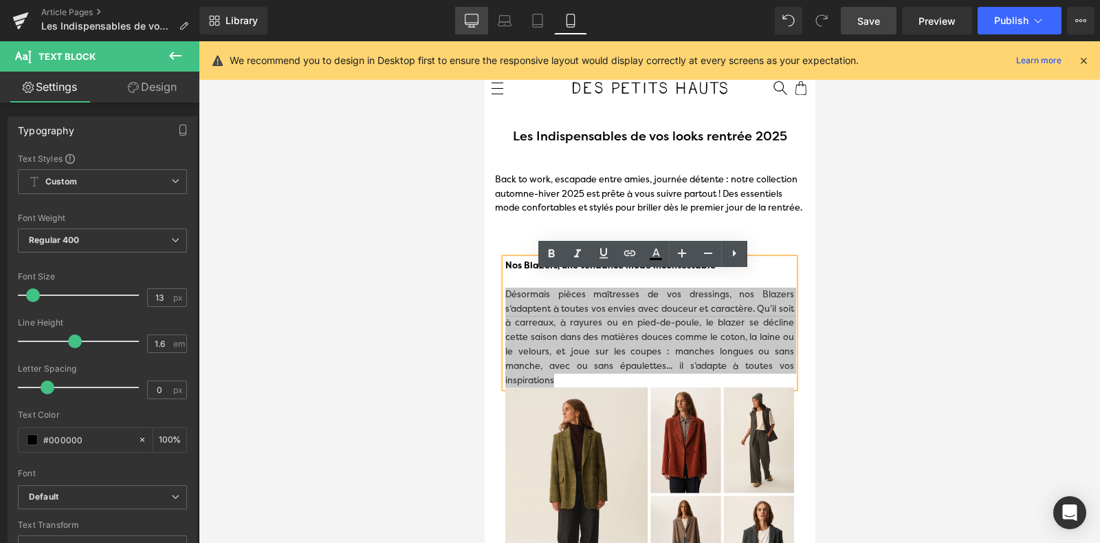
click at [475, 28] on link "Desktop" at bounding box center [471, 21] width 33 height 28
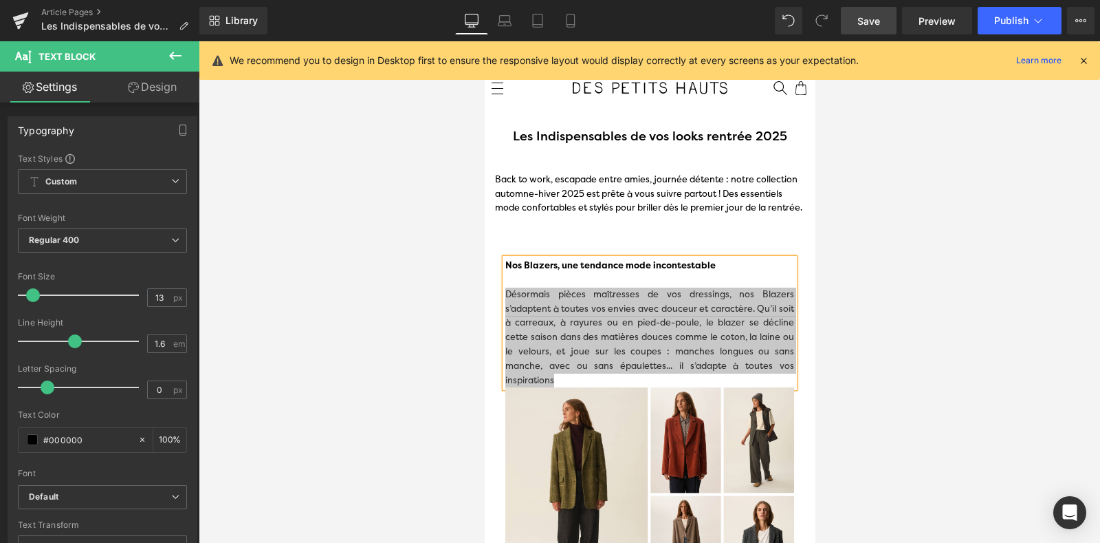
type input "100"
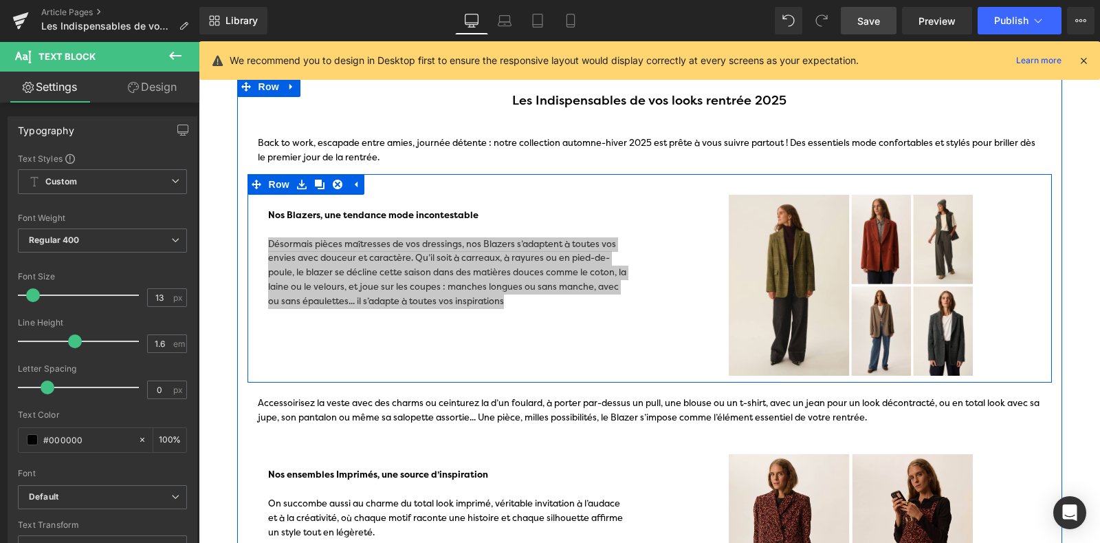
scroll to position [68, 0]
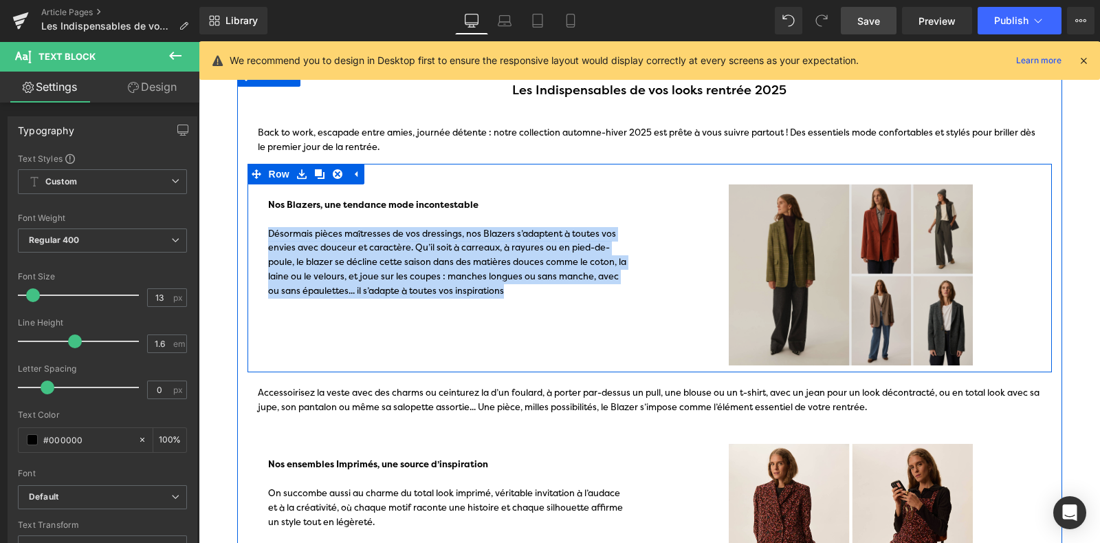
click at [783, 263] on img at bounding box center [851, 274] width 382 height 181
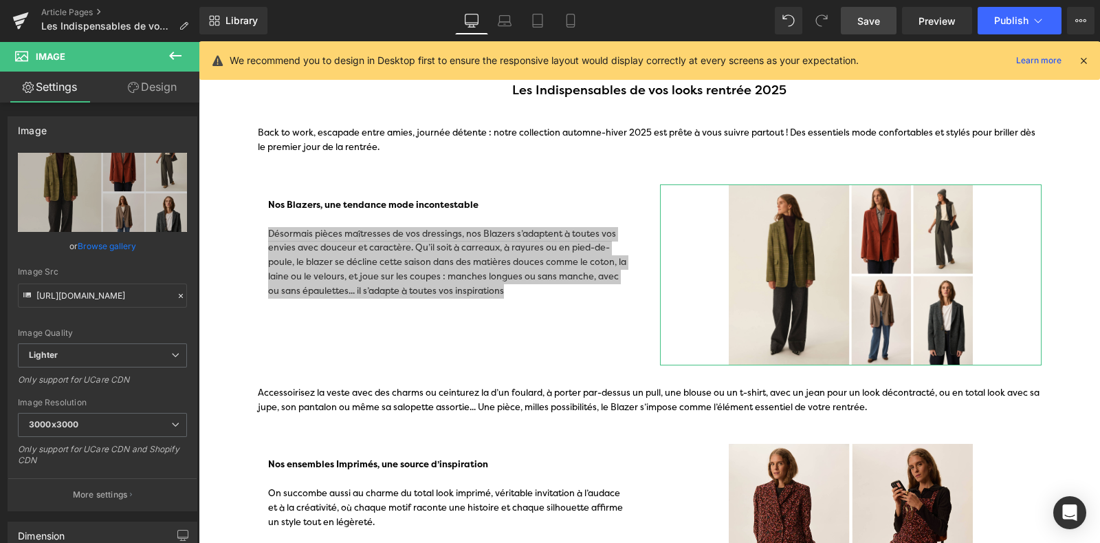
click at [138, 95] on link "Design" at bounding box center [152, 87] width 100 height 31
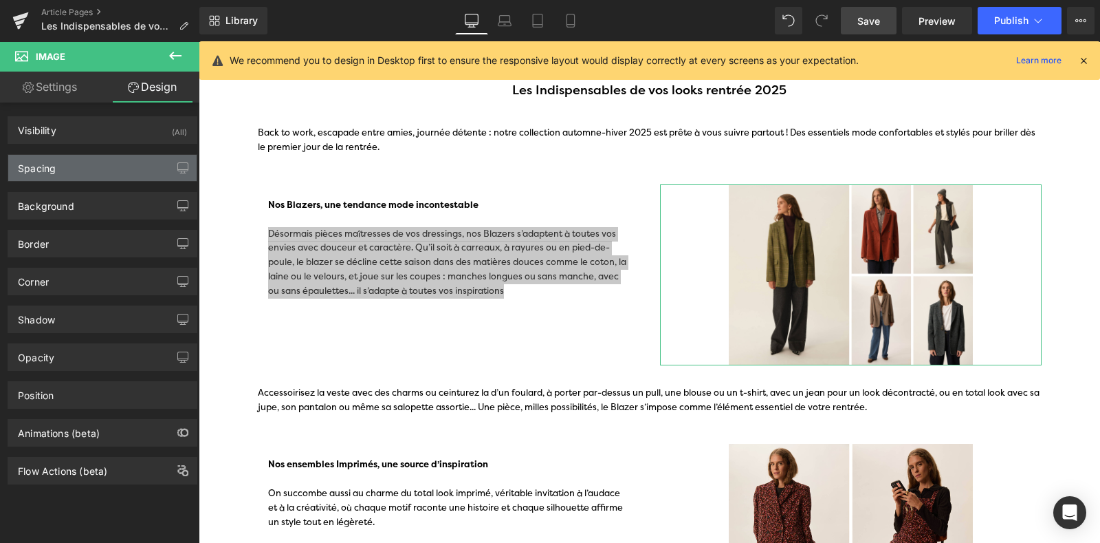
click at [105, 170] on div "Spacing" at bounding box center [102, 168] width 188 height 26
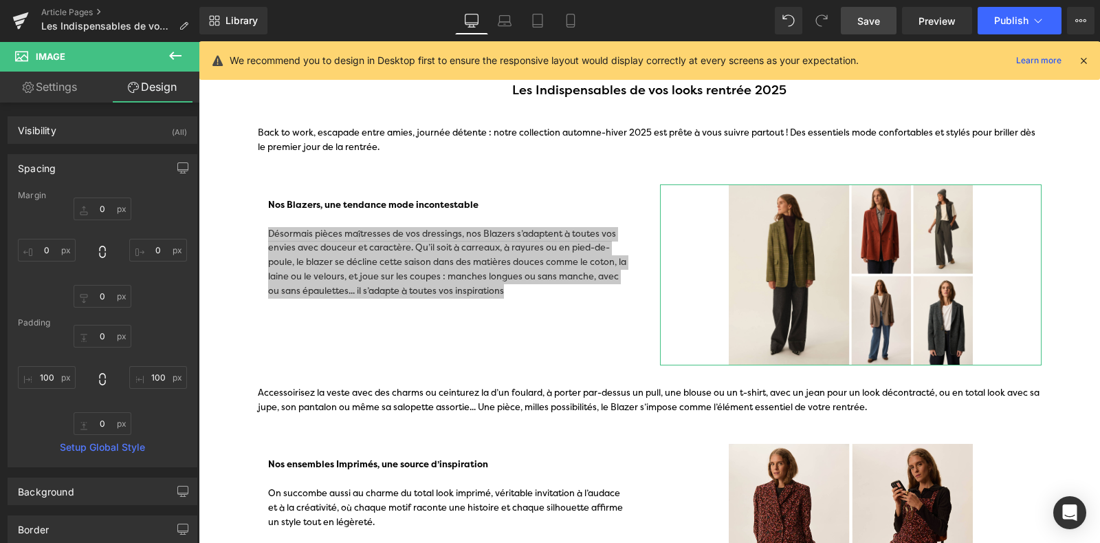
type input "0"
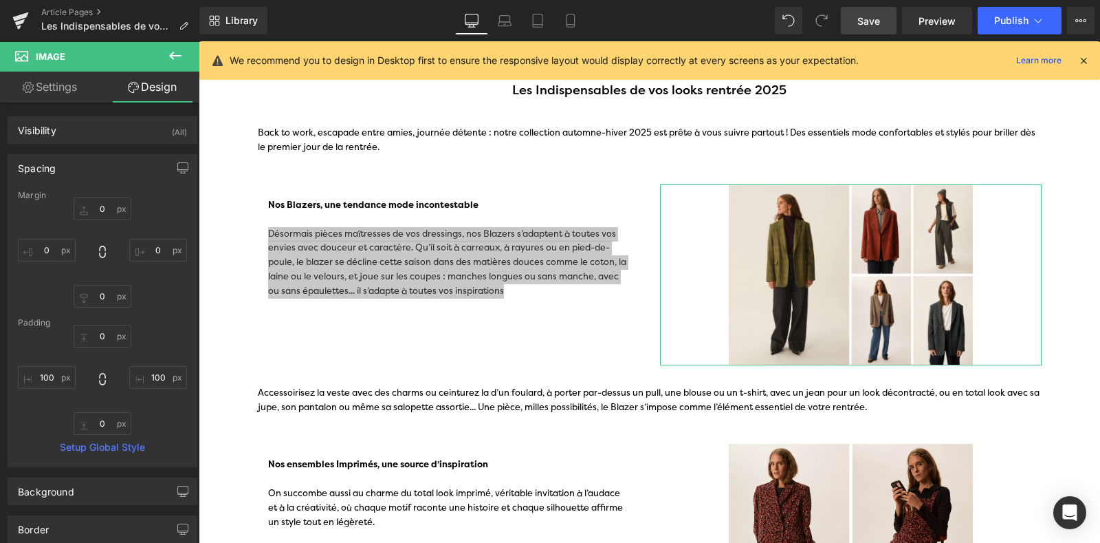
type input "100"
type input "0"
type input "100"
click at [47, 375] on input "100" at bounding box center [47, 377] width 58 height 23
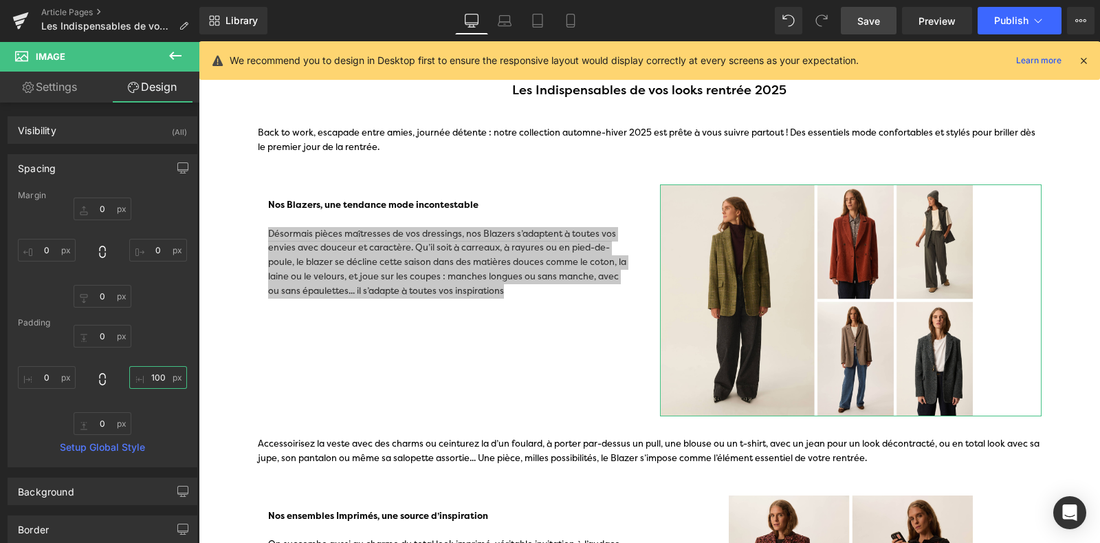
click at [148, 380] on input "100" at bounding box center [158, 377] width 58 height 23
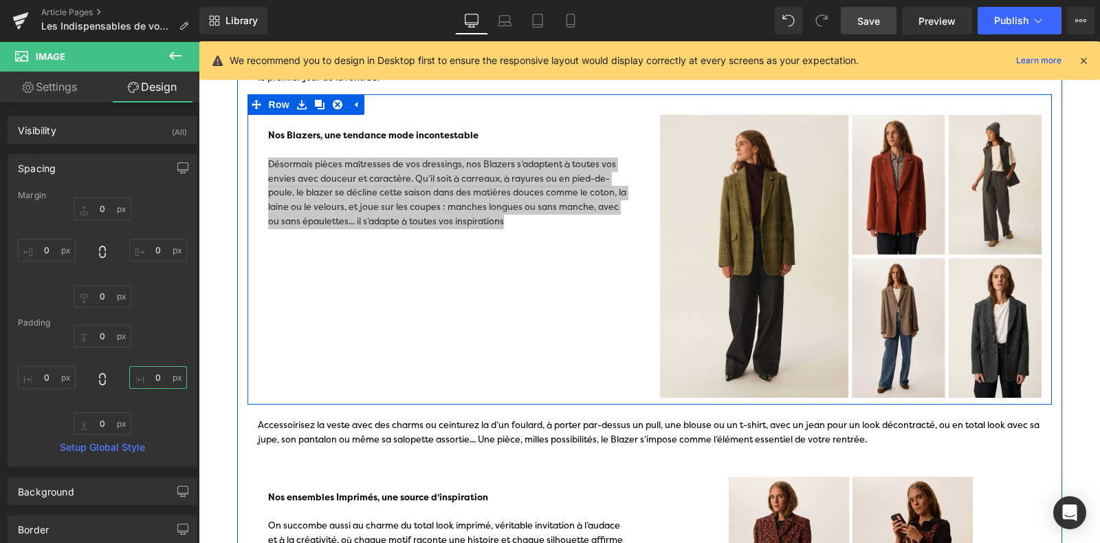
scroll to position [107, 0]
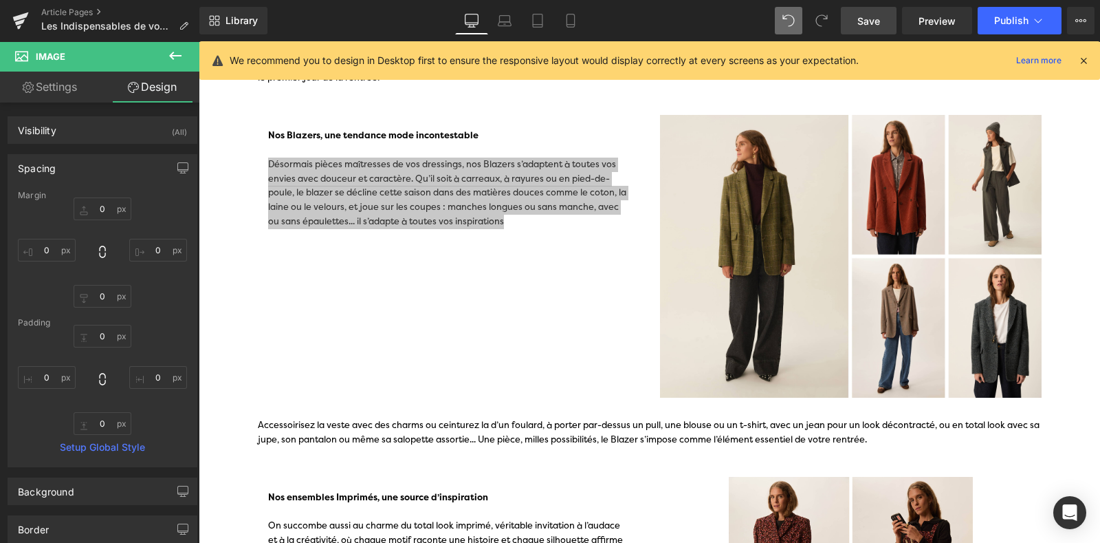
click at [791, 25] on icon at bounding box center [789, 20] width 12 height 12
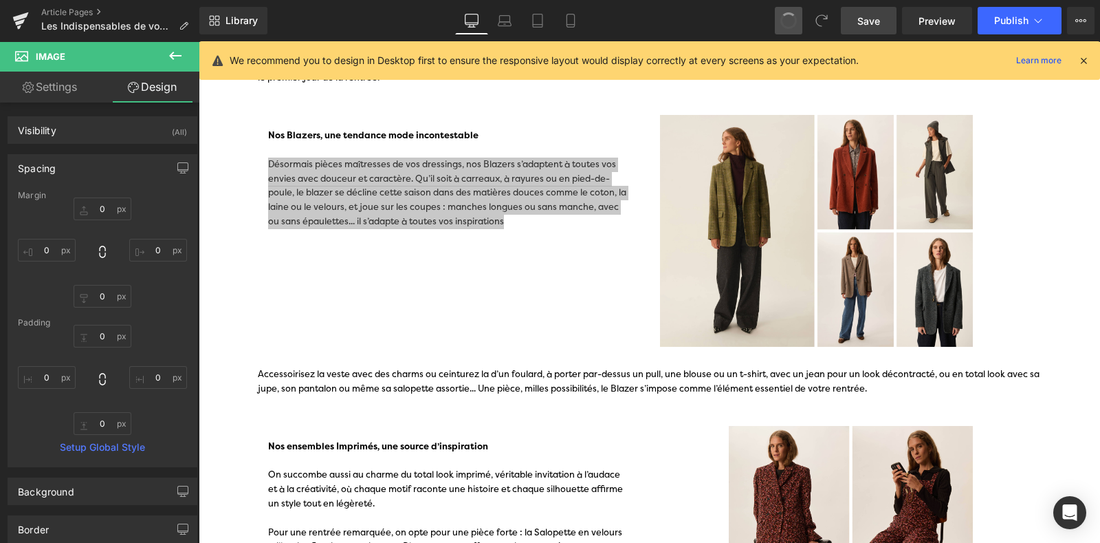
type input "0"
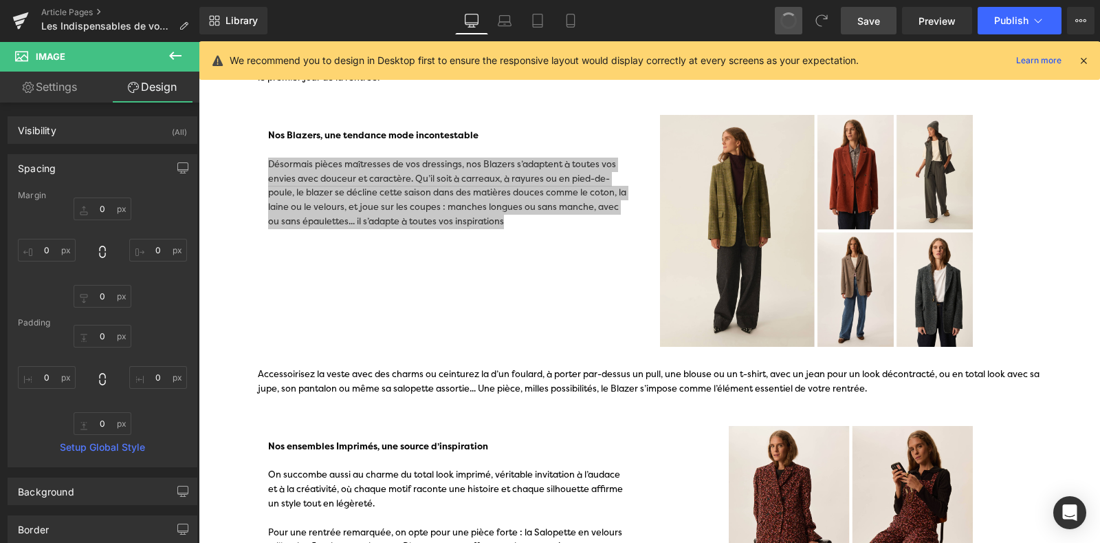
type input "0"
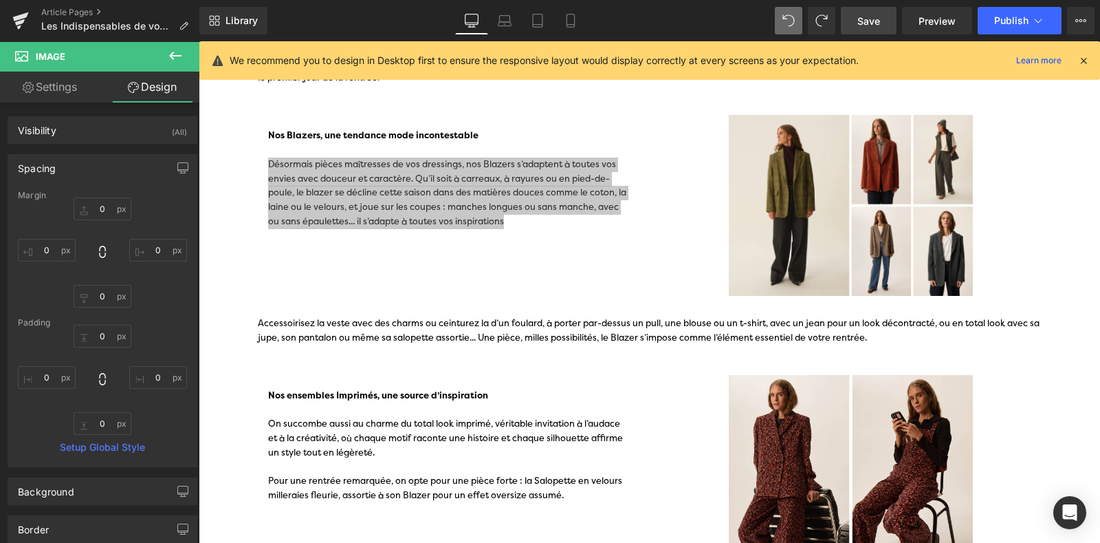
type input "0"
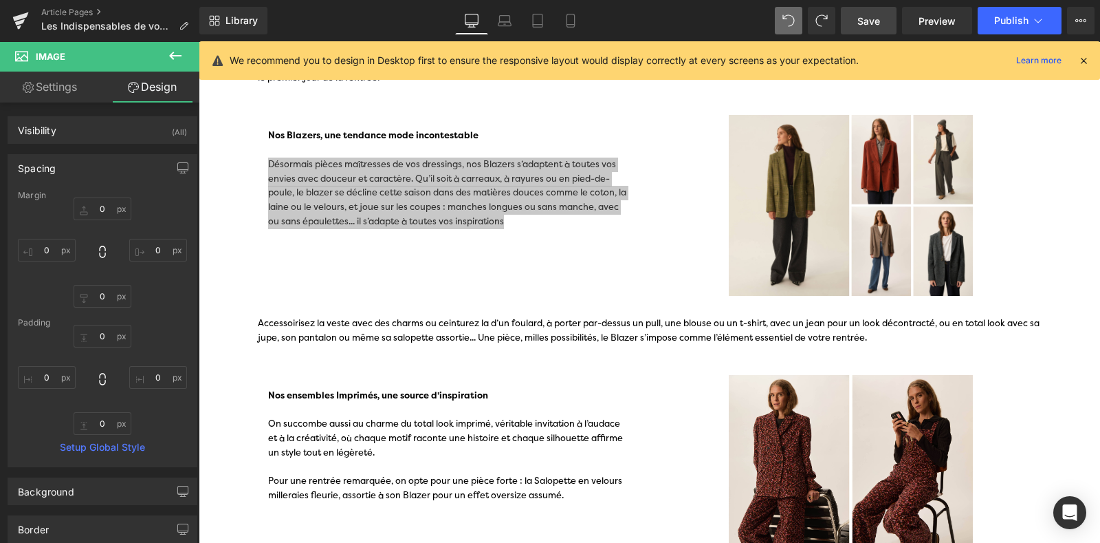
type input "100"
type input "0"
type input "11.1889"
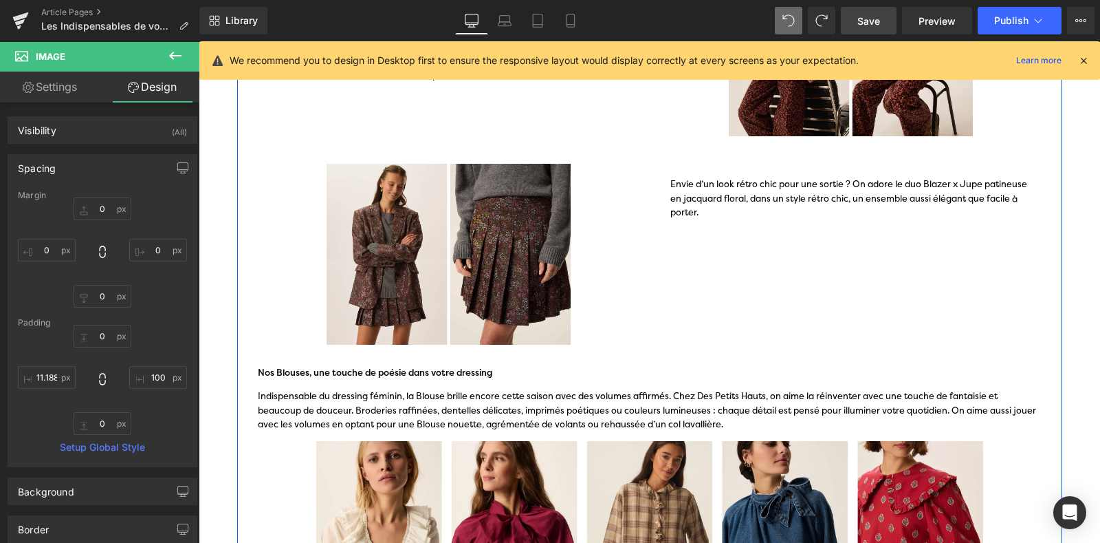
scroll to position [526, 0]
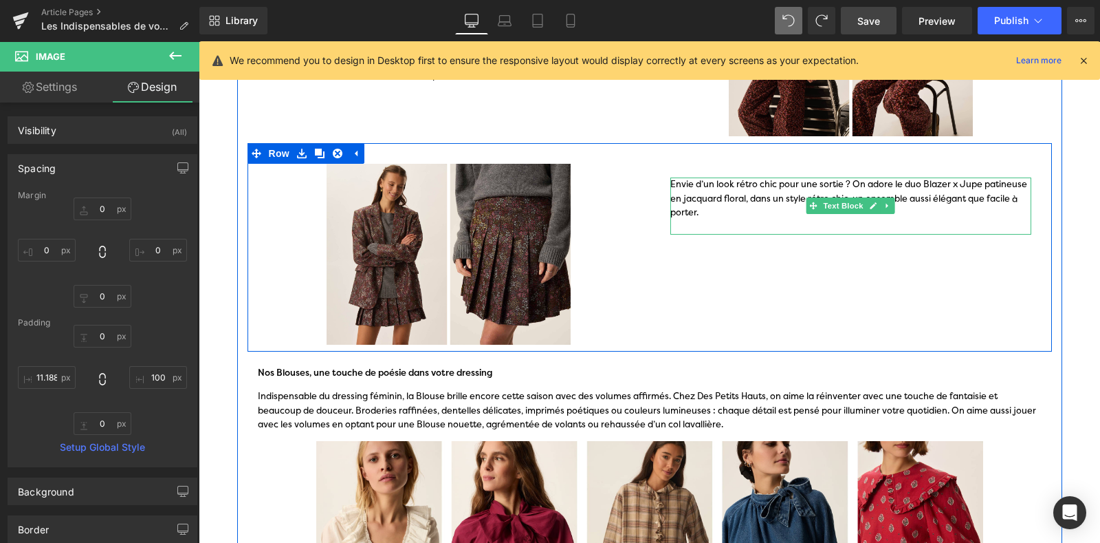
click at [701, 213] on div "Envie d’un look rétro chic pour une sortie ? On adore le duo Blazer x Jupe pati…" at bounding box center [851, 198] width 361 height 43
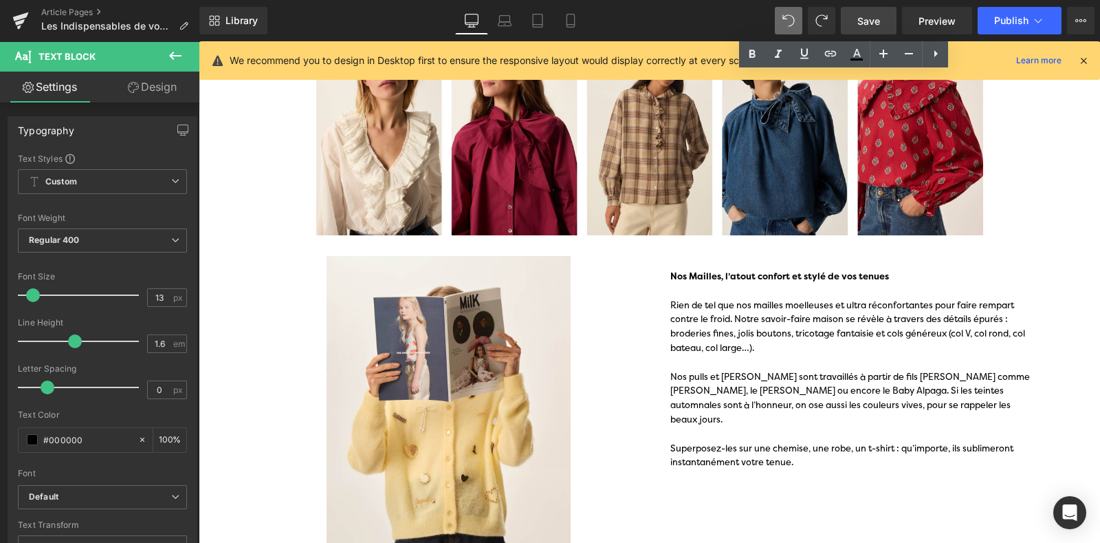
scroll to position [994, 0]
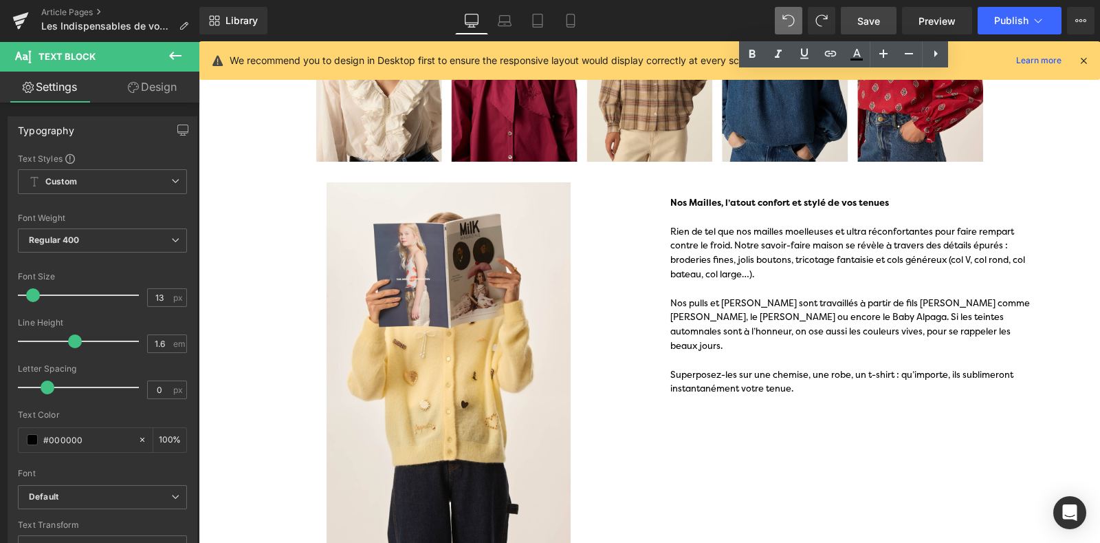
click at [697, 337] on div "Nos pulls et [PERSON_NAME] sont travaillés à partir de fils [PERSON_NAME] comme…" at bounding box center [851, 332] width 361 height 72
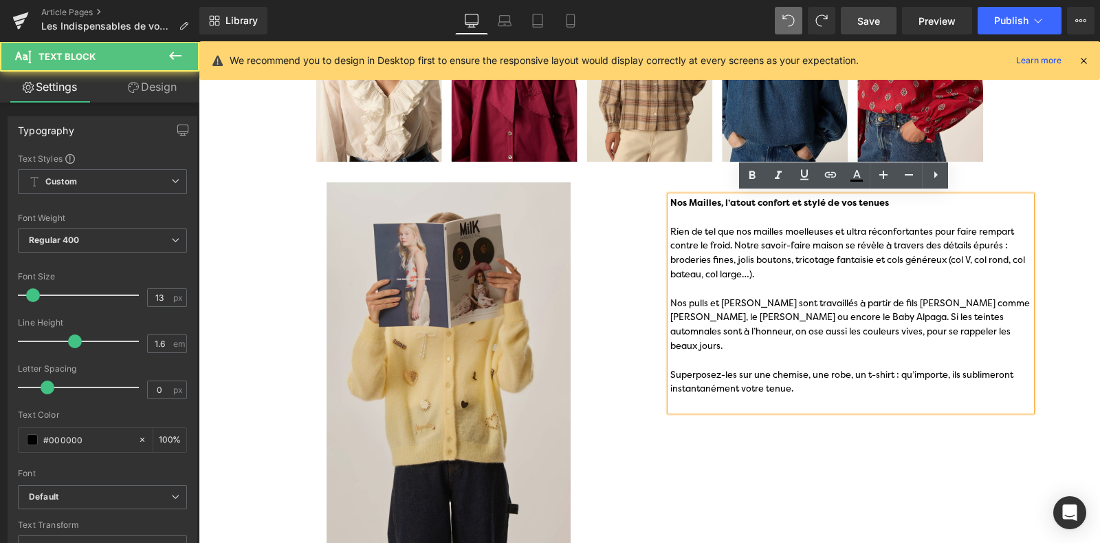
click at [404, 362] on img at bounding box center [449, 365] width 382 height 367
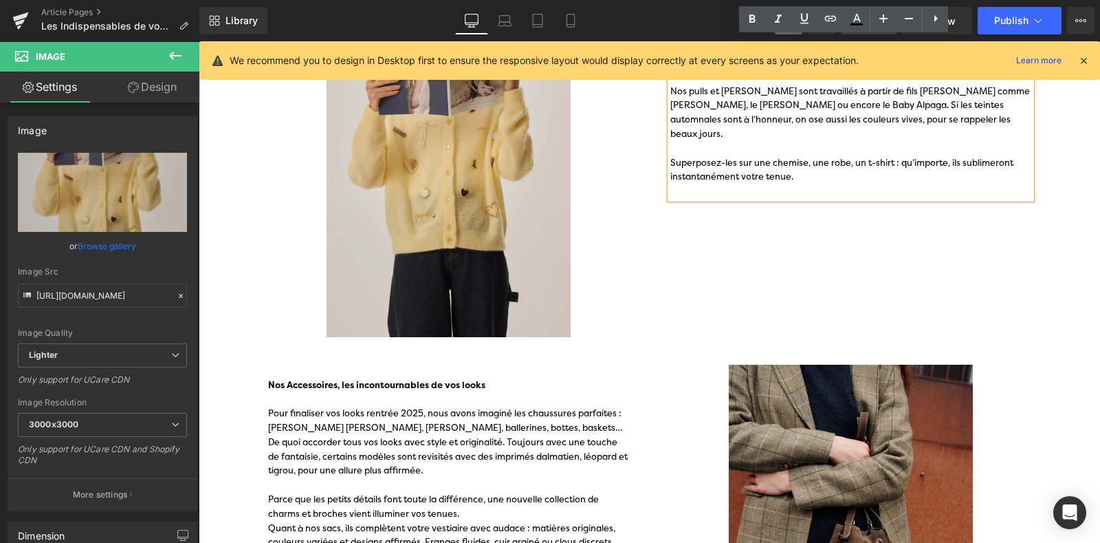
scroll to position [1151, 0]
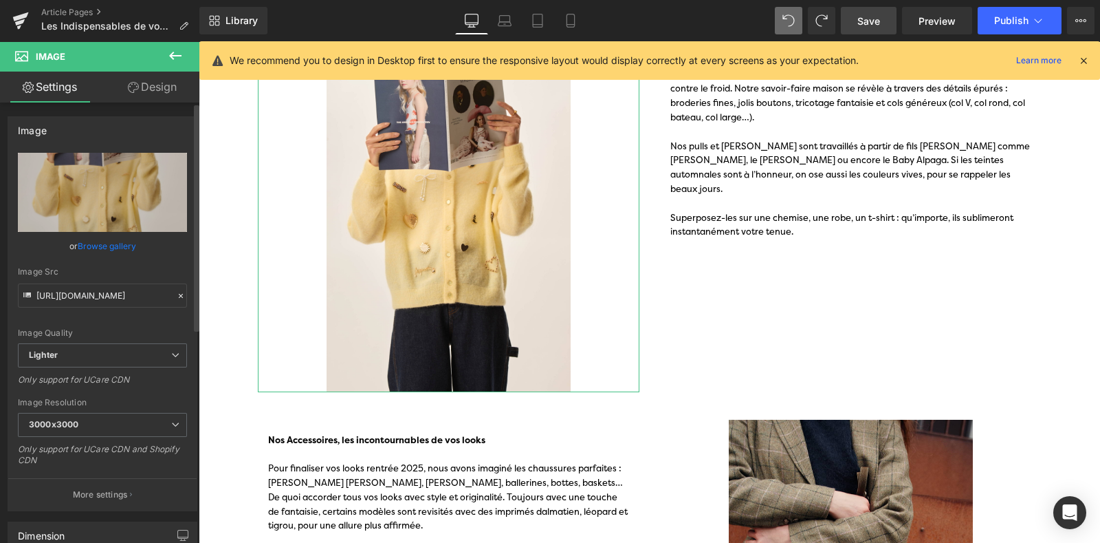
click at [158, 101] on link "Design" at bounding box center [152, 87] width 100 height 31
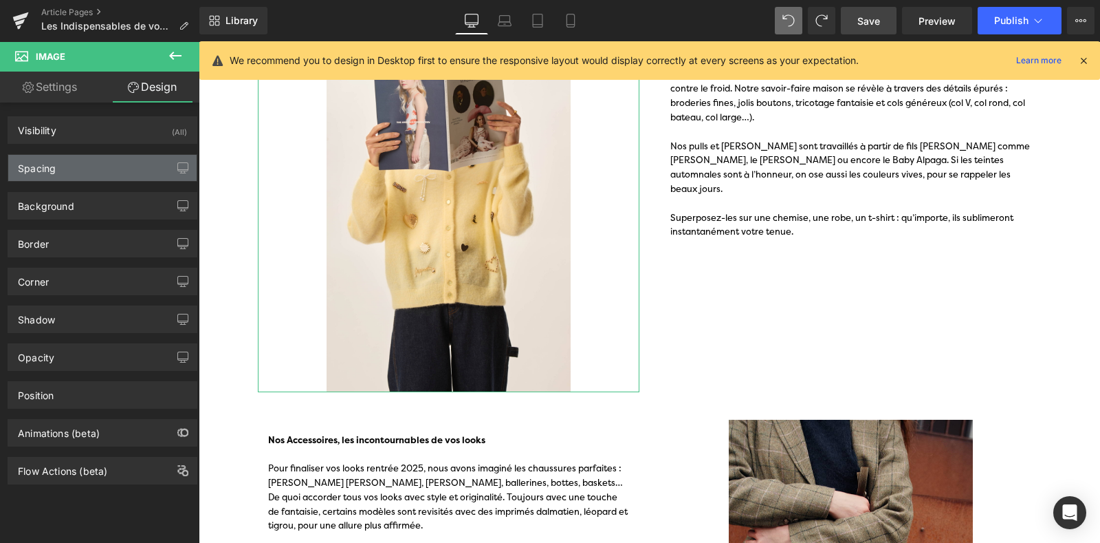
click at [106, 173] on div "Spacing" at bounding box center [102, 168] width 188 height 26
type input "0"
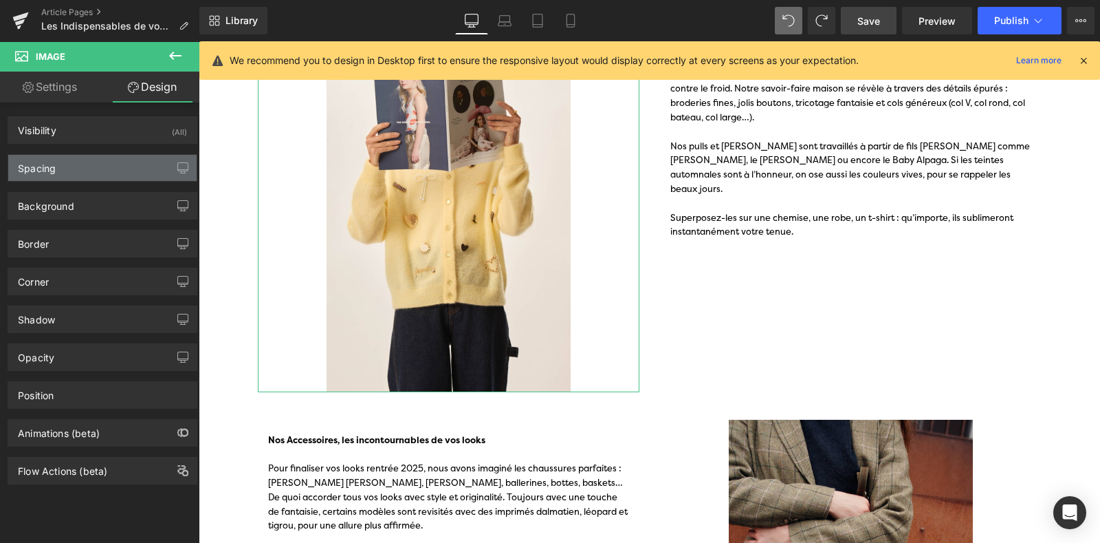
type input "0"
type input "100"
type input "0"
type input "100"
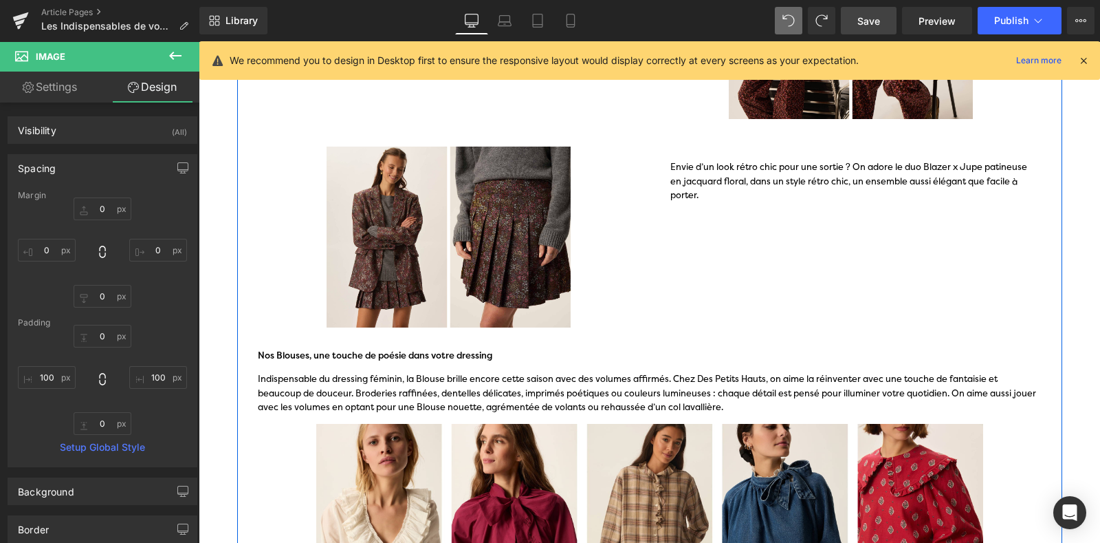
scroll to position [0, 0]
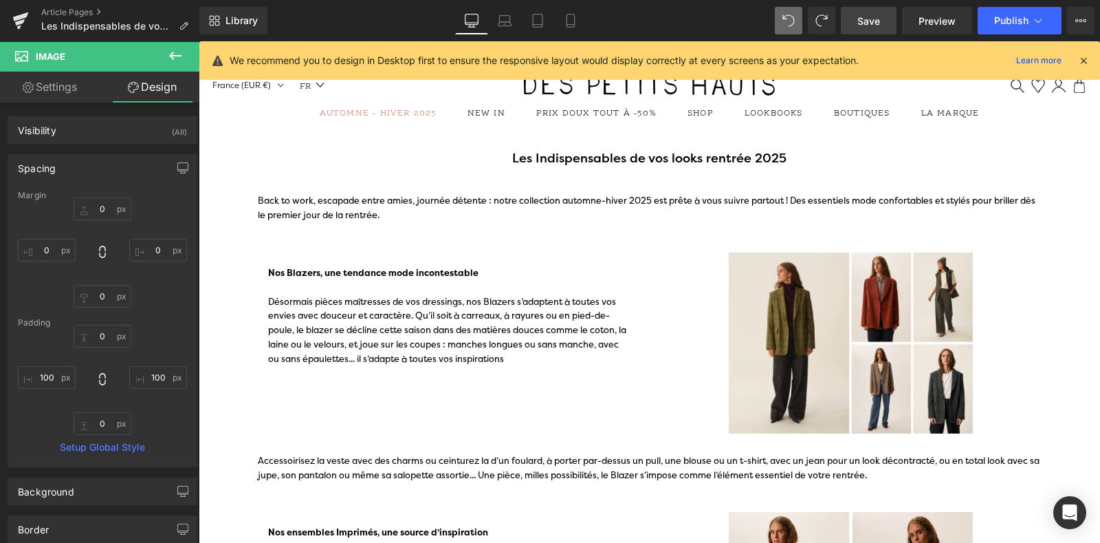
click at [876, 23] on span "Save" at bounding box center [869, 21] width 23 height 14
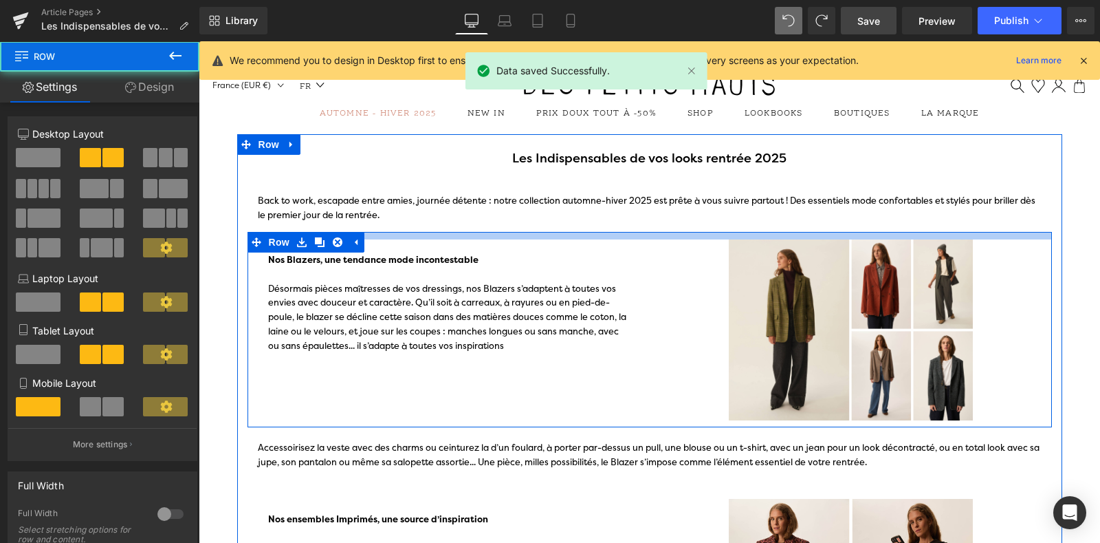
drag, startPoint x: 492, startPoint y: 249, endPoint x: 491, endPoint y: 236, distance: 13.1
click at [491, 236] on div at bounding box center [650, 236] width 805 height 8
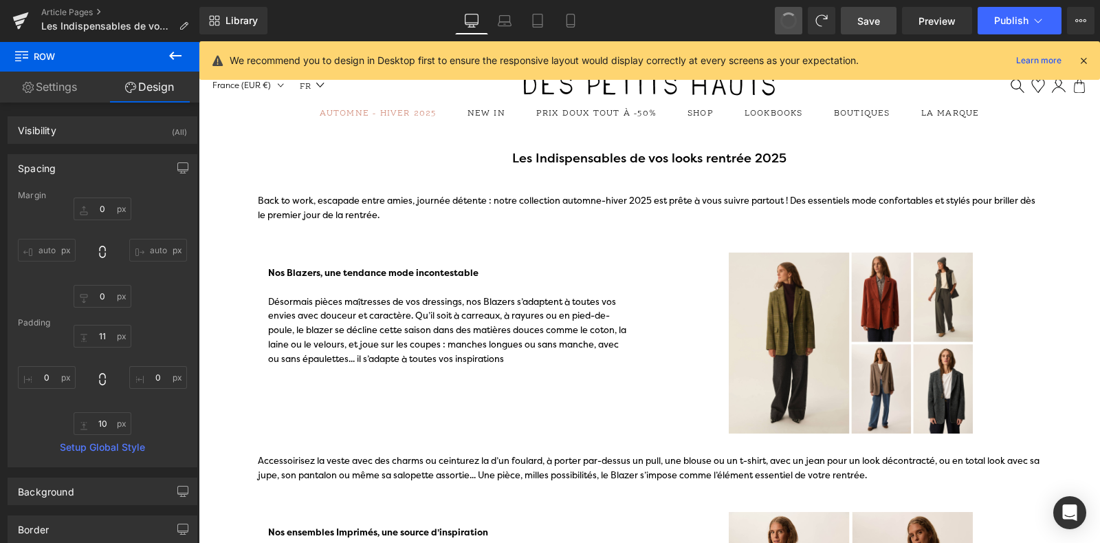
type input "0"
type input "30"
type input "0"
type input "10"
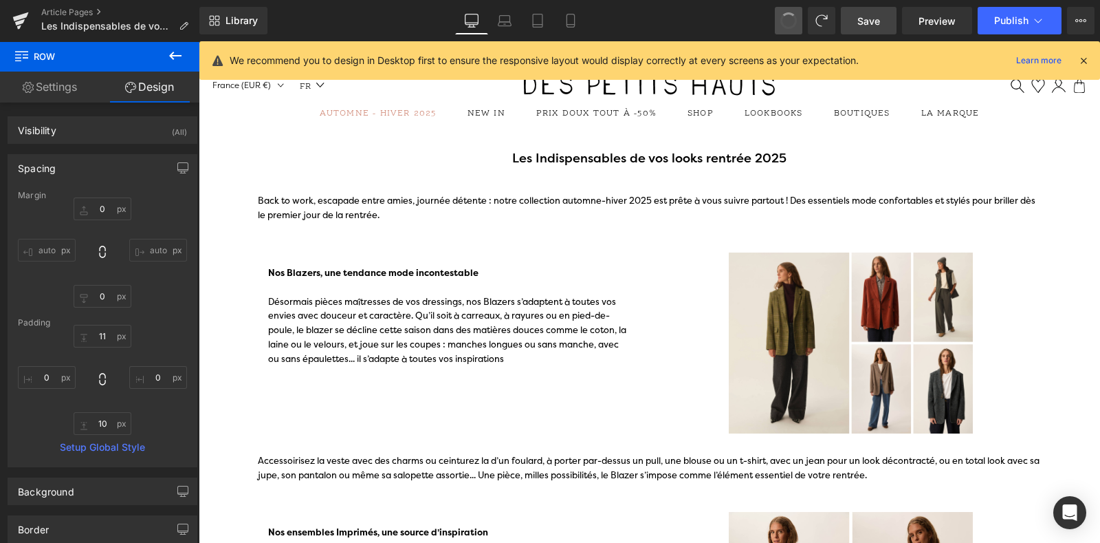
type input "0"
click at [878, 29] on link "Save" at bounding box center [869, 21] width 56 height 28
click at [873, 25] on span "Save" at bounding box center [869, 21] width 23 height 14
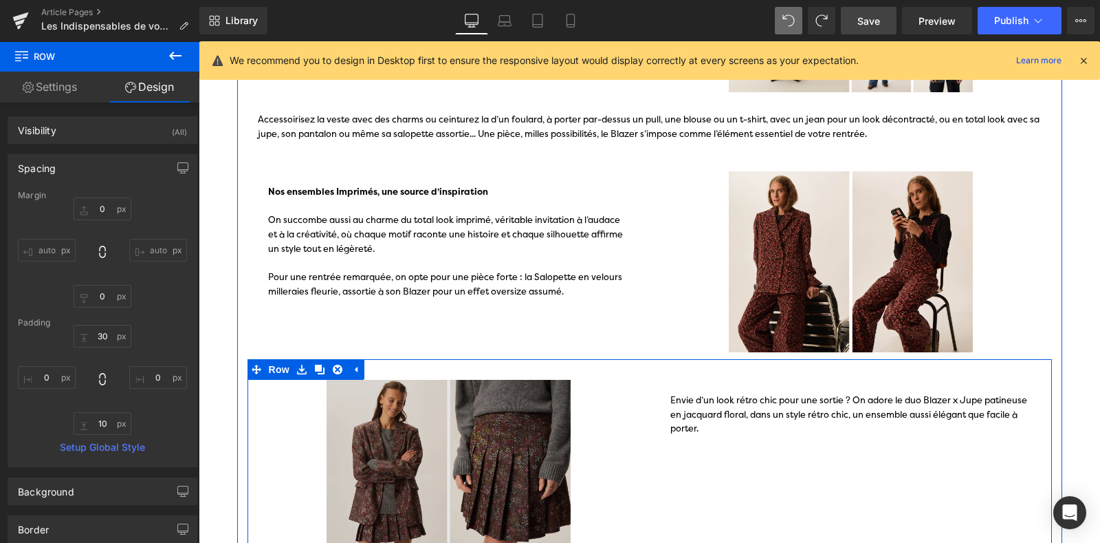
scroll to position [584, 0]
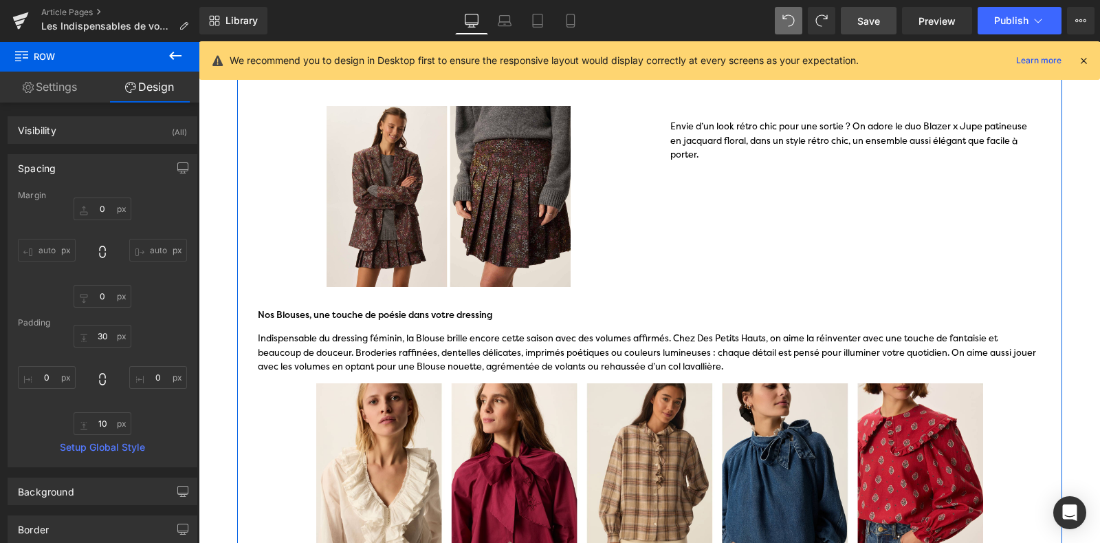
click at [671, 127] on div "Envie d’un look rétro chic pour une sortie ? On adore le duo Blazer x Jupe pati…" at bounding box center [851, 148] width 361 height 57
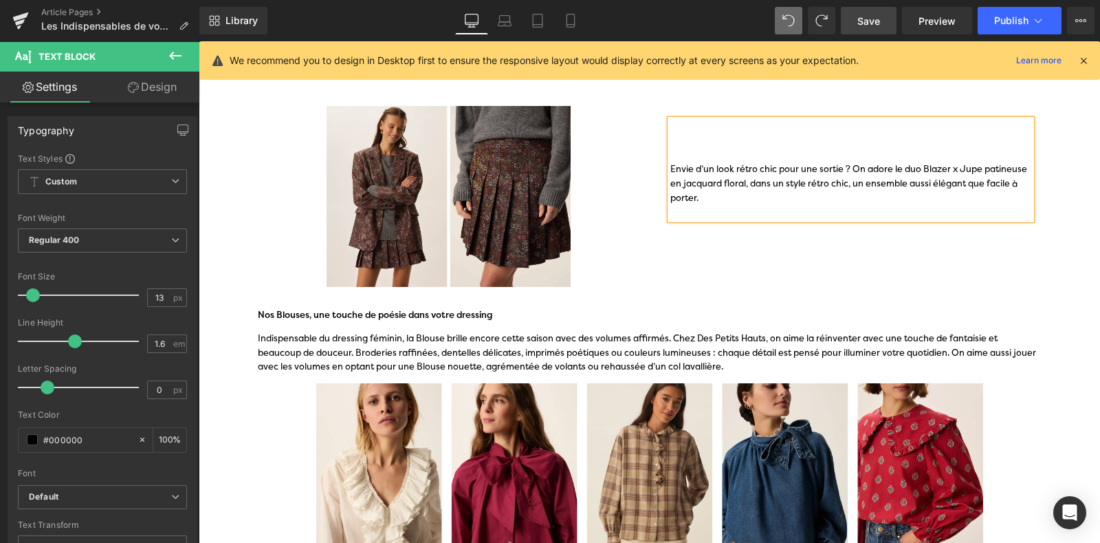
click at [723, 267] on div "Image NaNpx Envie d’un look rétro chic pour une sortie ? On adore le duo Blazer…" at bounding box center [650, 189] width 805 height 208
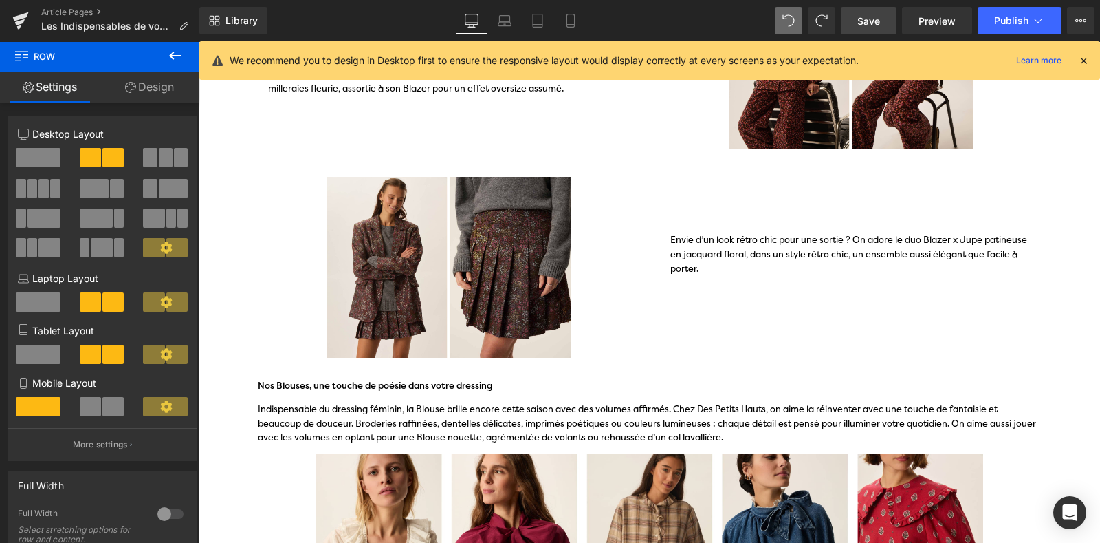
scroll to position [512, 0]
click at [812, 252] on div "Envie d’un look rétro chic pour une sortie ? On adore le duo Blazer x Jupe pati…" at bounding box center [851, 255] width 361 height 43
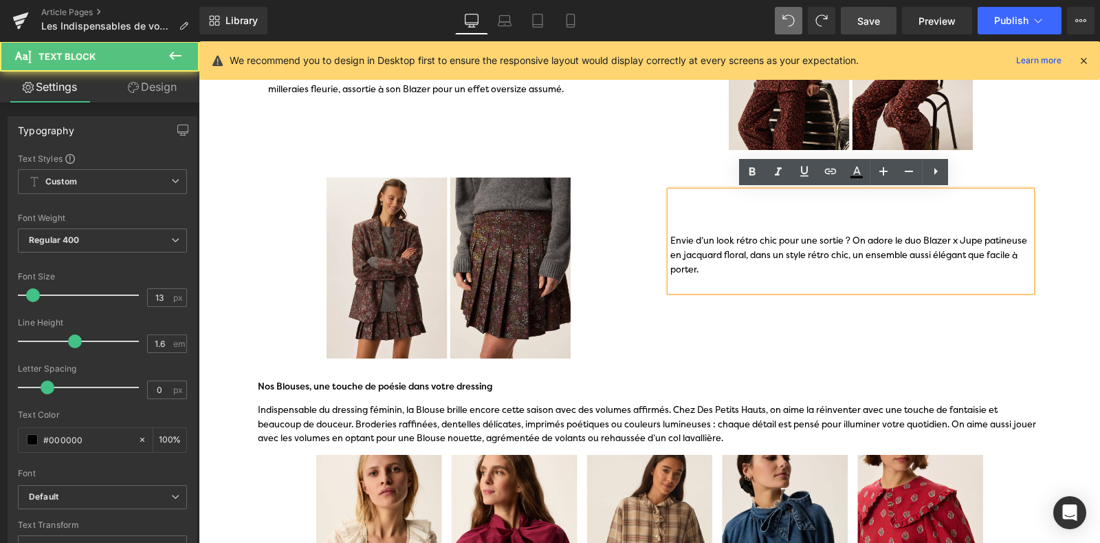
click at [680, 246] on div "Envie d’un look rétro chic pour une sortie ? On adore le duo Blazer x Jupe pati…" at bounding box center [851, 255] width 361 height 43
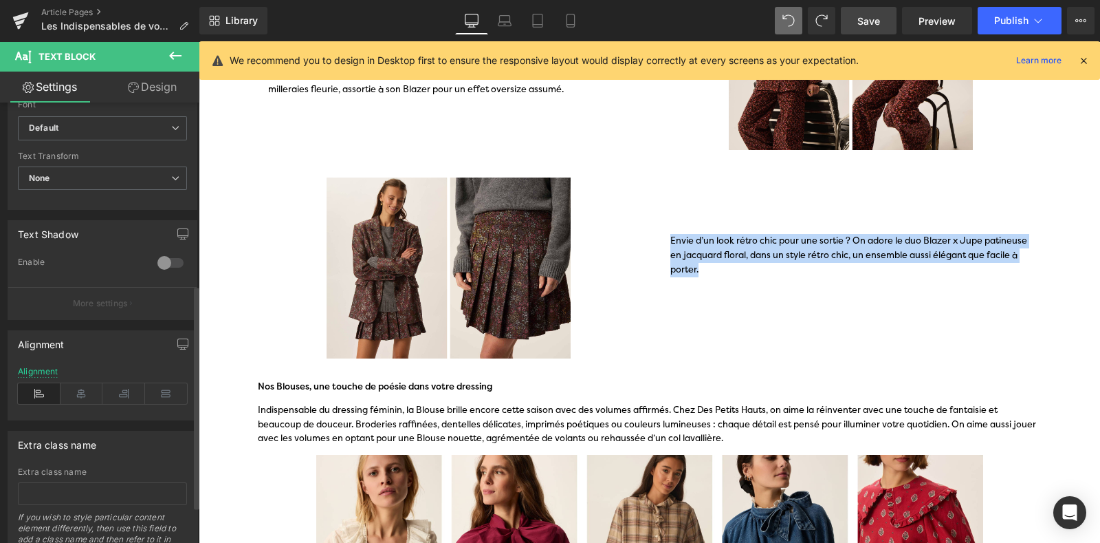
scroll to position [369, 0]
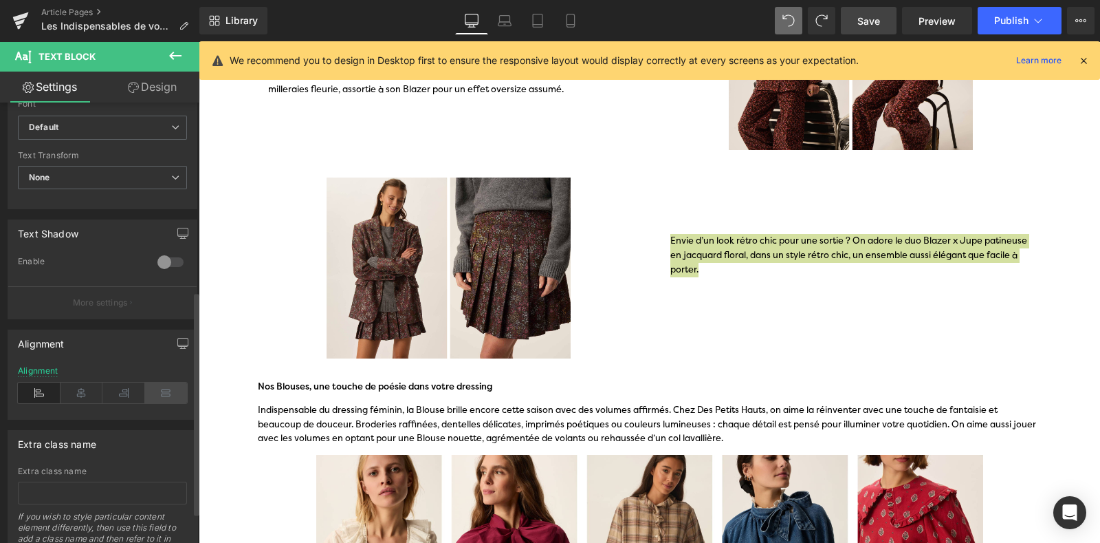
click at [162, 400] on icon at bounding box center [166, 392] width 43 height 21
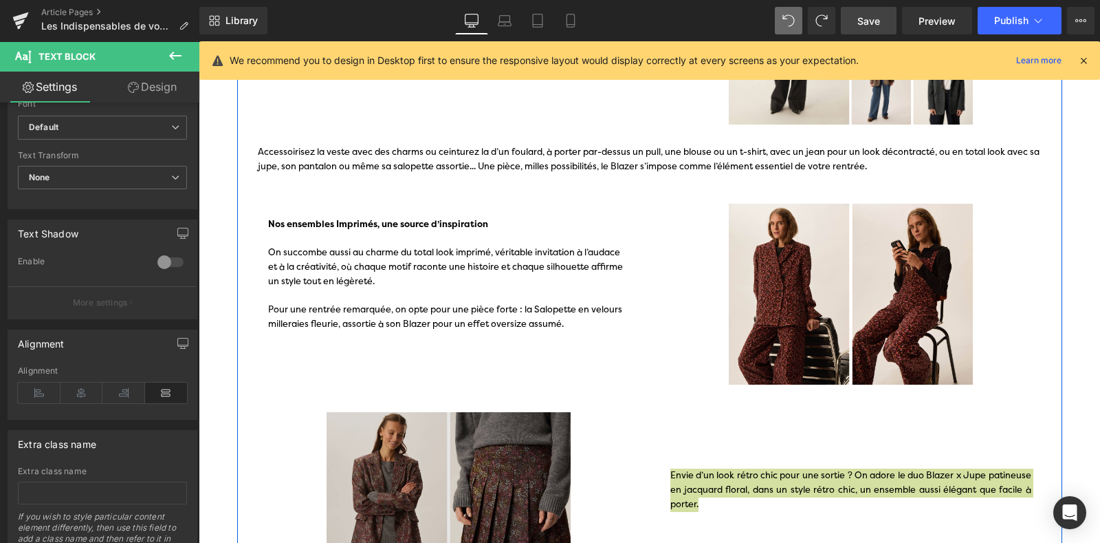
scroll to position [276, 0]
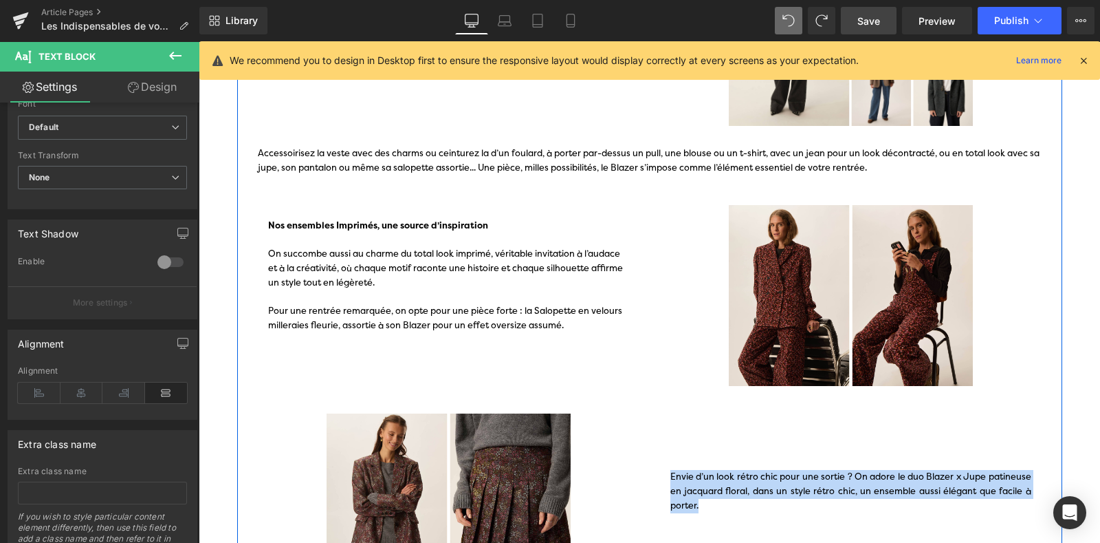
click at [389, 252] on div "On succombe aussi au charme du total look imprimé, véritable invitation à l’aud…" at bounding box center [448, 268] width 361 height 43
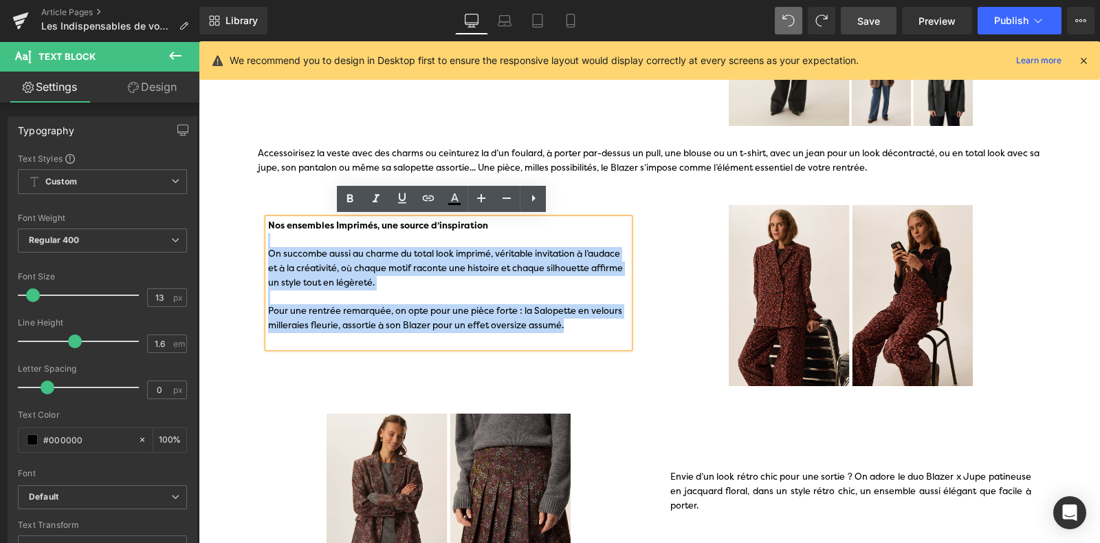
drag, startPoint x: 435, startPoint y: 284, endPoint x: 261, endPoint y: 246, distance: 178.2
click at [268, 246] on div "Nos ensembles Imprimés, une source d’inspiration On succombe aussi au charme du…" at bounding box center [448, 283] width 361 height 129
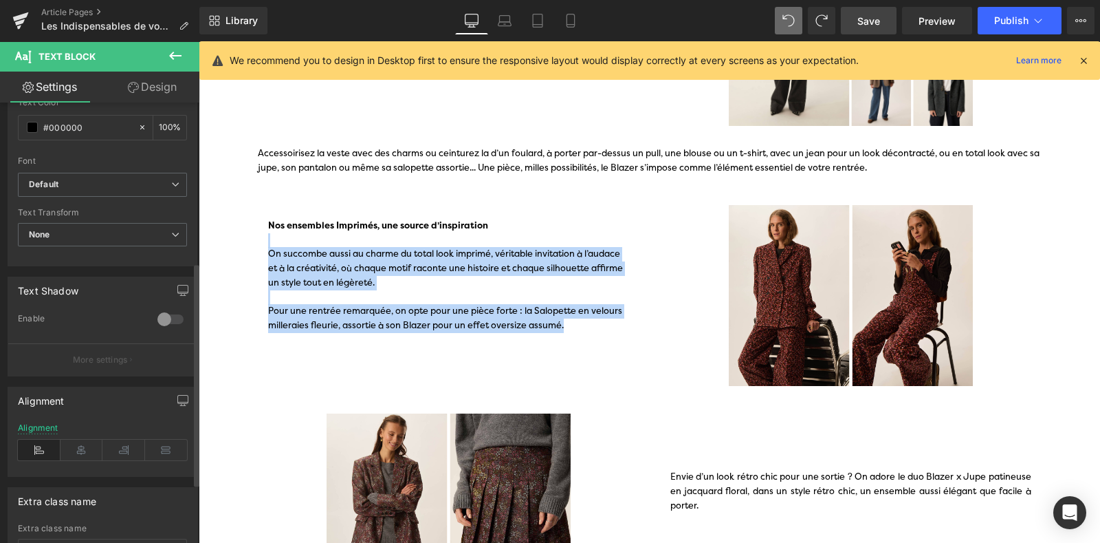
scroll to position [312, 0]
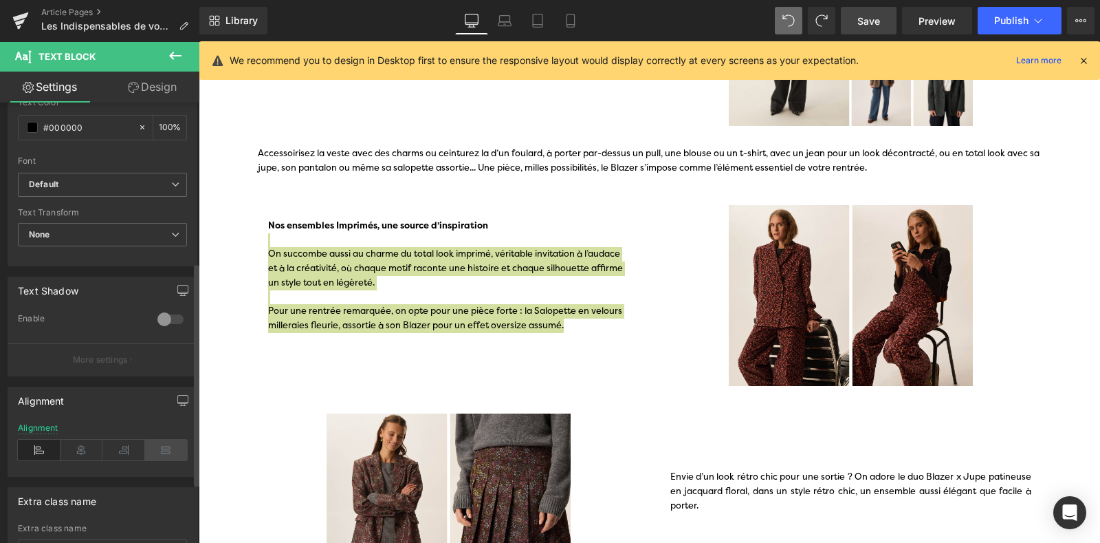
click at [165, 445] on icon at bounding box center [166, 449] width 43 height 21
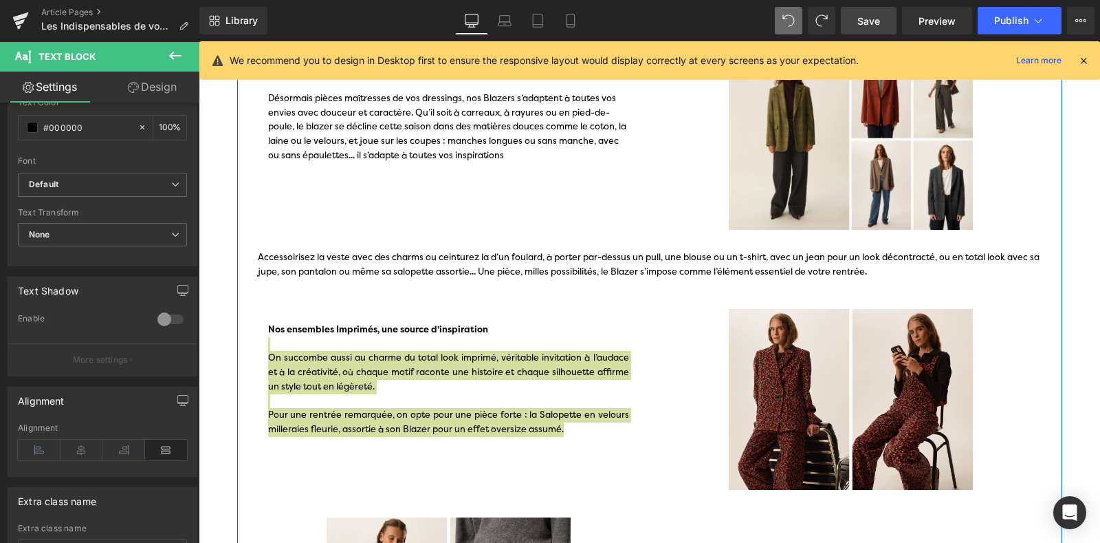
scroll to position [171, 0]
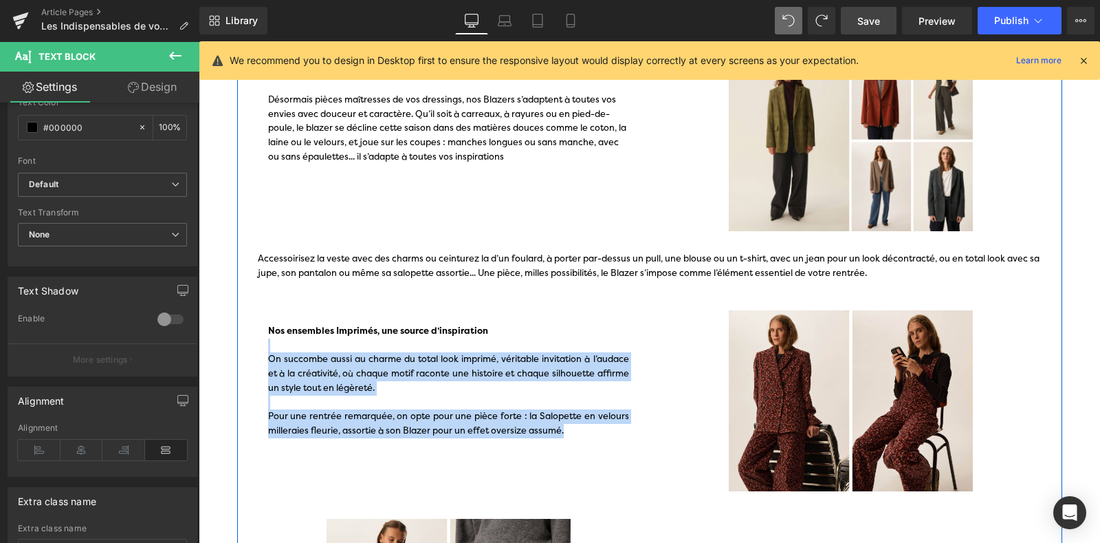
click at [334, 259] on p "Accessoirisez la veste avec des charms ou ceinturez la d’un foulard, à porter p…" at bounding box center [650, 266] width 784 height 29
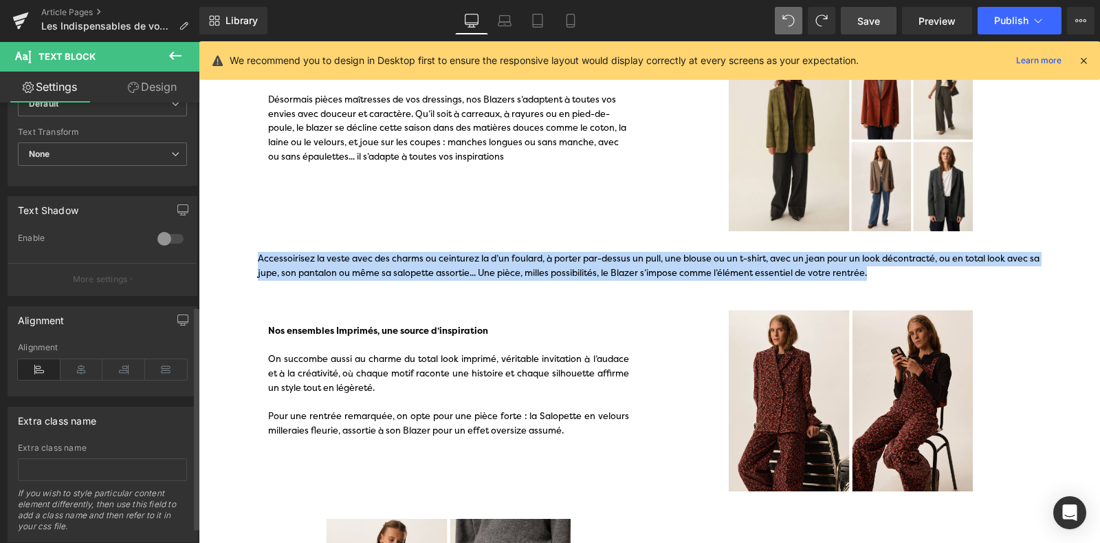
scroll to position [421, 0]
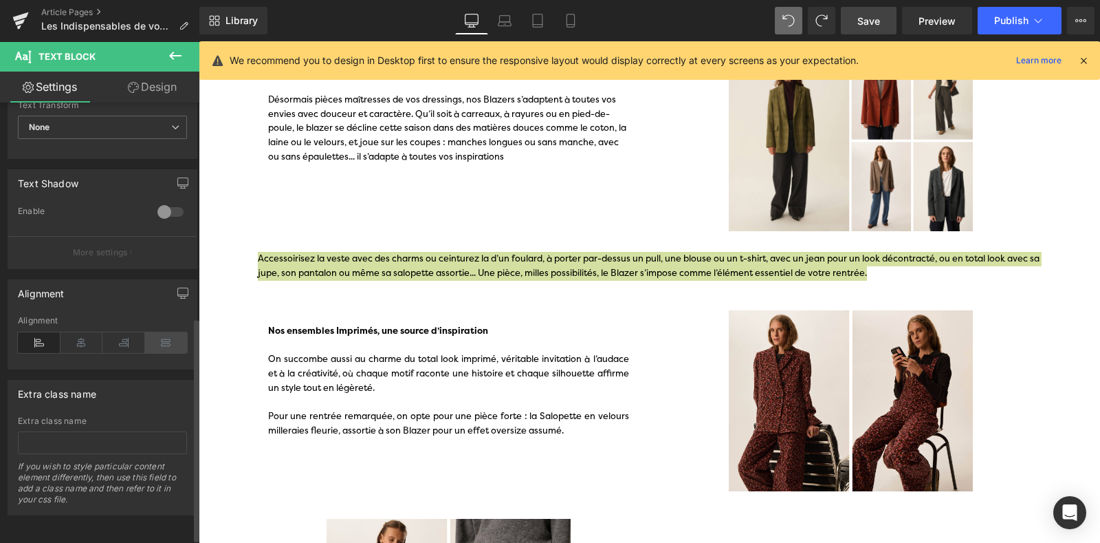
click at [153, 336] on icon at bounding box center [166, 342] width 43 height 21
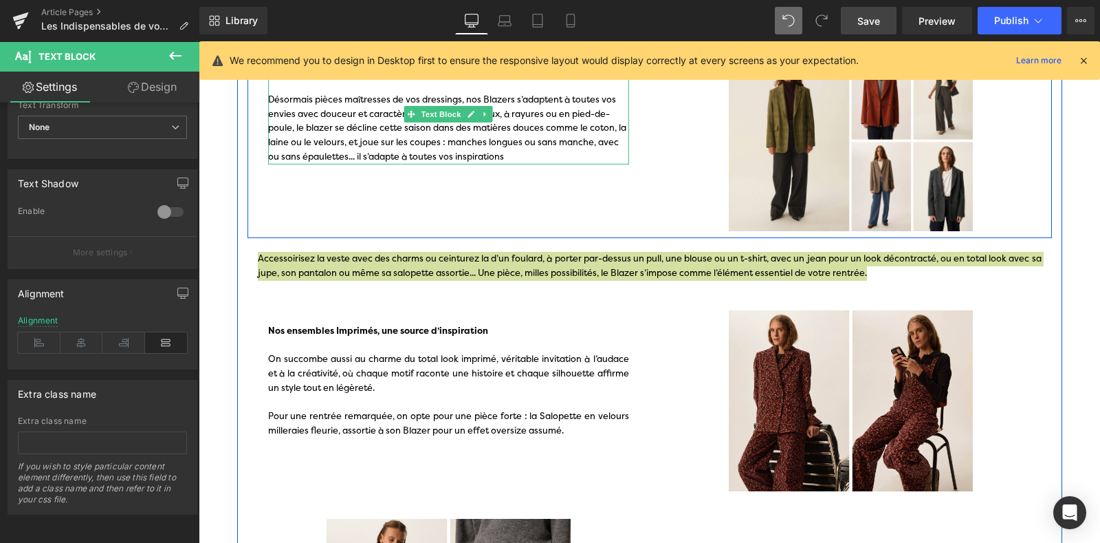
scroll to position [0, 0]
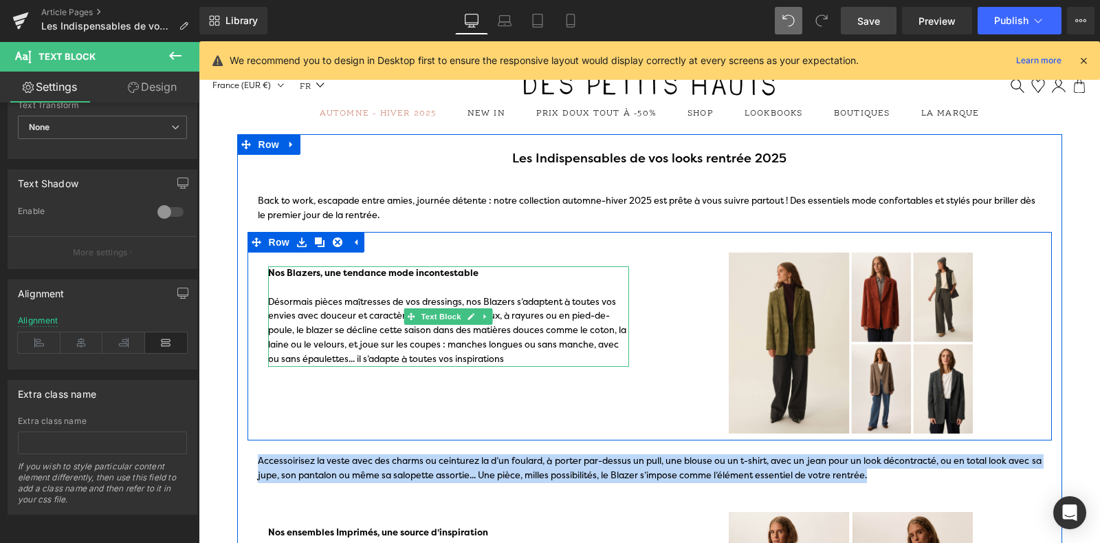
click at [350, 303] on div "Nos Blazers, une tendance mode incontestable Désormais pièces maîtresses de vos…" at bounding box center [448, 316] width 361 height 100
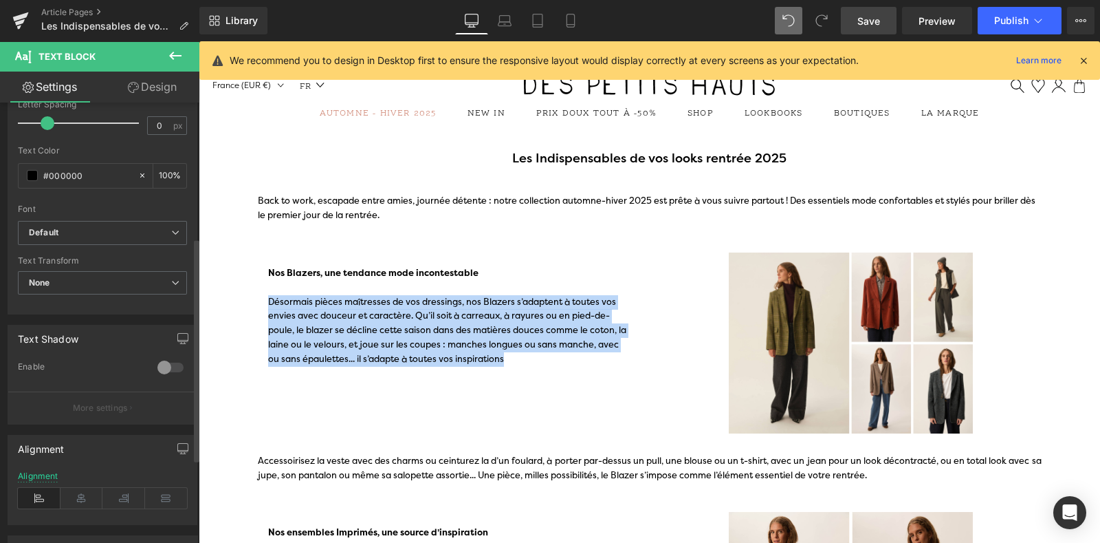
scroll to position [304, 0]
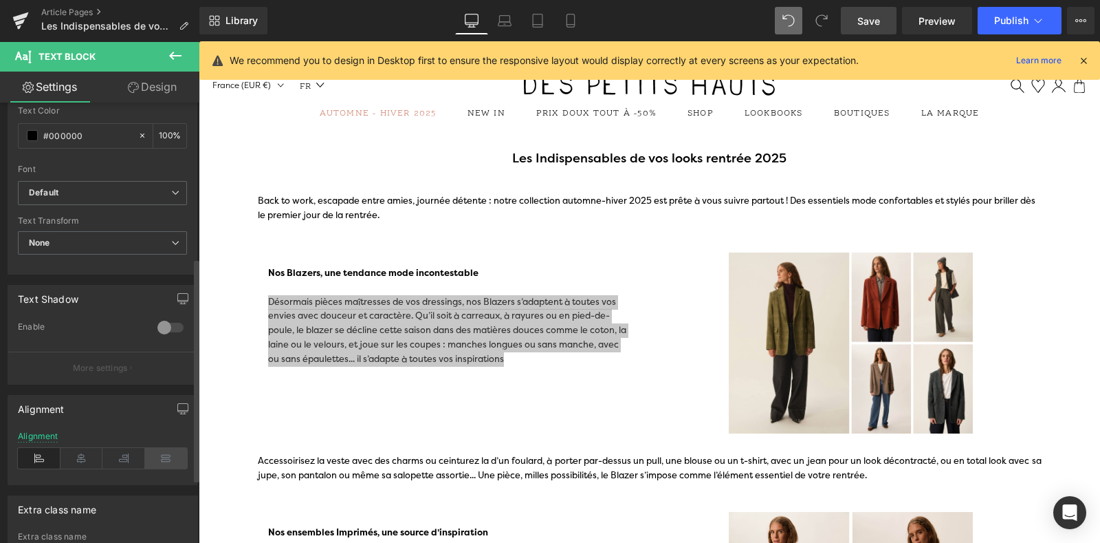
click at [160, 458] on icon at bounding box center [166, 458] width 43 height 21
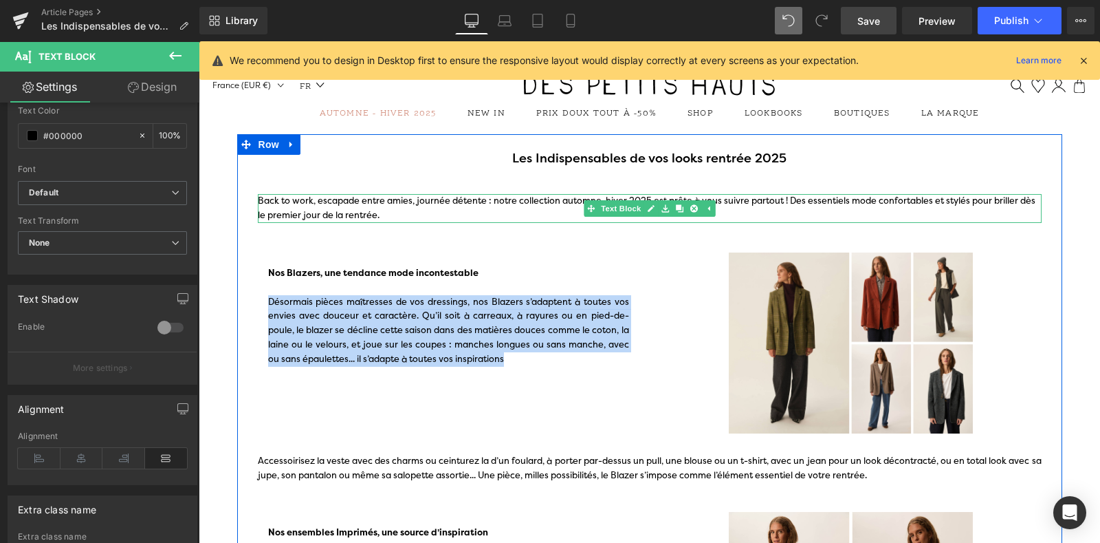
click at [297, 205] on p "Back to work, escapade entre amies, journée détente : notre collection automne-…" at bounding box center [650, 208] width 784 height 29
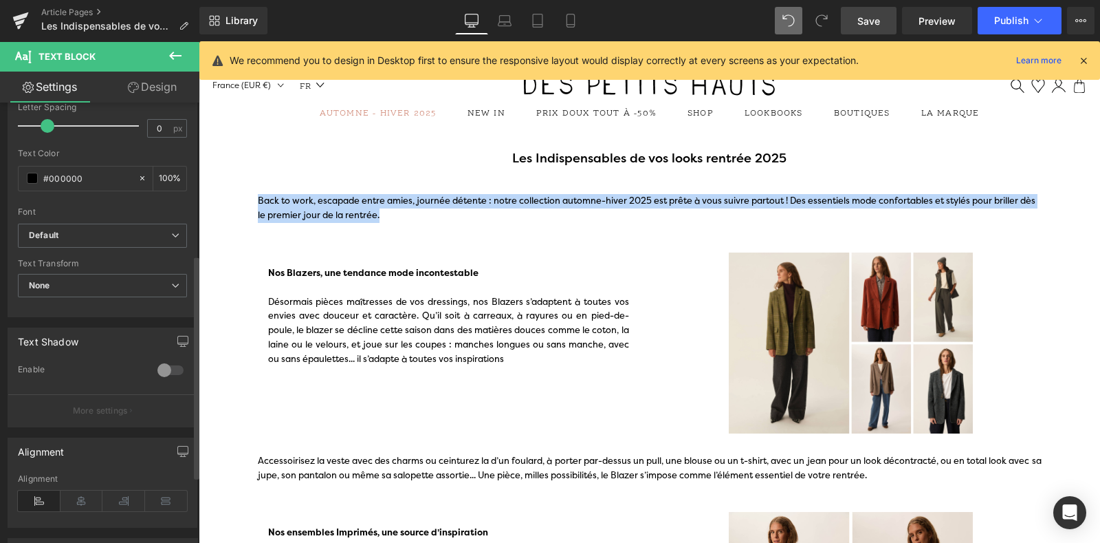
scroll to position [338, 0]
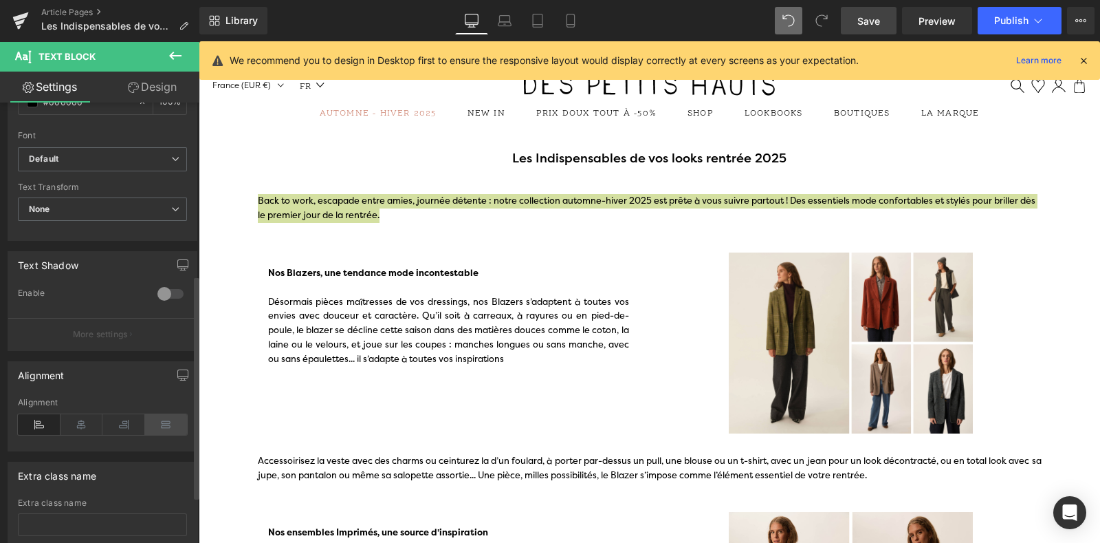
click at [162, 418] on icon at bounding box center [166, 424] width 43 height 21
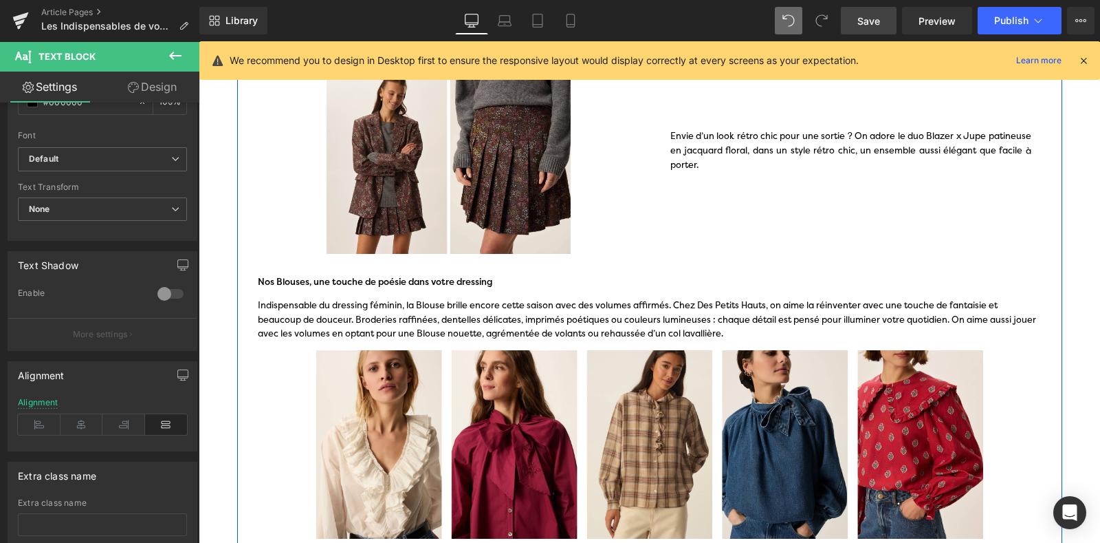
scroll to position [632, 0]
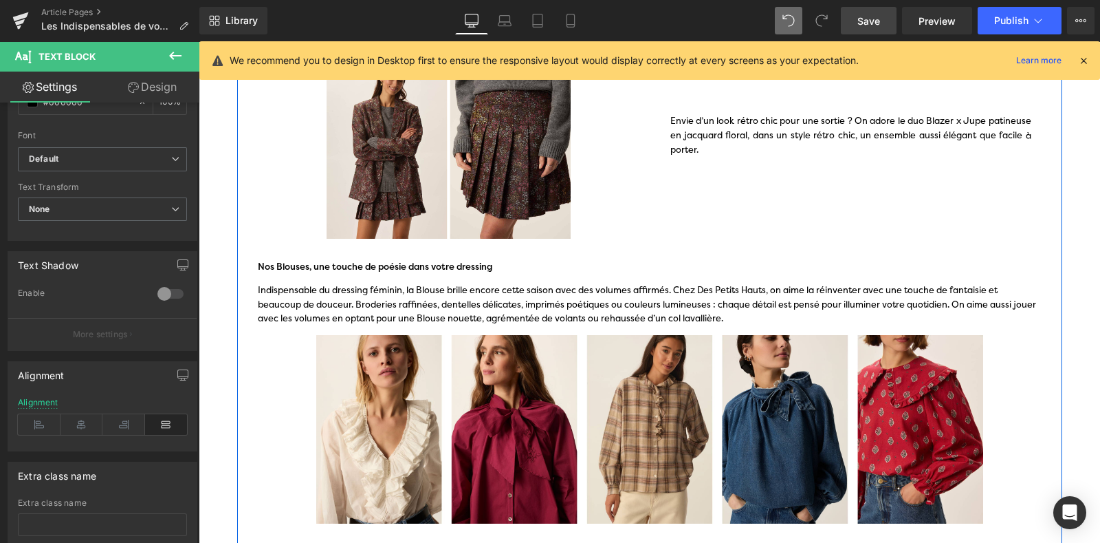
click at [503, 307] on p "Indispensable du dressing féminin, la Blouse brille encore cette saison avec de…" at bounding box center [650, 304] width 784 height 43
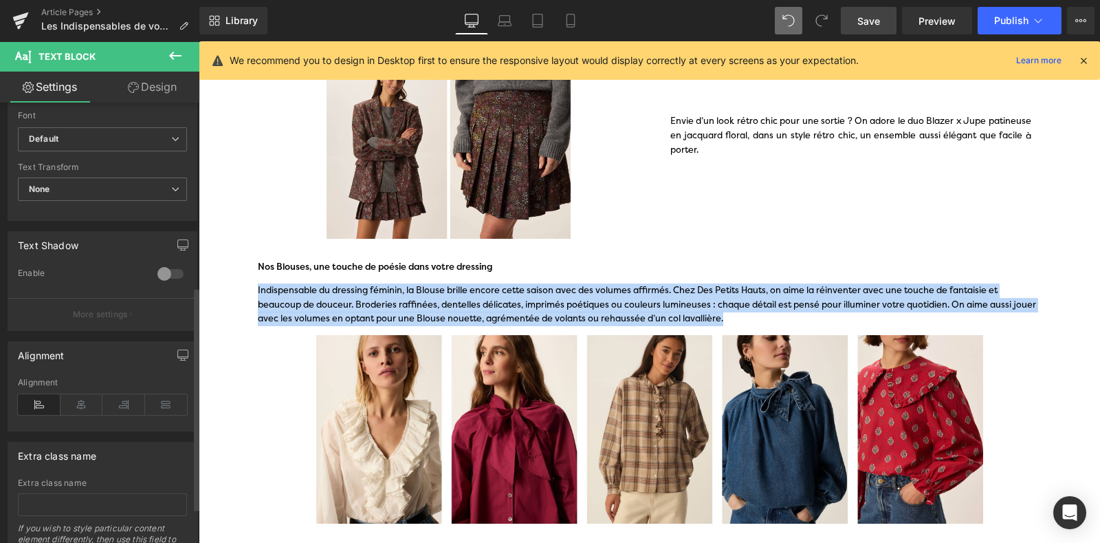
scroll to position [360, 0]
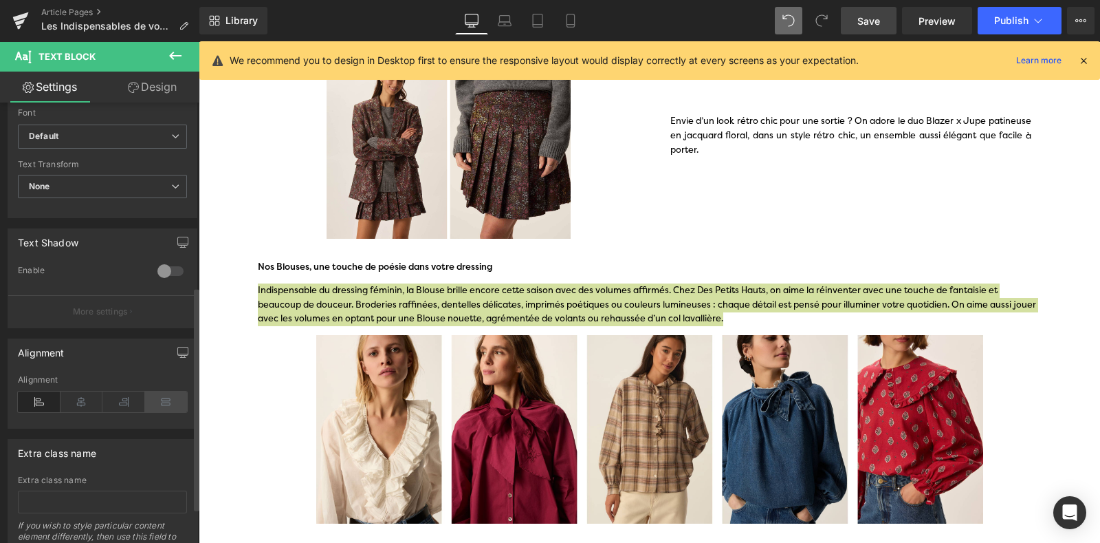
click at [160, 398] on icon at bounding box center [166, 401] width 43 height 21
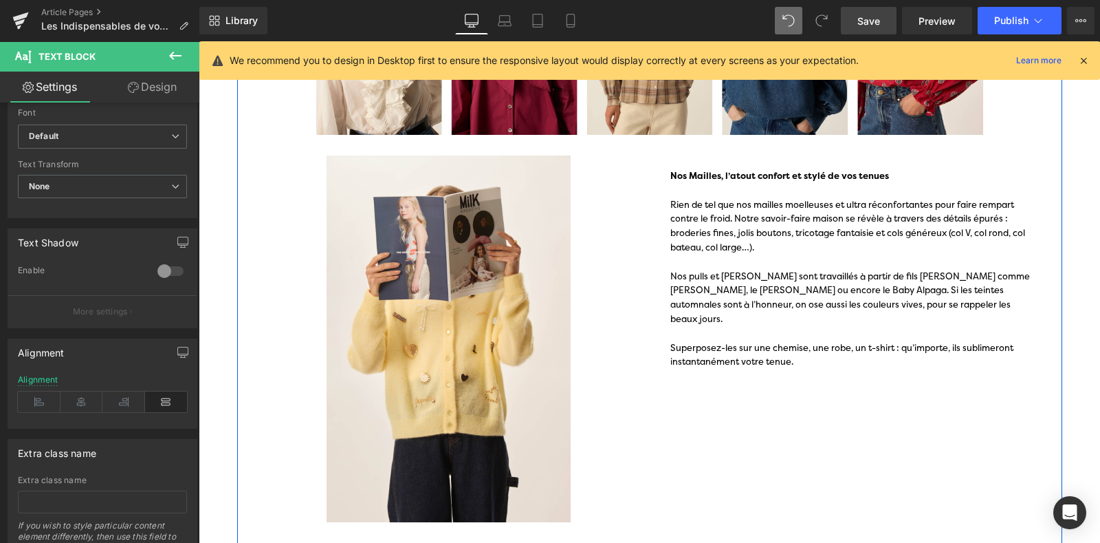
scroll to position [1021, 0]
click at [681, 209] on div "Rien de tel que nos mailles moelleuses et ultra réconfortantes pour faire rempa…" at bounding box center [851, 233] width 361 height 72
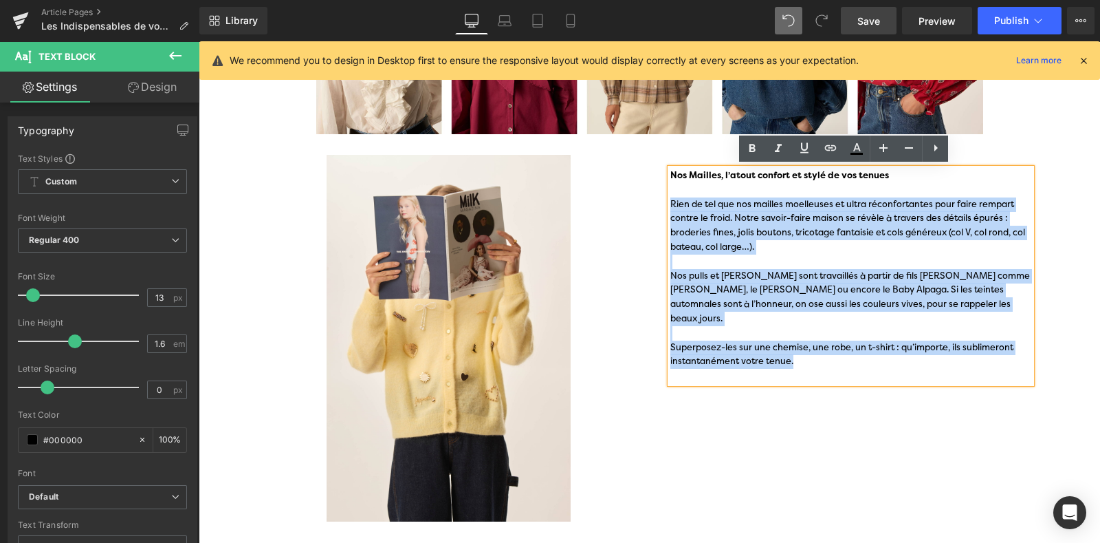
drag, startPoint x: 759, startPoint y: 331, endPoint x: 654, endPoint y: 206, distance: 163.6
click at [654, 206] on div "Nos Mailles, l’atout confort et stylé de vos tenues Rien de tel que nos mailles…" at bounding box center [851, 269] width 402 height 228
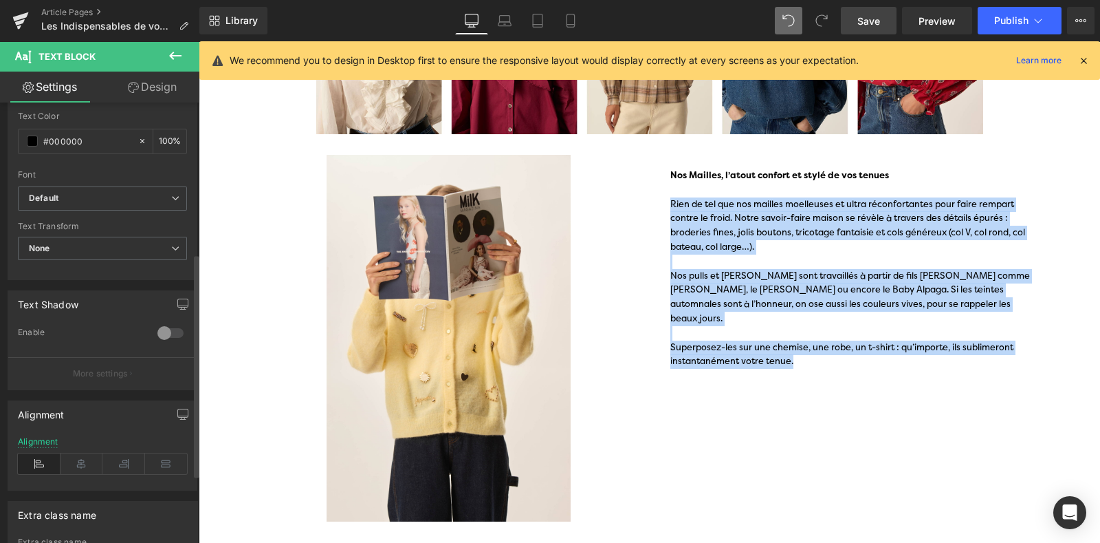
scroll to position [300, 0]
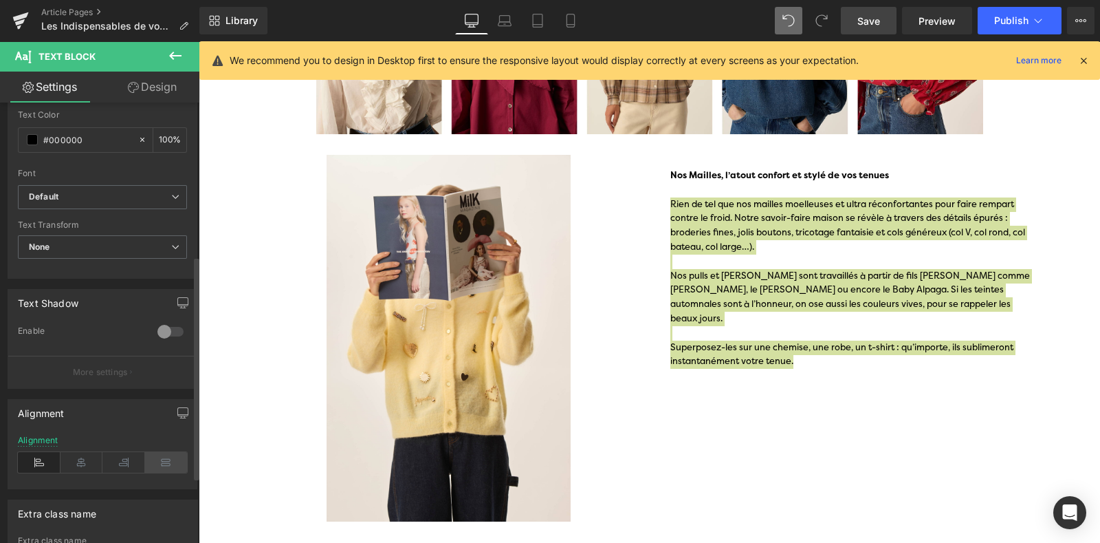
click at [157, 452] on icon at bounding box center [166, 462] width 43 height 21
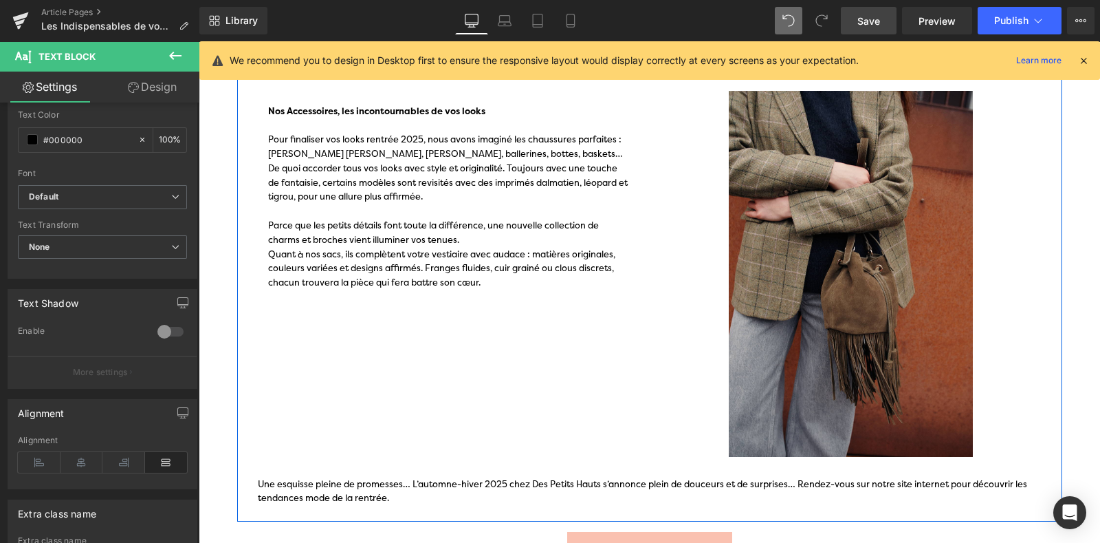
scroll to position [1480, 0]
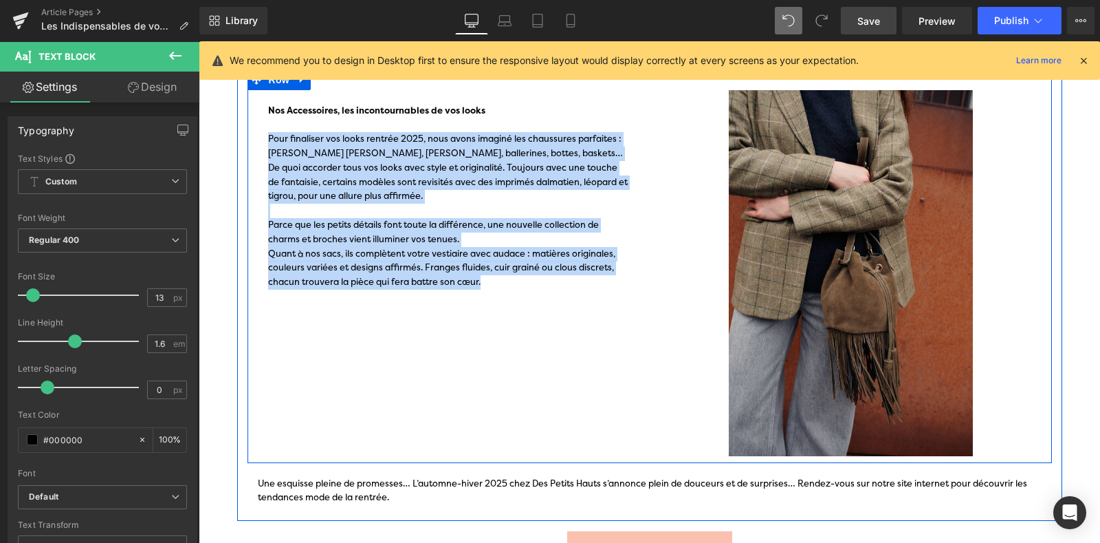
drag, startPoint x: 400, startPoint y: 235, endPoint x: 250, endPoint y: 141, distance: 177.7
click at [250, 141] on div "Nos Accessoires, les incontournables de vos looks Pour finaliser vos looks rent…" at bounding box center [449, 197] width 402 height 214
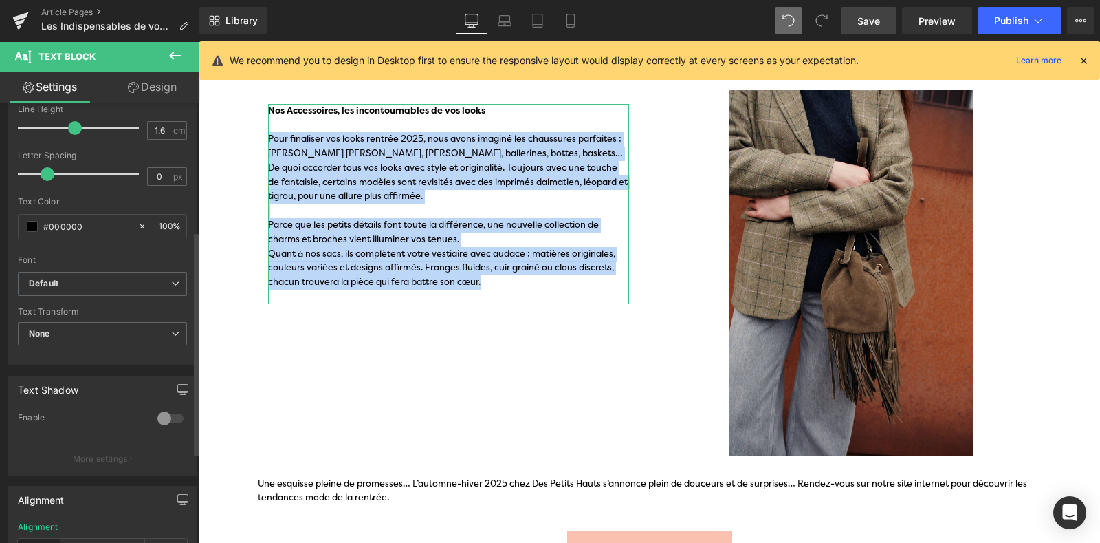
scroll to position [430, 0]
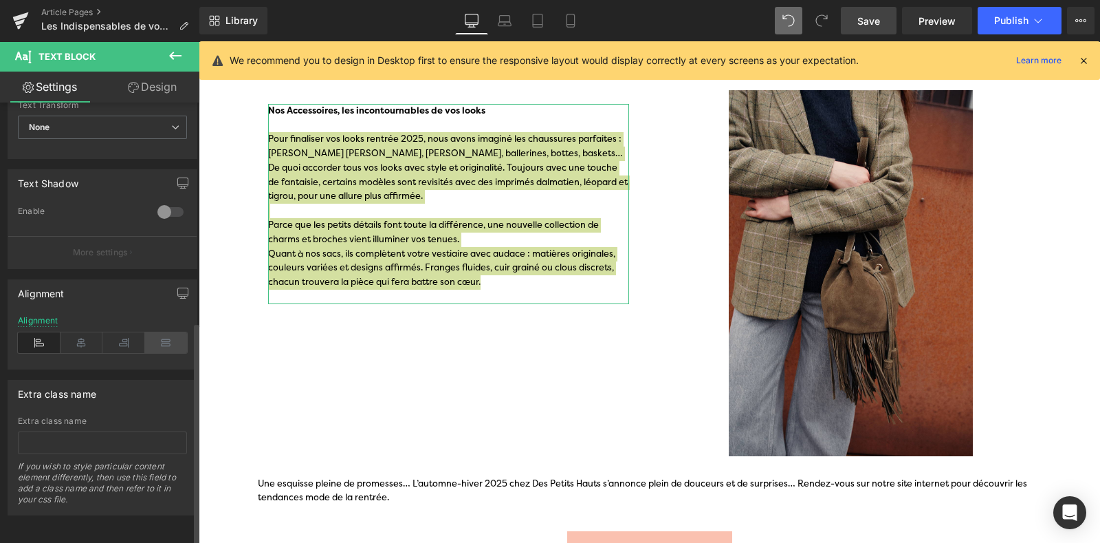
click at [158, 334] on icon at bounding box center [166, 342] width 43 height 21
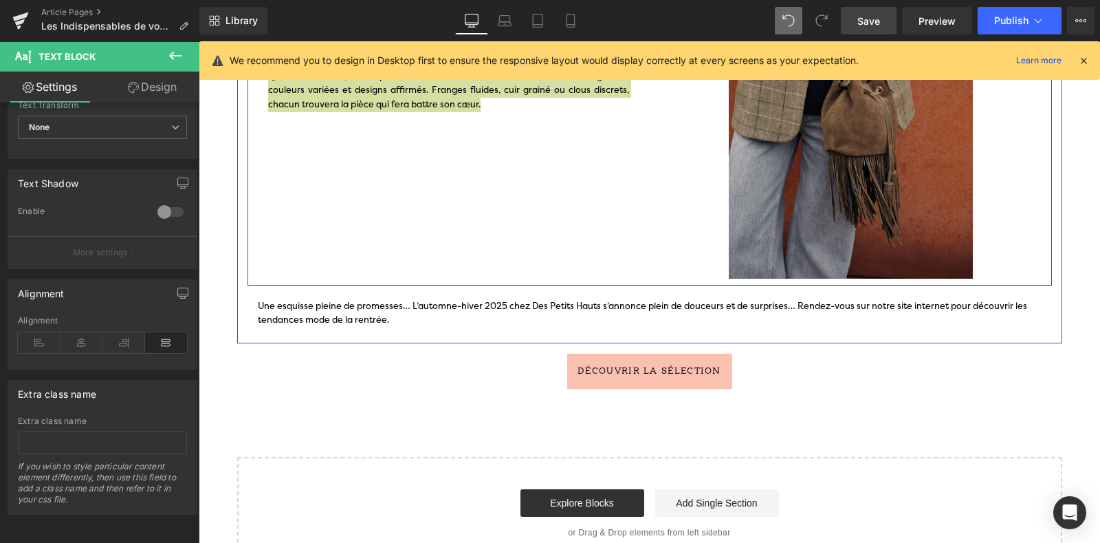
scroll to position [1671, 0]
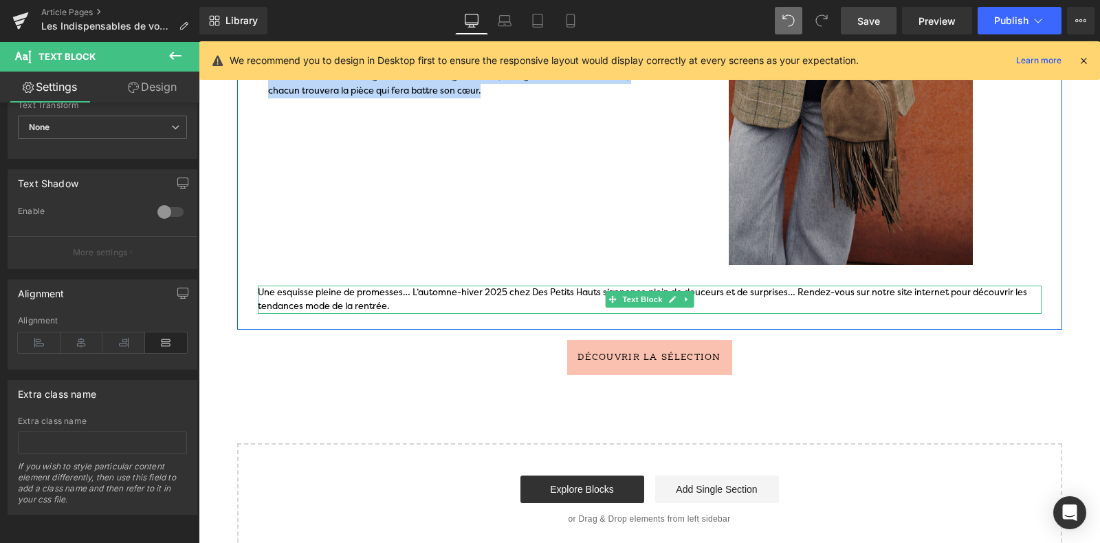
click at [364, 295] on p "Une esquisse pleine de promesses… L’automne-hiver 2025 chez Des Petits Hauts s’…" at bounding box center [650, 299] width 784 height 29
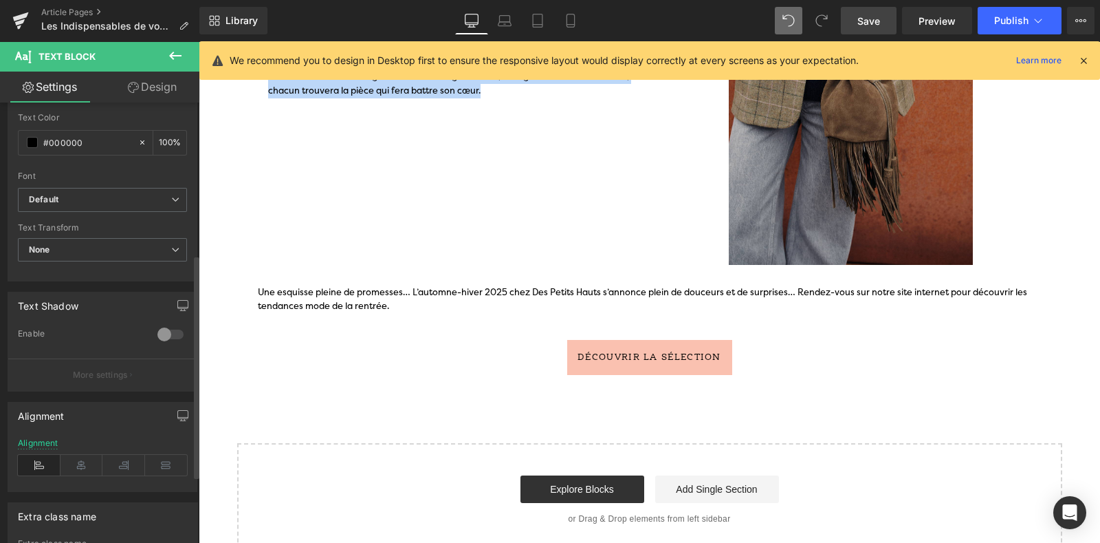
scroll to position [319, 0]
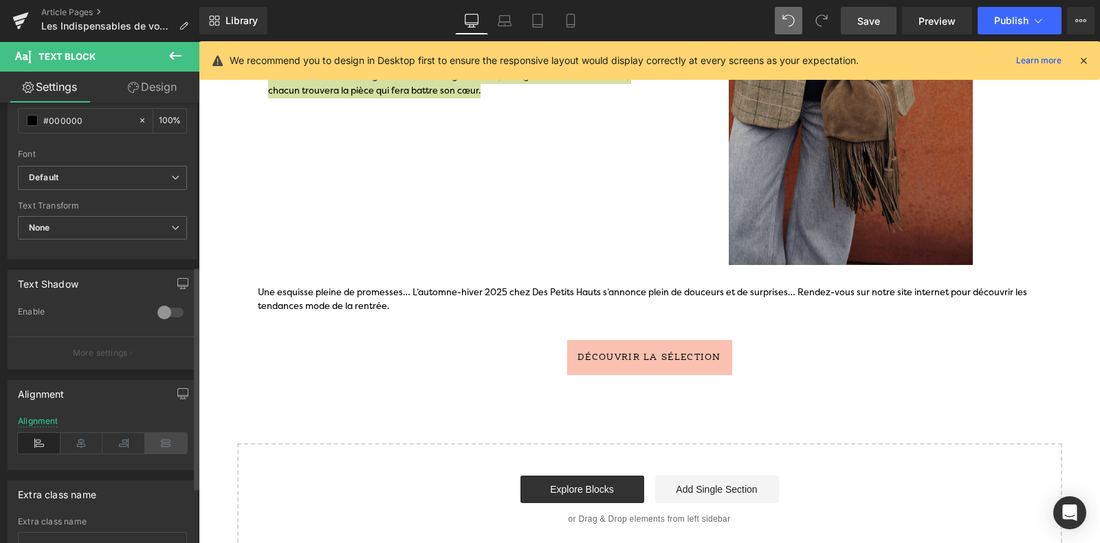
click at [159, 438] on icon at bounding box center [166, 443] width 43 height 21
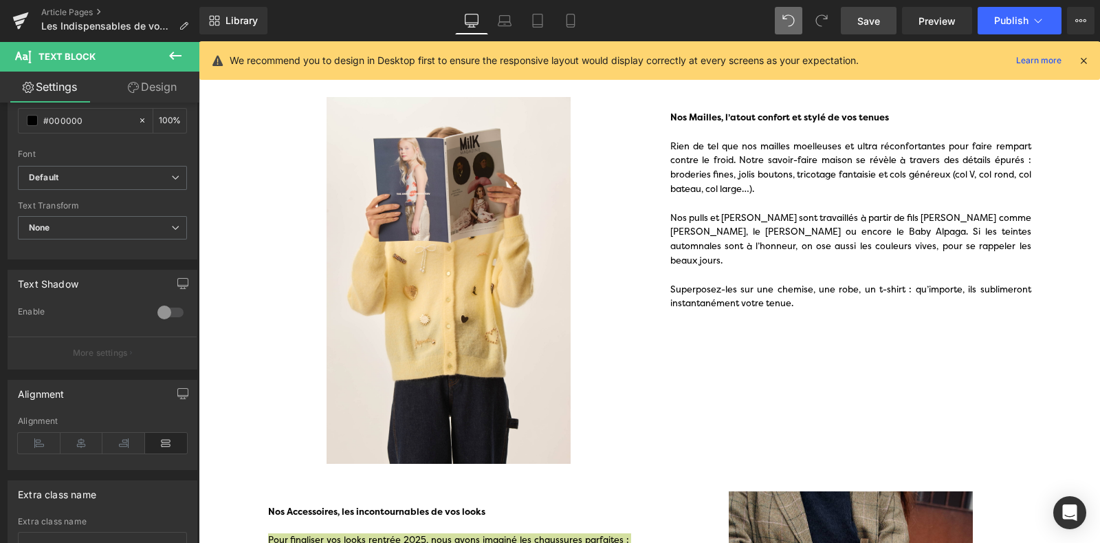
scroll to position [1080, 0]
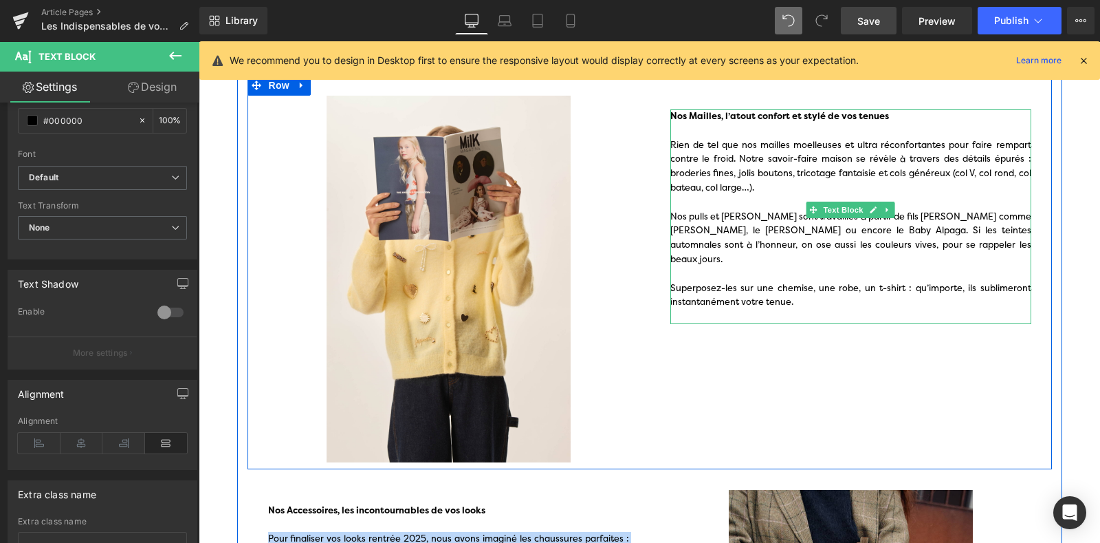
click at [671, 111] on strong "Nos Mailles, l’atout confort et stylé de vos tenues" at bounding box center [780, 116] width 219 height 12
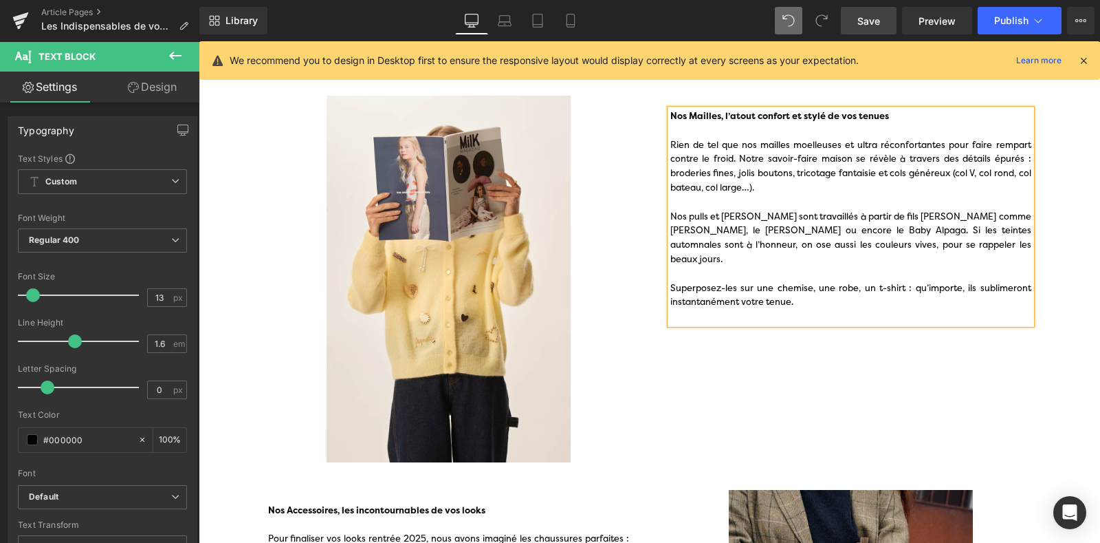
click at [861, 30] on link "Save" at bounding box center [869, 21] width 56 height 28
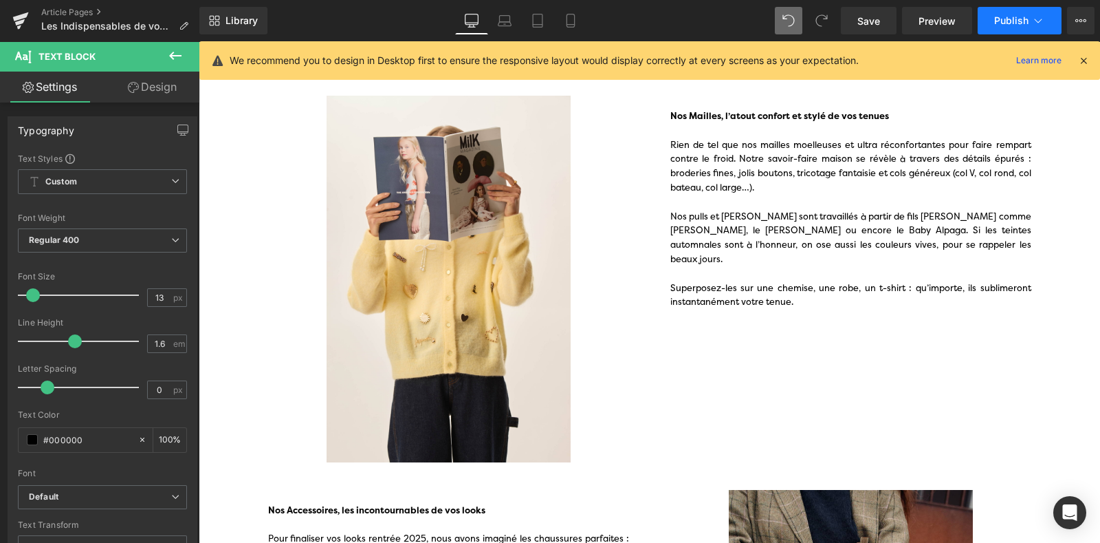
click at [1035, 21] on icon at bounding box center [1039, 21] width 14 height 14
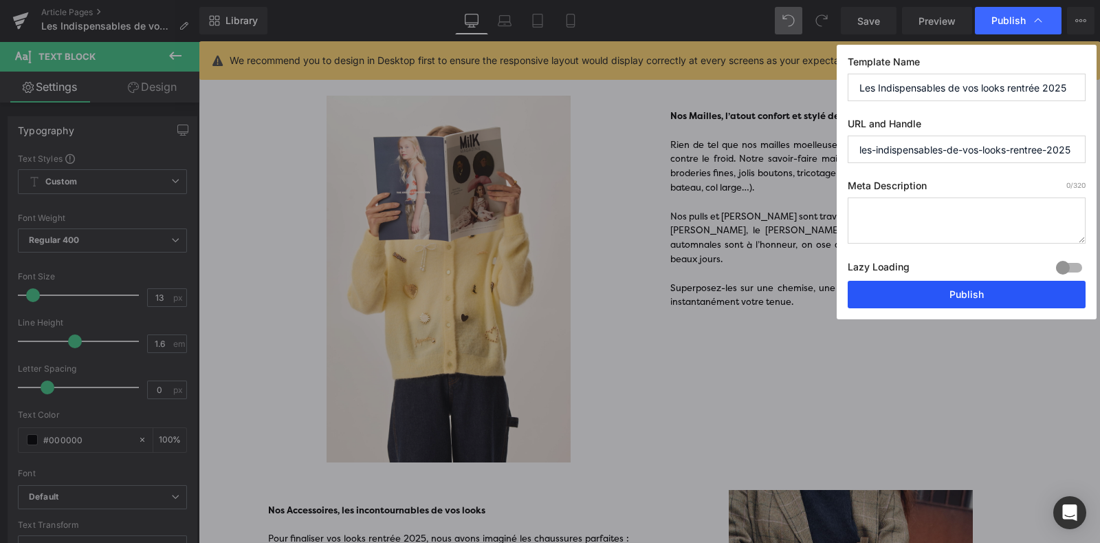
click at [936, 285] on button "Publish" at bounding box center [967, 295] width 238 height 28
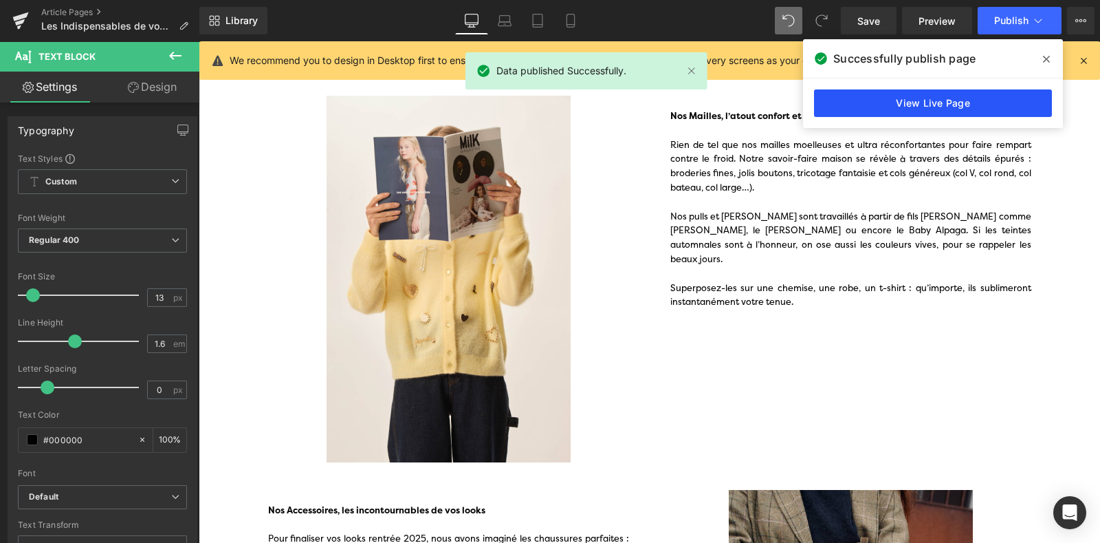
click at [864, 104] on link "View Live Page" at bounding box center [933, 103] width 238 height 28
